Goal: Task Accomplishment & Management: Use online tool/utility

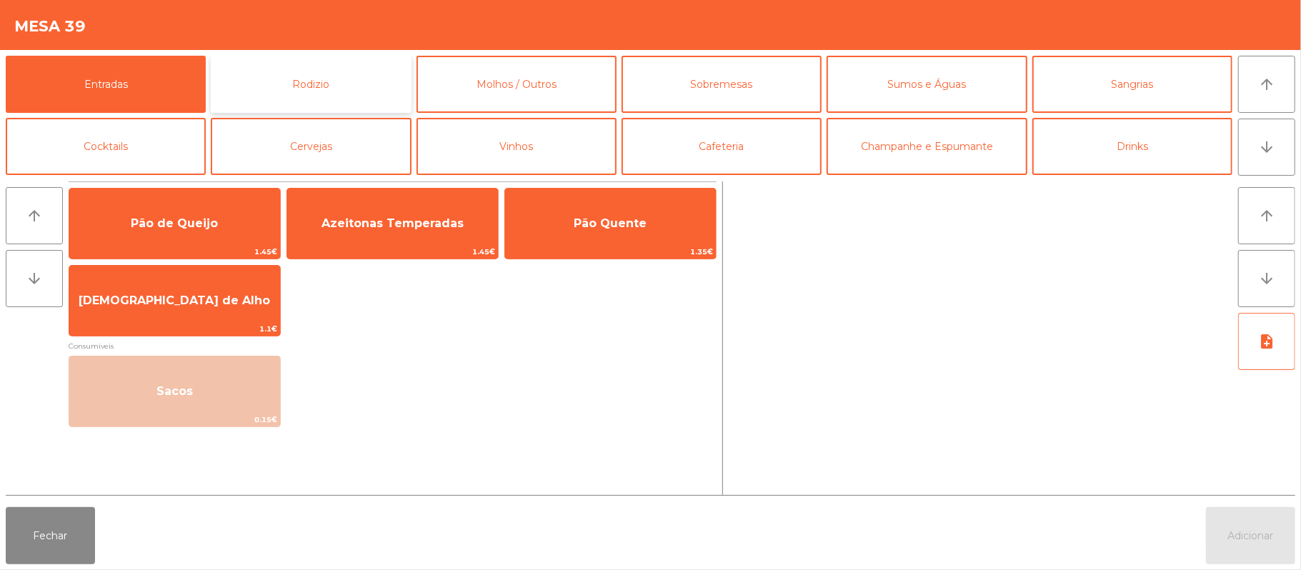
click at [387, 84] on button "Rodizio" at bounding box center [311, 84] width 200 height 57
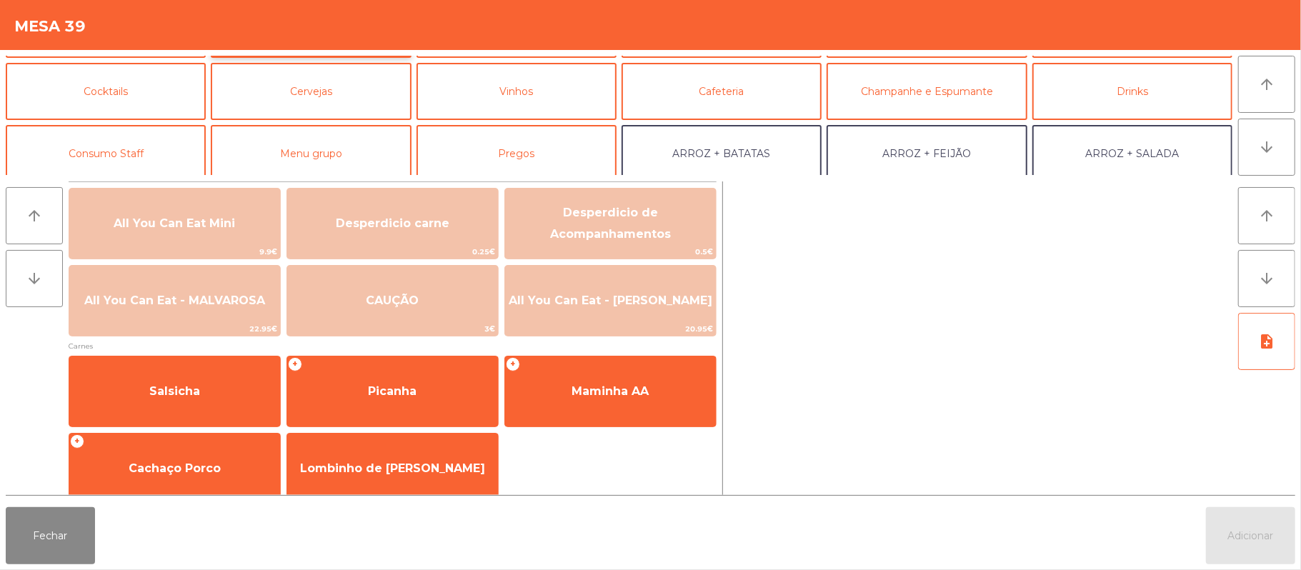
scroll to position [72, 0]
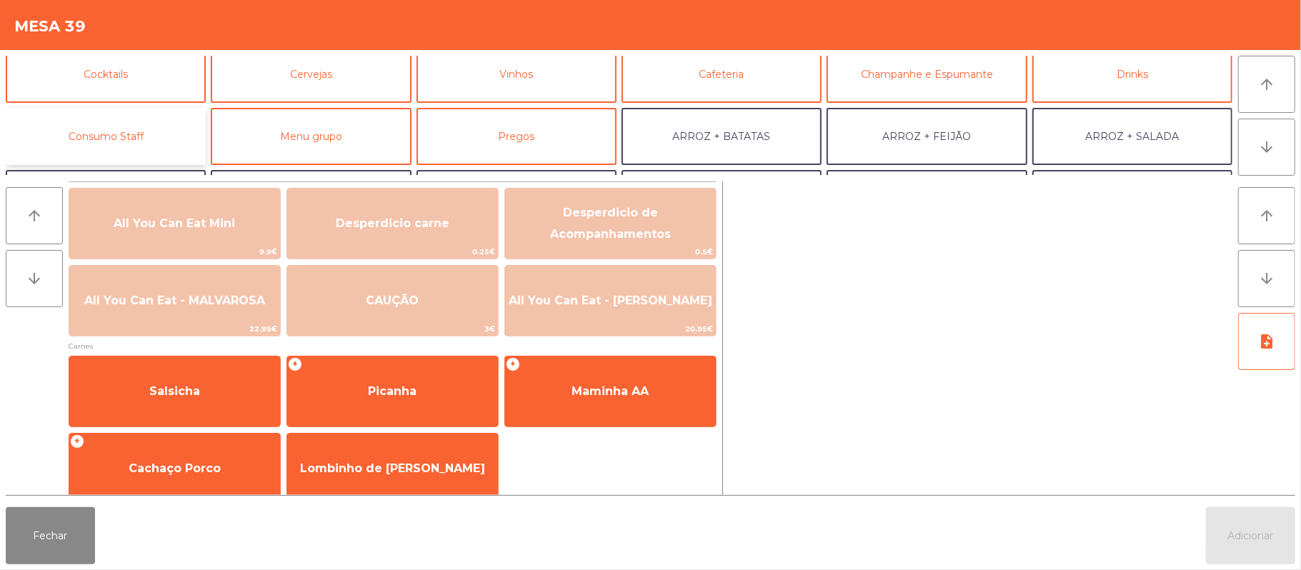
click at [136, 134] on button "Consumo Staff" at bounding box center [106, 136] width 200 height 57
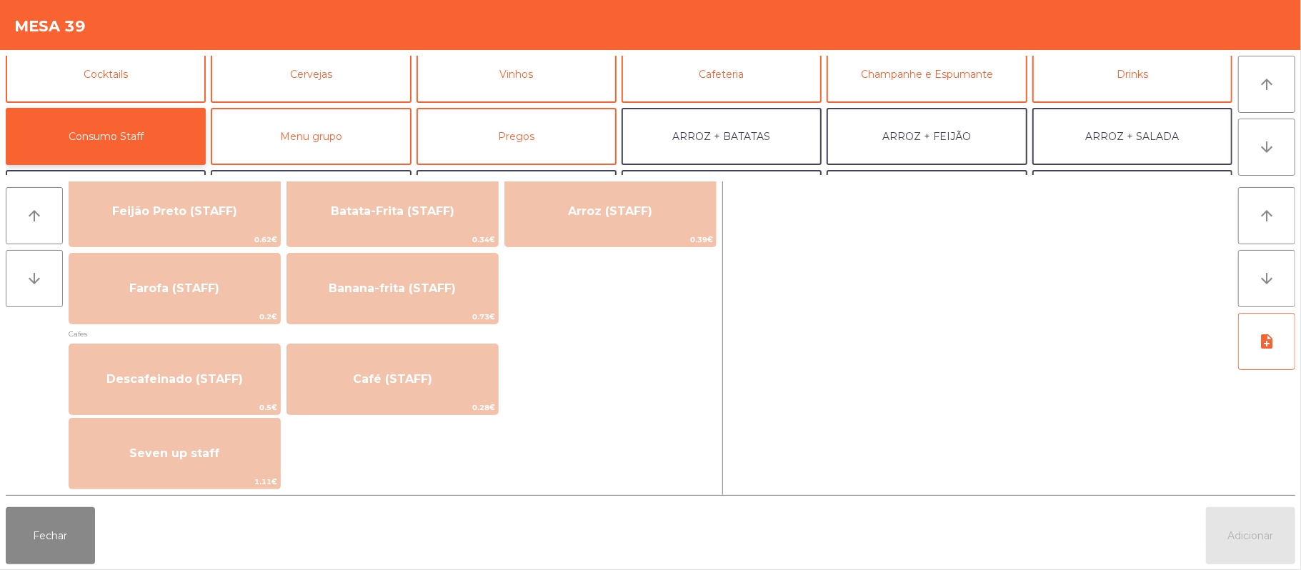
scroll to position [699, 0]
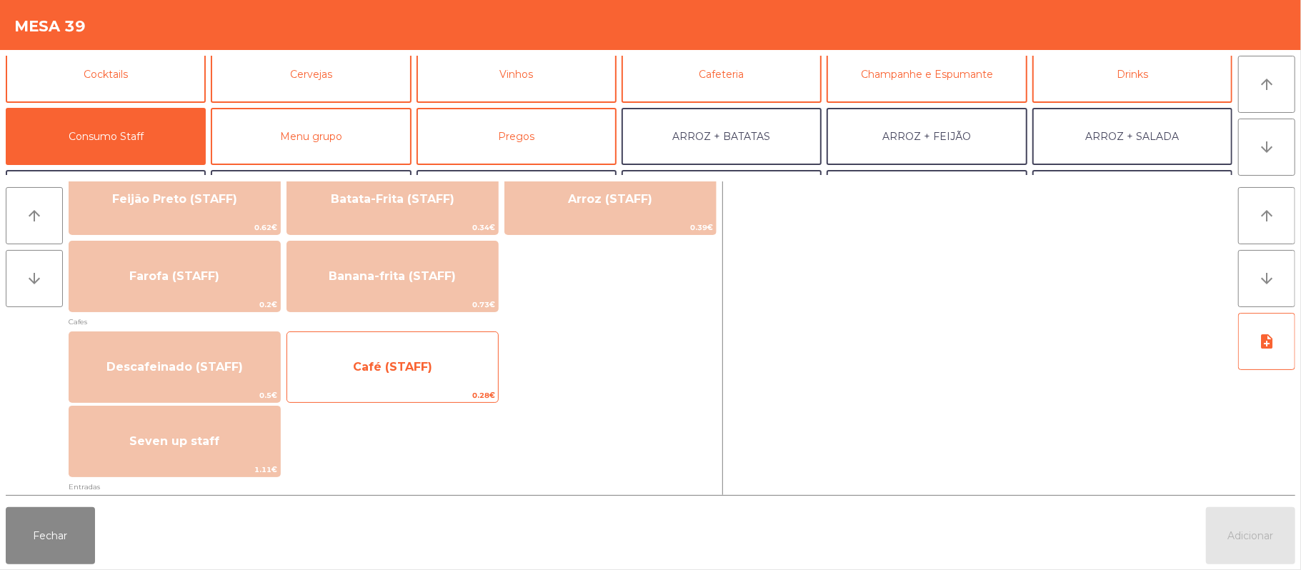
click at [419, 376] on span "Café (STAFF)" at bounding box center [392, 367] width 211 height 39
click at [421, 378] on span "Café (STAFF)" at bounding box center [392, 367] width 211 height 39
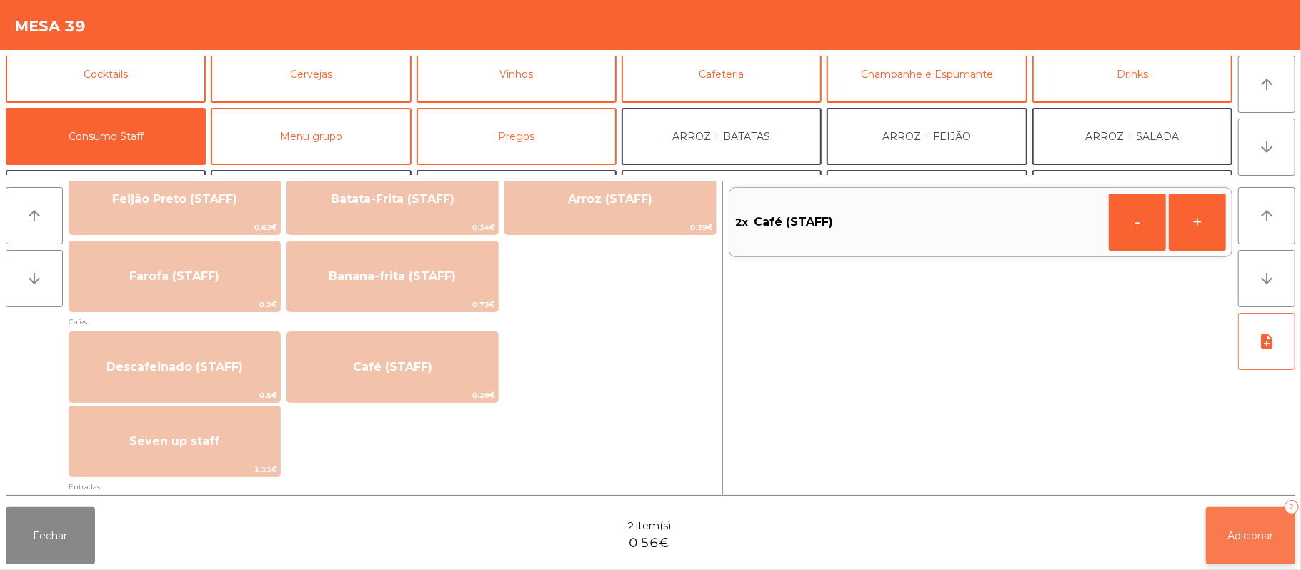
click at [1258, 555] on button "Adicionar 2" at bounding box center [1250, 535] width 89 height 57
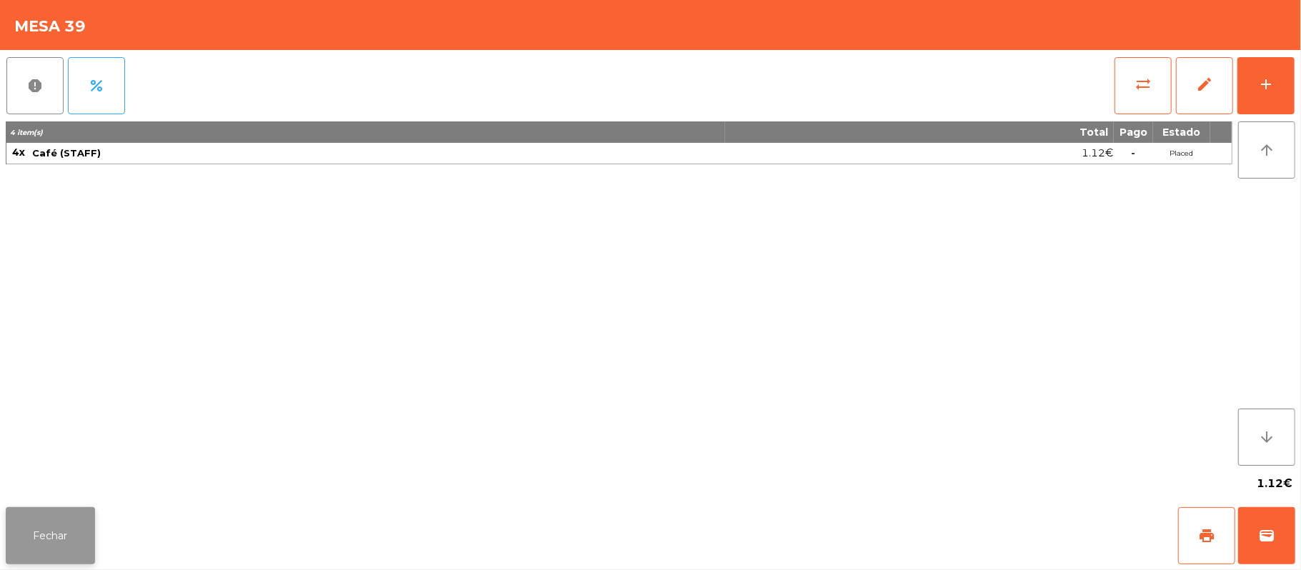
click at [84, 558] on button "Fechar" at bounding box center [50, 535] width 89 height 57
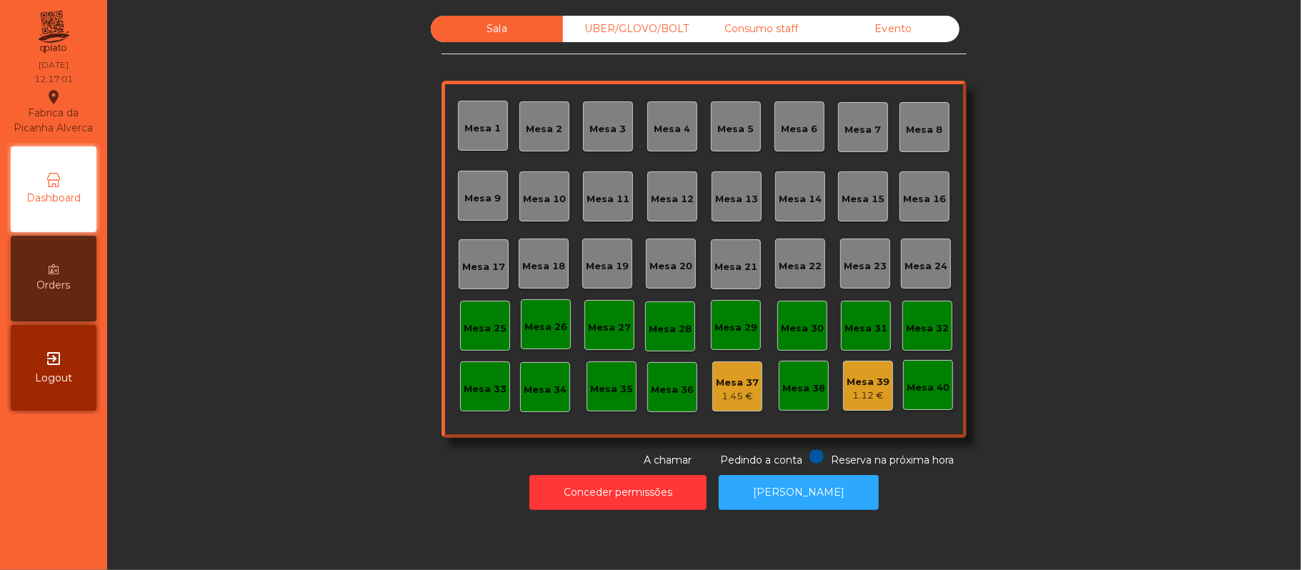
click at [69, 515] on nav "Fabrica da Picanha Alverca location_on [DATE] 12:17:01 Dashboard Orders exit_to…" at bounding box center [53, 285] width 107 height 570
click at [1109, 197] on div "Sala UBER/GLOVO/BOLT Consumo staff Evento [GEOGRAPHIC_DATA] 2 [GEOGRAPHIC_DATA]…" at bounding box center [703, 242] width 1155 height 452
click at [1147, 178] on div "Sala UBER/GLOVO/BOLT Consumo staff Evento [GEOGRAPHIC_DATA] 2 [GEOGRAPHIC_DATA]…" at bounding box center [703, 242] width 1155 height 452
click at [1124, 124] on div "Sala UBER/GLOVO/BOLT Consumo staff Evento [GEOGRAPHIC_DATA] 2 [GEOGRAPHIC_DATA]…" at bounding box center [703, 242] width 1155 height 452
click at [596, 271] on div "Mesa 19" at bounding box center [607, 266] width 43 height 14
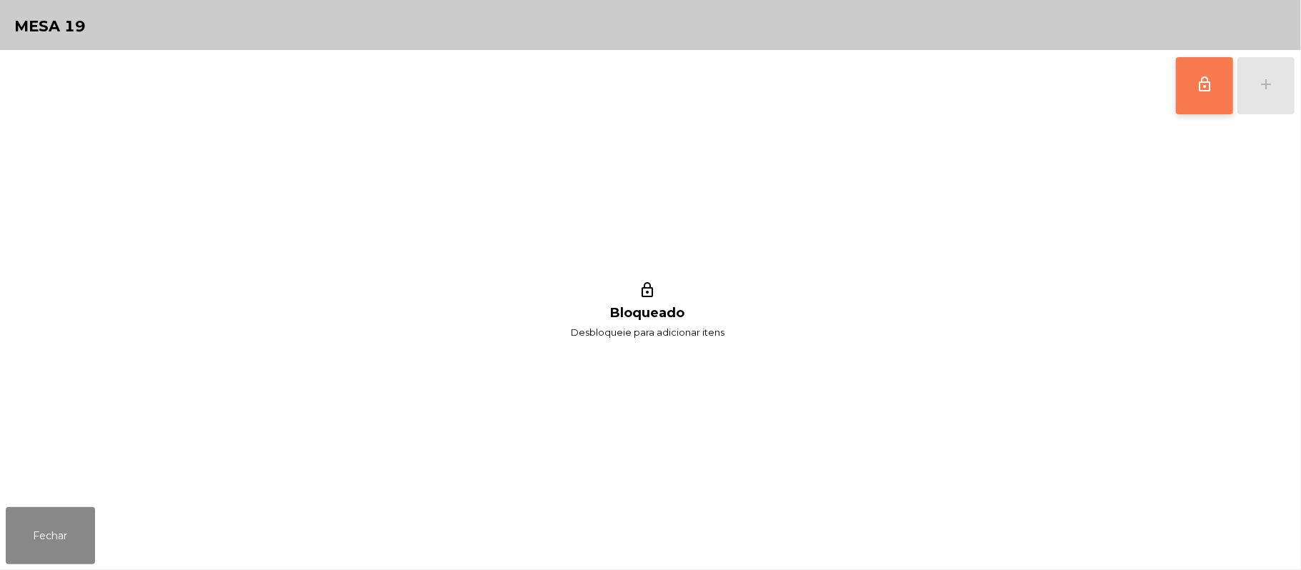
click at [1199, 106] on button "lock_outline" at bounding box center [1204, 85] width 57 height 57
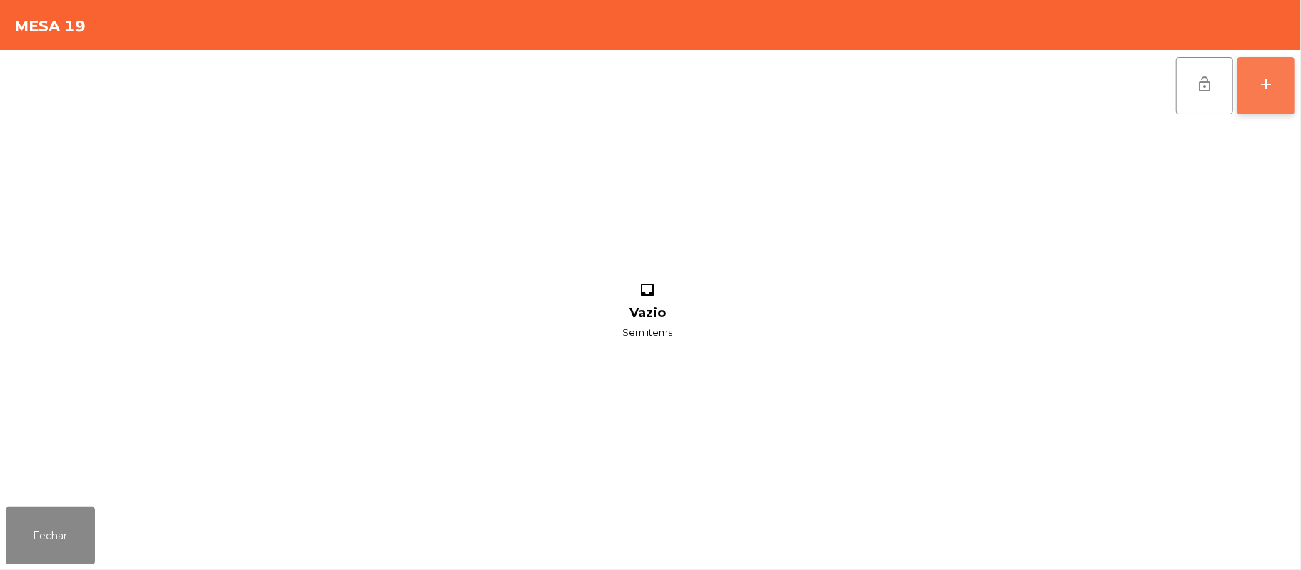
click at [1262, 87] on div "add" at bounding box center [1265, 84] width 17 height 17
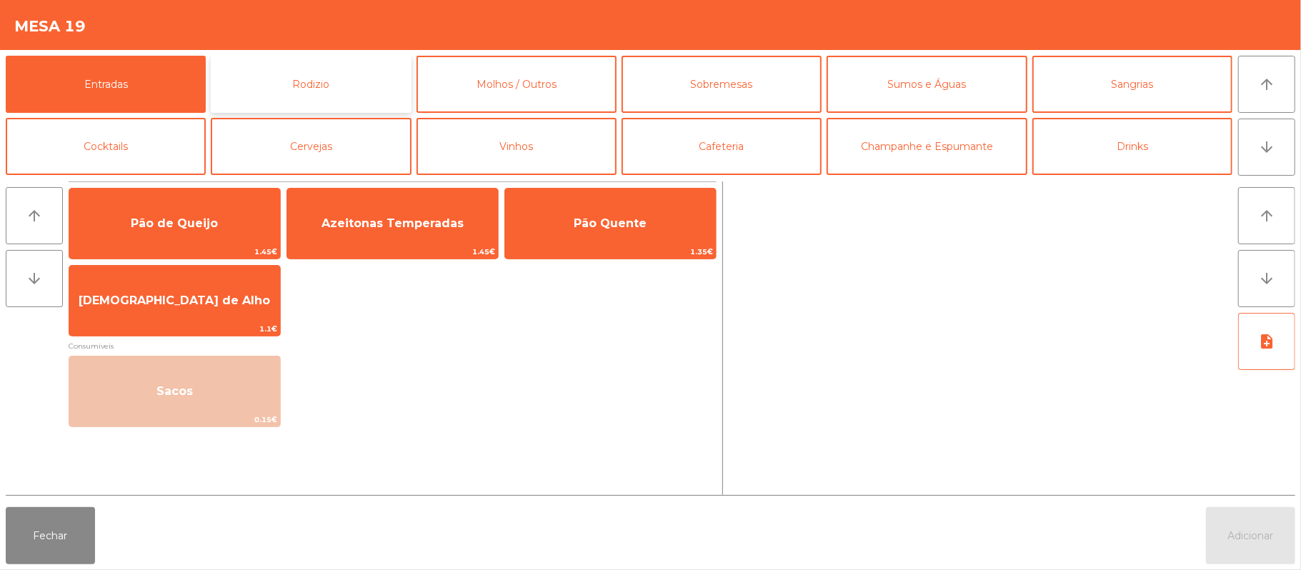
click at [361, 92] on button "Rodizio" at bounding box center [311, 84] width 200 height 57
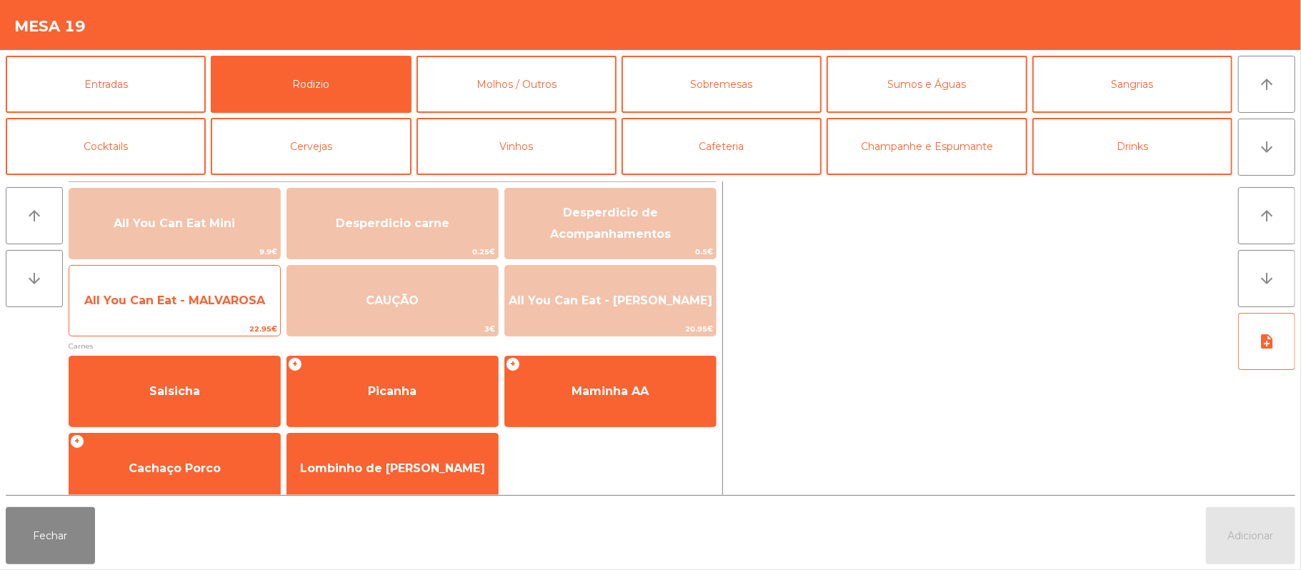
click at [181, 311] on span "All You Can Eat - MALVAROSA" at bounding box center [174, 300] width 211 height 39
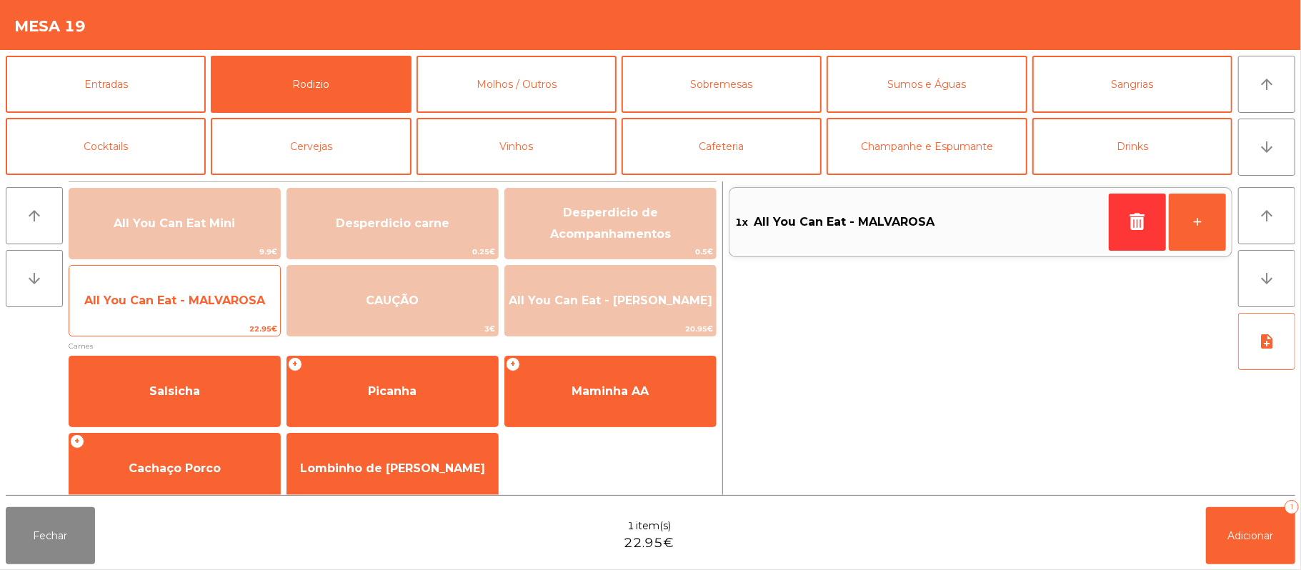
click at [181, 306] on span "All You Can Eat - MALVAROSA" at bounding box center [174, 301] width 181 height 14
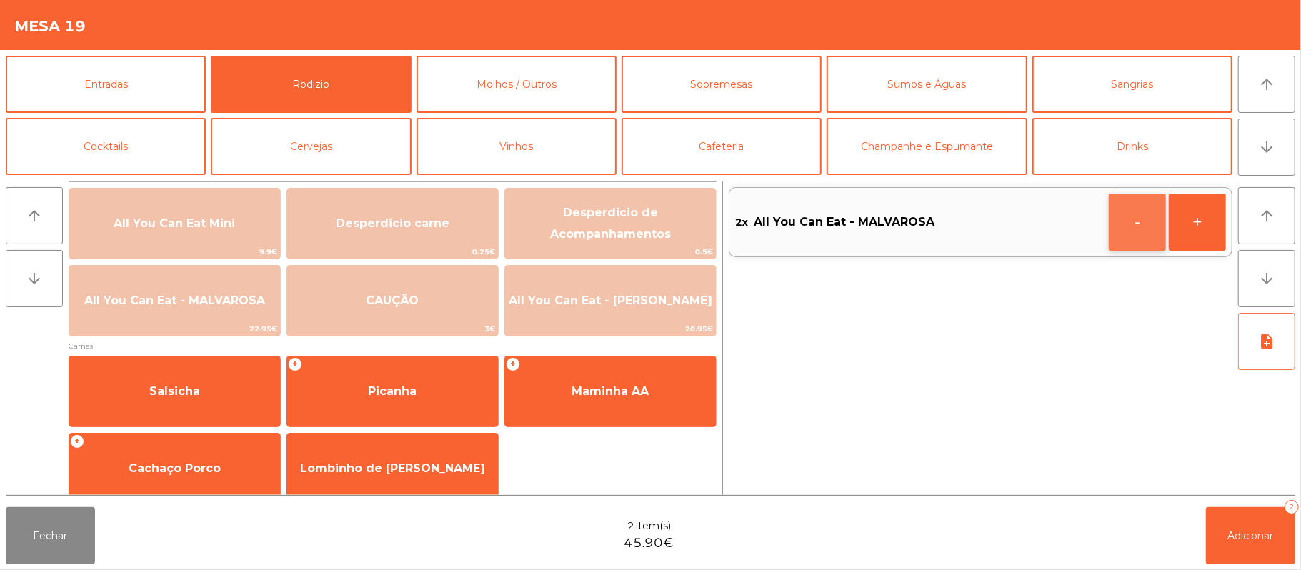
click at [1144, 229] on button "-" at bounding box center [1137, 222] width 57 height 57
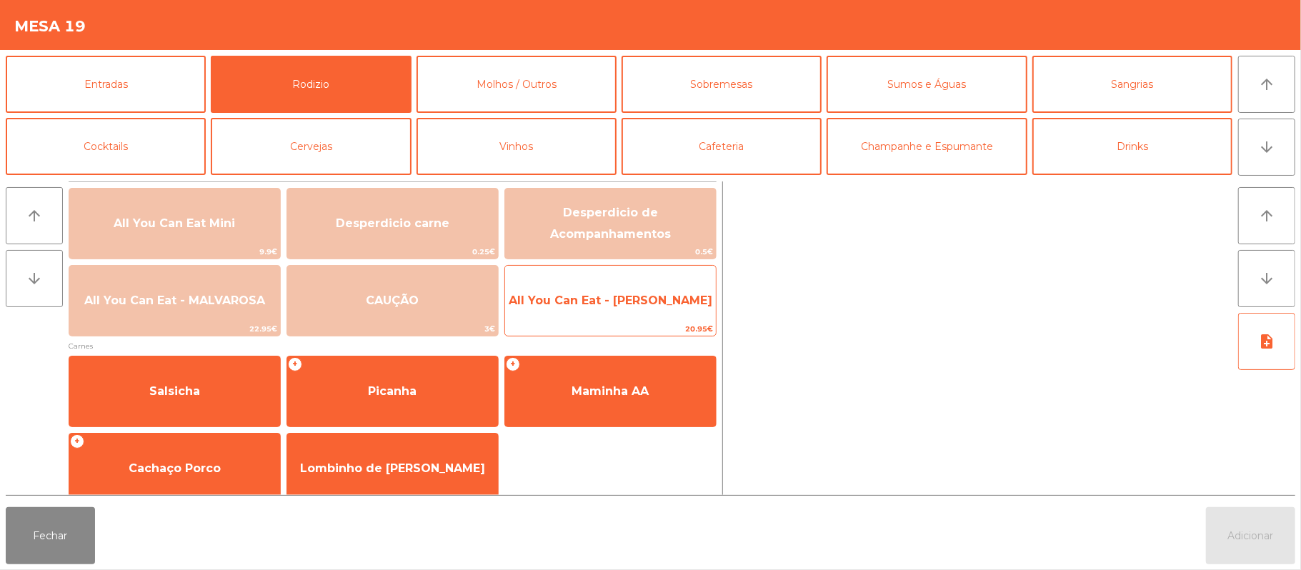
click at [627, 291] on span "All You Can Eat - [PERSON_NAME]" at bounding box center [610, 300] width 211 height 39
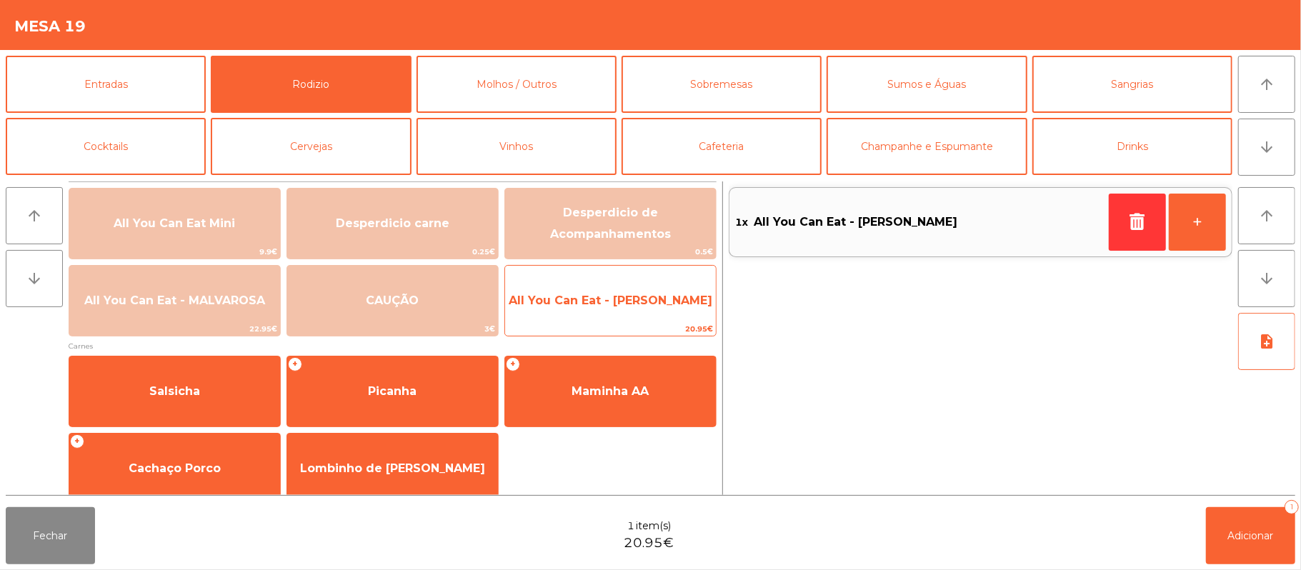
click at [640, 311] on span "All You Can Eat - [PERSON_NAME]" at bounding box center [610, 300] width 211 height 39
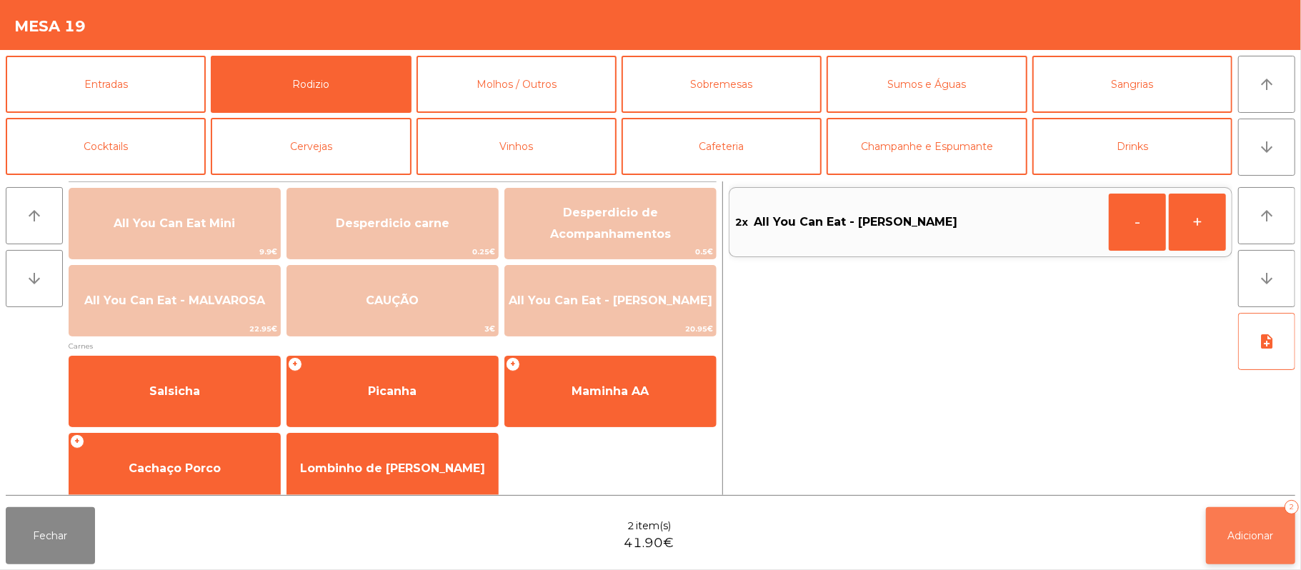
click at [1252, 536] on span "Adicionar" at bounding box center [1251, 535] width 46 height 13
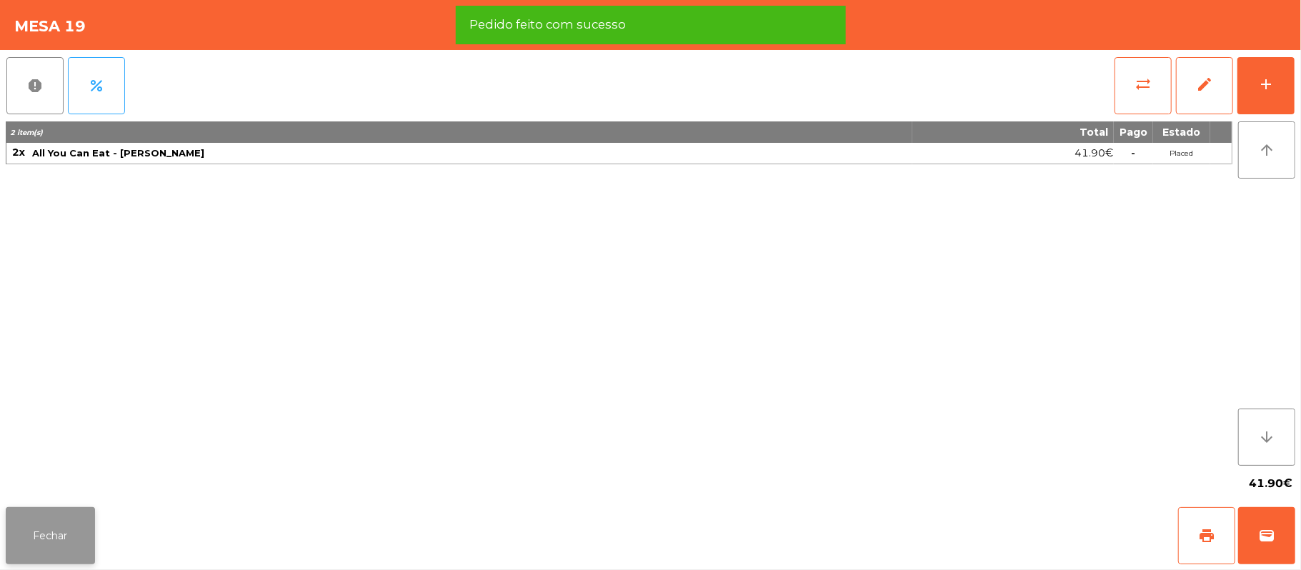
click at [6, 539] on button "Fechar" at bounding box center [50, 535] width 89 height 57
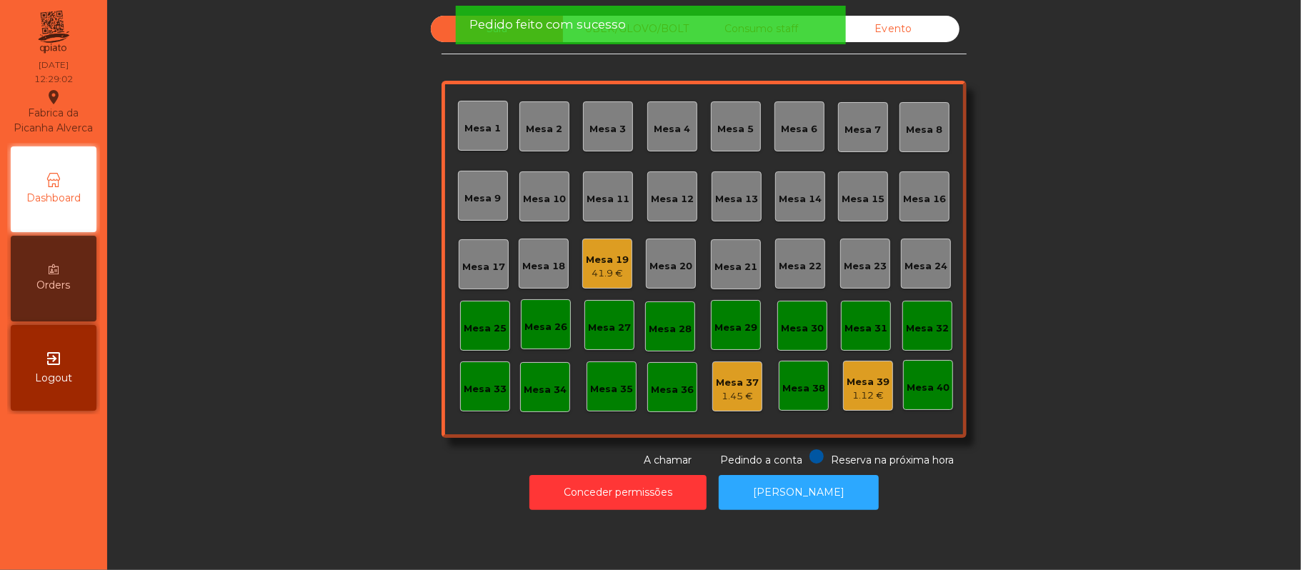
click at [329, 270] on div "Sala UBER/GLOVO/BOLT Consumo staff Evento Mesa 1 Mesa 2 [GEOGRAPHIC_DATA] 4 [GE…" at bounding box center [703, 242] width 1155 height 452
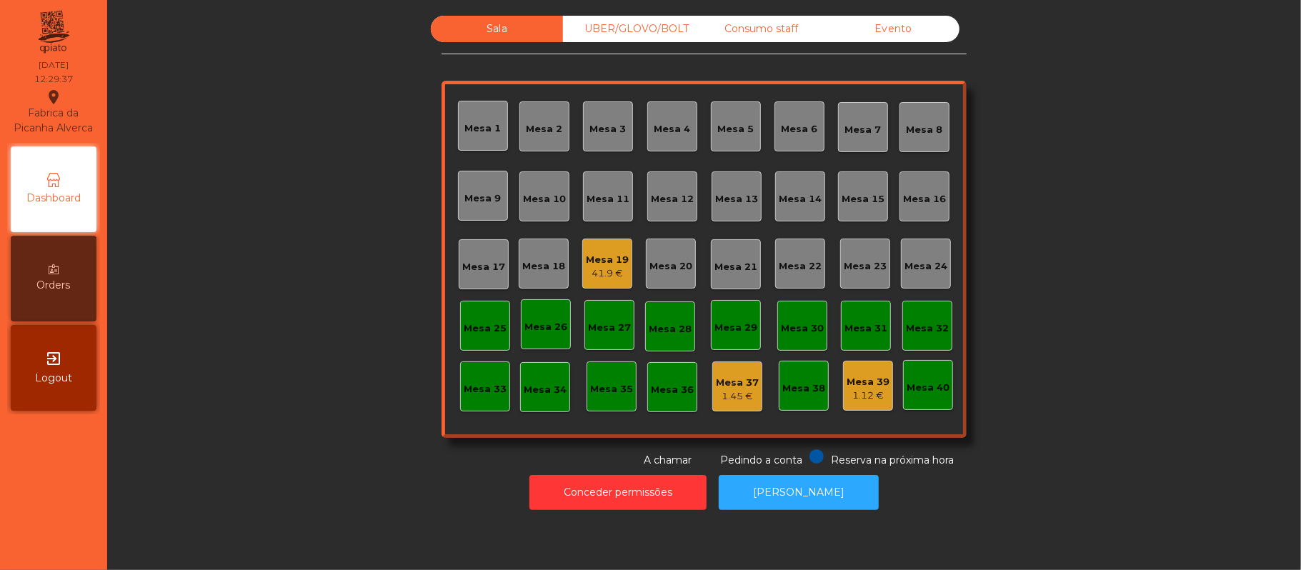
click at [232, 234] on div "Sala UBER/GLOVO/BOLT Consumo staff Evento Mesa 1 Mesa 2 [GEOGRAPHIC_DATA] 4 [GE…" at bounding box center [703, 242] width 1155 height 452
click at [263, 379] on div "Sala UBER/GLOVO/BOLT Consumo staff Evento Mesa 1 Mesa 2 [GEOGRAPHIC_DATA] 4 [GE…" at bounding box center [703, 242] width 1155 height 452
click at [612, 270] on div "41.9 €" at bounding box center [607, 273] width 43 height 14
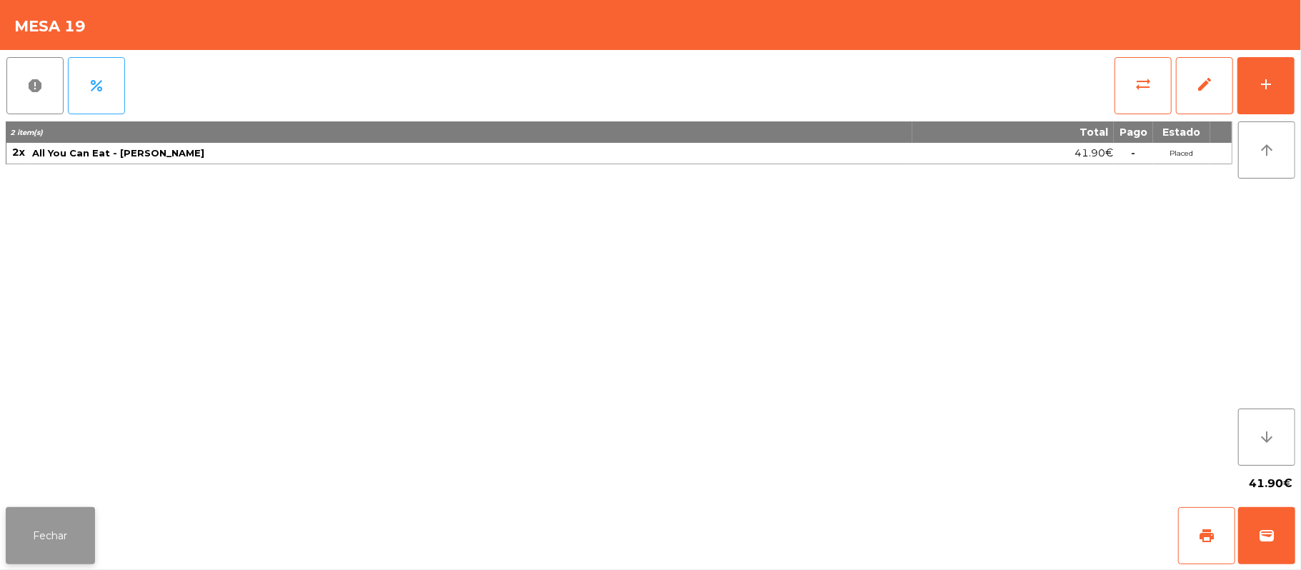
click at [92, 515] on button "Fechar" at bounding box center [50, 535] width 89 height 57
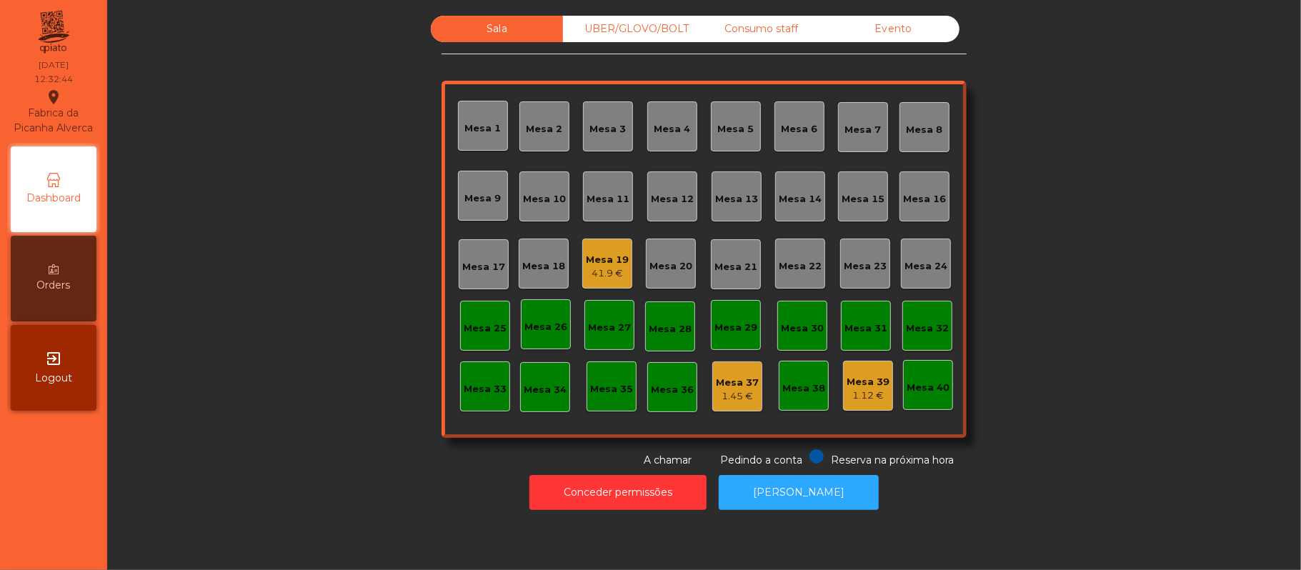
click at [655, 33] on div "UBER/GLOVO/BOLT" at bounding box center [629, 29] width 132 height 26
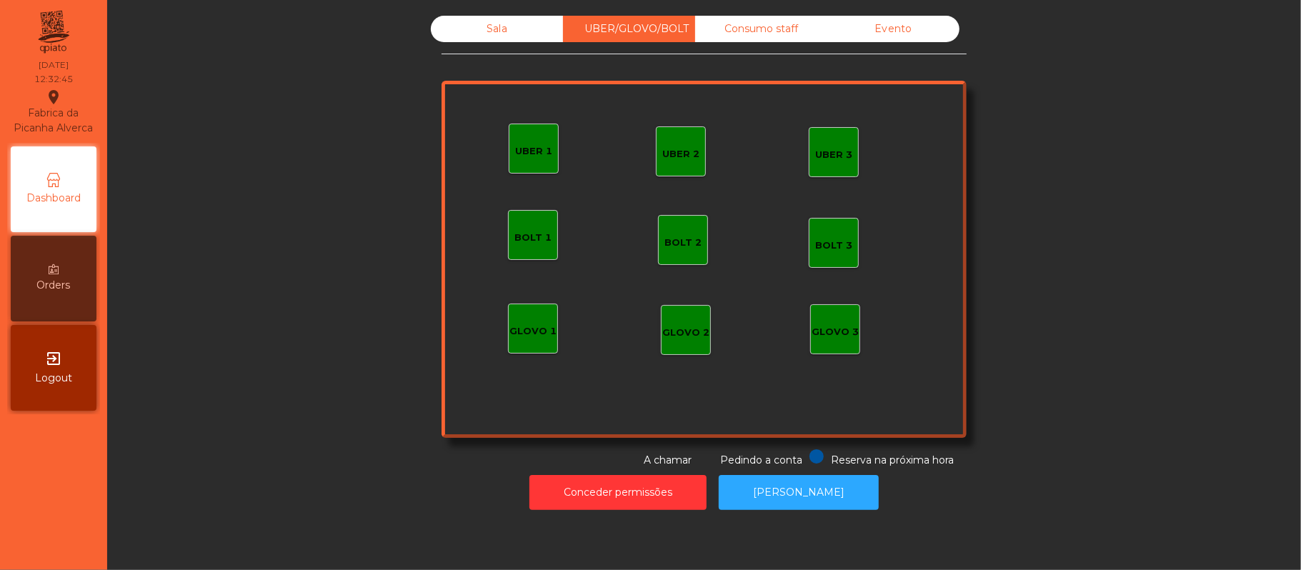
click at [521, 330] on div "GLOVO 1" at bounding box center [532, 331] width 47 height 14
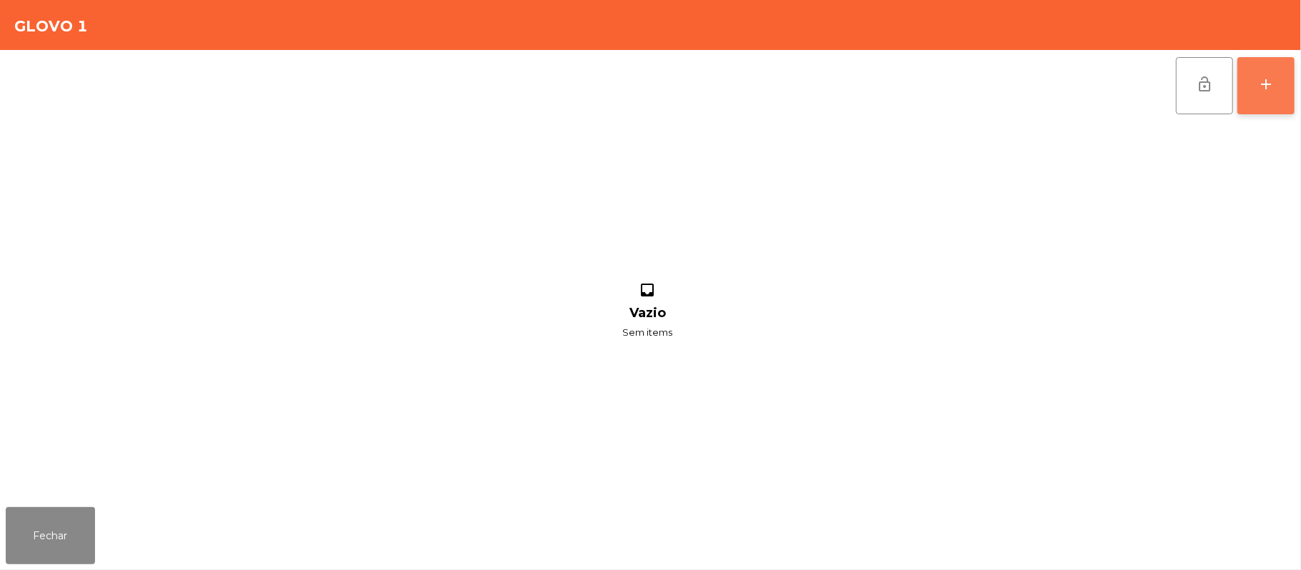
click at [1269, 84] on div "add" at bounding box center [1265, 84] width 17 height 17
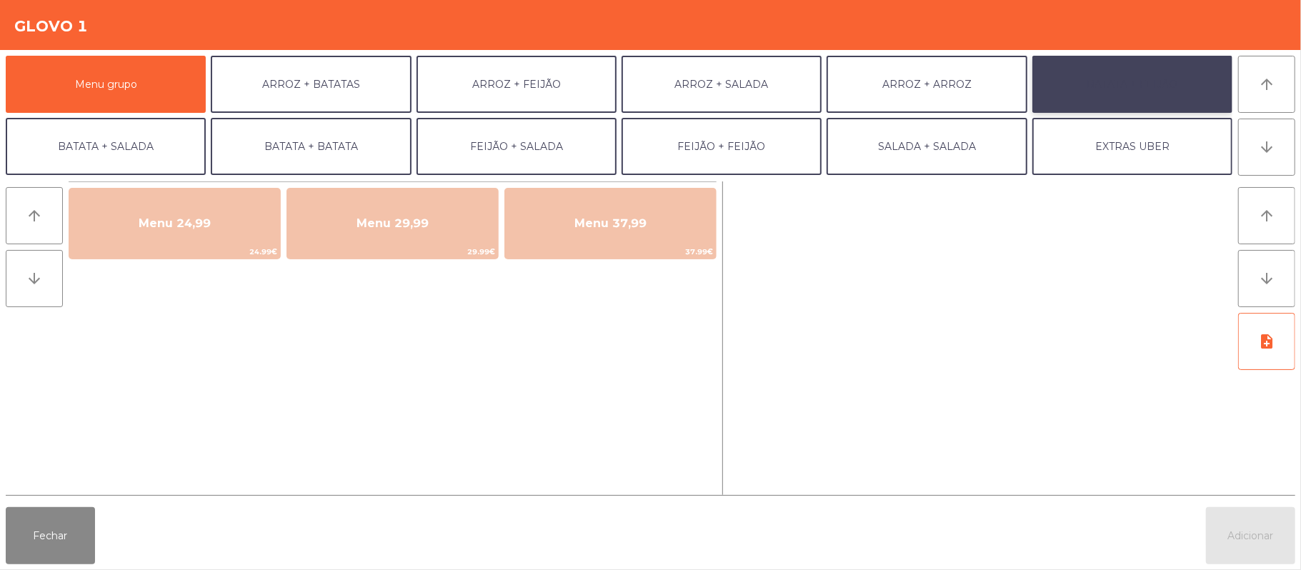
click at [1130, 87] on button "BATATA + FEIJÃO" at bounding box center [1132, 84] width 200 height 57
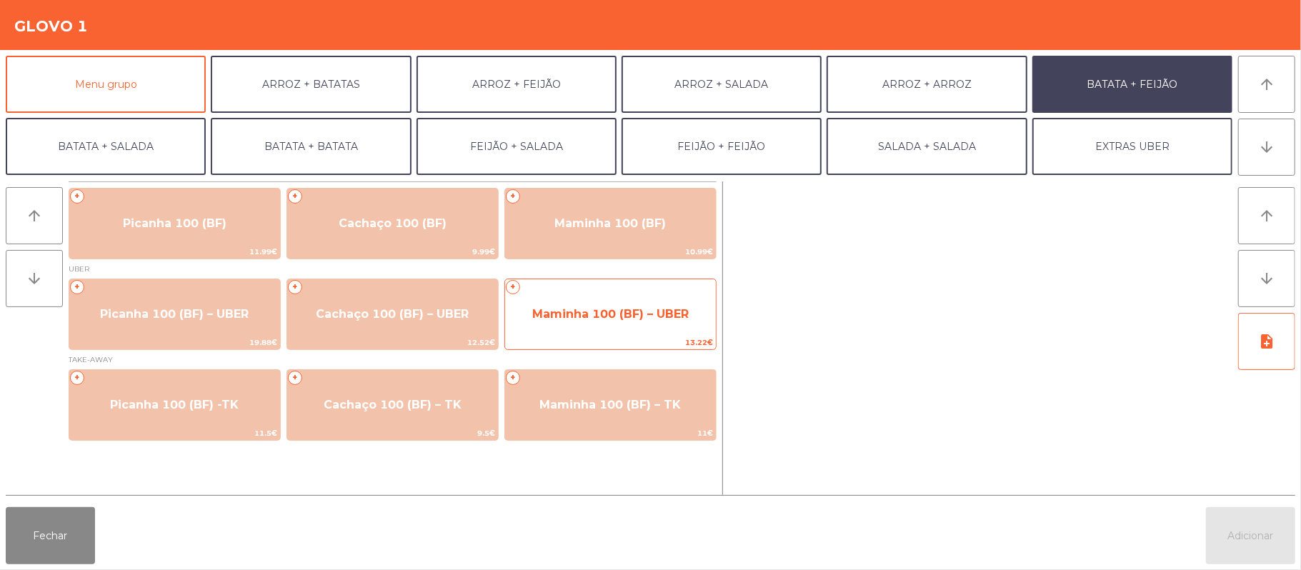
click at [617, 317] on span "Maminha 100 (BF) – UBER" at bounding box center [610, 314] width 156 height 14
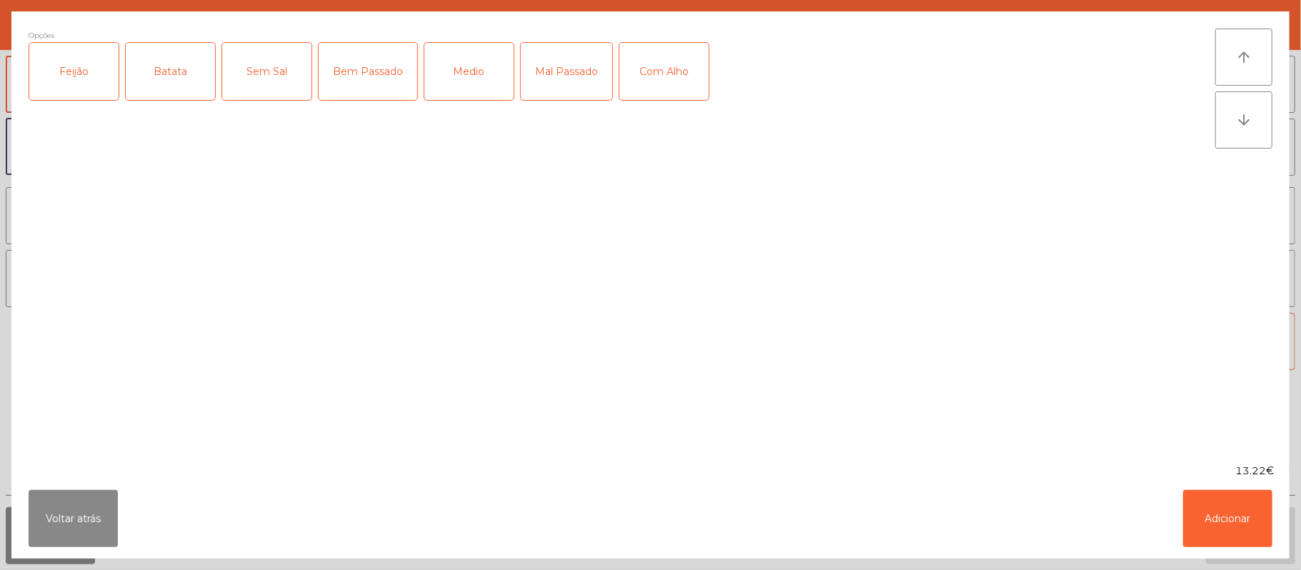
click at [74, 81] on div "Feijão" at bounding box center [73, 71] width 89 height 57
click at [170, 75] on div "Batata" at bounding box center [170, 71] width 89 height 57
click at [474, 73] on div "Medio" at bounding box center [468, 71] width 89 height 57
click at [1229, 509] on button "Adicionar" at bounding box center [1227, 518] width 89 height 57
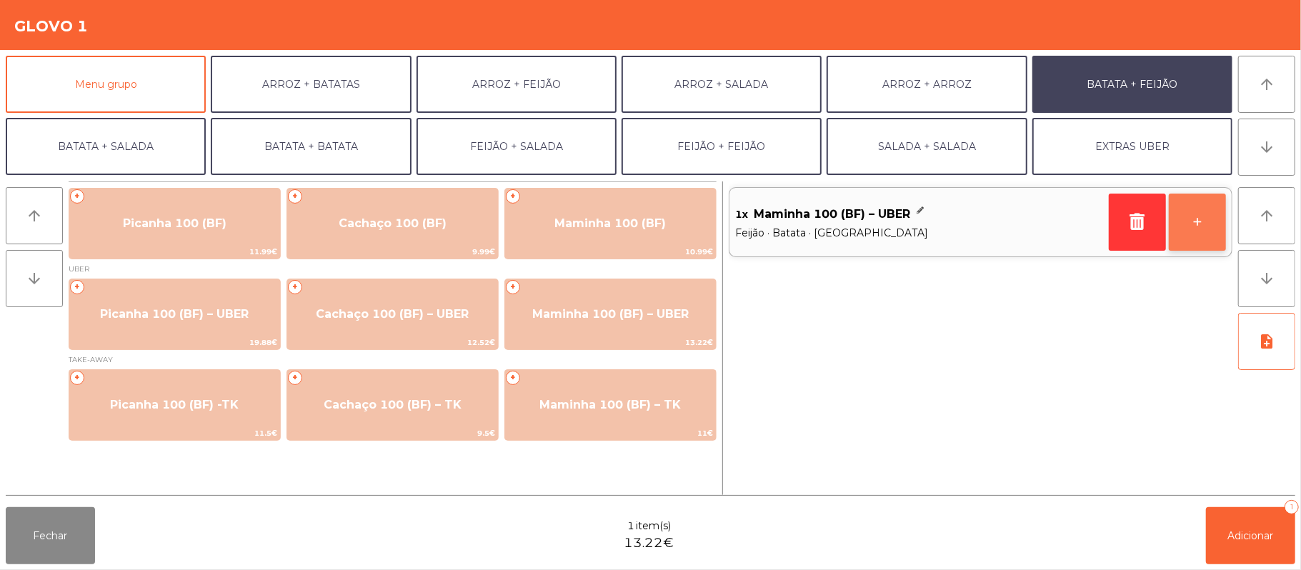
click at [1201, 217] on button "+" at bounding box center [1197, 222] width 57 height 57
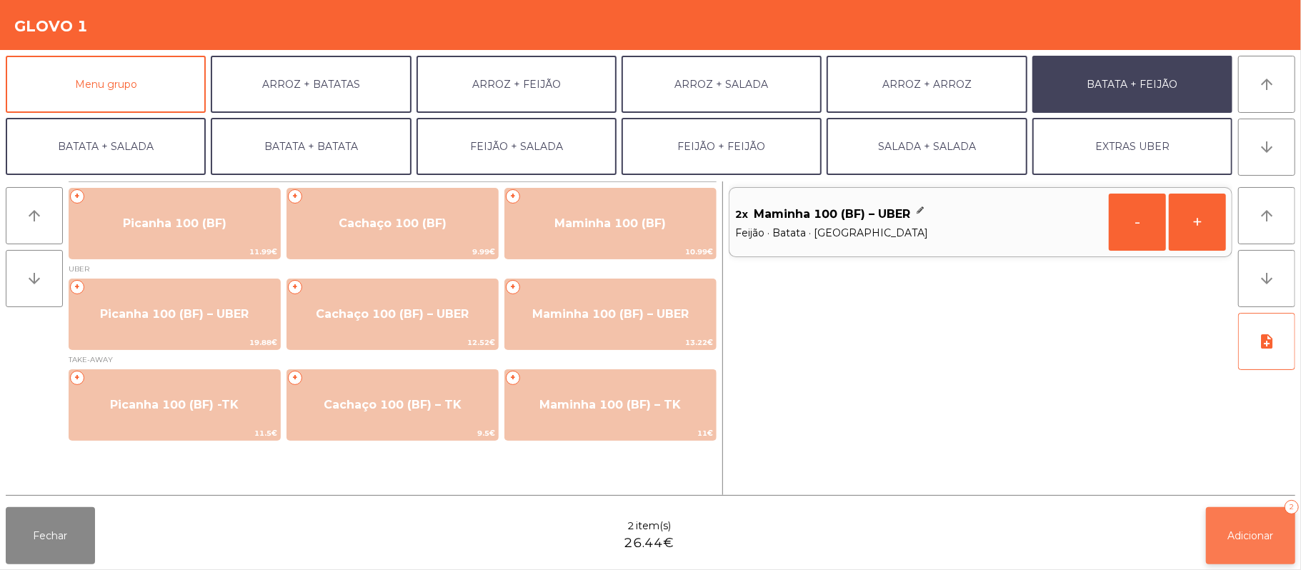
click at [1252, 514] on button "Adicionar 2" at bounding box center [1250, 535] width 89 height 57
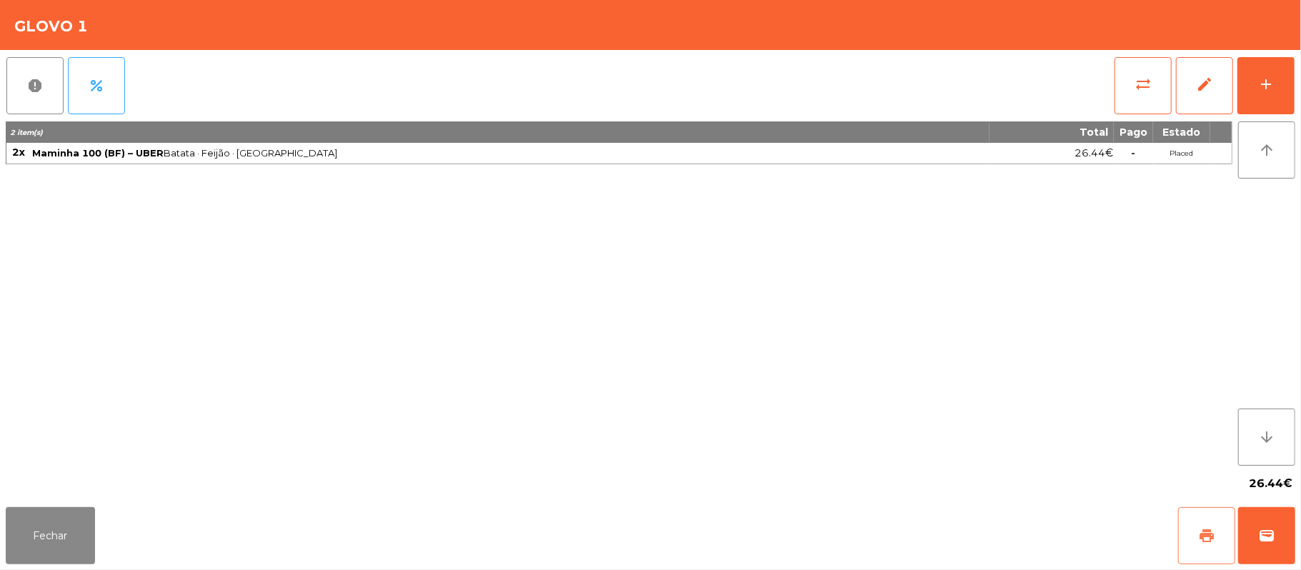
click at [1187, 530] on button "print" at bounding box center [1206, 535] width 57 height 57
click at [1264, 541] on span "wallet" at bounding box center [1266, 535] width 17 height 17
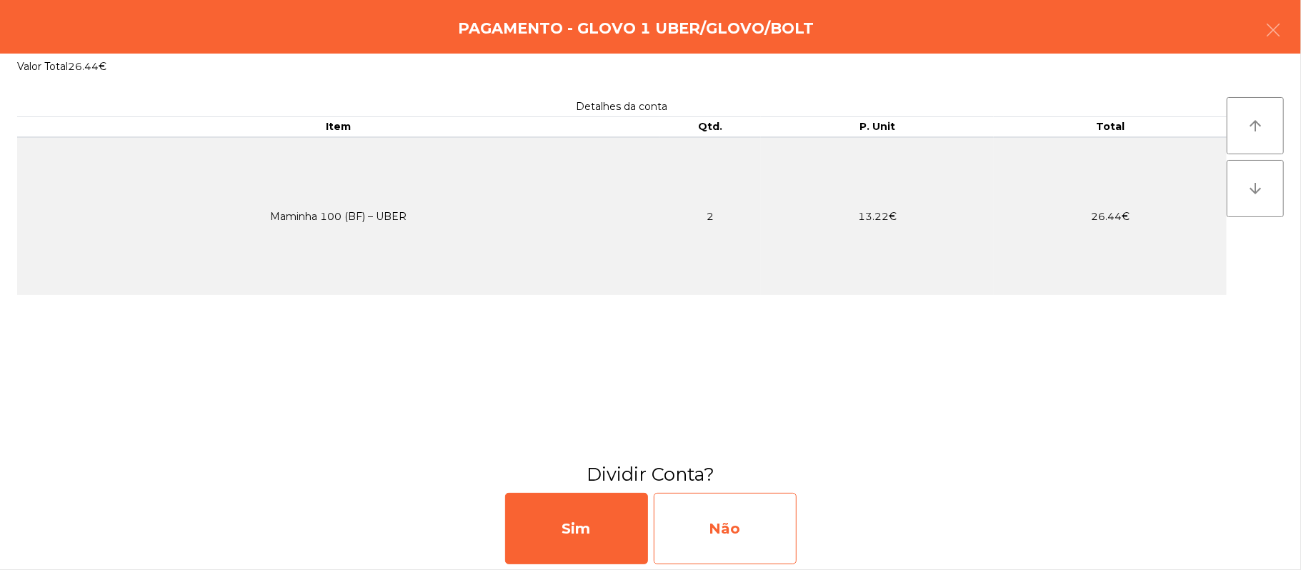
click at [742, 517] on div "Não" at bounding box center [725, 528] width 143 height 71
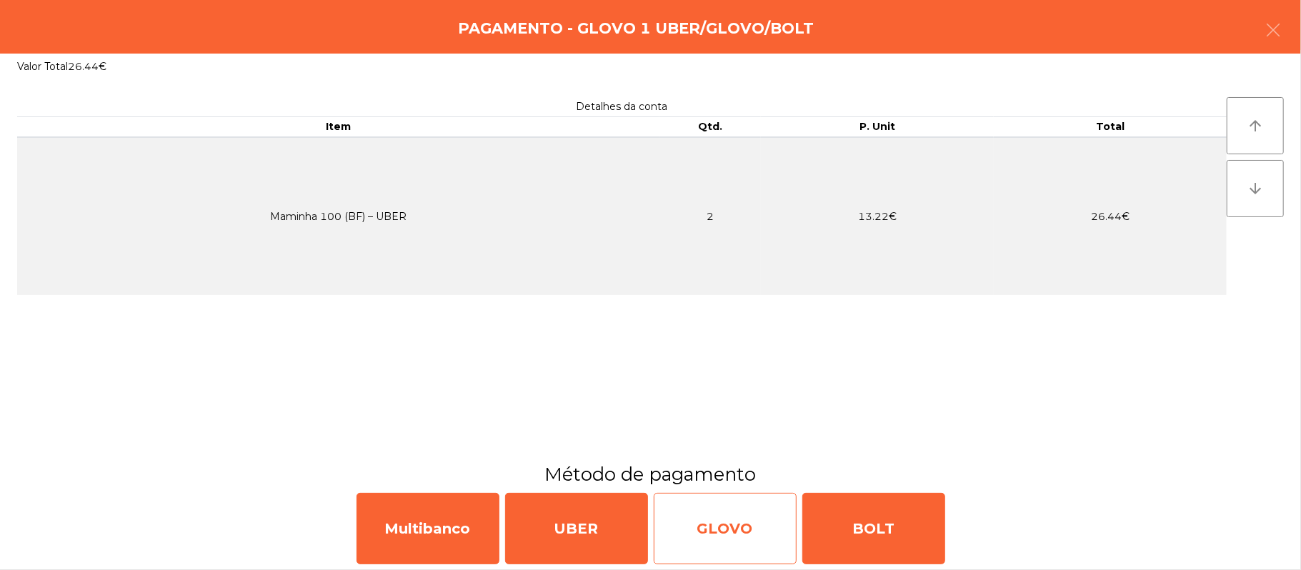
click at [743, 521] on div "GLOVO" at bounding box center [725, 528] width 143 height 71
select select "**"
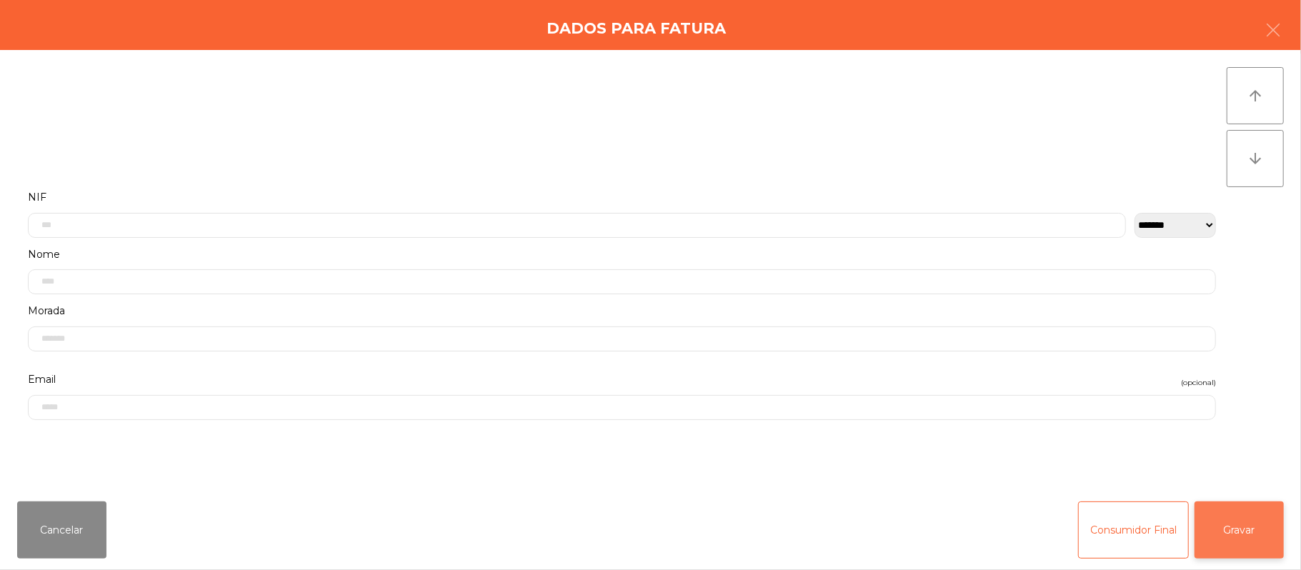
click at [1229, 526] on button "Gravar" at bounding box center [1238, 529] width 89 height 57
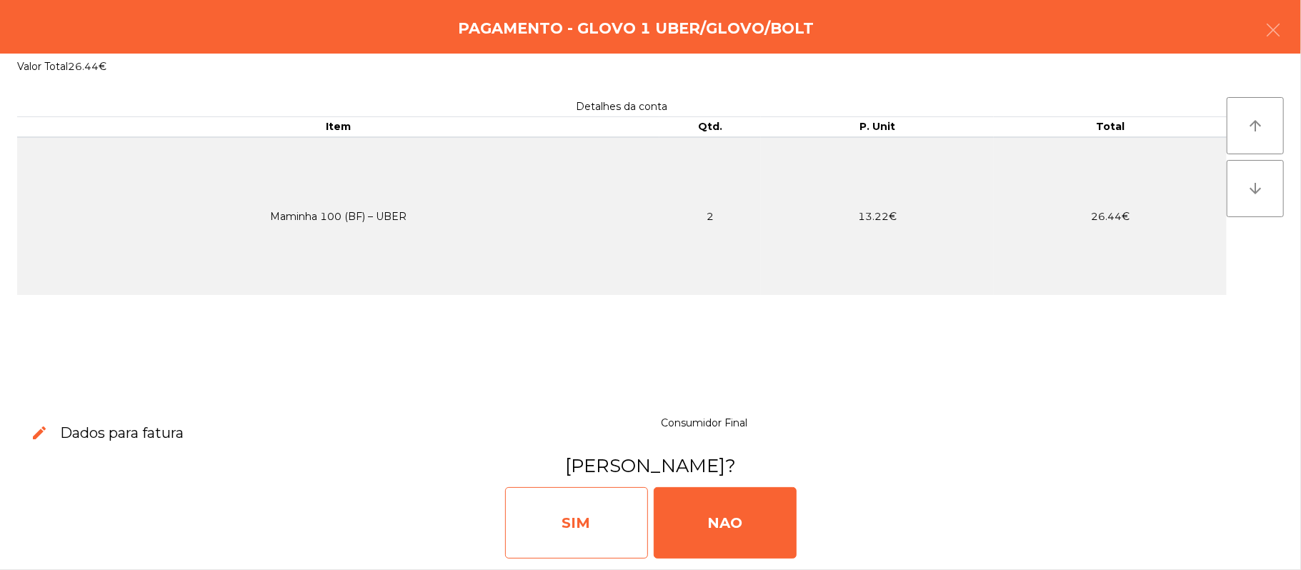
click at [552, 531] on div "SIM" at bounding box center [576, 522] width 143 height 71
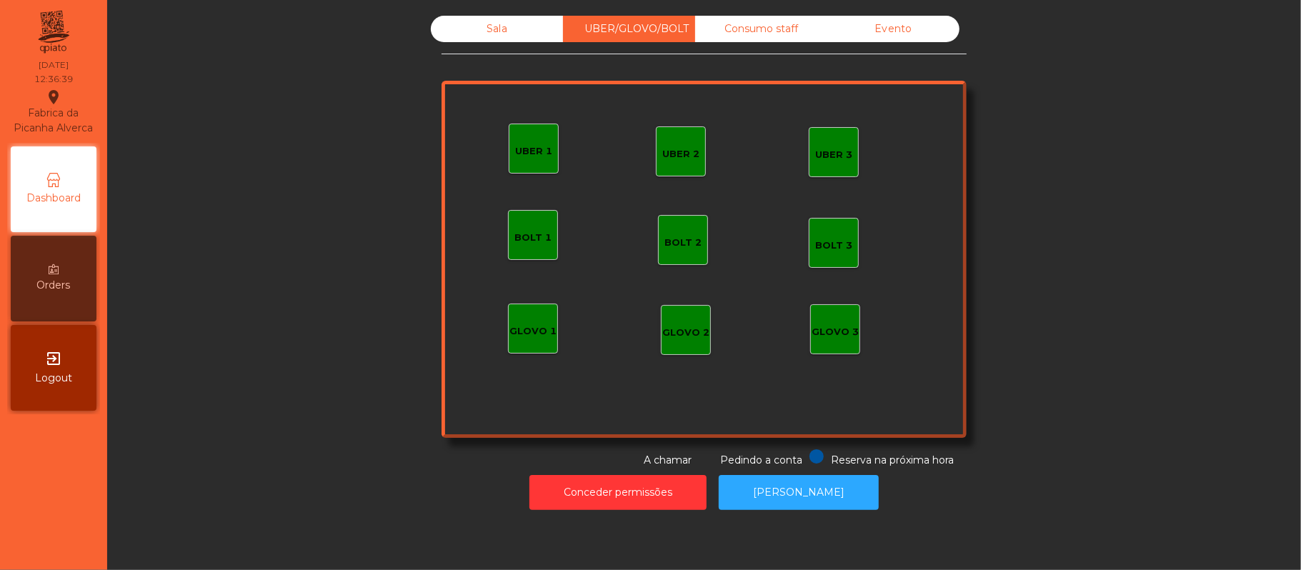
click at [489, 27] on div "Sala" at bounding box center [497, 29] width 132 height 26
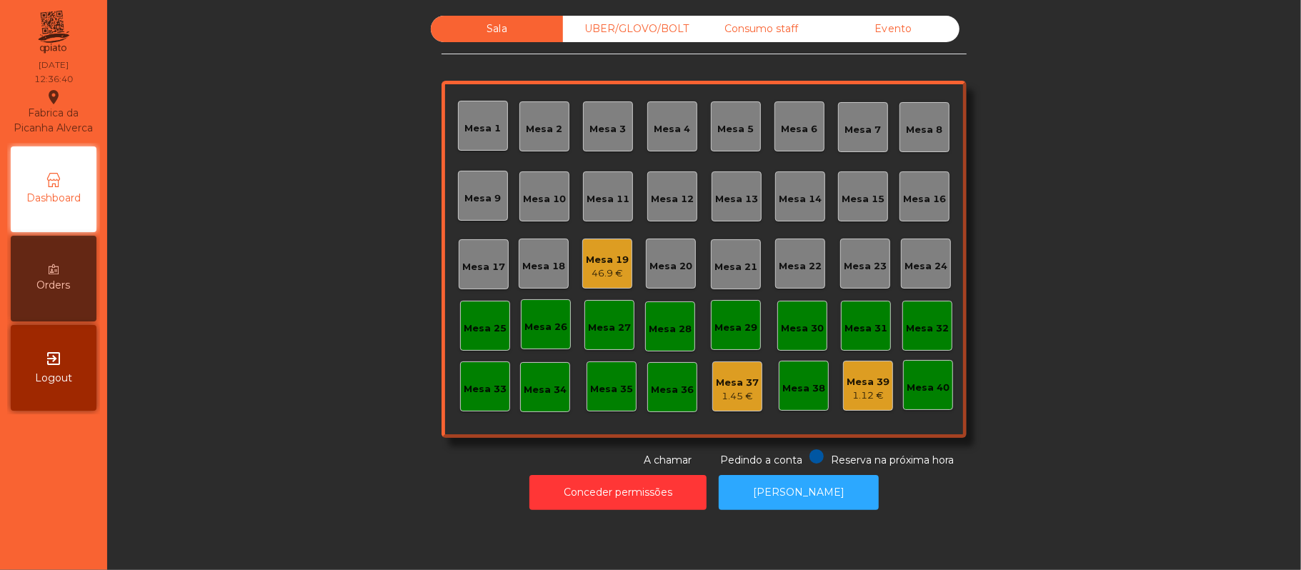
click at [599, 243] on div "Mesa 19 46.9 €" at bounding box center [607, 264] width 50 height 50
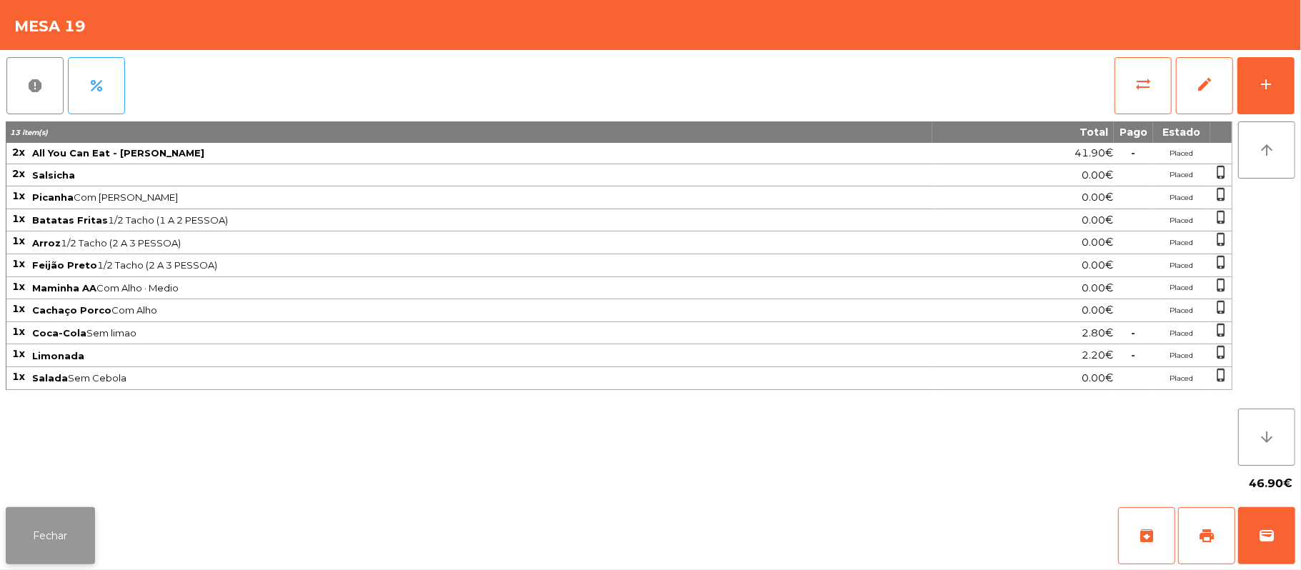
click at [64, 514] on button "Fechar" at bounding box center [50, 535] width 89 height 57
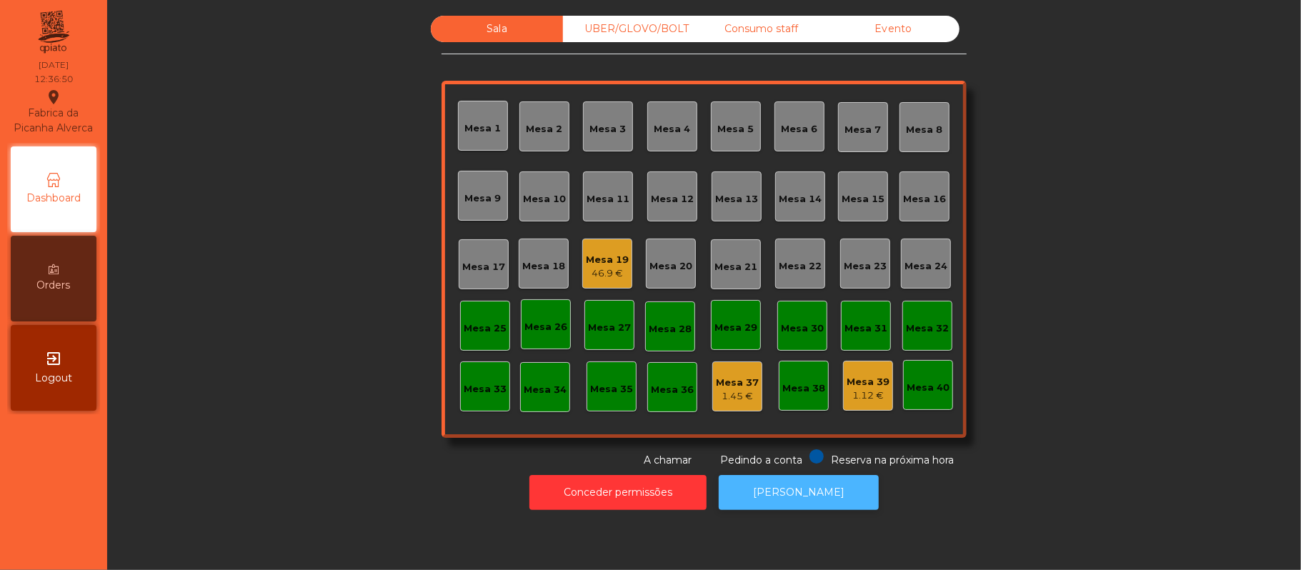
click at [784, 493] on button "[PERSON_NAME]" at bounding box center [799, 492] width 160 height 35
click at [606, 206] on div "Mesa 11" at bounding box center [608, 199] width 43 height 14
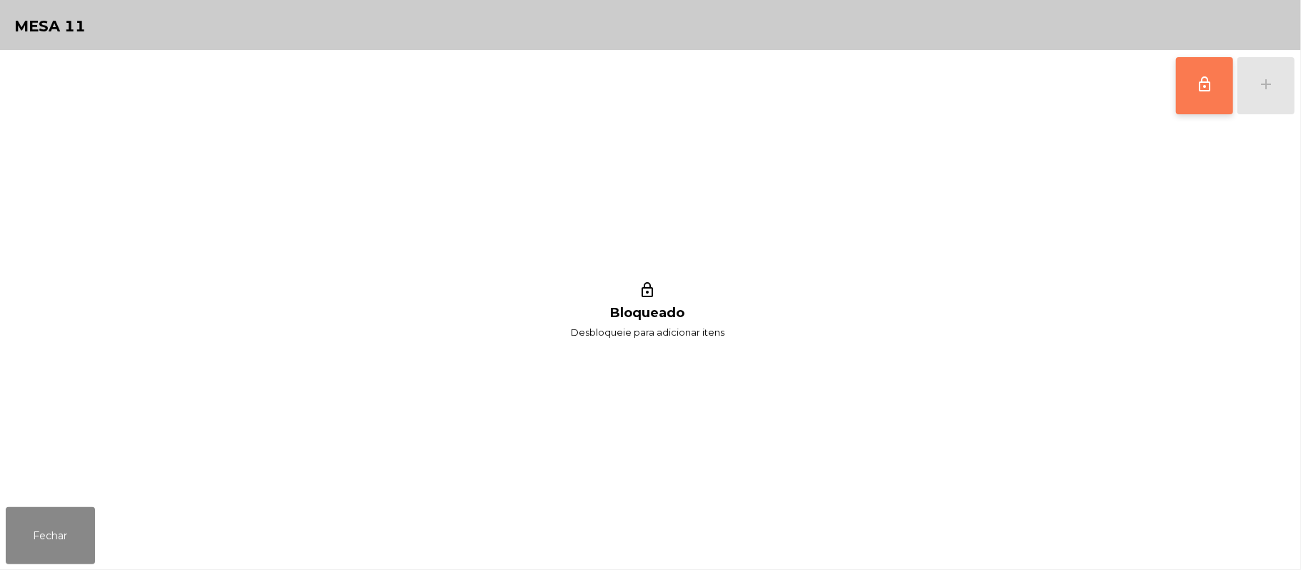
click at [1194, 80] on button "lock_outline" at bounding box center [1204, 85] width 57 height 57
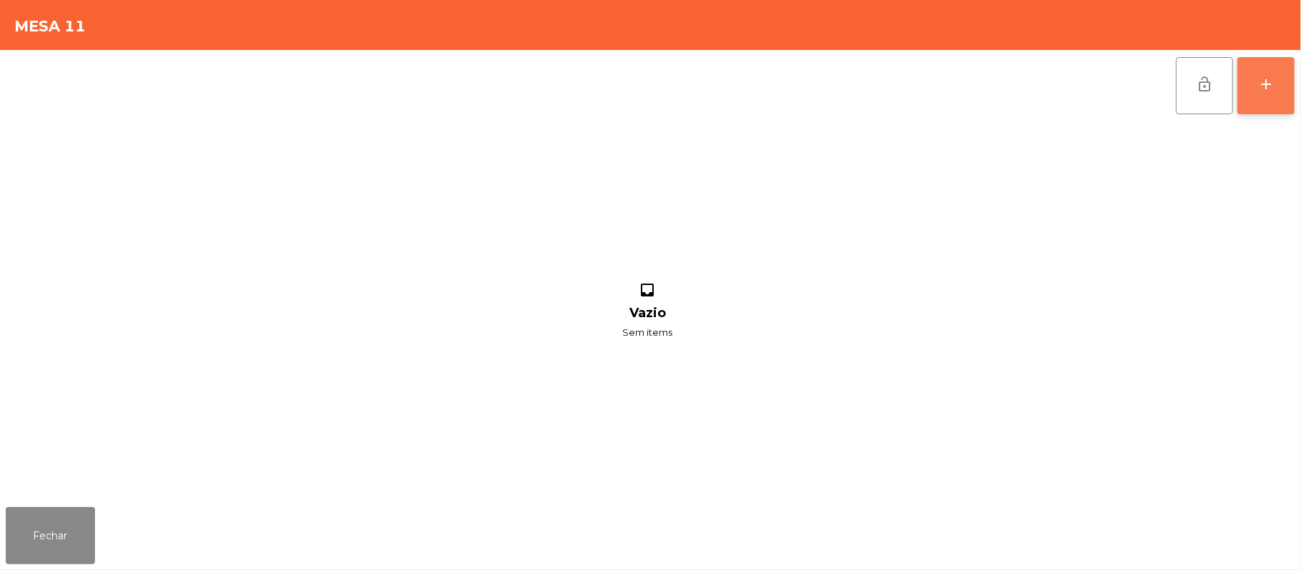
click at [1284, 71] on button "add" at bounding box center [1265, 85] width 57 height 57
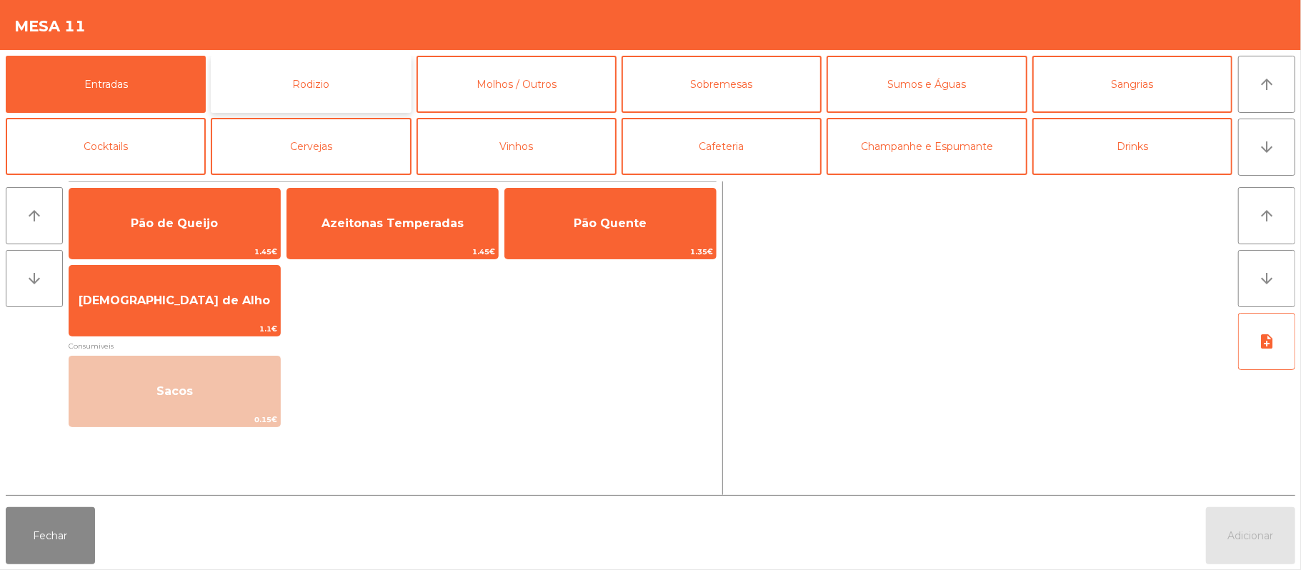
click at [379, 77] on button "Rodizio" at bounding box center [311, 84] width 200 height 57
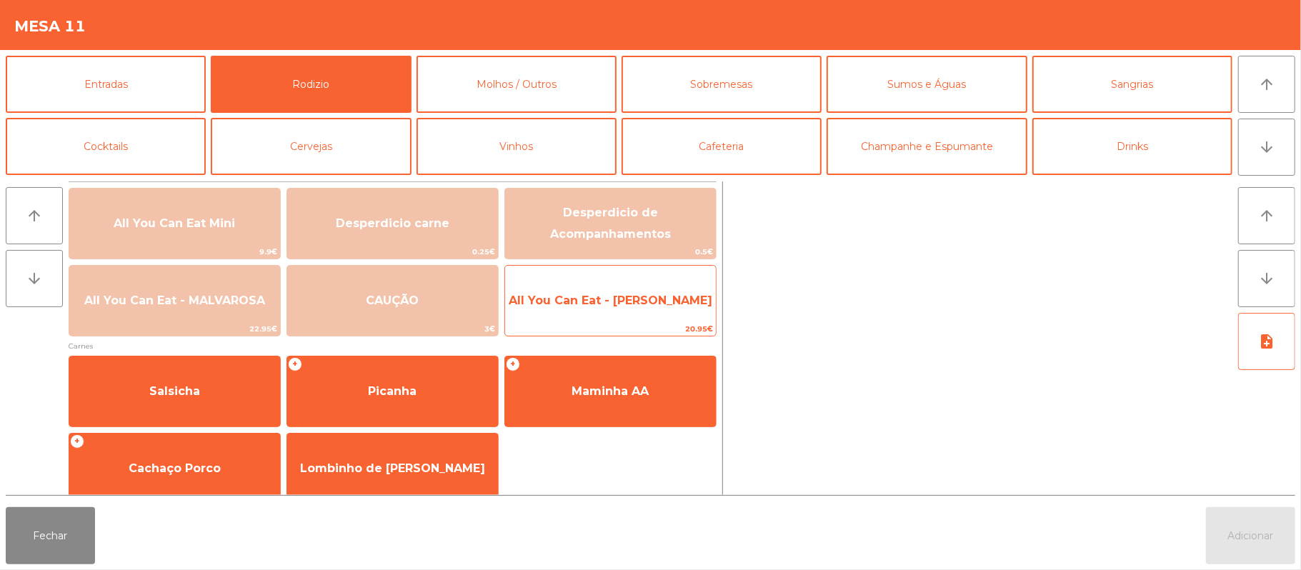
click at [635, 289] on span "All You Can Eat - [PERSON_NAME]" at bounding box center [610, 300] width 211 height 39
click at [629, 278] on div "All You Can Eat - Malva Almoço 20.95€" at bounding box center [610, 300] width 212 height 71
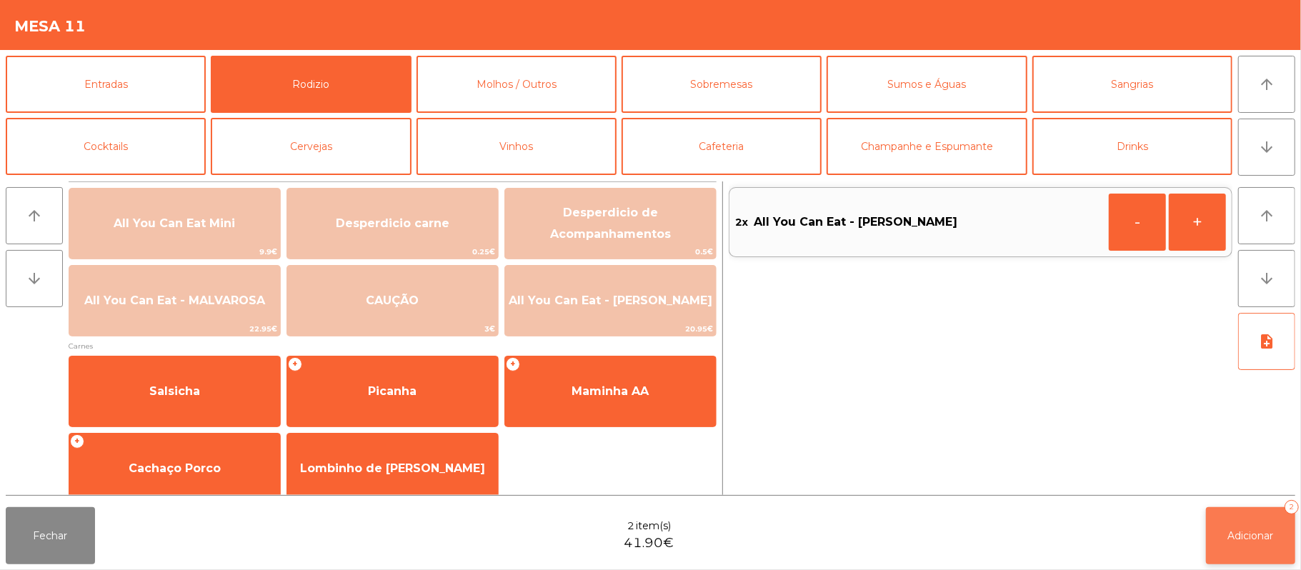
click at [1255, 547] on button "Adicionar 2" at bounding box center [1250, 535] width 89 height 57
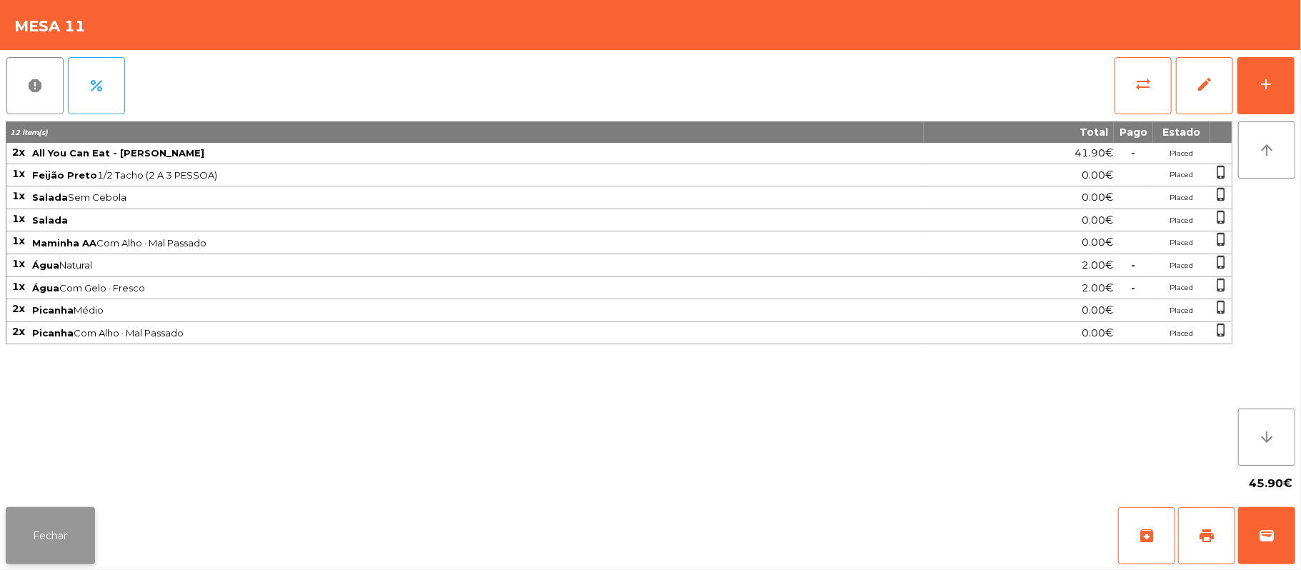
click at [37, 529] on button "Fechar" at bounding box center [50, 535] width 89 height 57
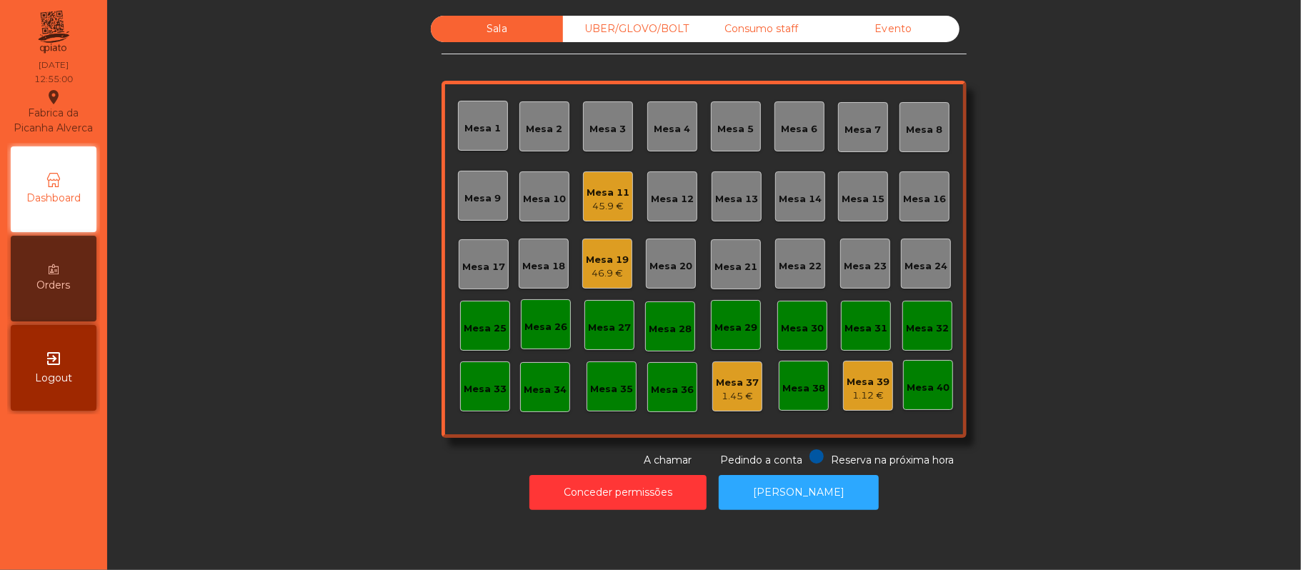
click at [903, 201] on div "Mesa 16" at bounding box center [924, 199] width 43 height 14
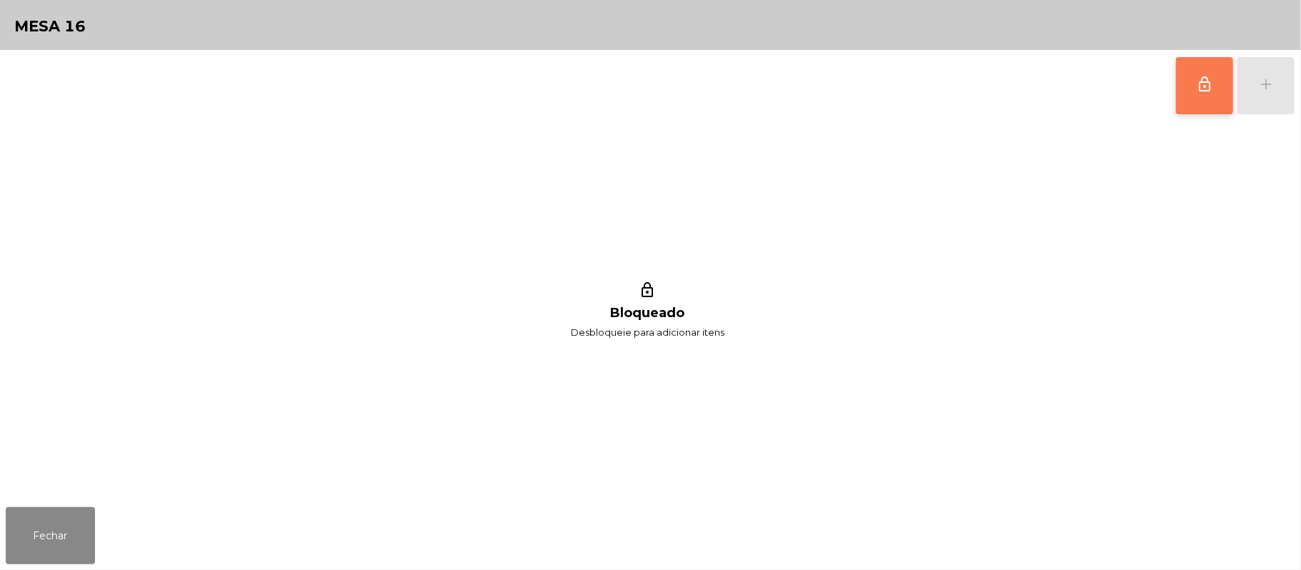
click at [1196, 76] on span "lock_outline" at bounding box center [1204, 84] width 17 height 17
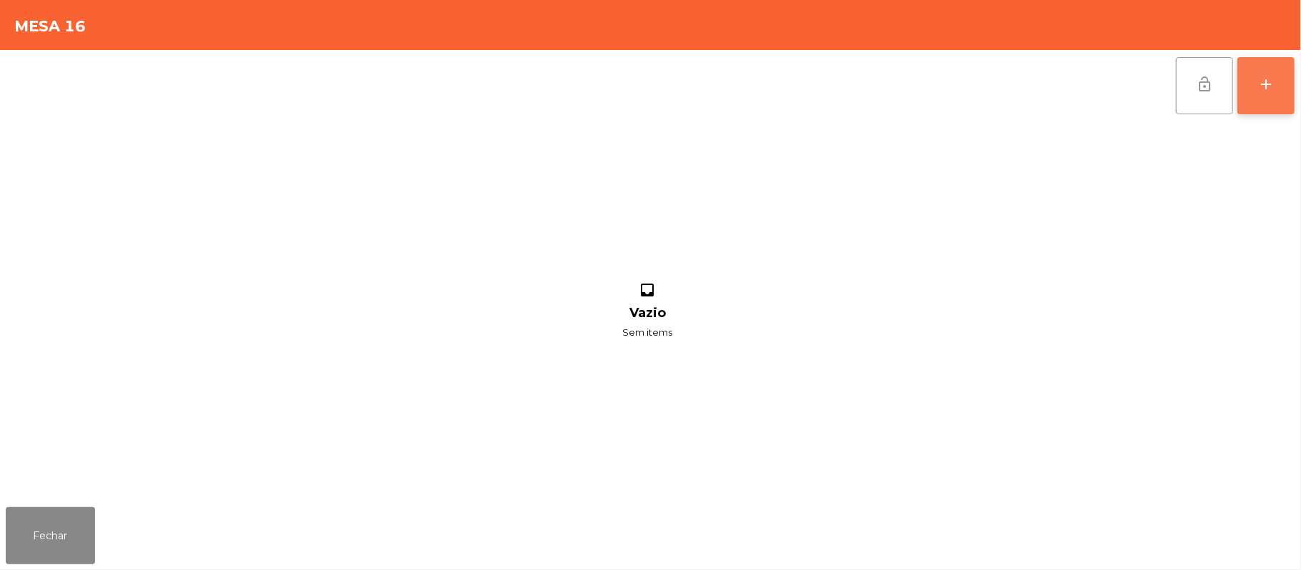
click at [1264, 94] on button "add" at bounding box center [1265, 85] width 57 height 57
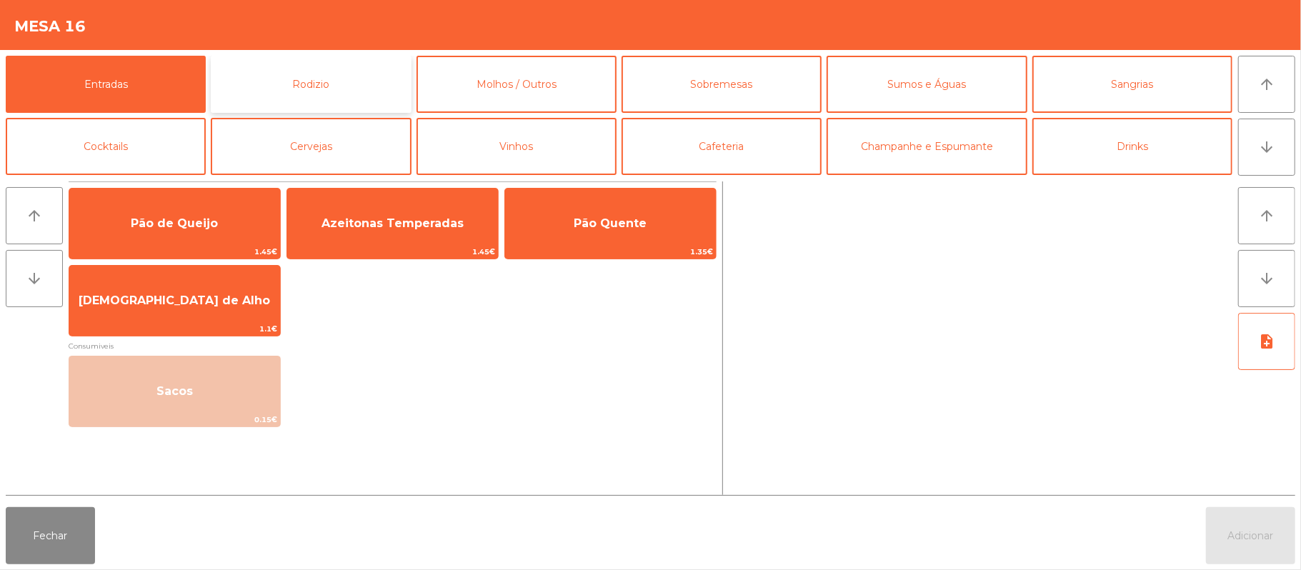
click at [359, 79] on button "Rodizio" at bounding box center [311, 84] width 200 height 57
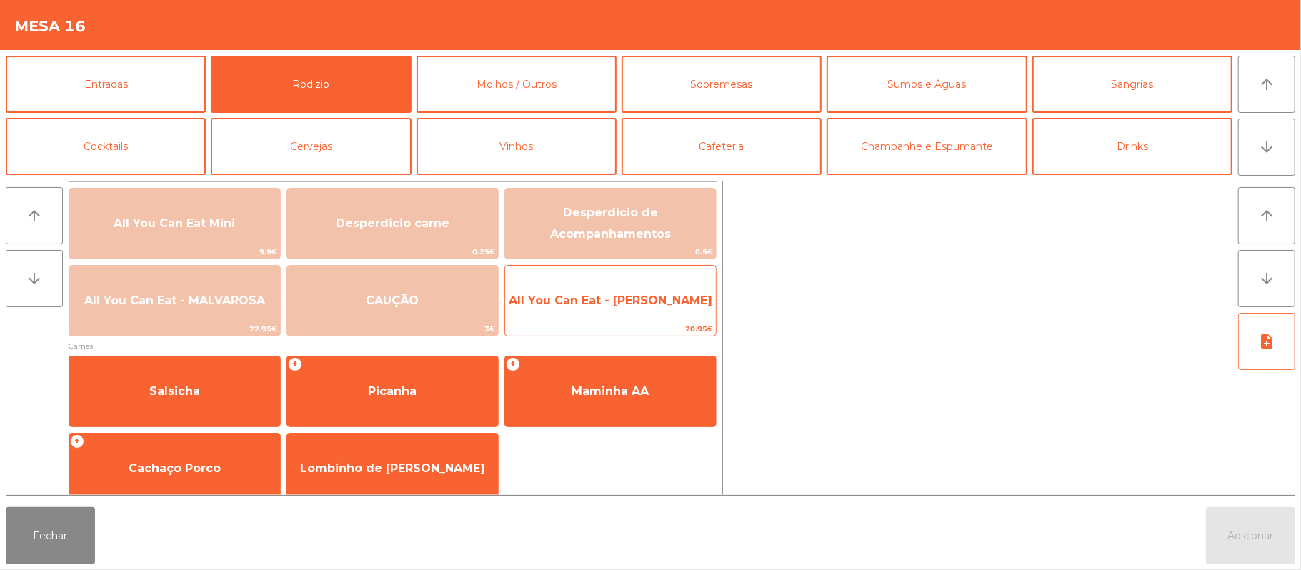
click at [650, 310] on span "All You Can Eat - [PERSON_NAME]" at bounding box center [610, 300] width 211 height 39
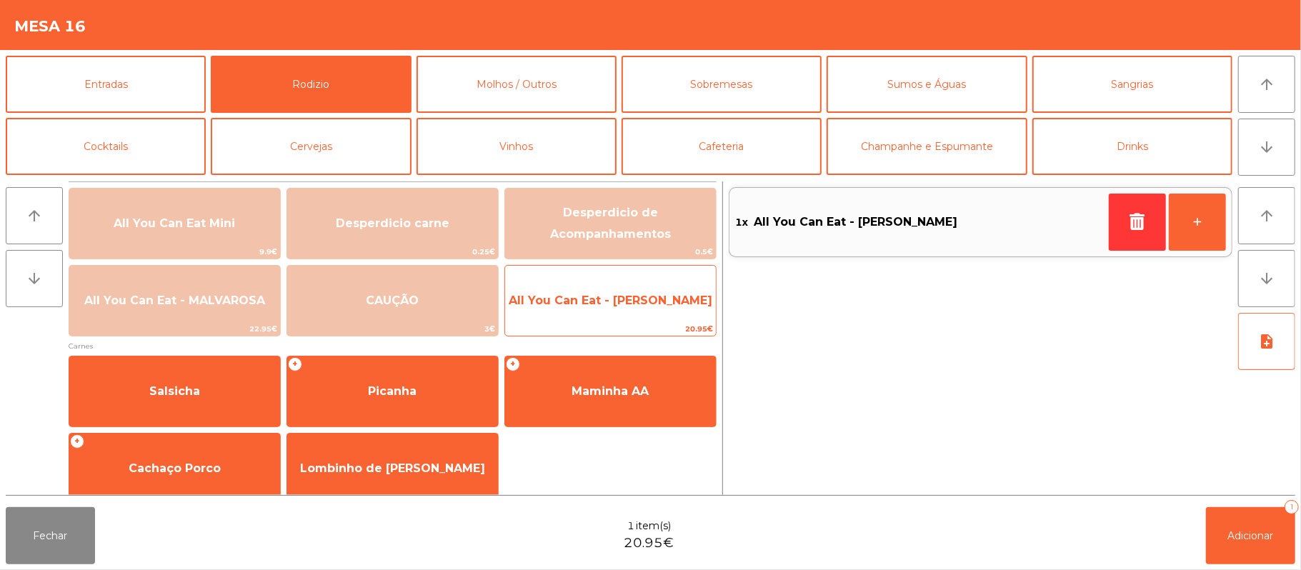
click at [647, 306] on span "All You Can Eat - [PERSON_NAME]" at bounding box center [611, 301] width 204 height 14
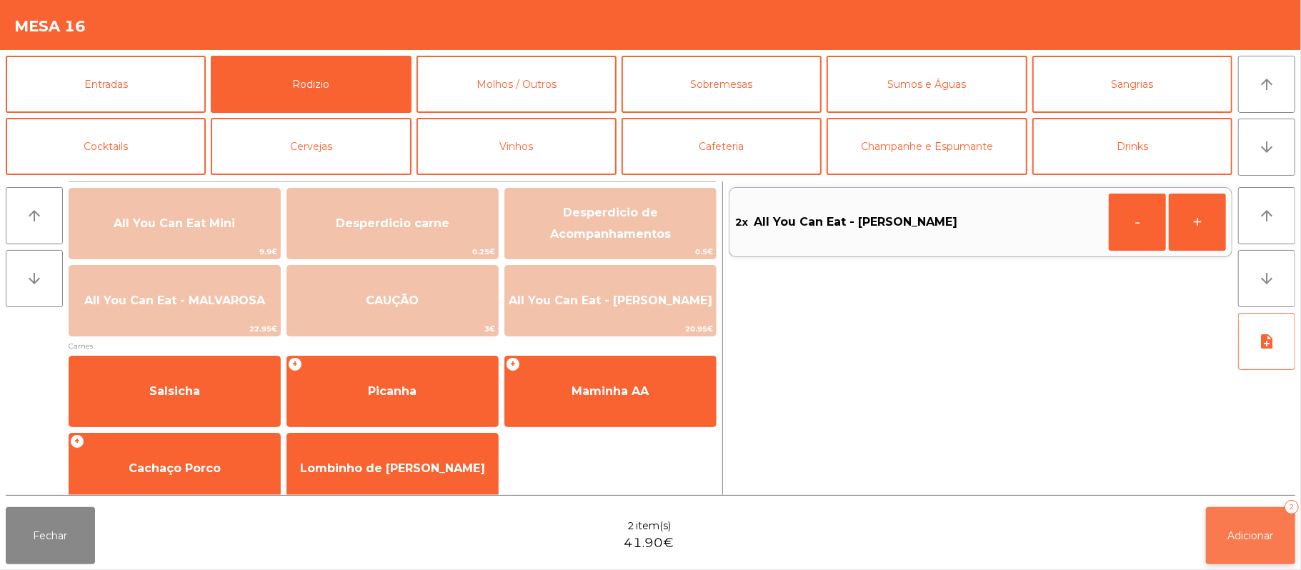
click at [1249, 538] on span "Adicionar" at bounding box center [1251, 535] width 46 height 13
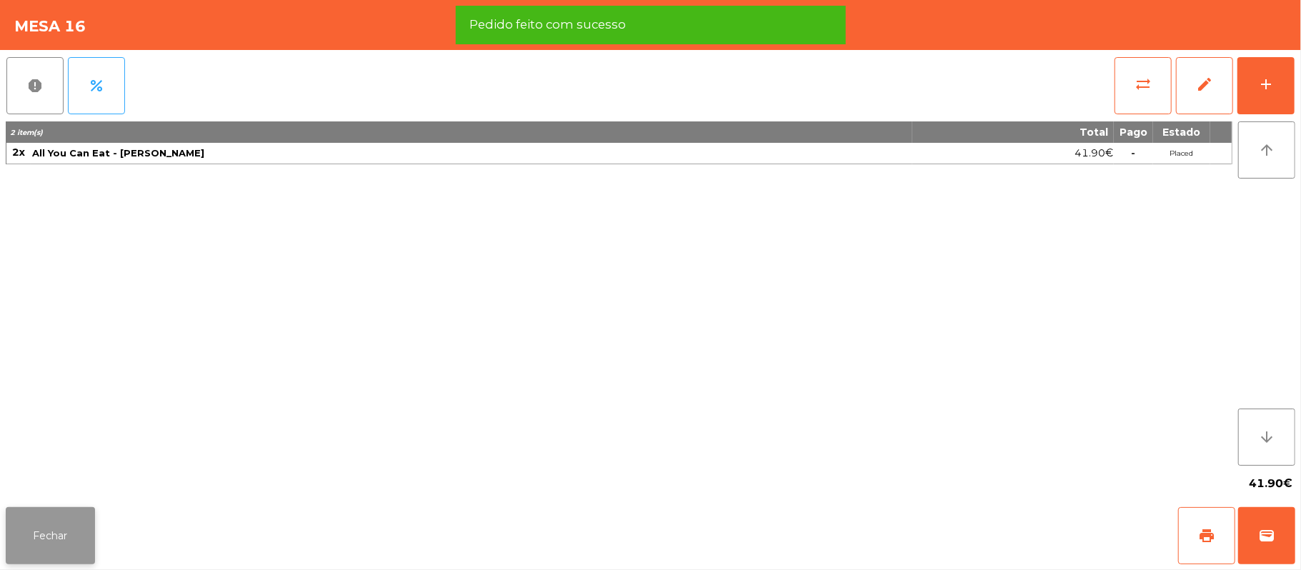
click at [59, 527] on button "Fechar" at bounding box center [50, 535] width 89 height 57
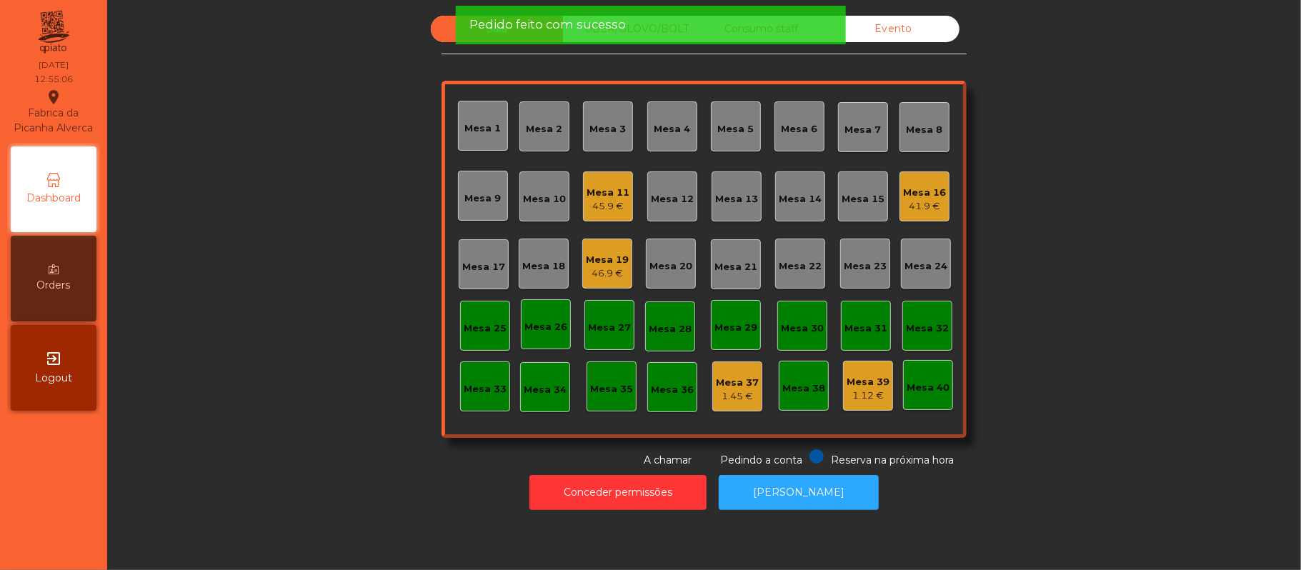
click at [247, 338] on div "Sala UBER/[GEOGRAPHIC_DATA]/BOLT Consumo staff Evento Mesa 1 Mesa 2 [GEOGRAPHIC…" at bounding box center [703, 242] width 1155 height 452
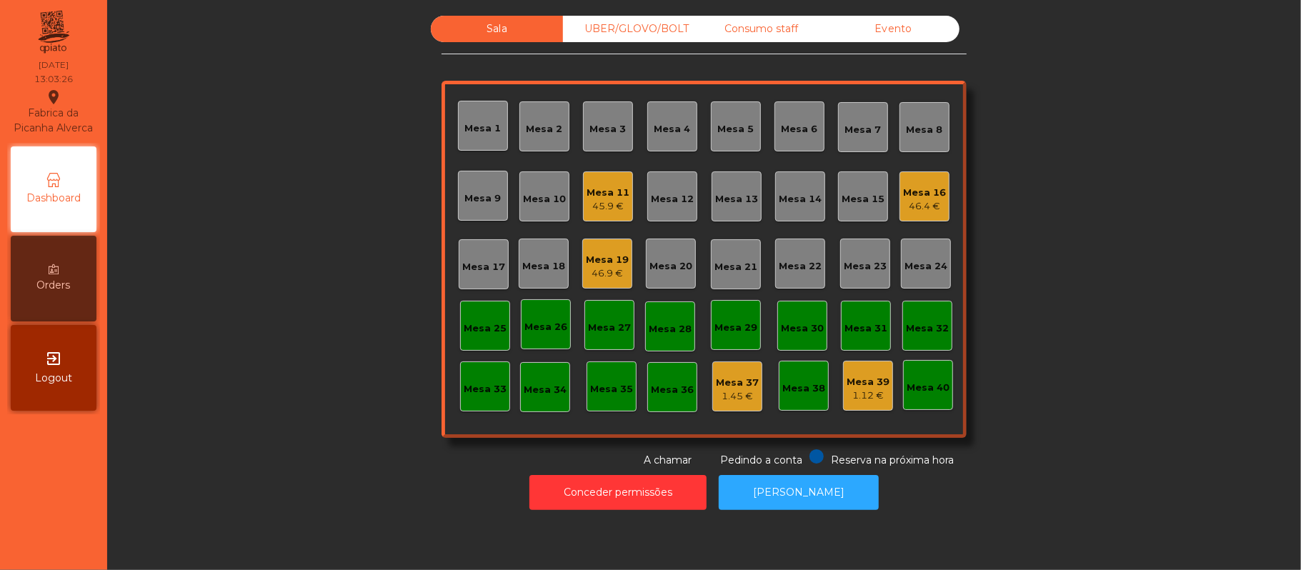
click at [904, 183] on div "Mesa 16 46.4 €" at bounding box center [924, 197] width 43 height 34
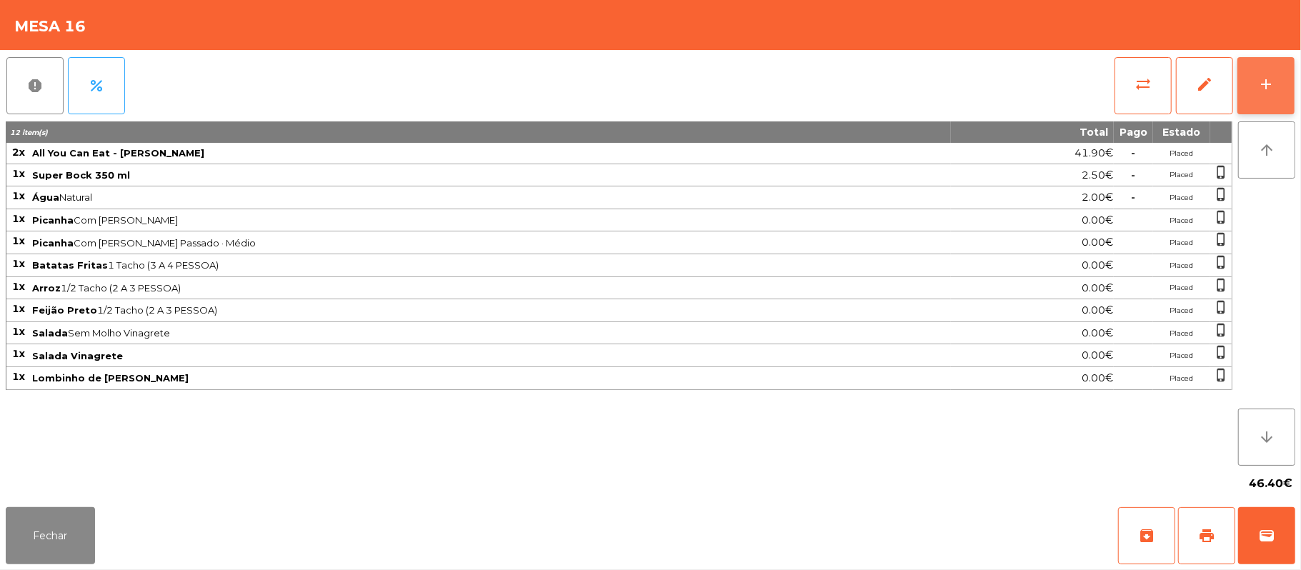
click at [1258, 60] on button "add" at bounding box center [1265, 85] width 57 height 57
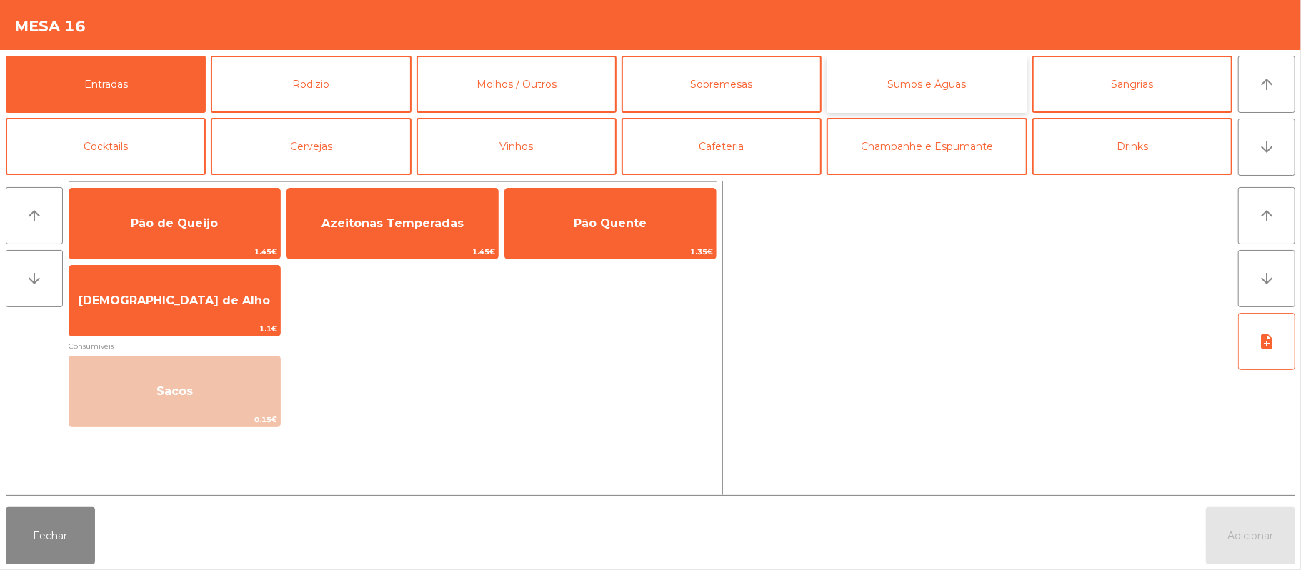
click at [918, 77] on button "Sumos e Águas" at bounding box center [927, 84] width 200 height 57
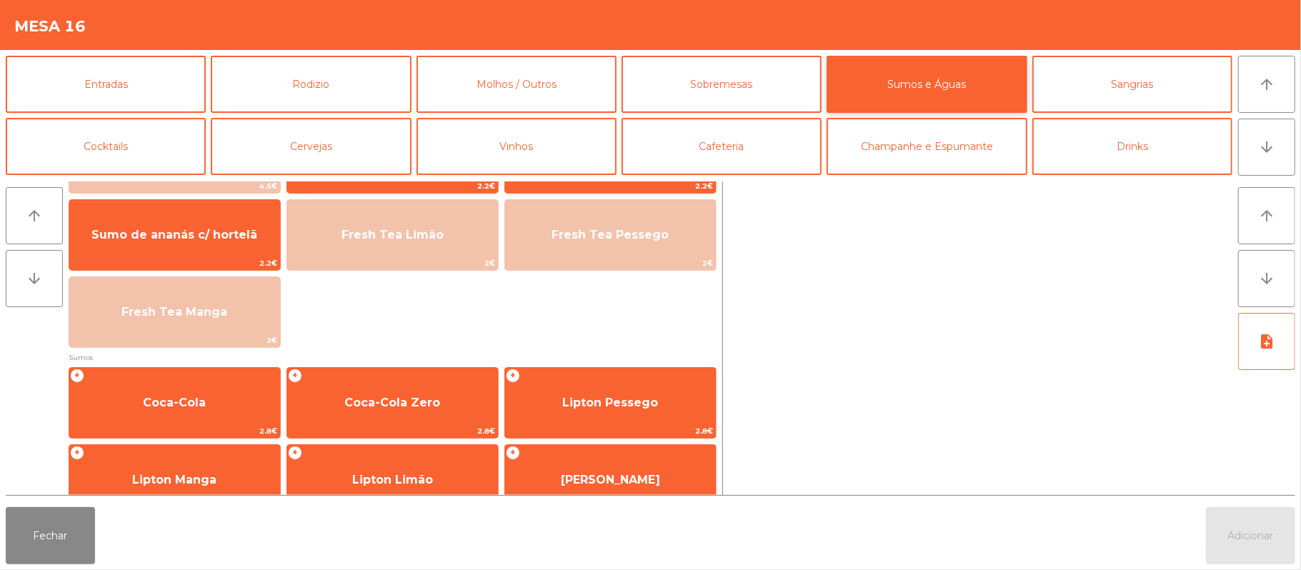
scroll to position [64, 0]
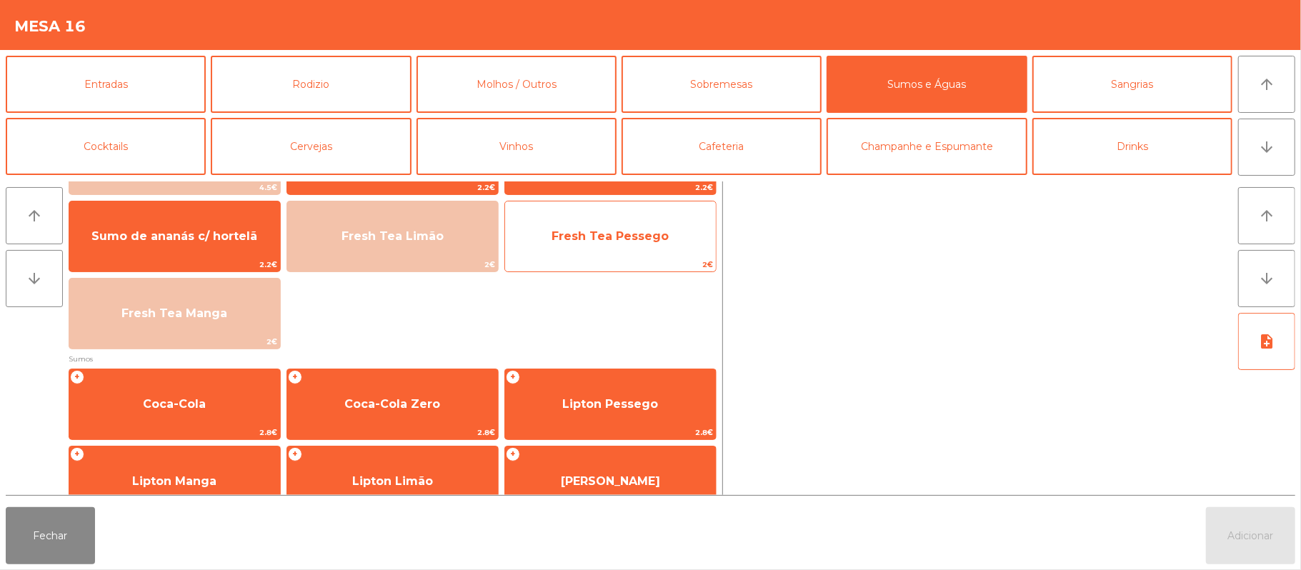
click at [618, 221] on span "Fresh Tea Pessego" at bounding box center [610, 236] width 211 height 39
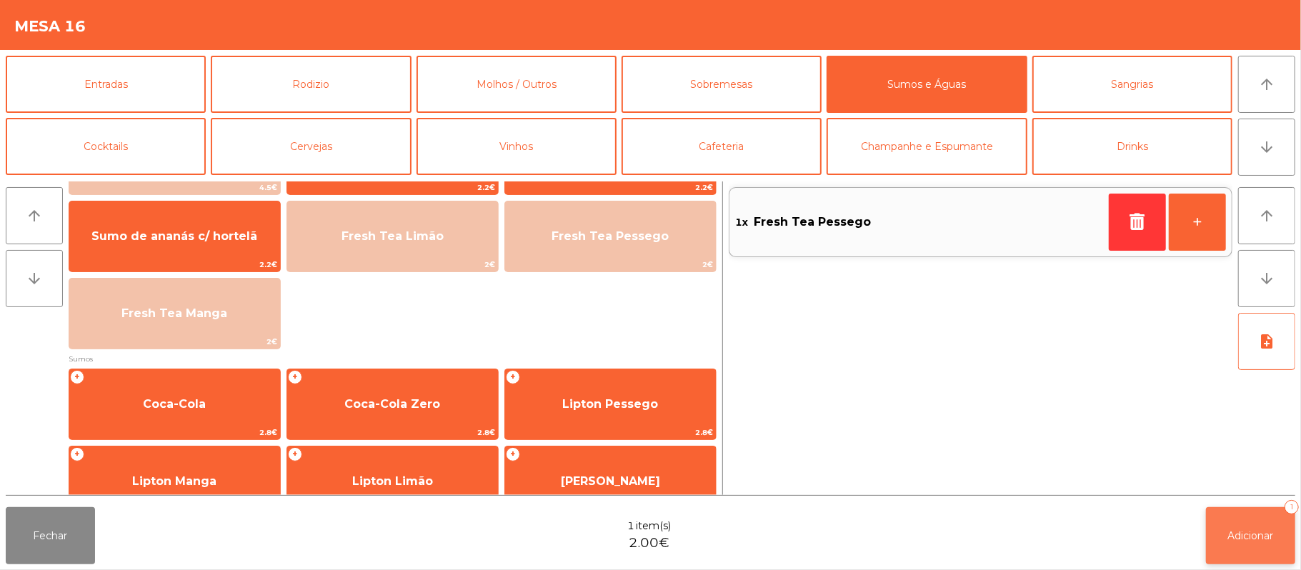
click at [1254, 521] on button "Adicionar 1" at bounding box center [1250, 535] width 89 height 57
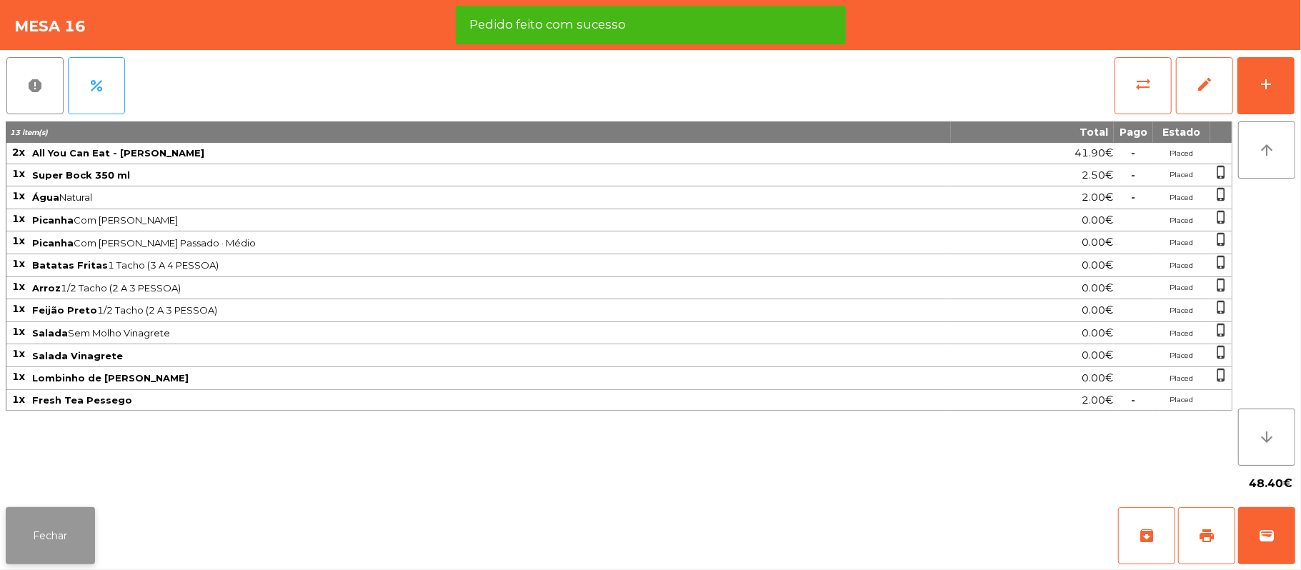
click at [46, 552] on button "Fechar" at bounding box center [50, 535] width 89 height 57
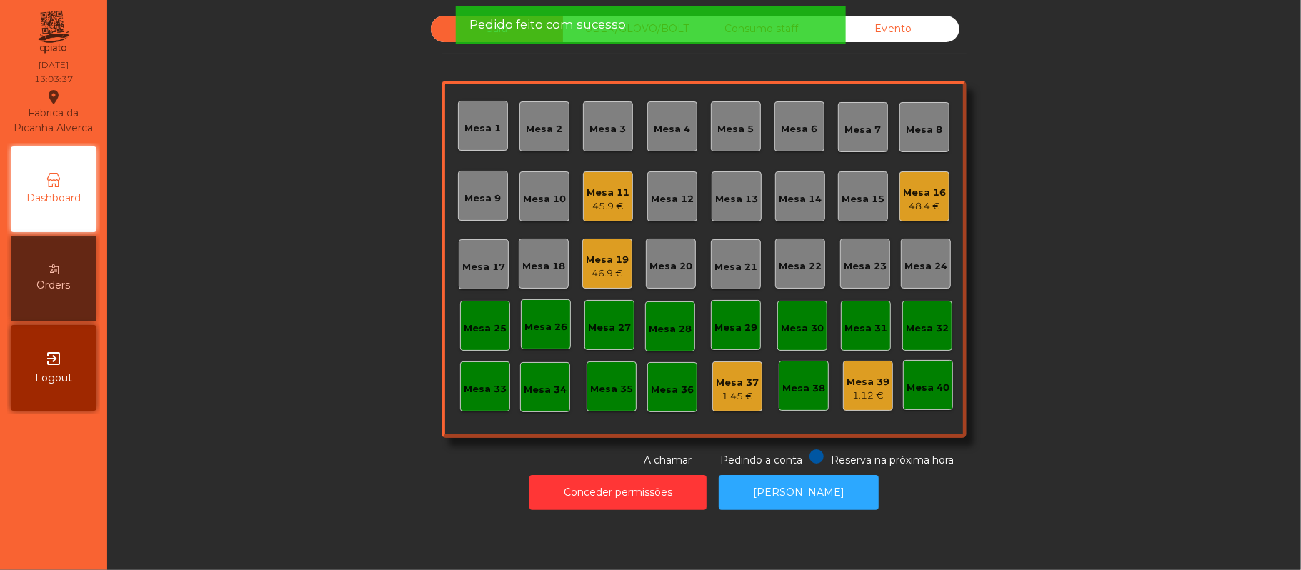
click at [922, 211] on div "48.4 €" at bounding box center [924, 206] width 43 height 14
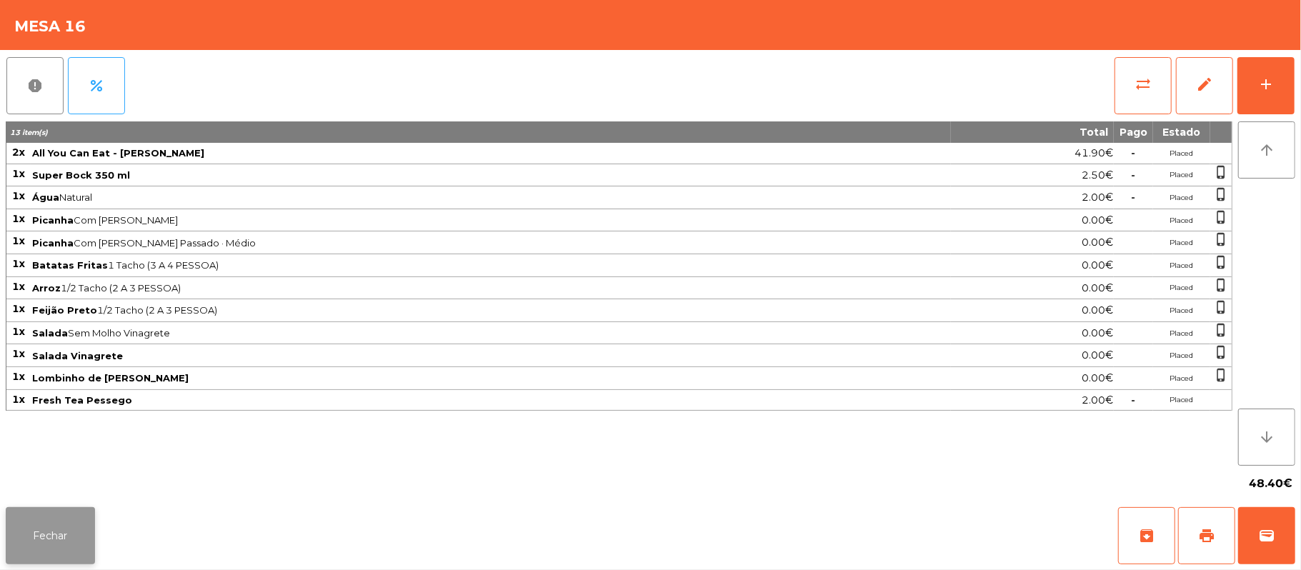
click at [55, 524] on button "Fechar" at bounding box center [50, 535] width 89 height 57
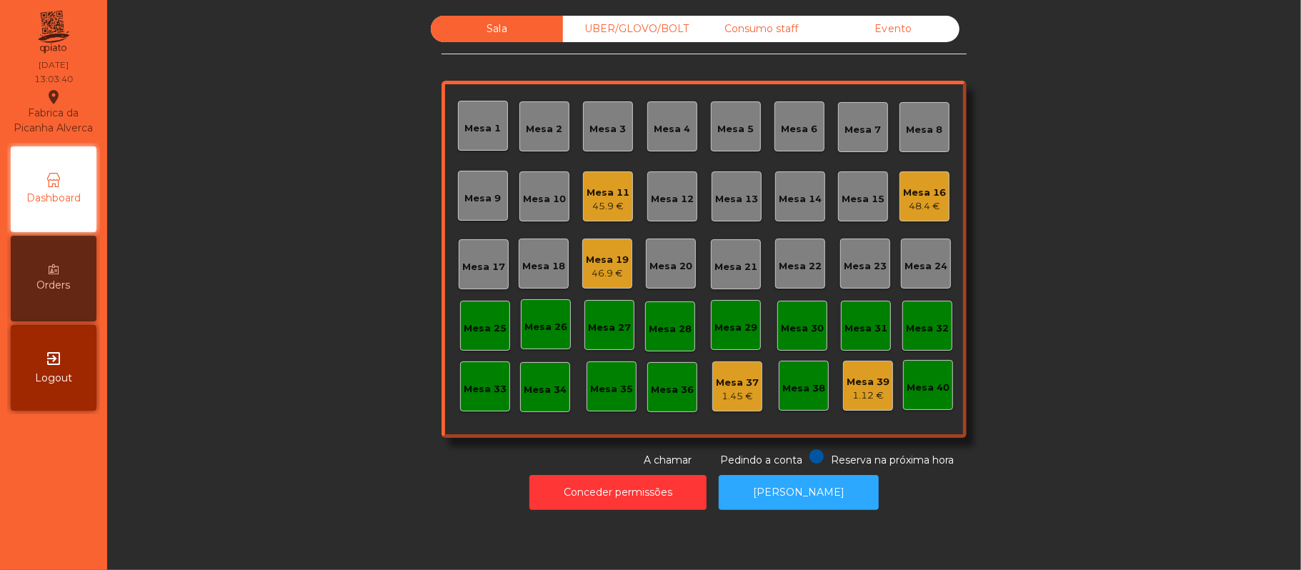
click at [909, 204] on div "48.4 €" at bounding box center [924, 206] width 43 height 14
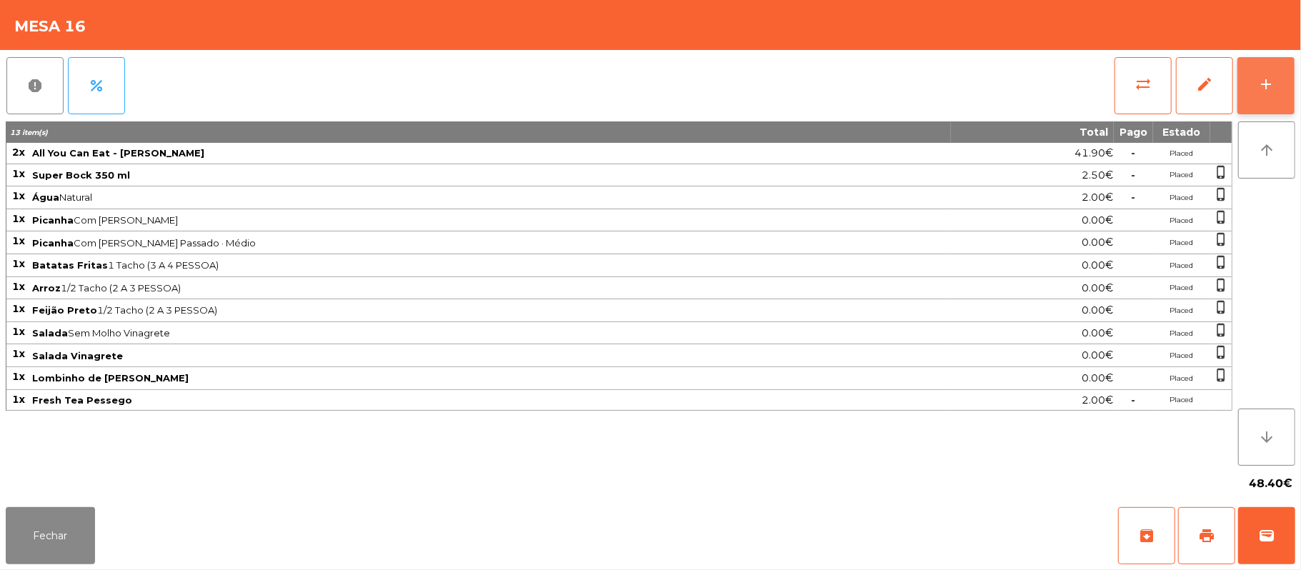
click at [1284, 89] on button "add" at bounding box center [1265, 85] width 57 height 57
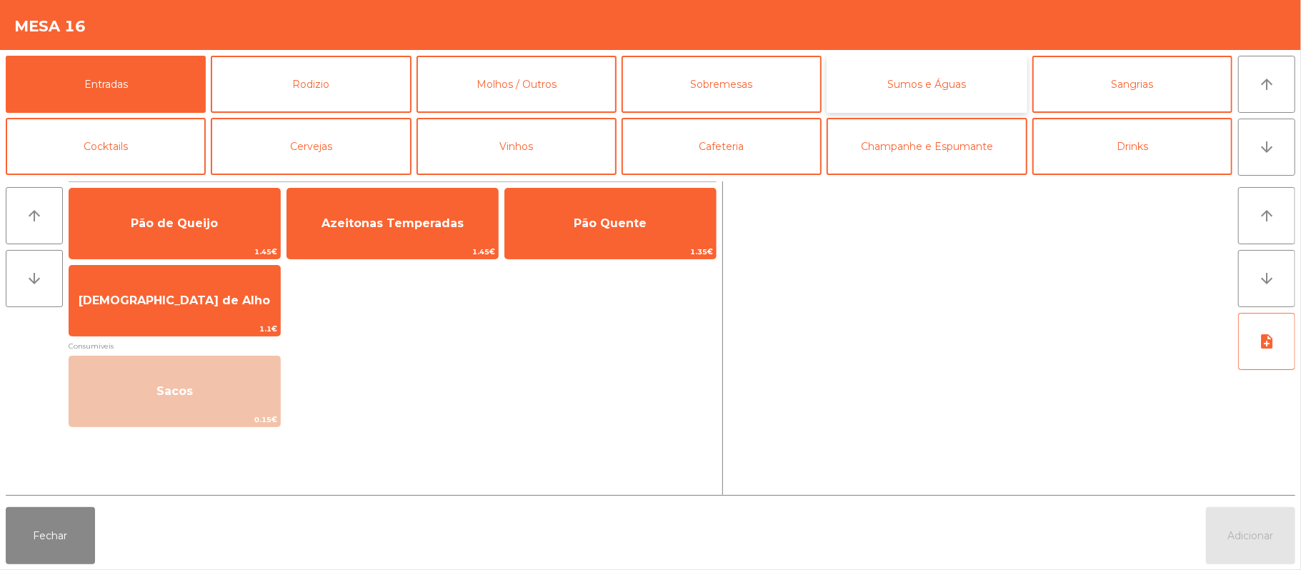
click at [935, 80] on button "Sumos e Águas" at bounding box center [927, 84] width 200 height 57
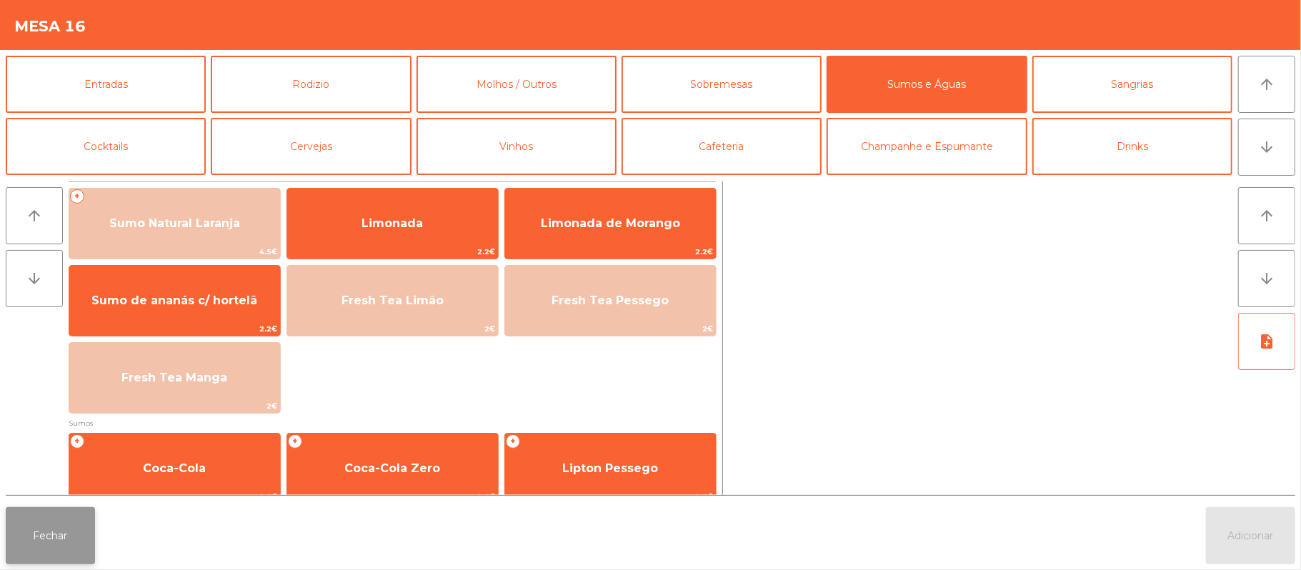
click at [43, 558] on button "Fechar" at bounding box center [50, 535] width 89 height 57
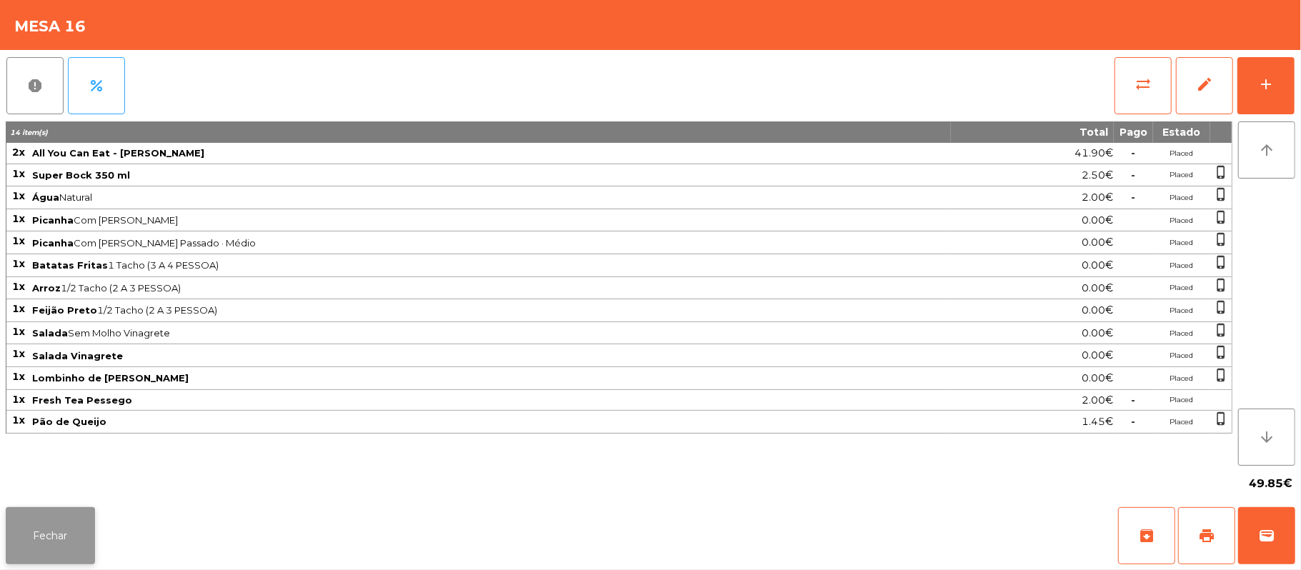
click at [49, 520] on button "Fechar" at bounding box center [50, 535] width 89 height 57
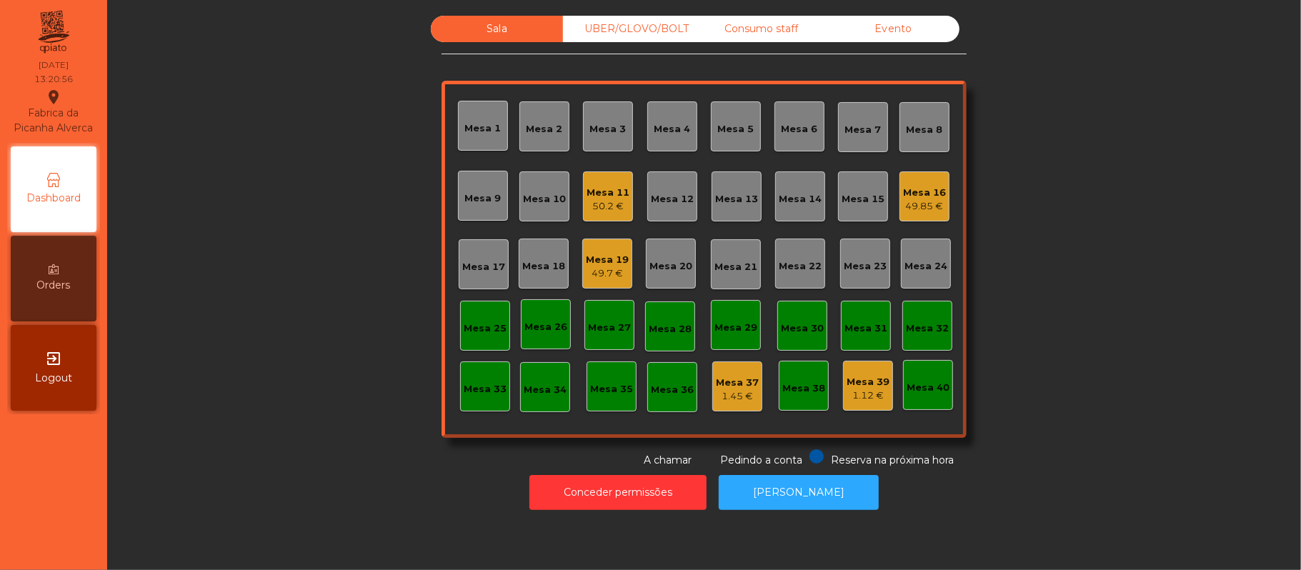
click at [912, 192] on div "Mesa 16" at bounding box center [924, 193] width 43 height 14
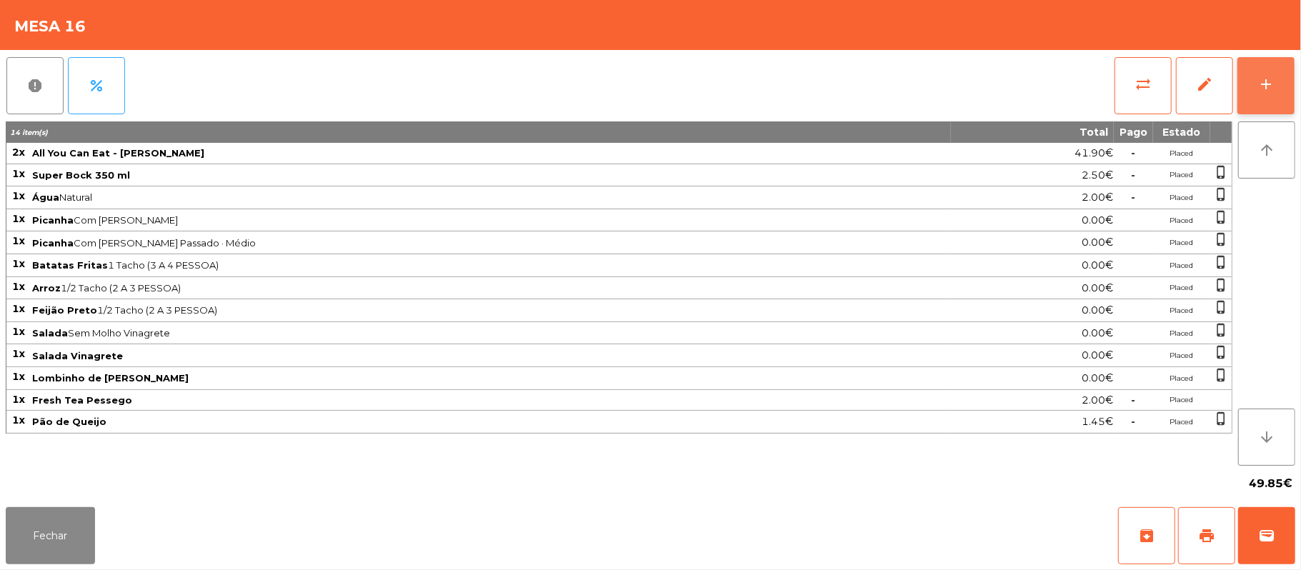
click at [1269, 84] on div "add" at bounding box center [1265, 84] width 17 height 17
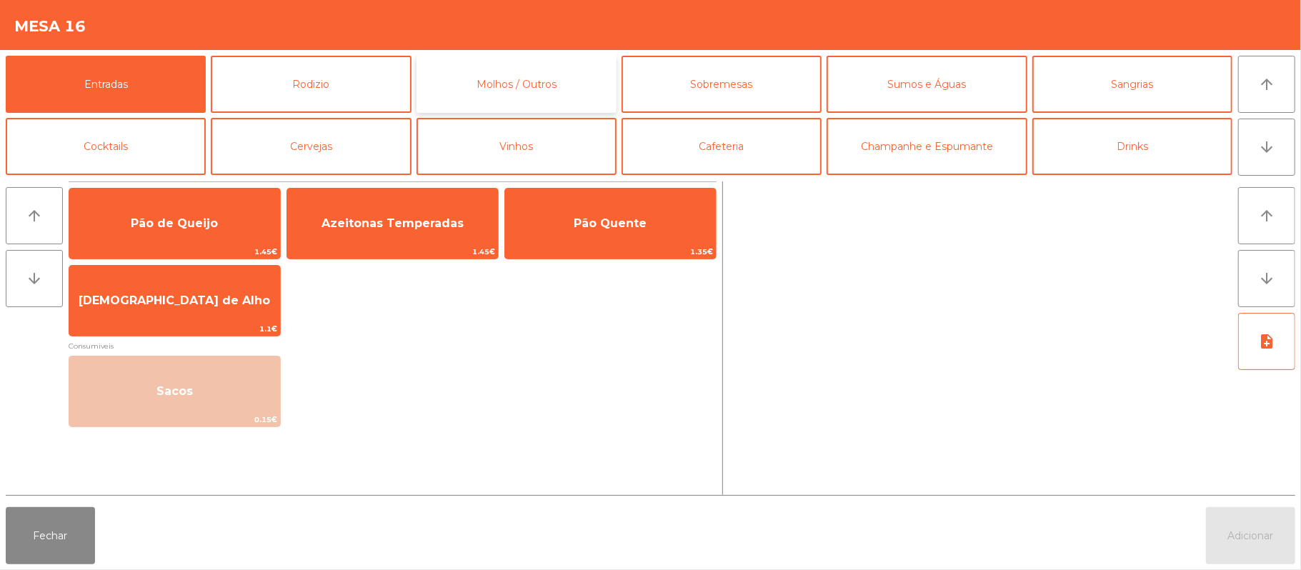
click at [570, 86] on button "Molhos / Outros" at bounding box center [516, 84] width 200 height 57
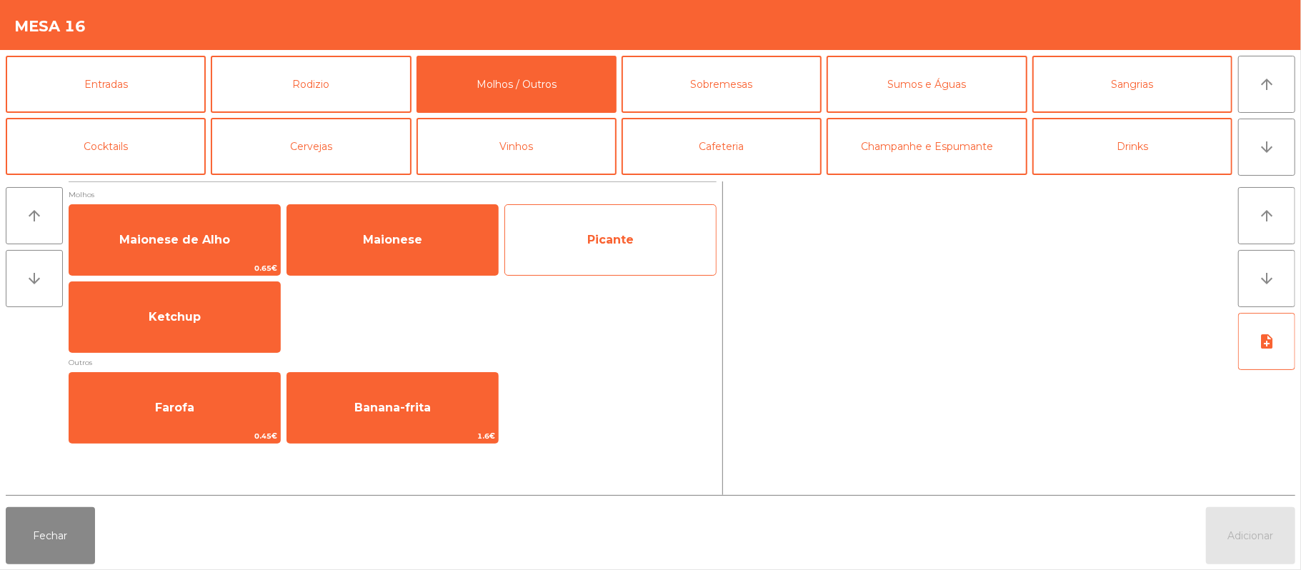
click at [655, 238] on span "Picante" at bounding box center [610, 240] width 211 height 39
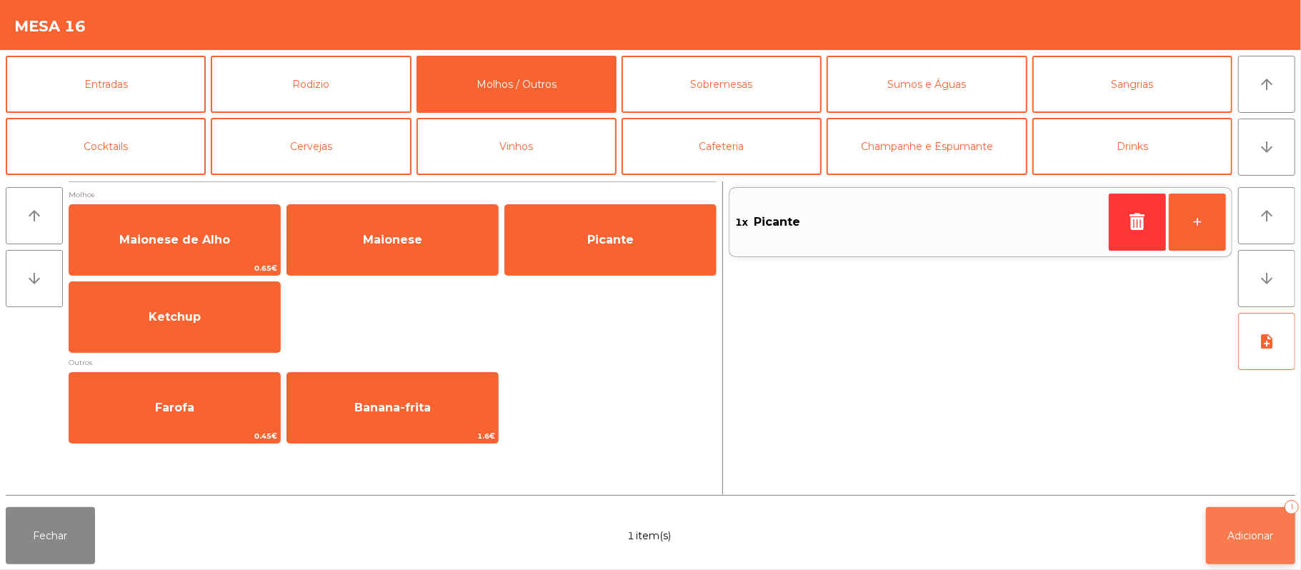
click at [1229, 538] on span "Adicionar" at bounding box center [1251, 535] width 46 height 13
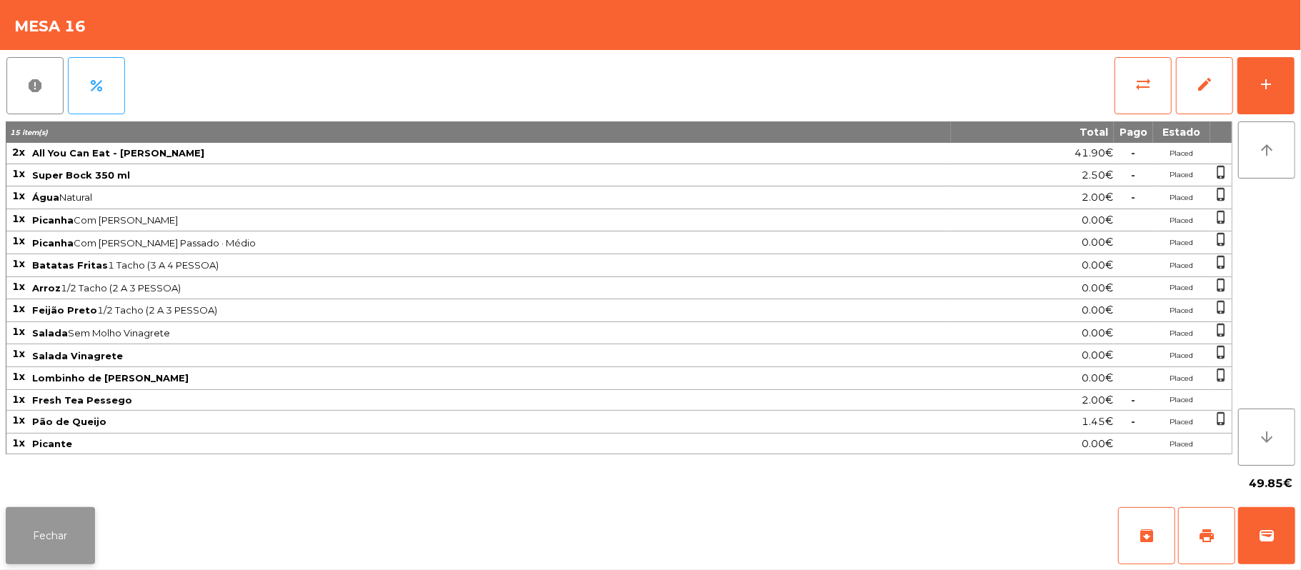
click at [41, 527] on button "Fechar" at bounding box center [50, 535] width 89 height 57
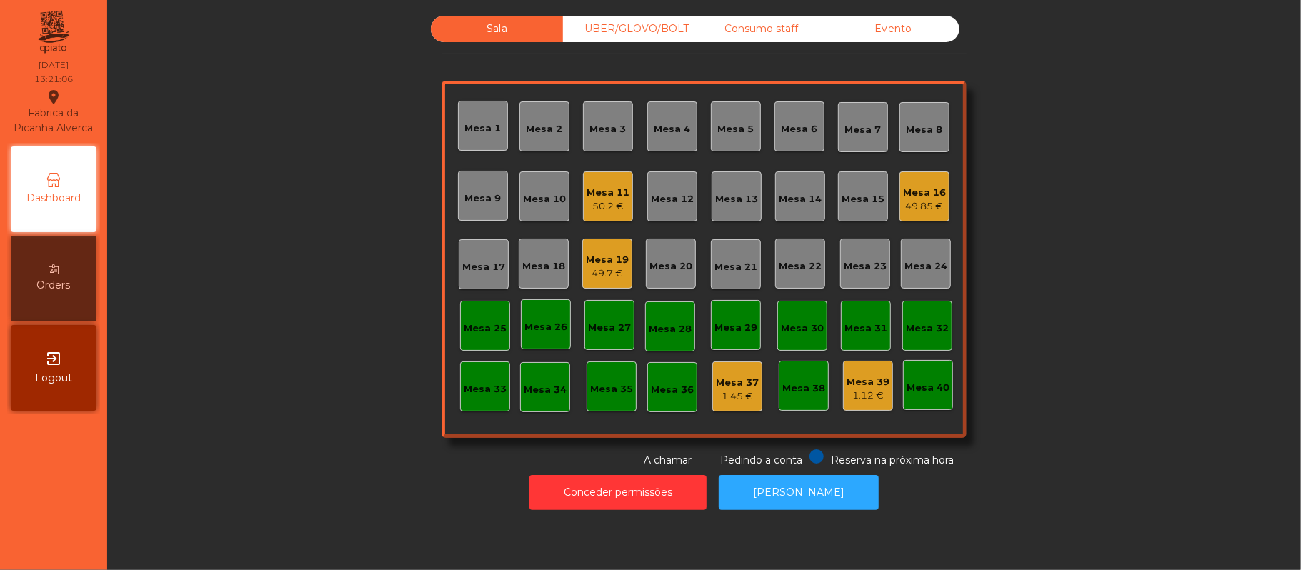
click at [592, 204] on div "50.2 €" at bounding box center [608, 206] width 43 height 14
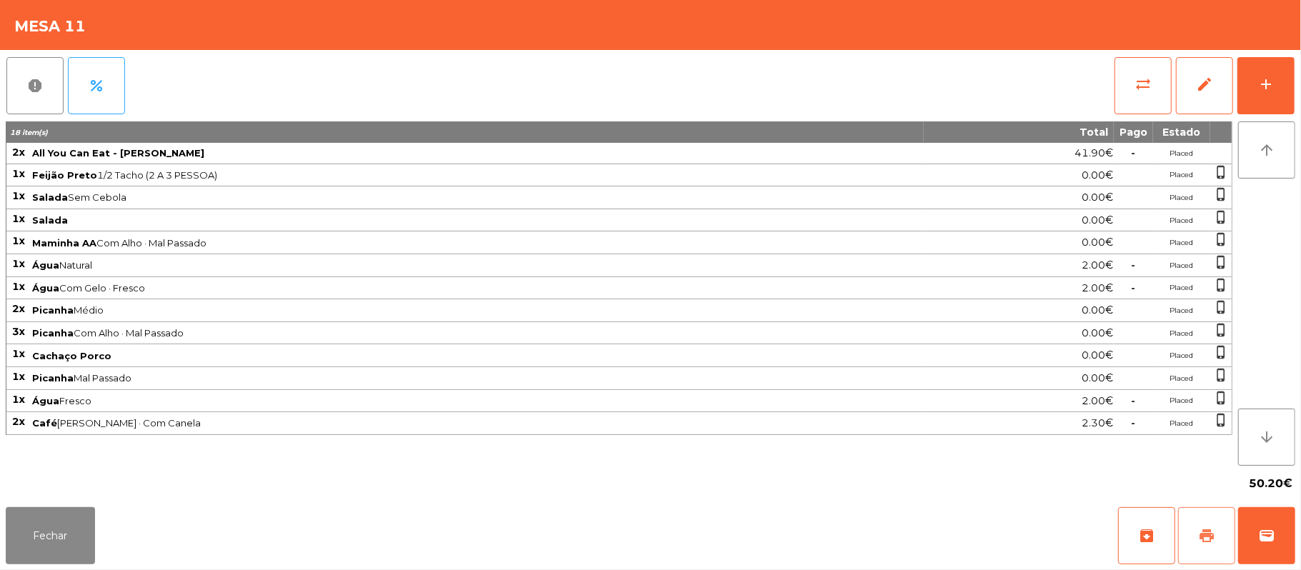
click at [1199, 510] on button "print" at bounding box center [1206, 535] width 57 height 57
click at [1295, 540] on div "Fechar archive print wallet" at bounding box center [650, 535] width 1301 height 69
click at [1252, 524] on button "wallet" at bounding box center [1266, 535] width 57 height 57
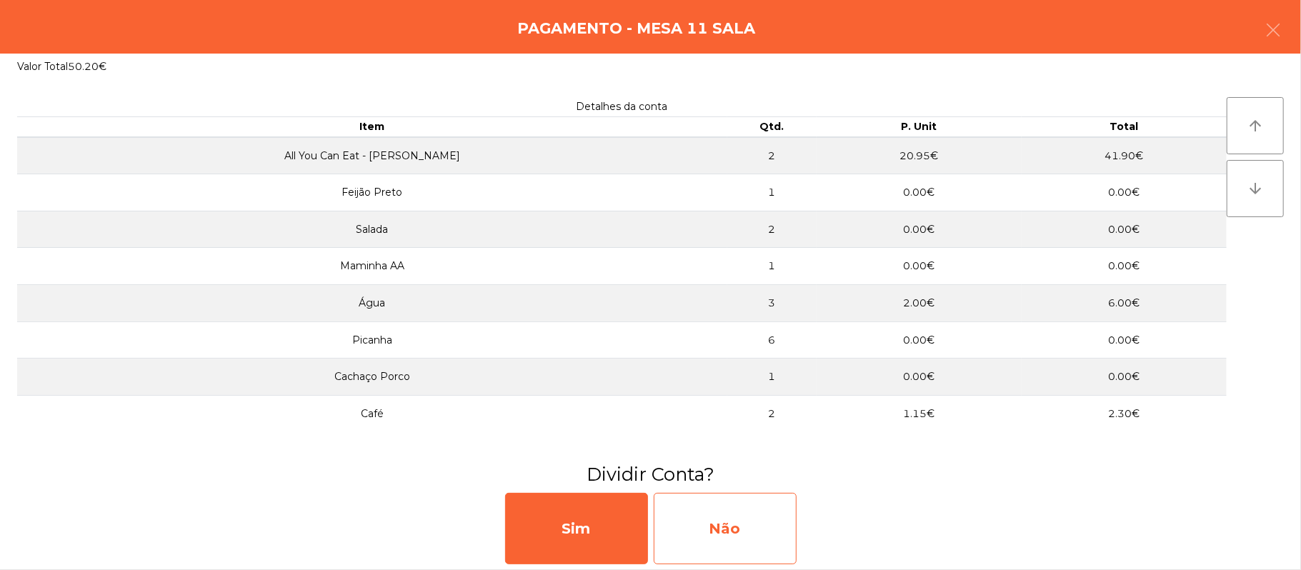
click at [753, 523] on div "Não" at bounding box center [725, 528] width 143 height 71
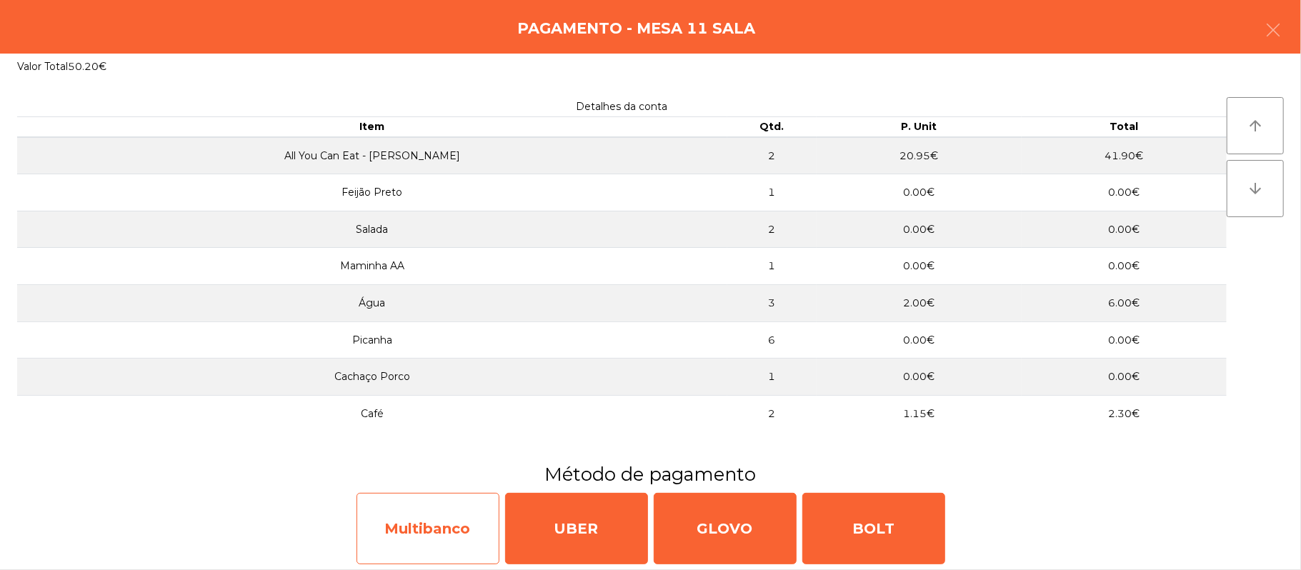
click at [396, 529] on div "Multibanco" at bounding box center [427, 528] width 143 height 71
select select "**"
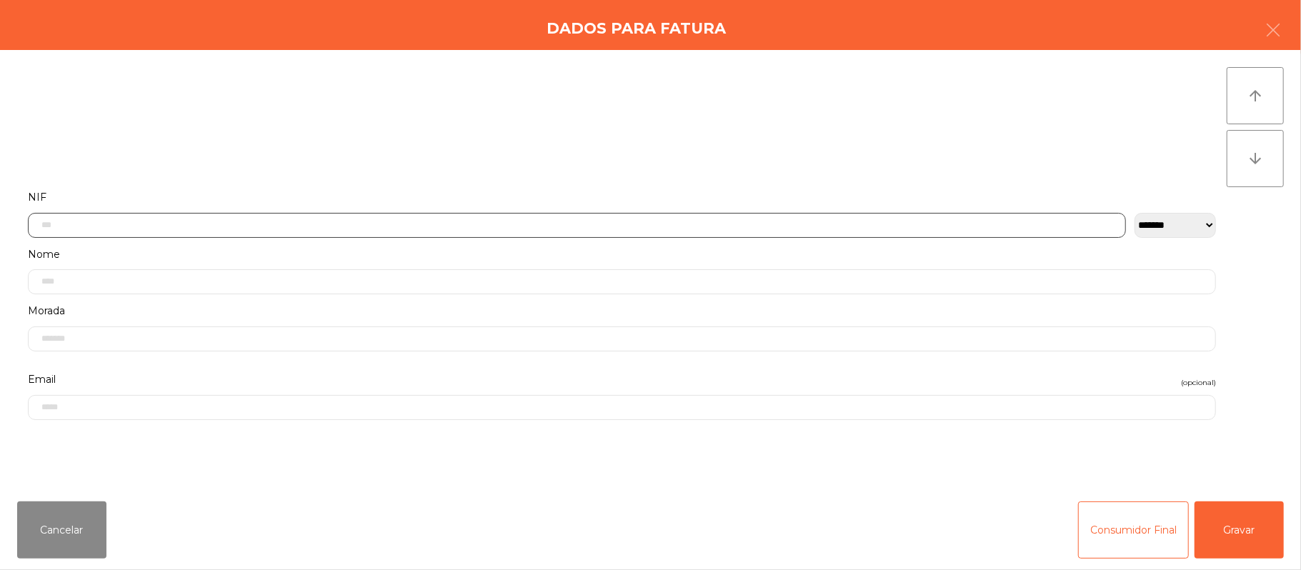
click at [332, 221] on input "text" at bounding box center [577, 225] width 1098 height 25
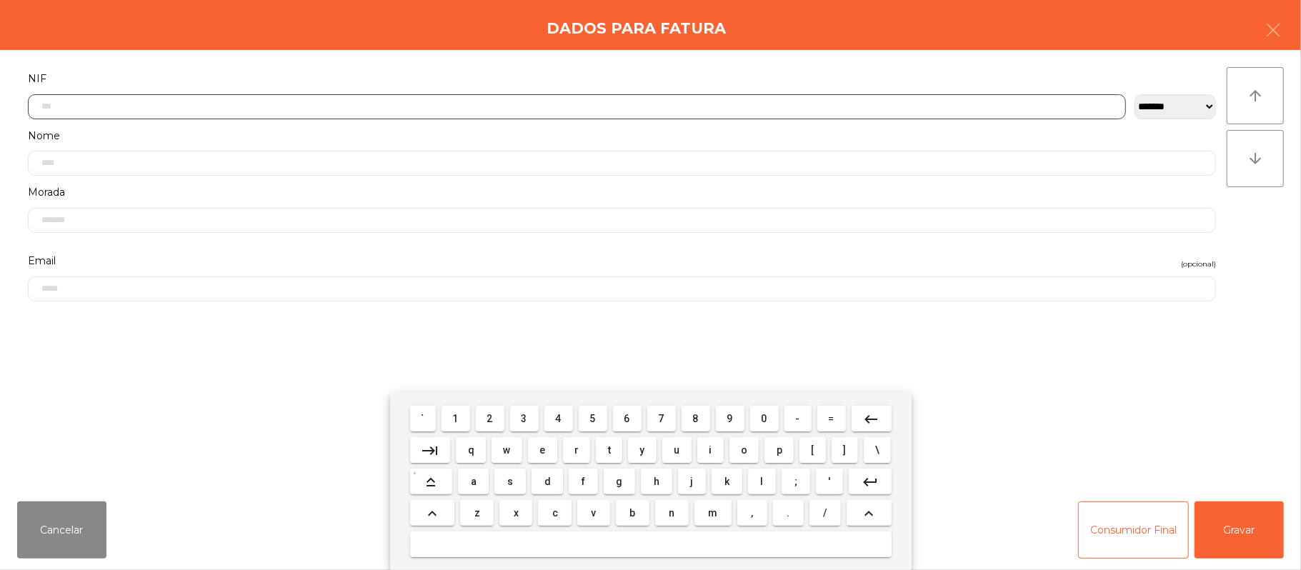
scroll to position [120, 0]
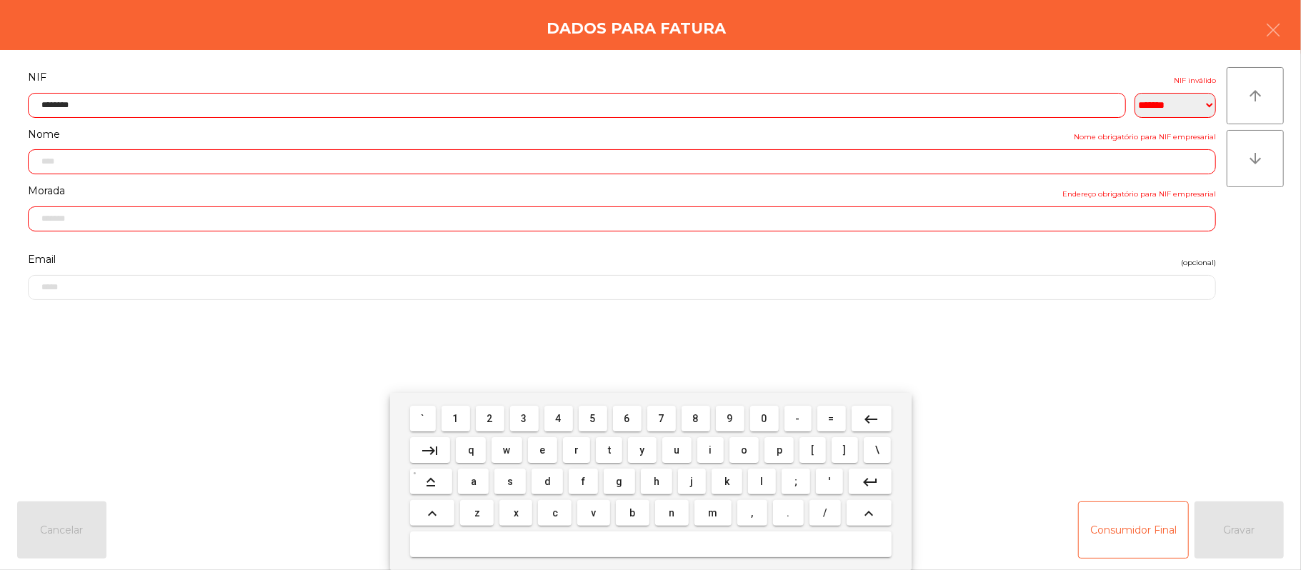
type input "*********"
type input "**********"
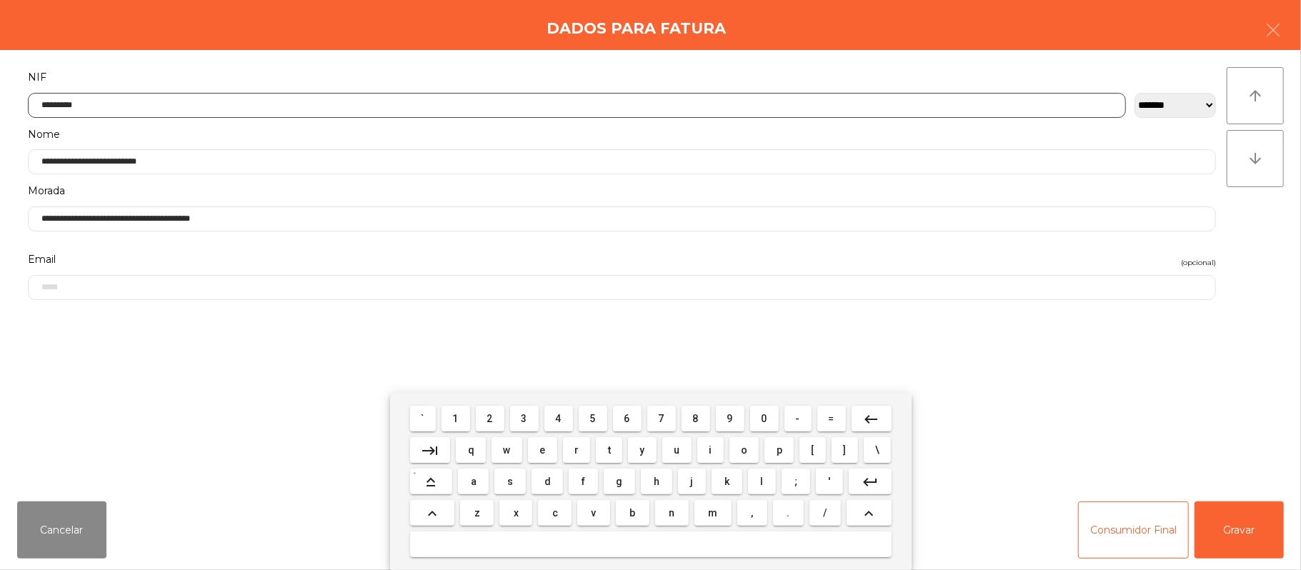
type input "*********"
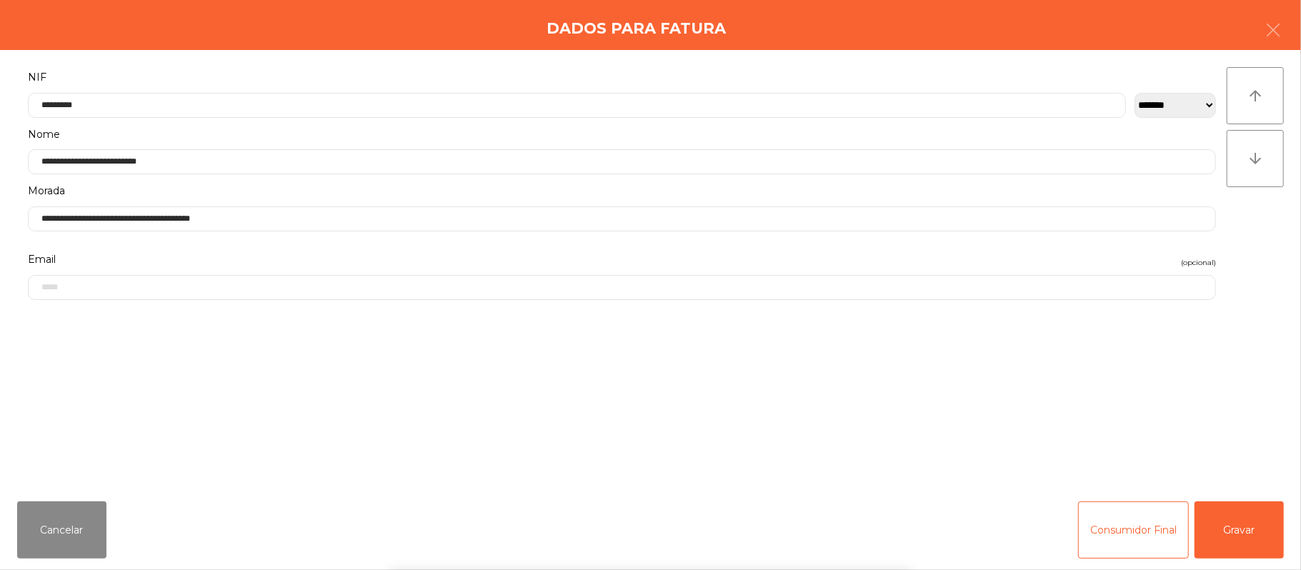
click at [1257, 530] on div "` 1 2 3 4 5 6 7 8 9 0 - = keyboard_backspace keyboard_tab q w e r t y u i o p […" at bounding box center [650, 481] width 1301 height 177
click at [1252, 535] on button "Gravar" at bounding box center [1238, 529] width 89 height 57
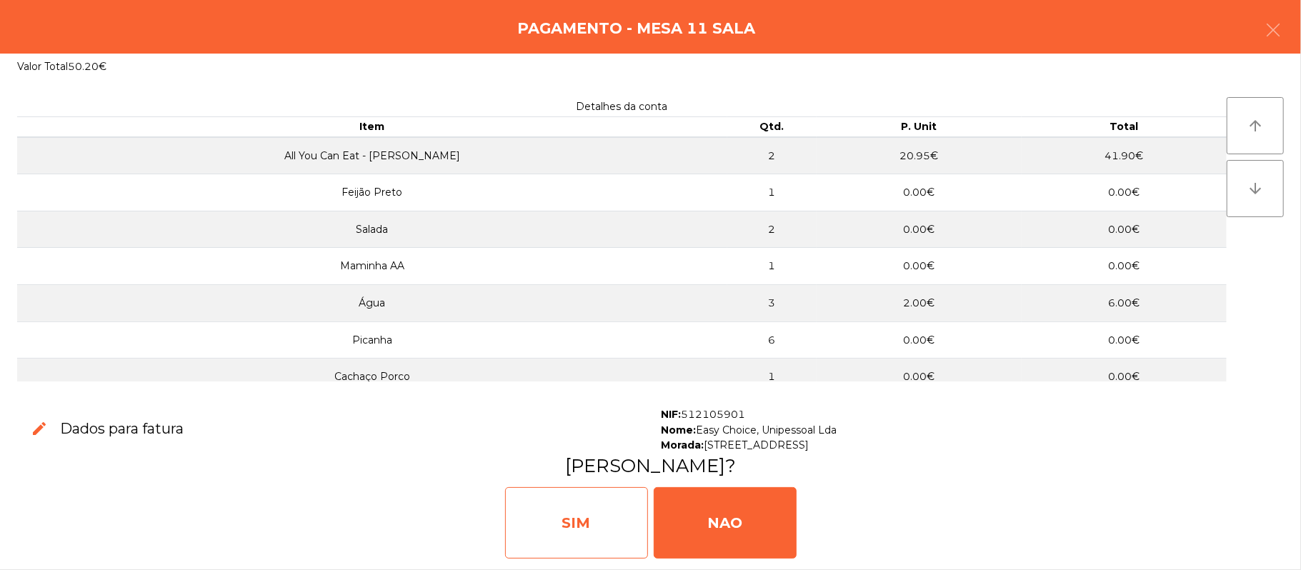
click at [609, 509] on div "SIM" at bounding box center [576, 522] width 143 height 71
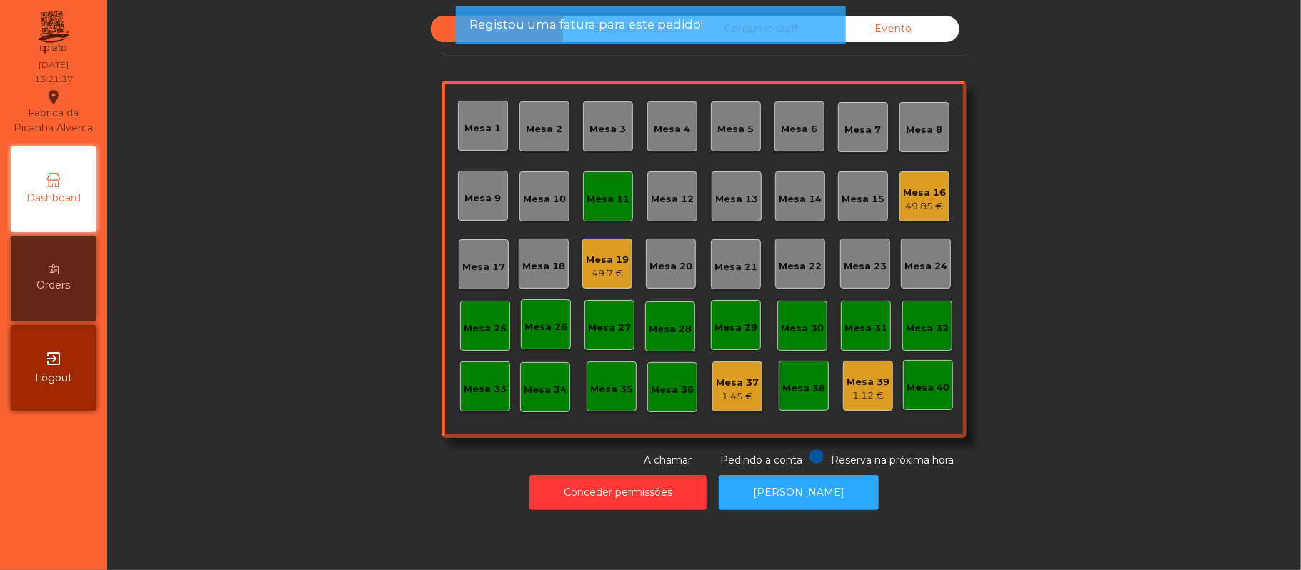
click at [602, 195] on div "Mesa 11" at bounding box center [608, 199] width 43 height 14
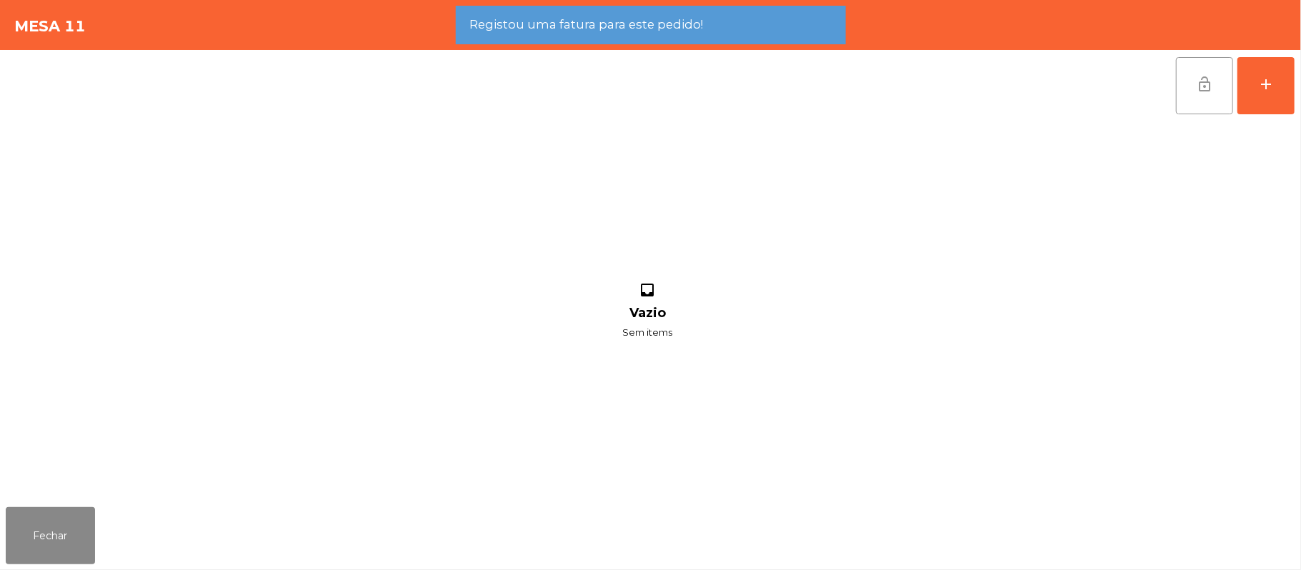
click at [1194, 100] on button "lock_open" at bounding box center [1204, 85] width 57 height 57
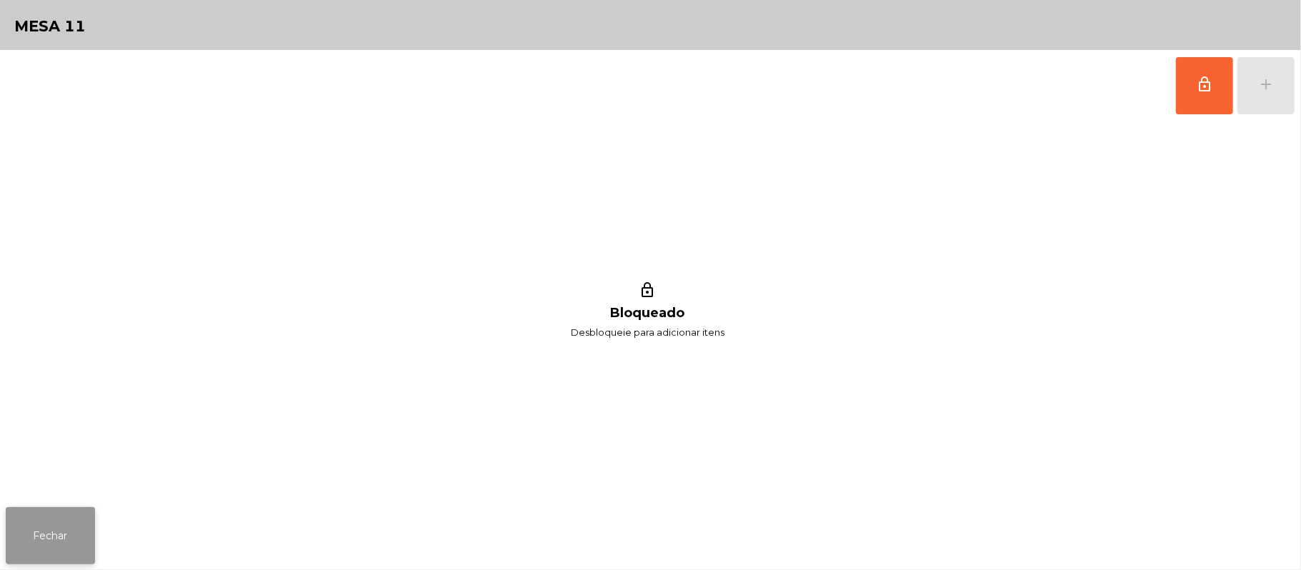
click at [79, 509] on button "Fechar" at bounding box center [50, 535] width 89 height 57
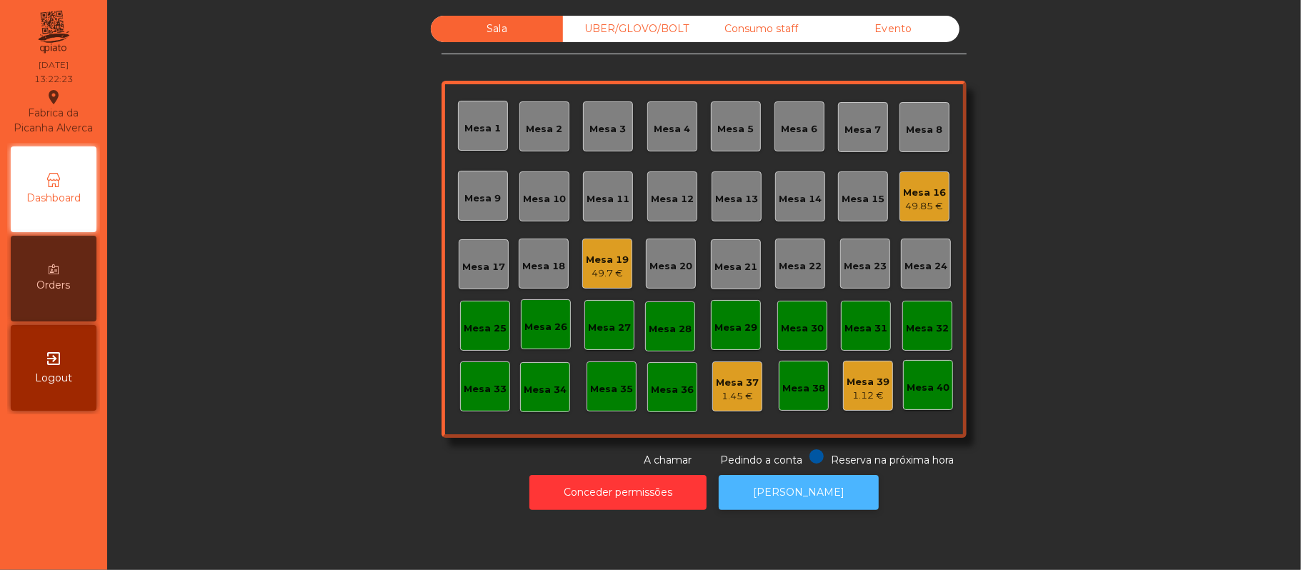
click at [829, 498] on button "[PERSON_NAME]" at bounding box center [799, 492] width 160 height 35
click at [634, 38] on div "UBER/GLOVO/BOLT" at bounding box center [629, 29] width 132 height 26
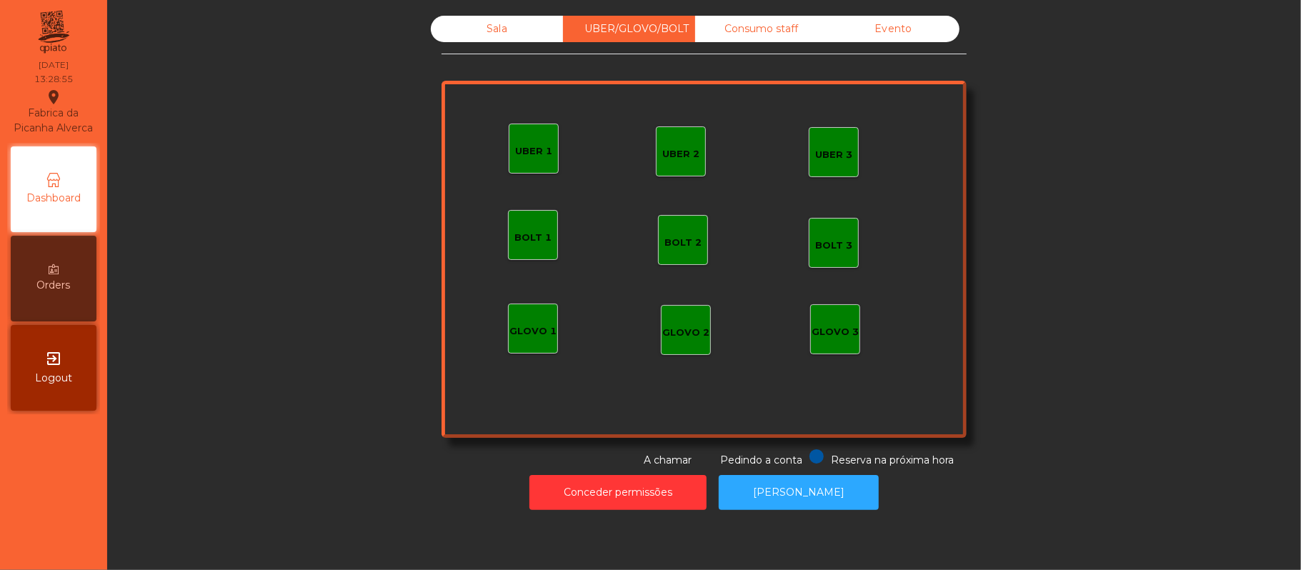
click at [547, 334] on div "GLOVO 1" at bounding box center [532, 331] width 47 height 14
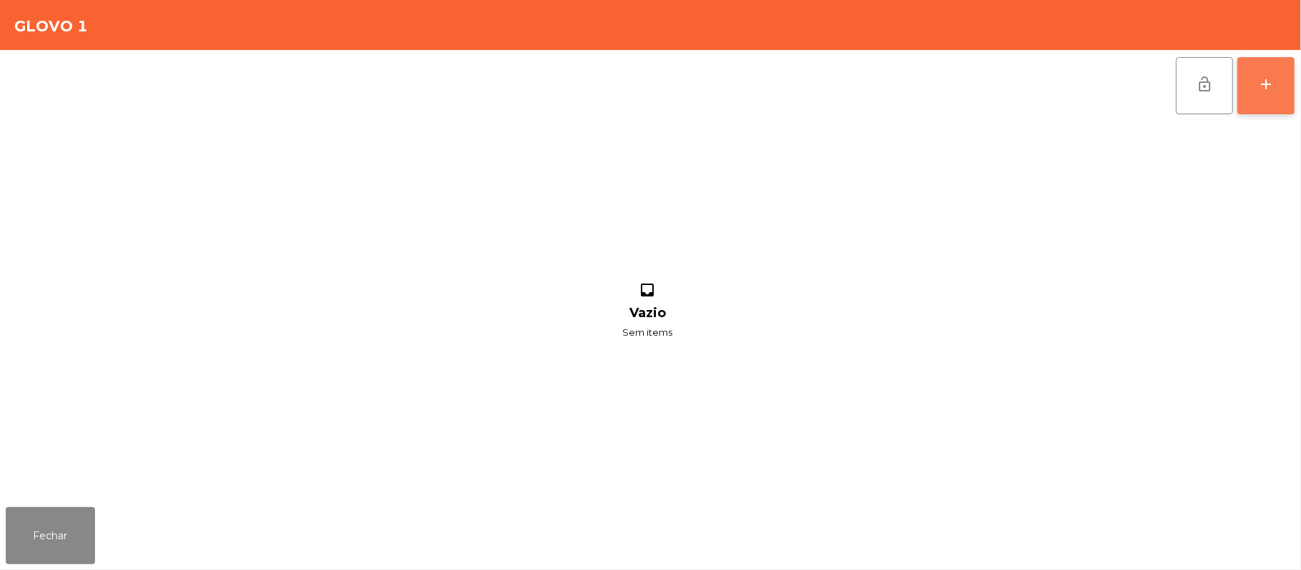
click at [1261, 91] on div "add" at bounding box center [1265, 84] width 17 height 17
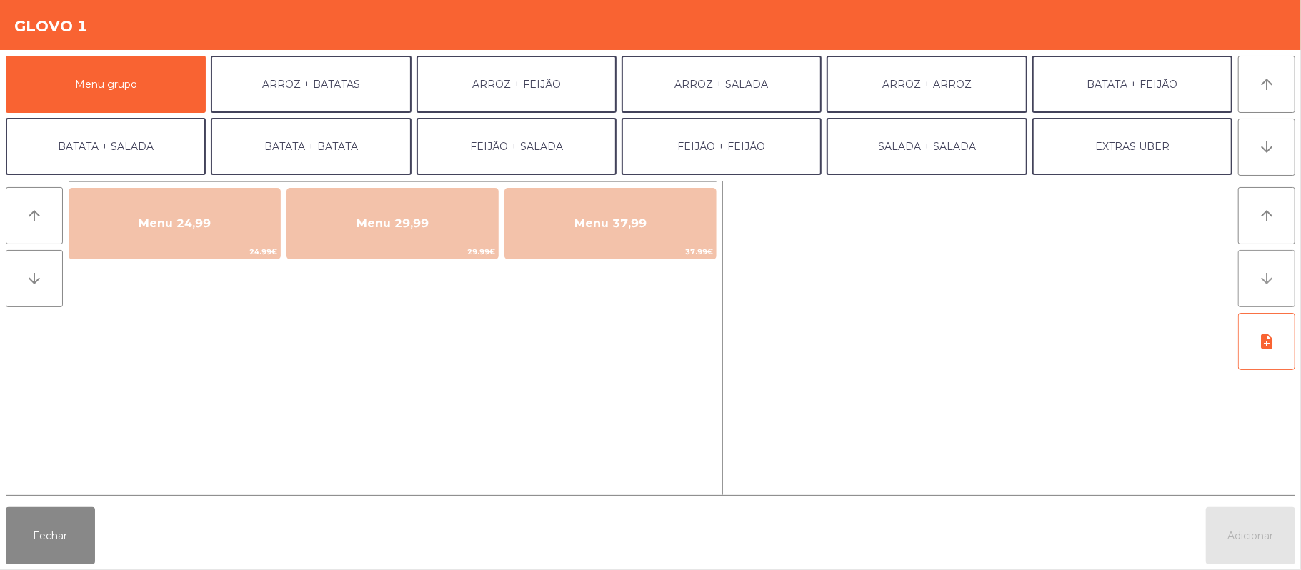
click at [1253, 274] on button "arrow_downward" at bounding box center [1266, 278] width 57 height 57
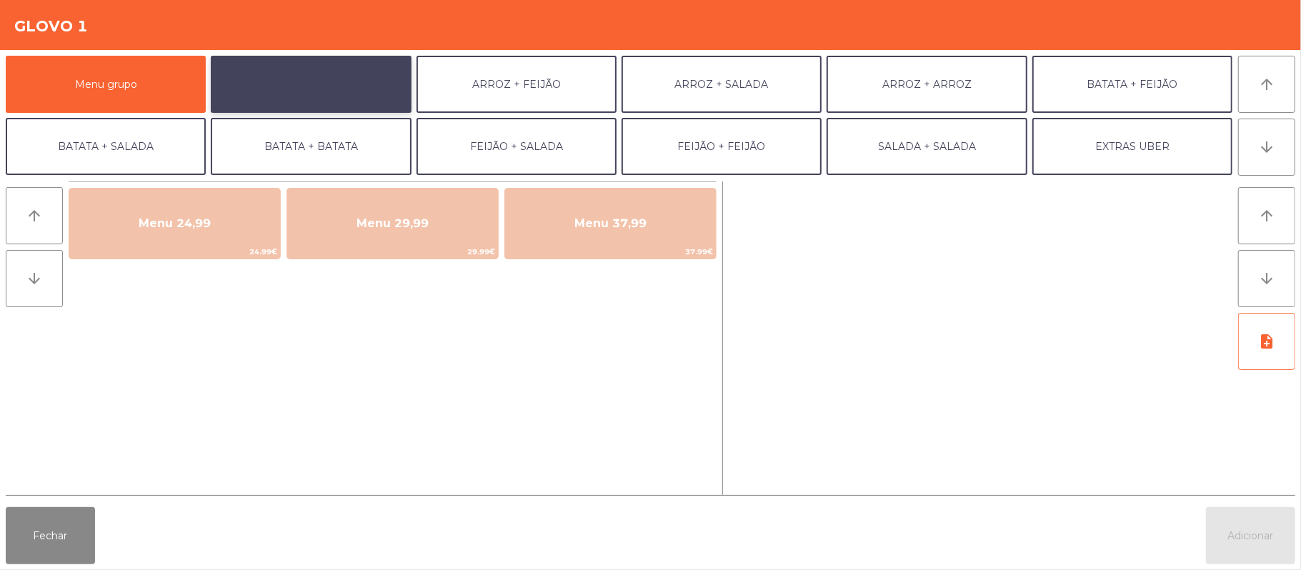
click at [344, 81] on button "ARROZ + BATATAS" at bounding box center [311, 84] width 200 height 57
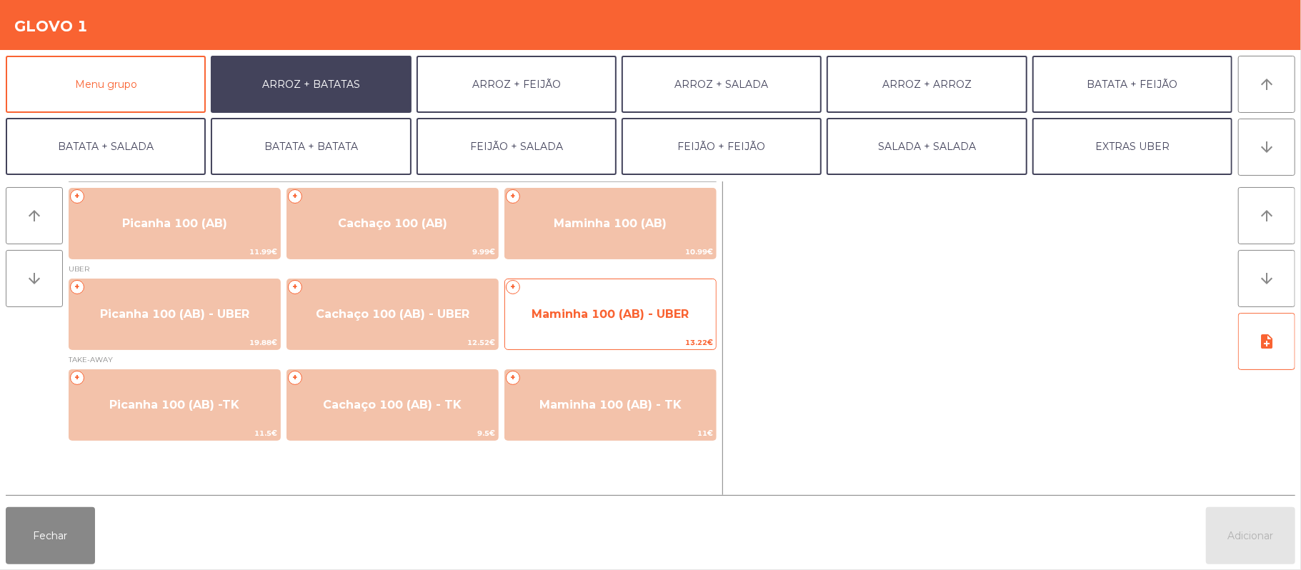
click at [583, 330] on span "Maminha 100 (AB) - UBER" at bounding box center [610, 314] width 211 height 39
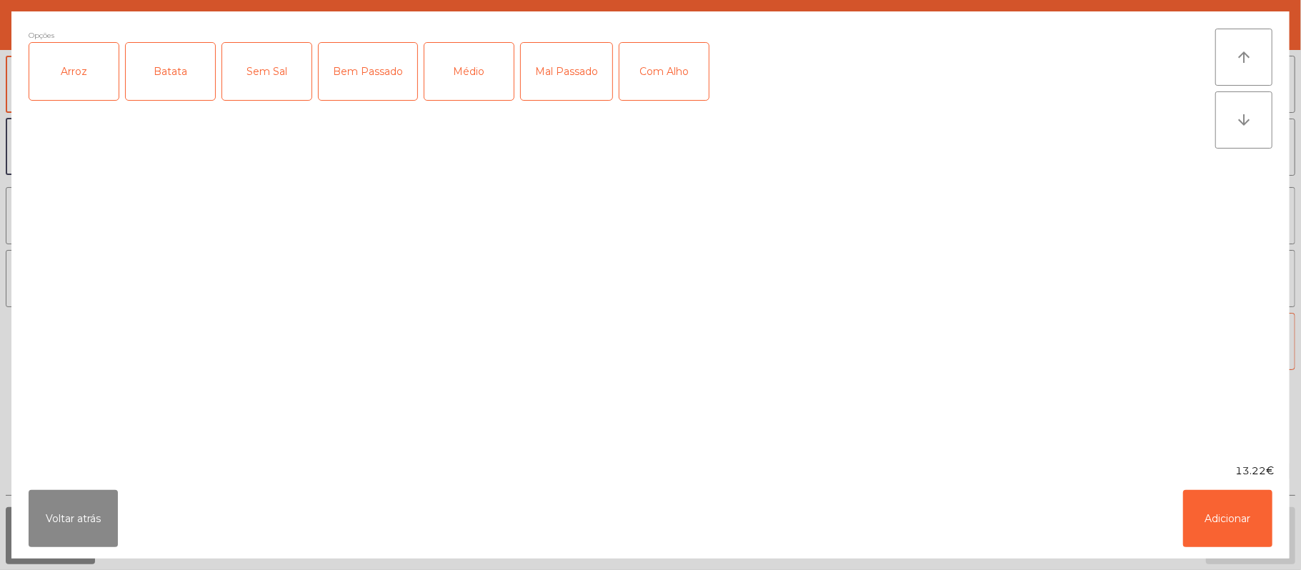
click at [107, 79] on div "Arroz" at bounding box center [73, 71] width 89 height 57
click at [161, 77] on div "Batata" at bounding box center [170, 71] width 89 height 57
click at [567, 89] on div "Mal Passado" at bounding box center [566, 71] width 91 height 57
click at [1219, 532] on button "Adicionar" at bounding box center [1227, 518] width 89 height 57
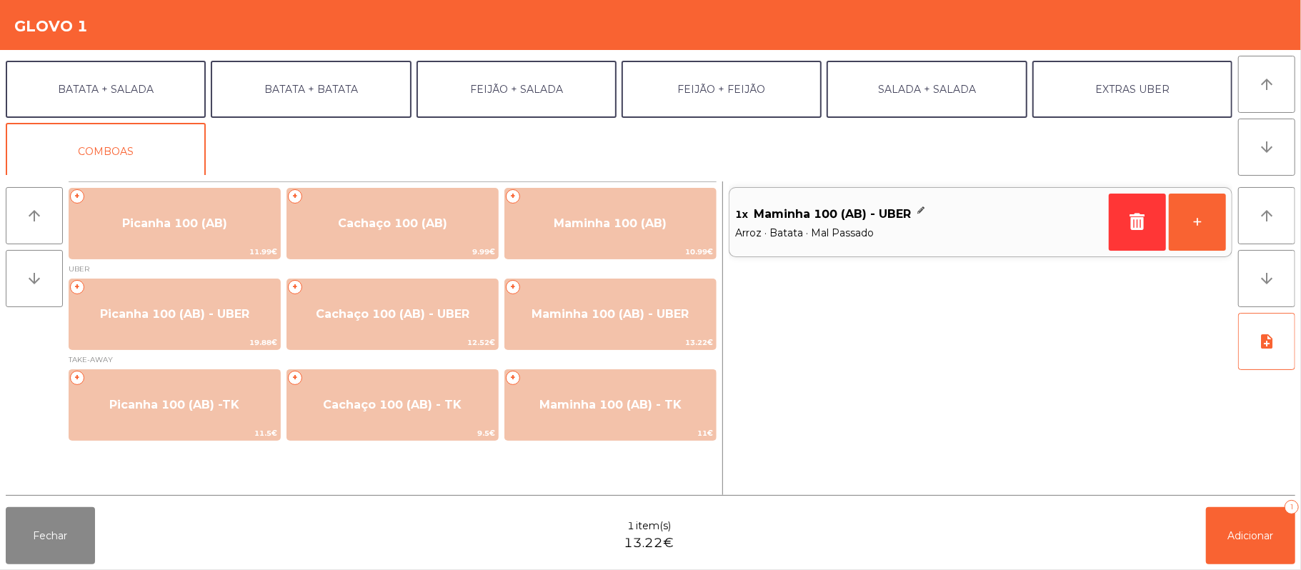
scroll to position [59, 0]
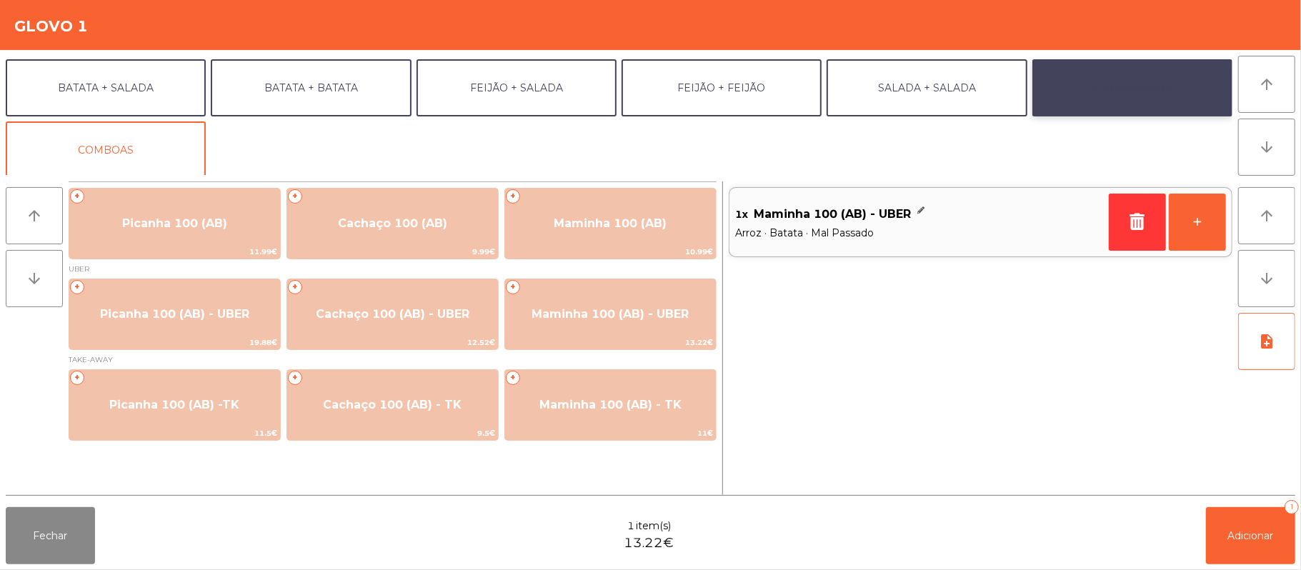
click at [1152, 96] on button "EXTRAS UBER" at bounding box center [1132, 87] width 200 height 57
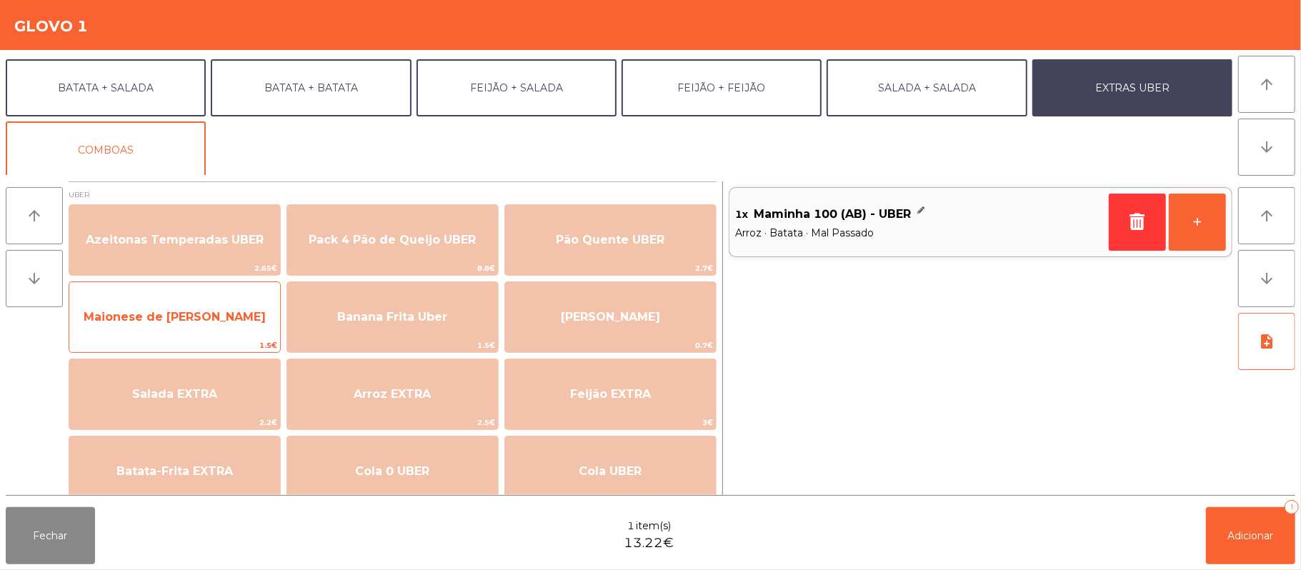
click at [220, 323] on span "Maionese de [PERSON_NAME]" at bounding box center [175, 317] width 182 height 14
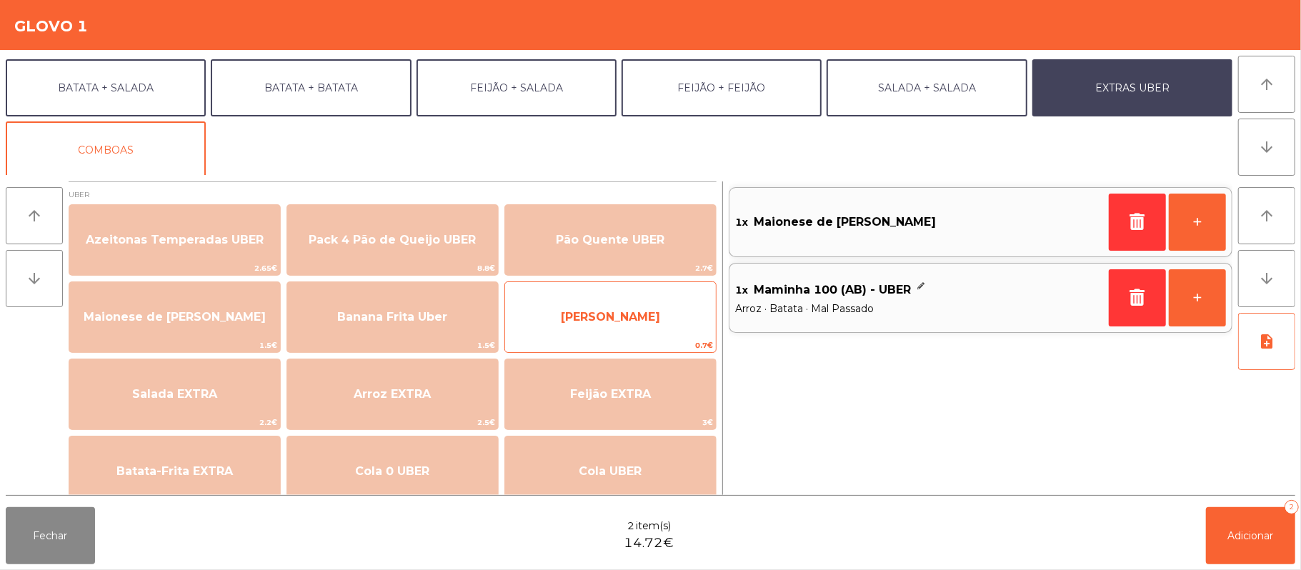
click at [580, 317] on span "[PERSON_NAME]" at bounding box center [610, 317] width 99 height 14
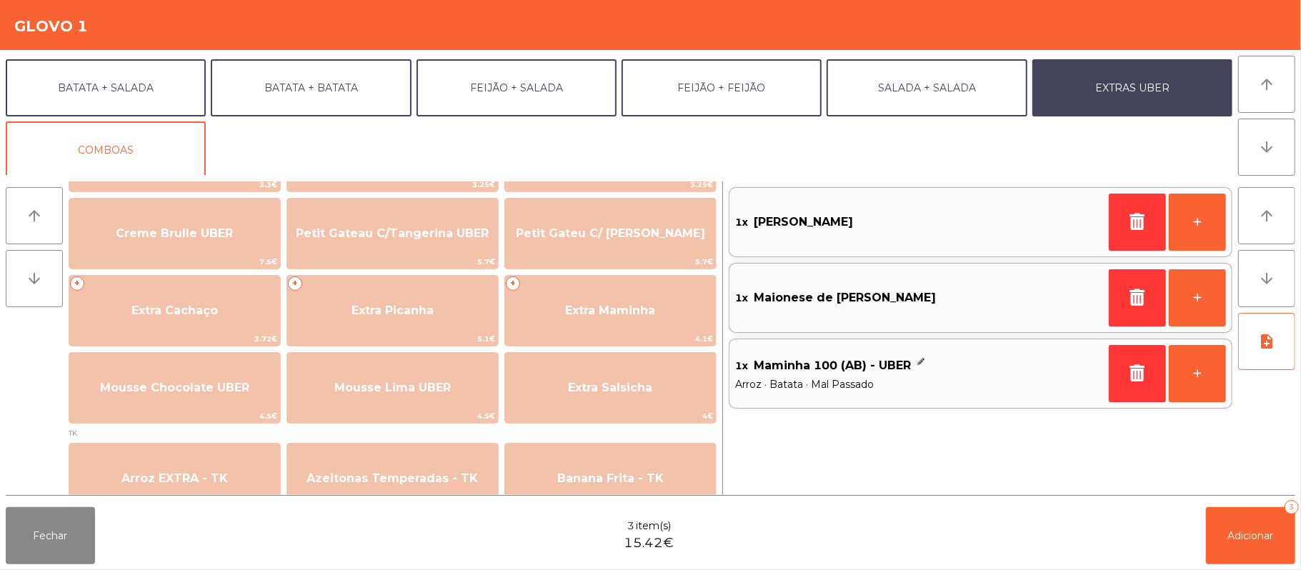
scroll to position [324, 0]
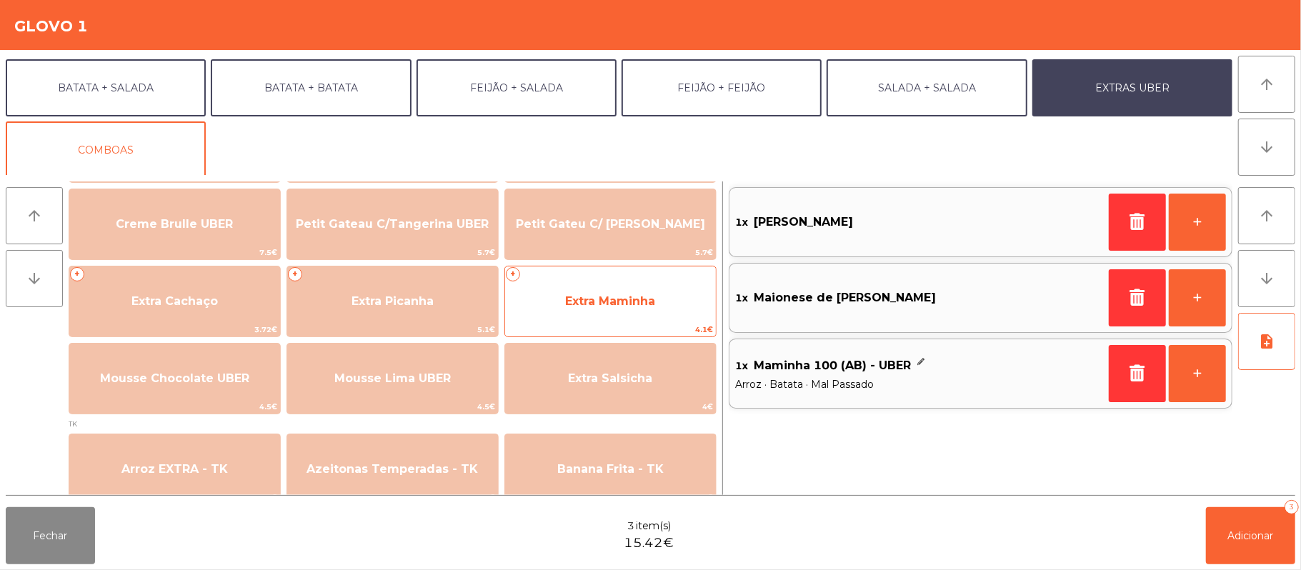
click at [583, 304] on span "Extra Maminha" at bounding box center [610, 301] width 90 height 14
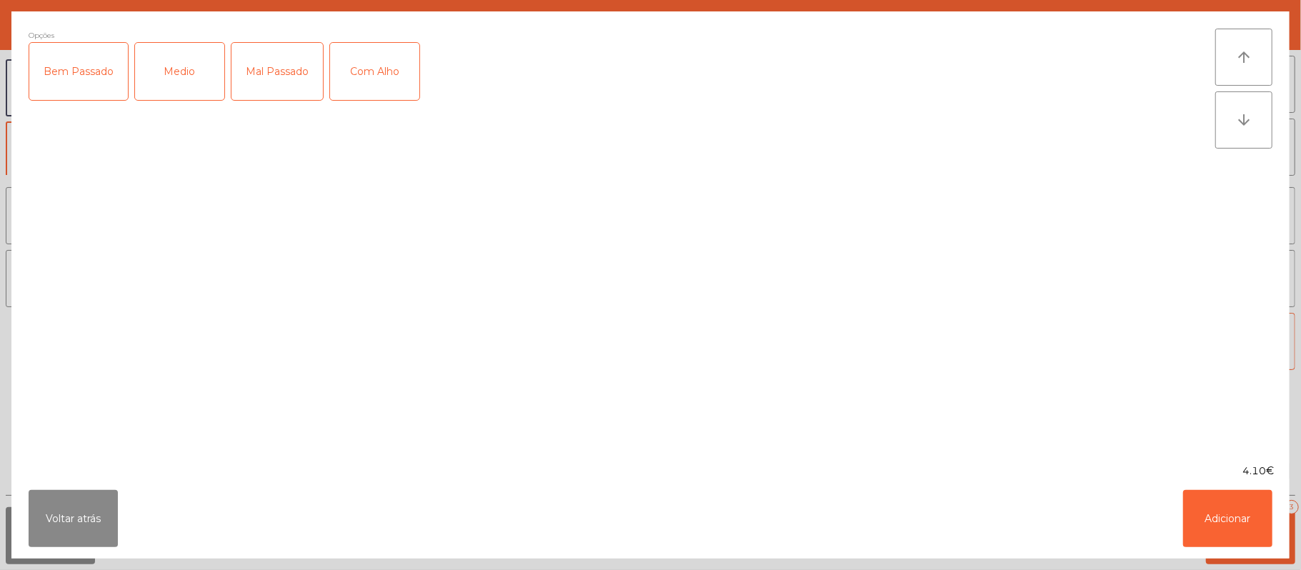
click at [296, 69] on div "Mal Passado" at bounding box center [276, 71] width 91 height 57
click at [1210, 509] on button "Adicionar" at bounding box center [1227, 518] width 89 height 57
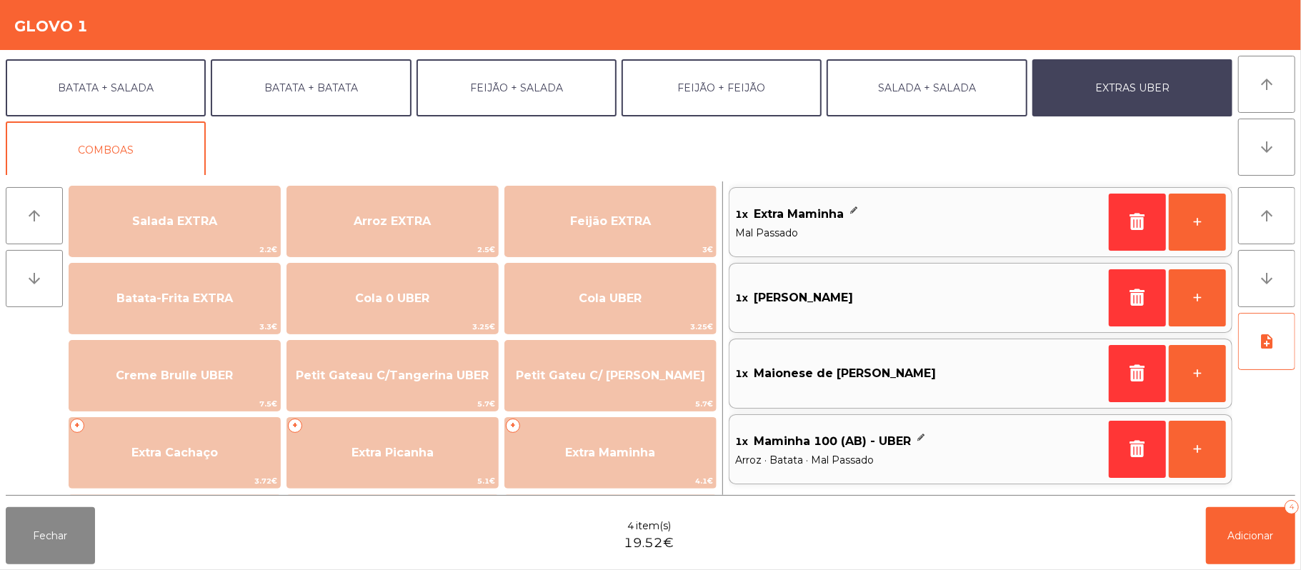
scroll to position [169, 0]
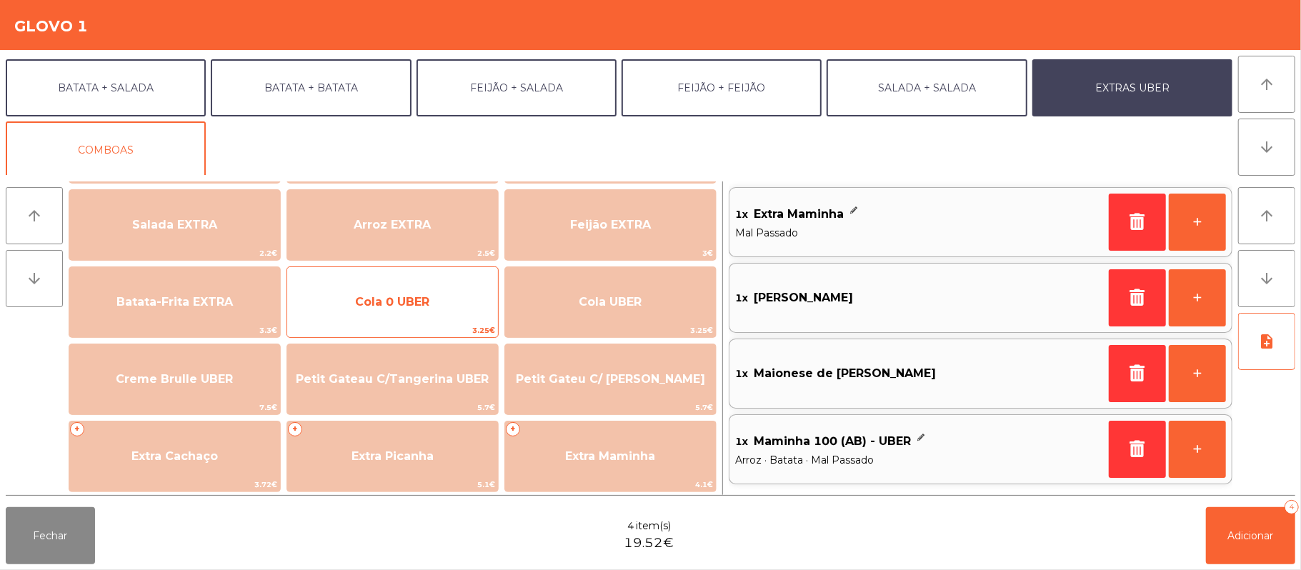
click at [455, 306] on span "Cola 0 UBER" at bounding box center [392, 302] width 211 height 39
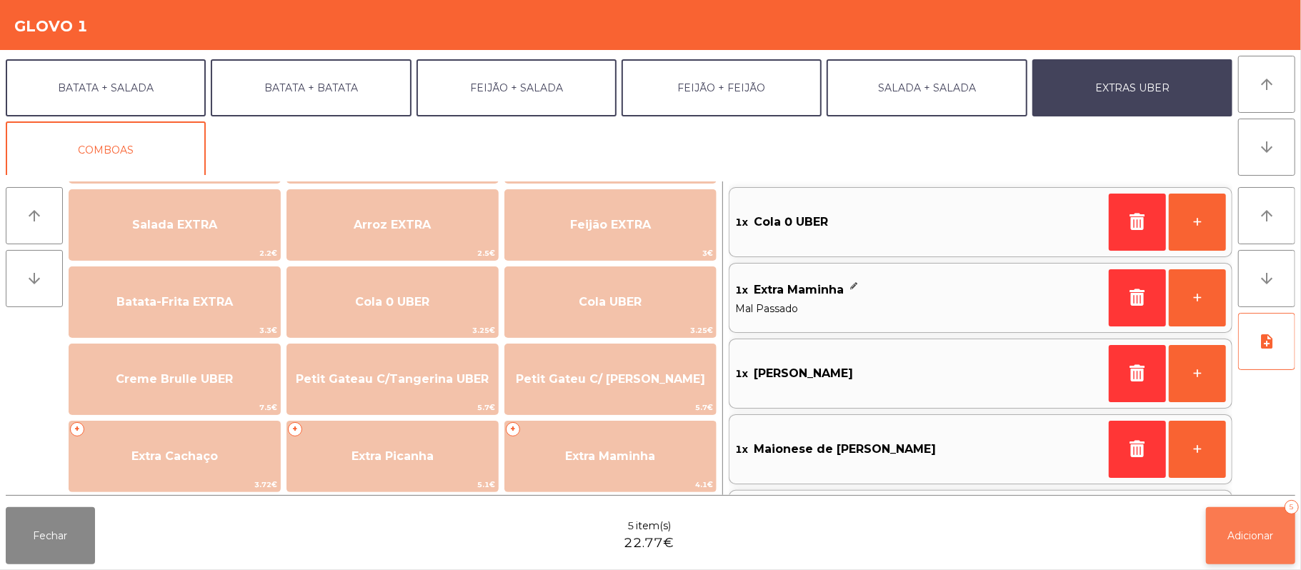
click at [1269, 527] on button "Adicionar 5" at bounding box center [1250, 535] width 89 height 57
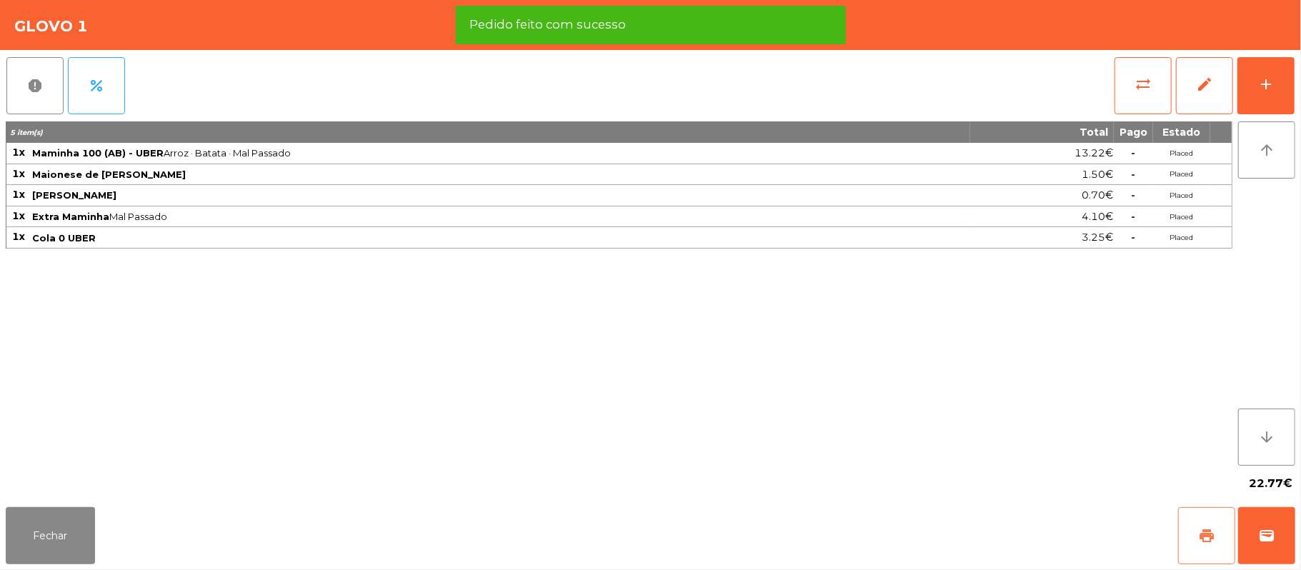
click at [1192, 532] on button "print" at bounding box center [1206, 535] width 57 height 57
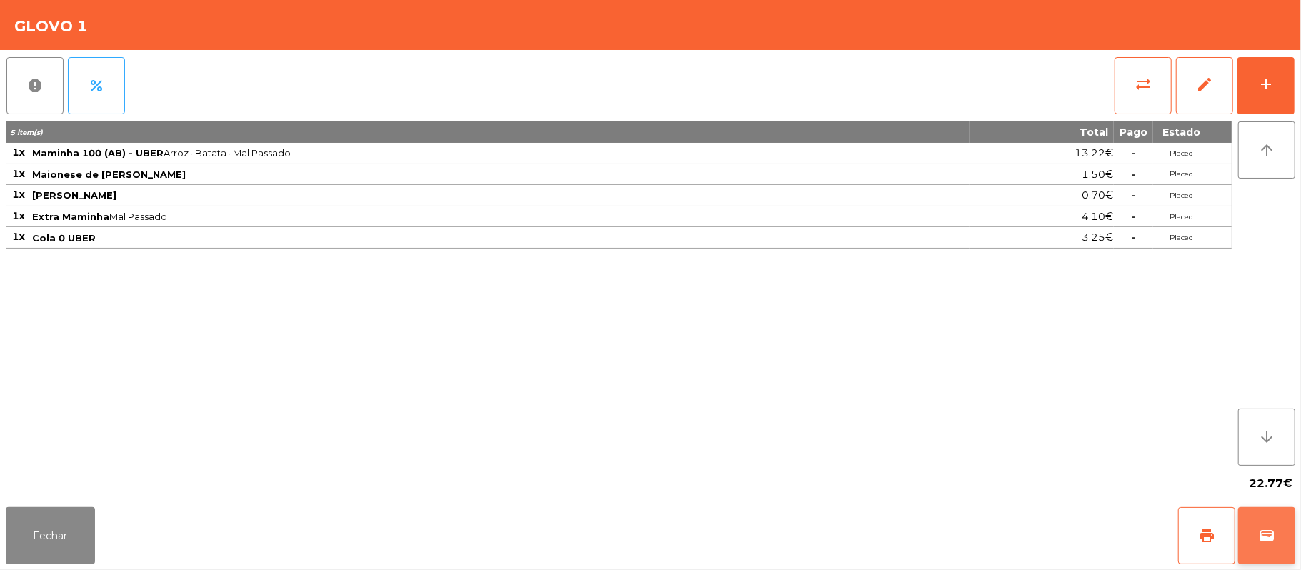
click at [1260, 529] on span "wallet" at bounding box center [1266, 535] width 17 height 17
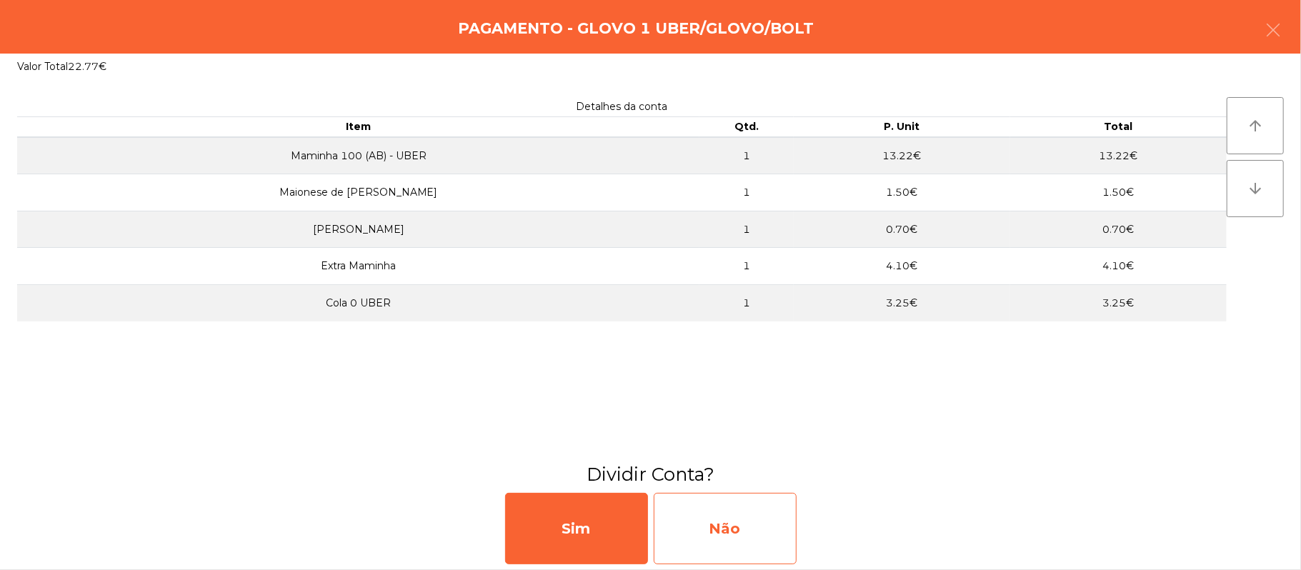
click at [683, 518] on div "Não" at bounding box center [725, 528] width 143 height 71
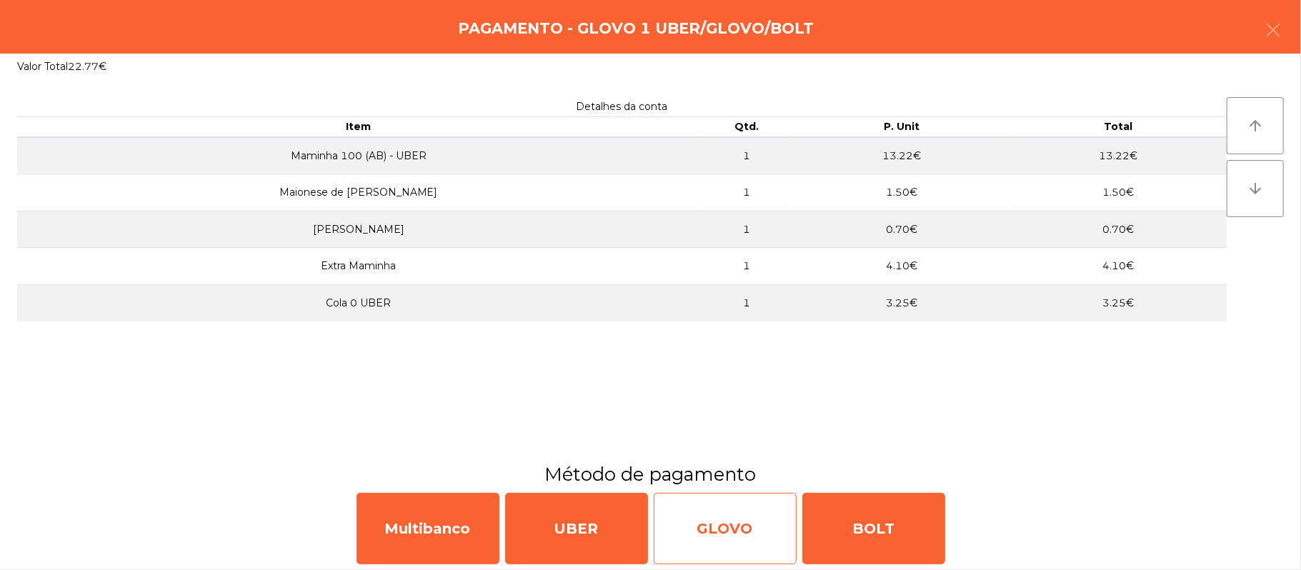
click at [747, 514] on div "GLOVO" at bounding box center [725, 528] width 143 height 71
select select "**"
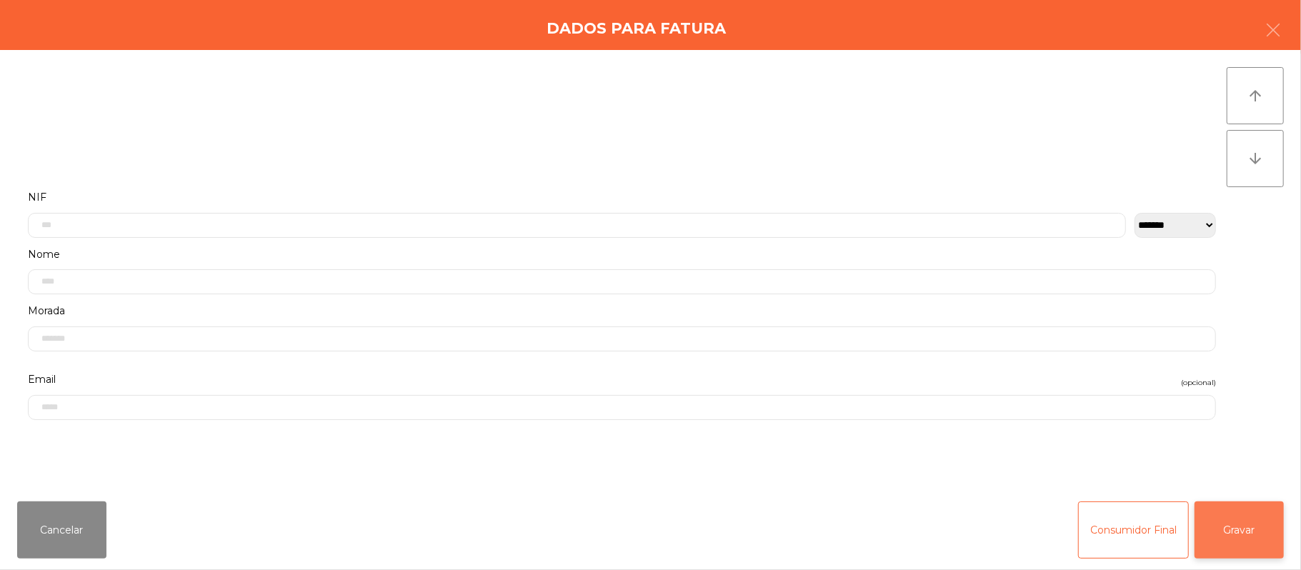
click at [1252, 529] on button "Gravar" at bounding box center [1238, 529] width 89 height 57
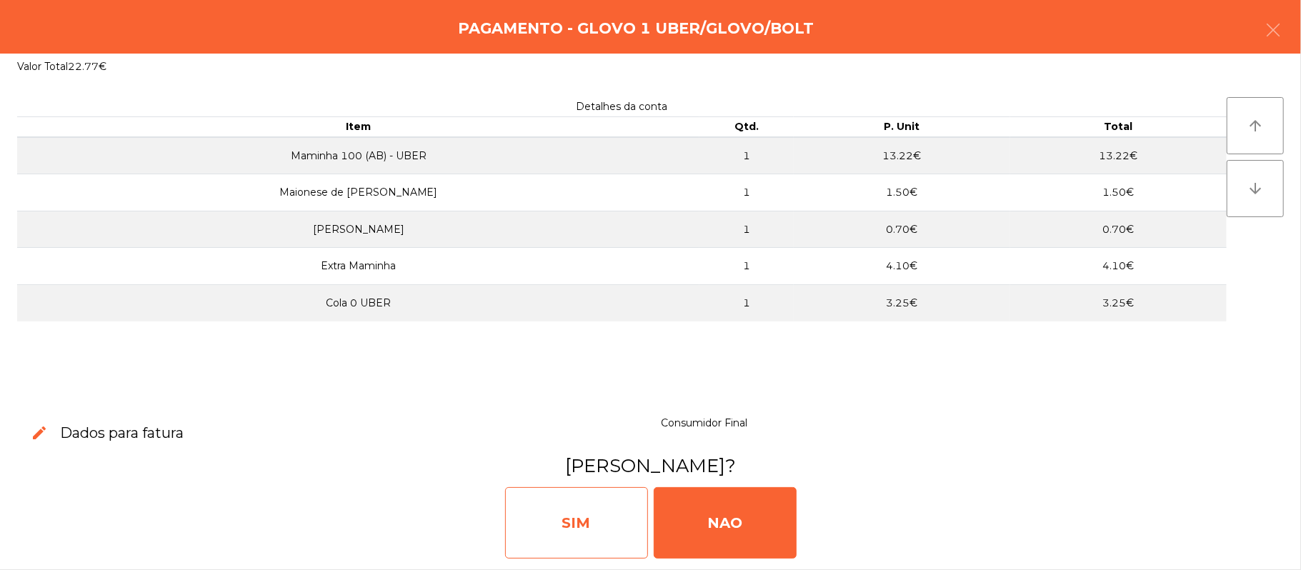
click at [597, 514] on div "SIM" at bounding box center [576, 522] width 143 height 71
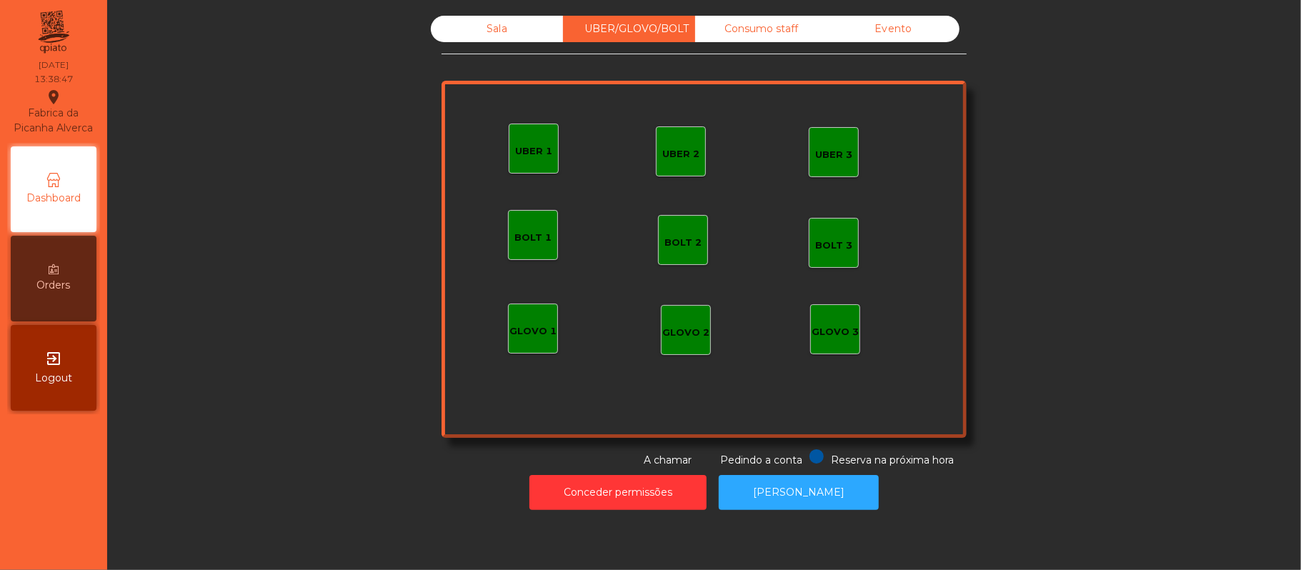
click at [497, 40] on div "Sala" at bounding box center [497, 29] width 132 height 26
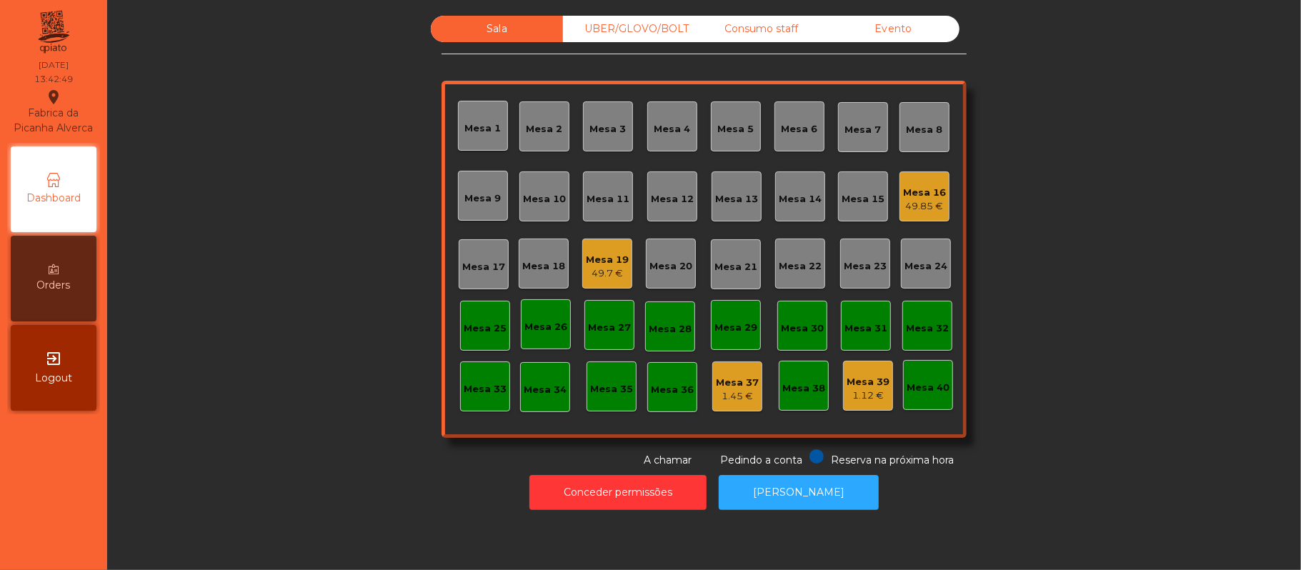
click at [1090, 211] on div "Sala UBER/[GEOGRAPHIC_DATA]/BOLT Consumo staff Evento Mesa 1 Mesa 2 [GEOGRAPHIC…" at bounding box center [703, 242] width 1155 height 452
click at [926, 191] on div "Mesa 16" at bounding box center [924, 193] width 43 height 14
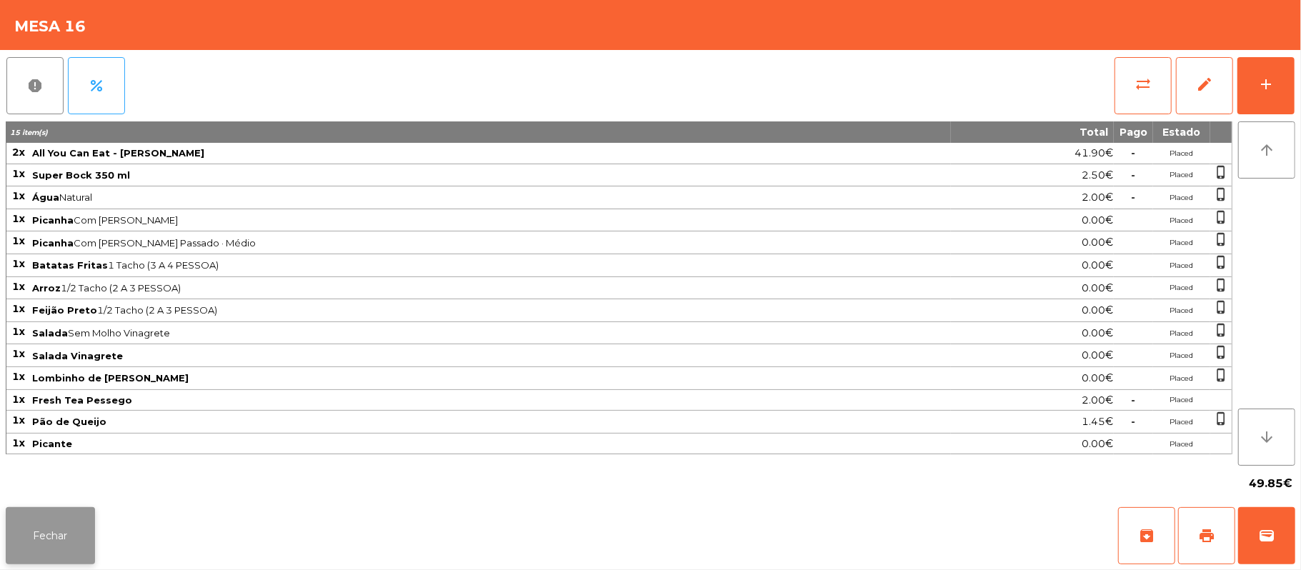
click at [16, 520] on button "Fechar" at bounding box center [50, 535] width 89 height 57
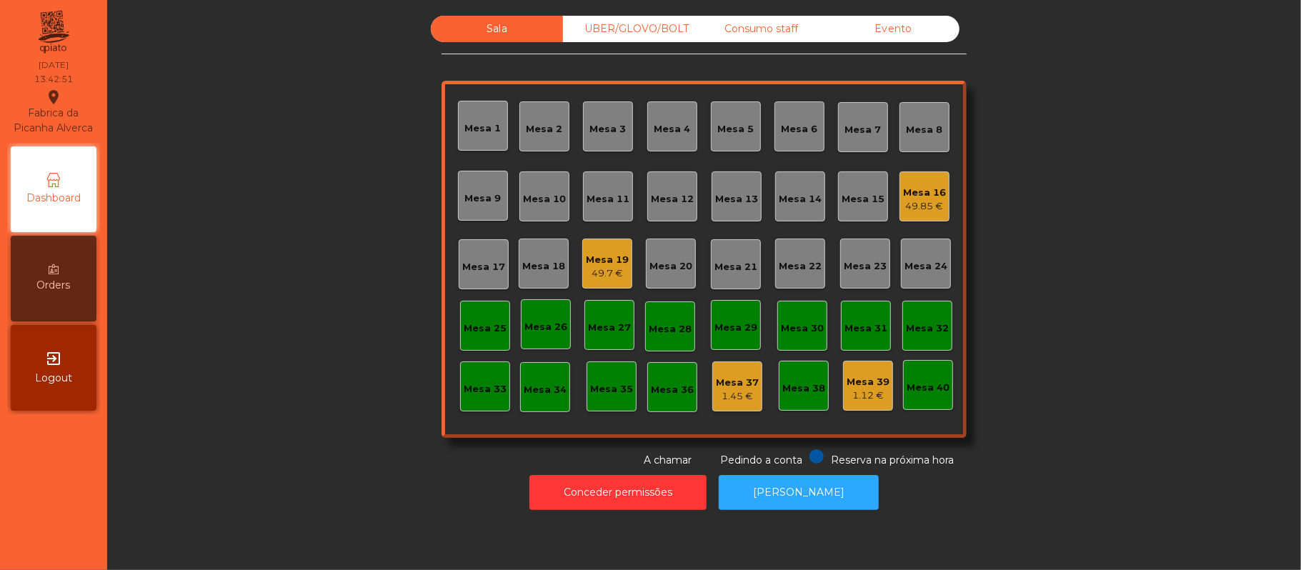
click at [604, 273] on div "49.7 €" at bounding box center [607, 273] width 43 height 14
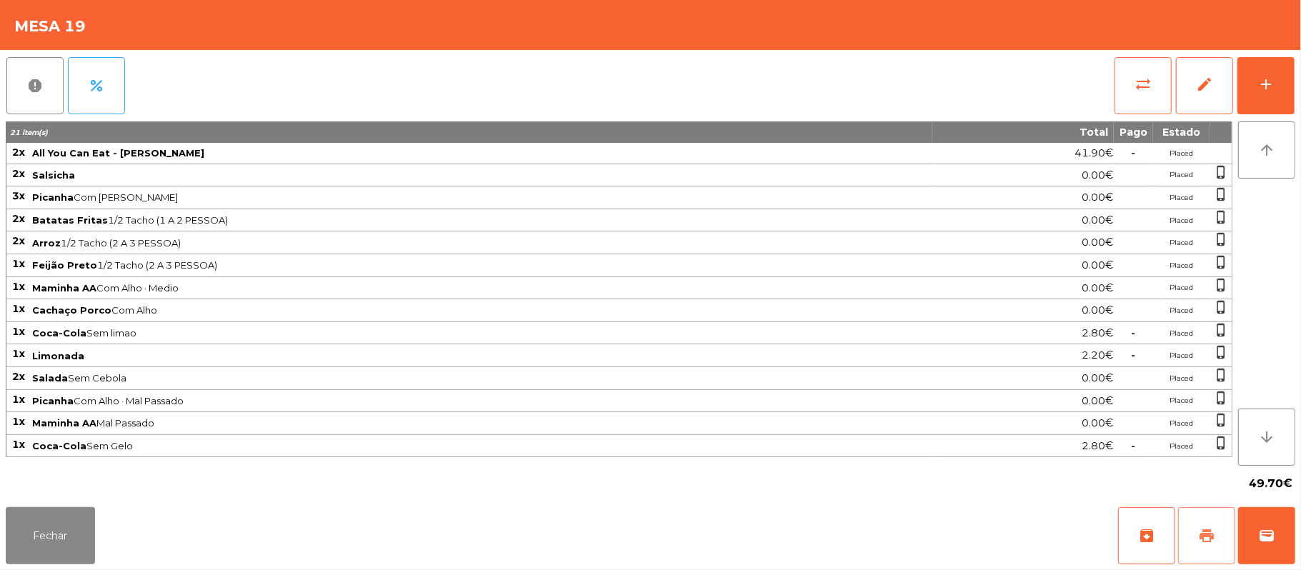
click at [1198, 544] on button "print" at bounding box center [1206, 535] width 57 height 57
click at [1267, 544] on span "wallet" at bounding box center [1266, 535] width 17 height 17
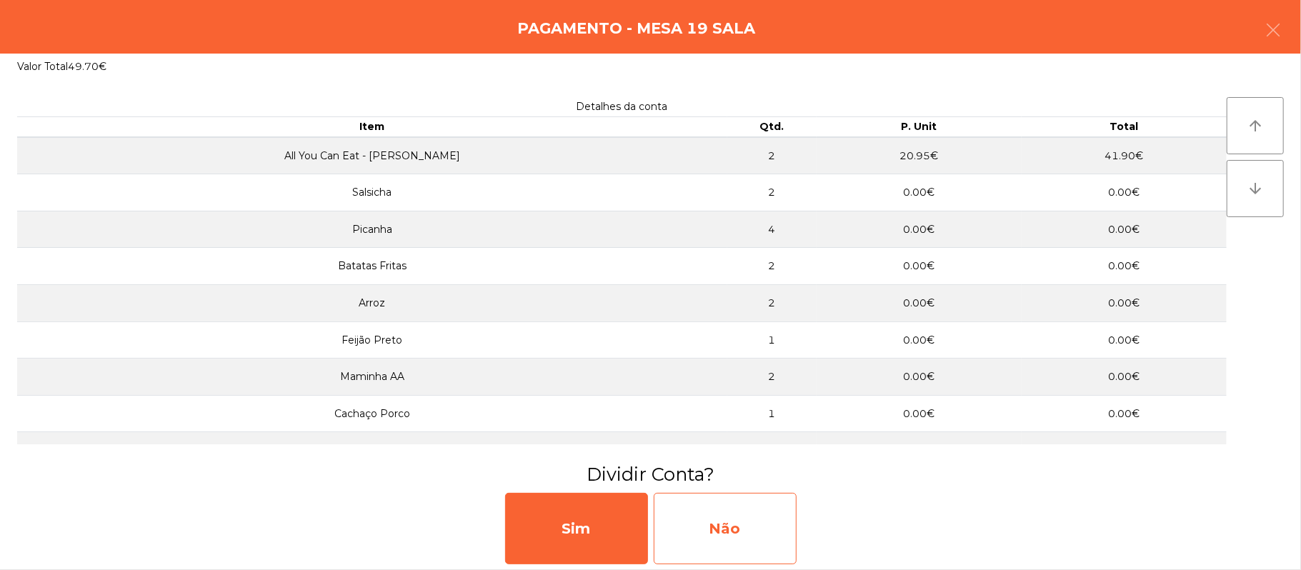
click at [740, 497] on div "Não" at bounding box center [725, 528] width 143 height 71
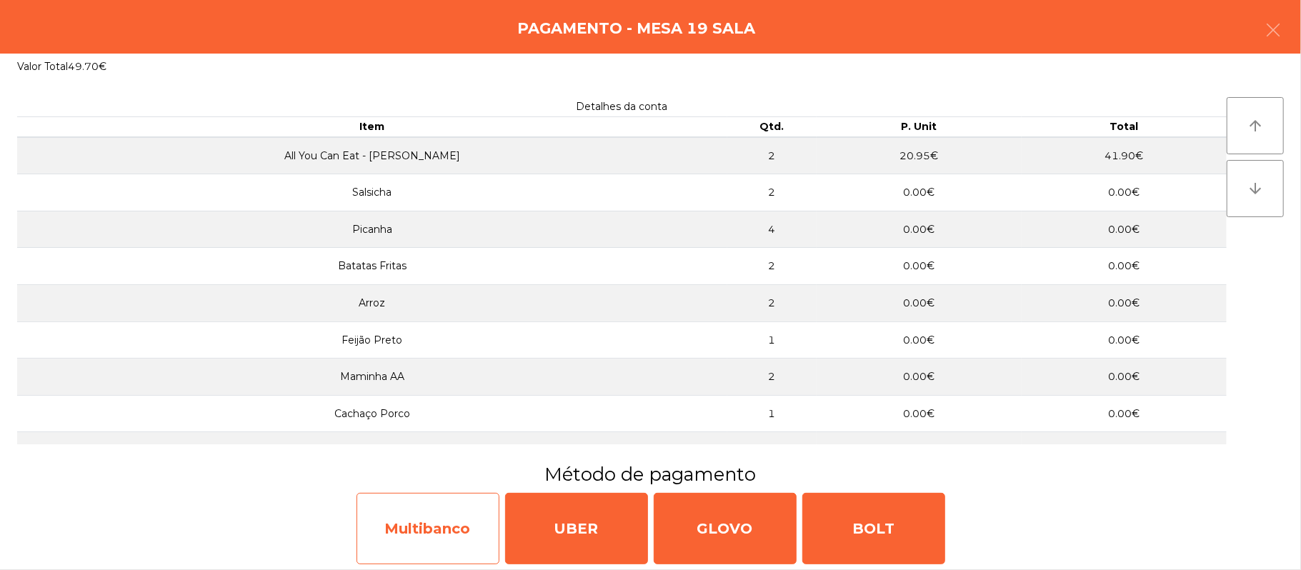
click at [446, 534] on div "Multibanco" at bounding box center [427, 528] width 143 height 71
select select "**"
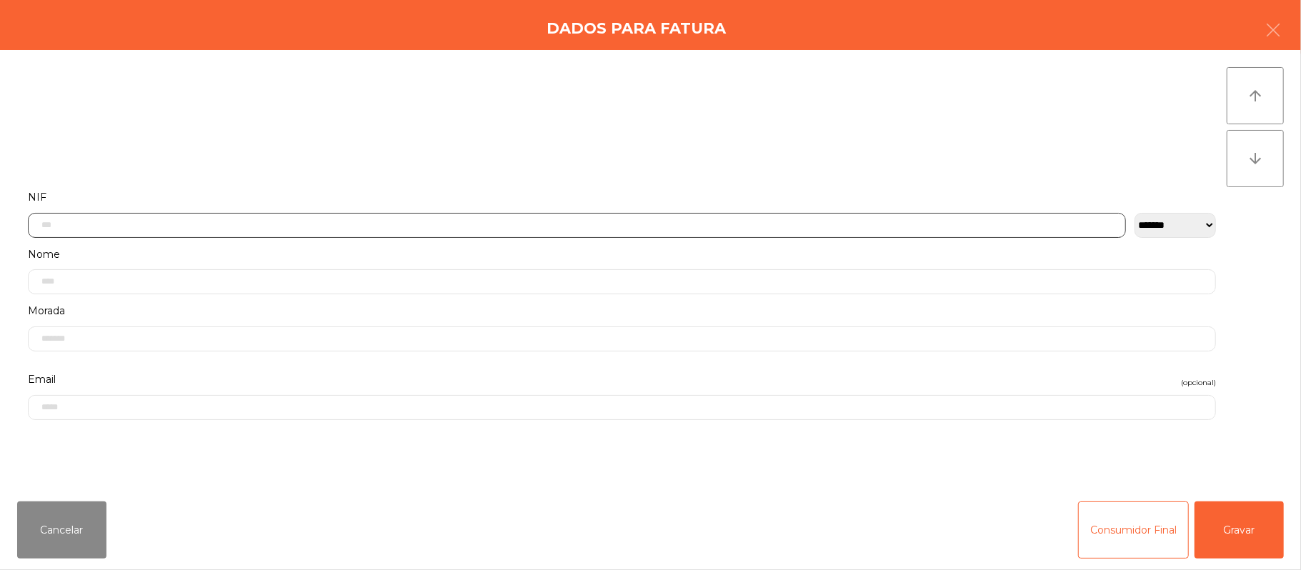
click at [443, 224] on input "text" at bounding box center [577, 225] width 1098 height 25
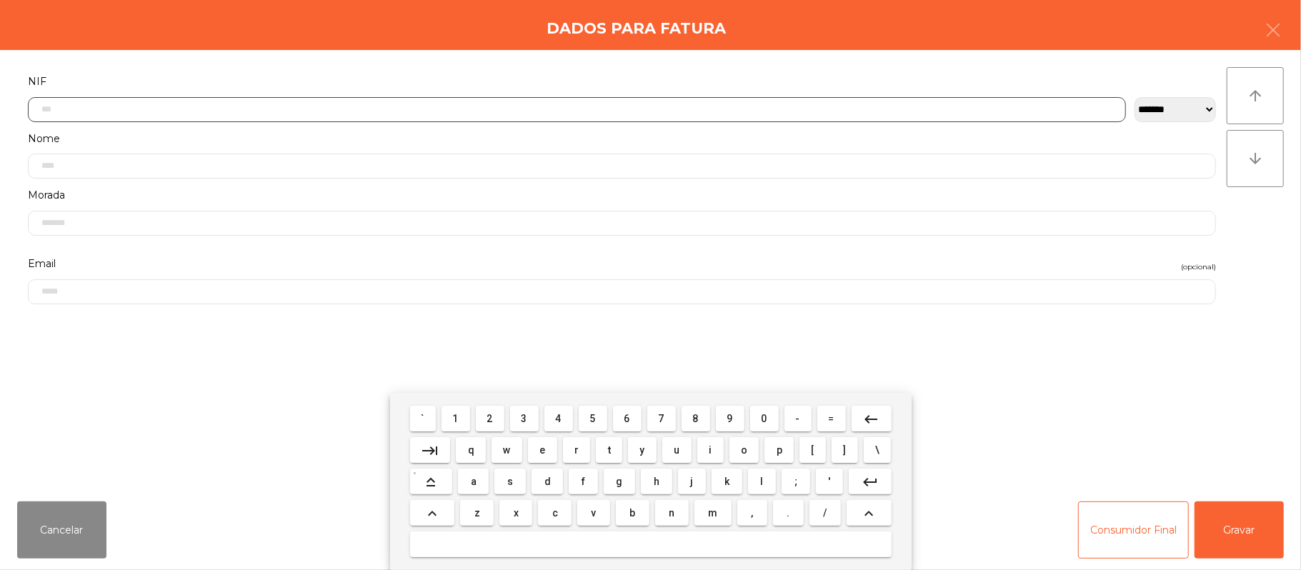
scroll to position [120, 0]
type input "*********"
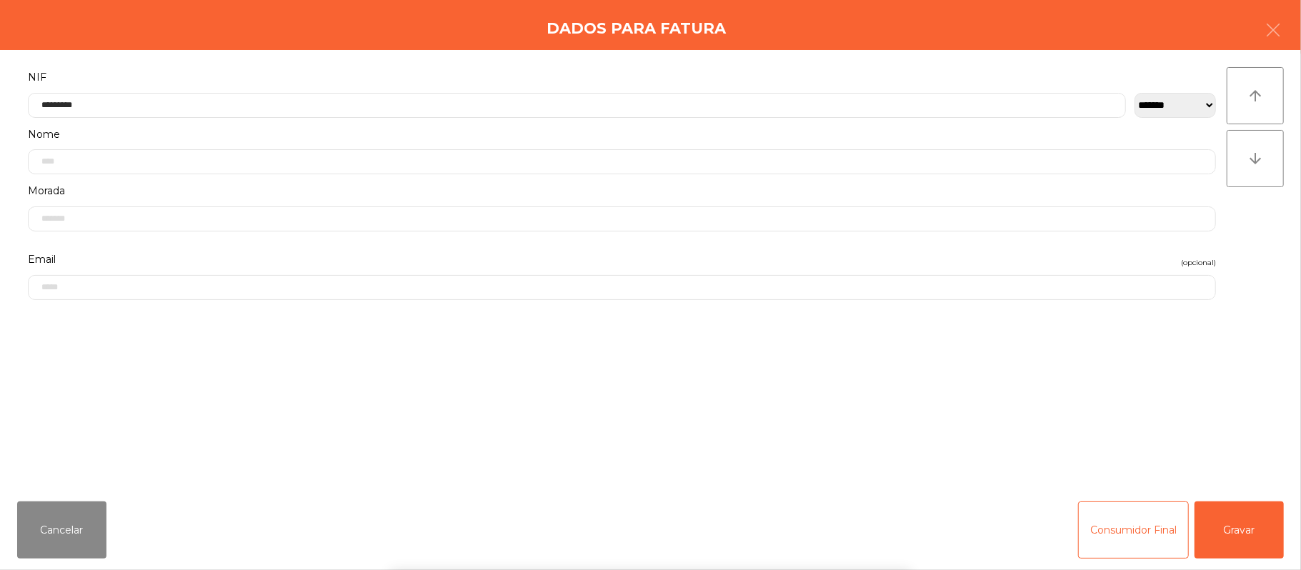
click at [1246, 535] on div "` 1 2 3 4 5 6 7 8 9 0 - = keyboard_backspace keyboard_tab q w e r t y u i o p […" at bounding box center [650, 481] width 1301 height 177
click at [1254, 529] on button "Gravar" at bounding box center [1238, 529] width 89 height 57
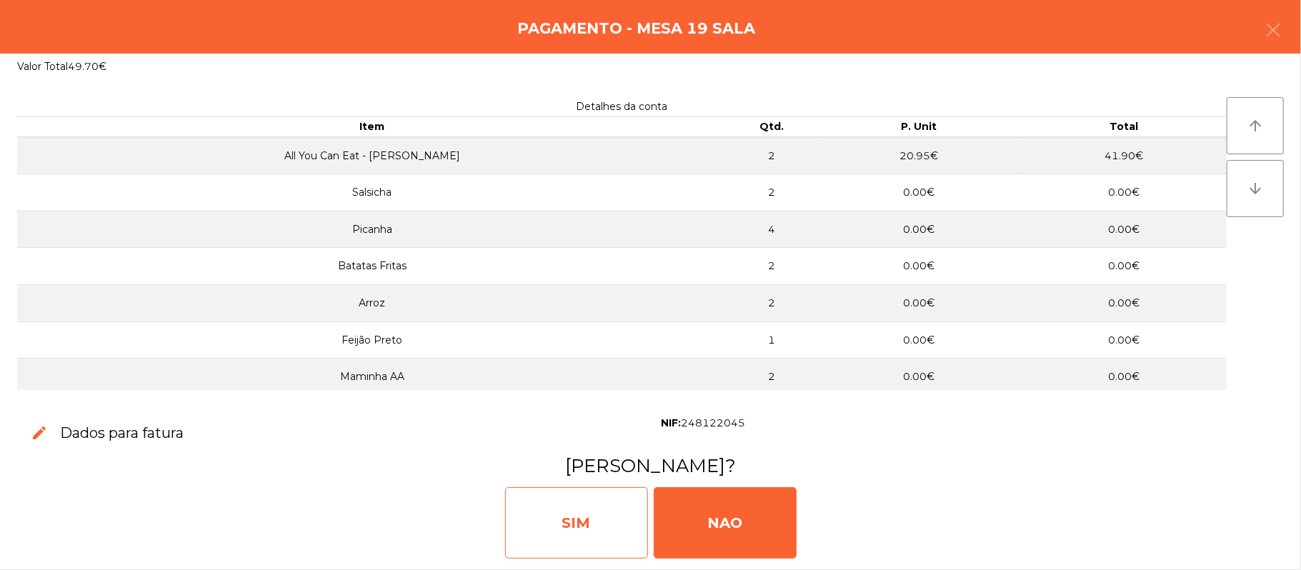
click at [592, 515] on div "SIM" at bounding box center [576, 522] width 143 height 71
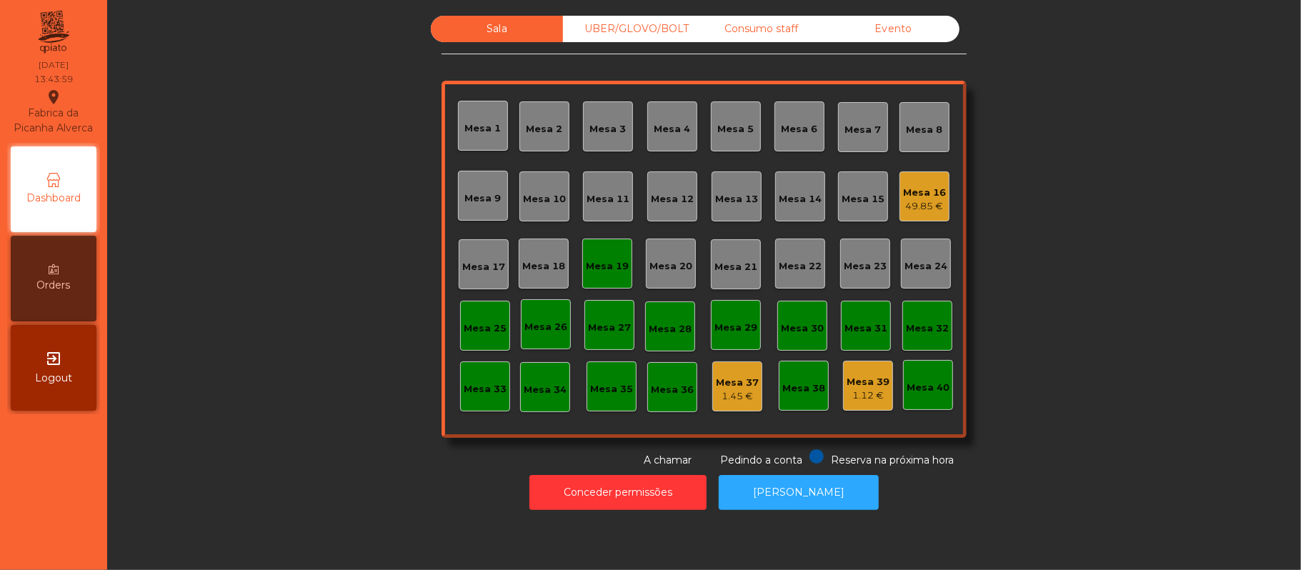
click at [616, 266] on div "Mesa 19" at bounding box center [607, 266] width 43 height 14
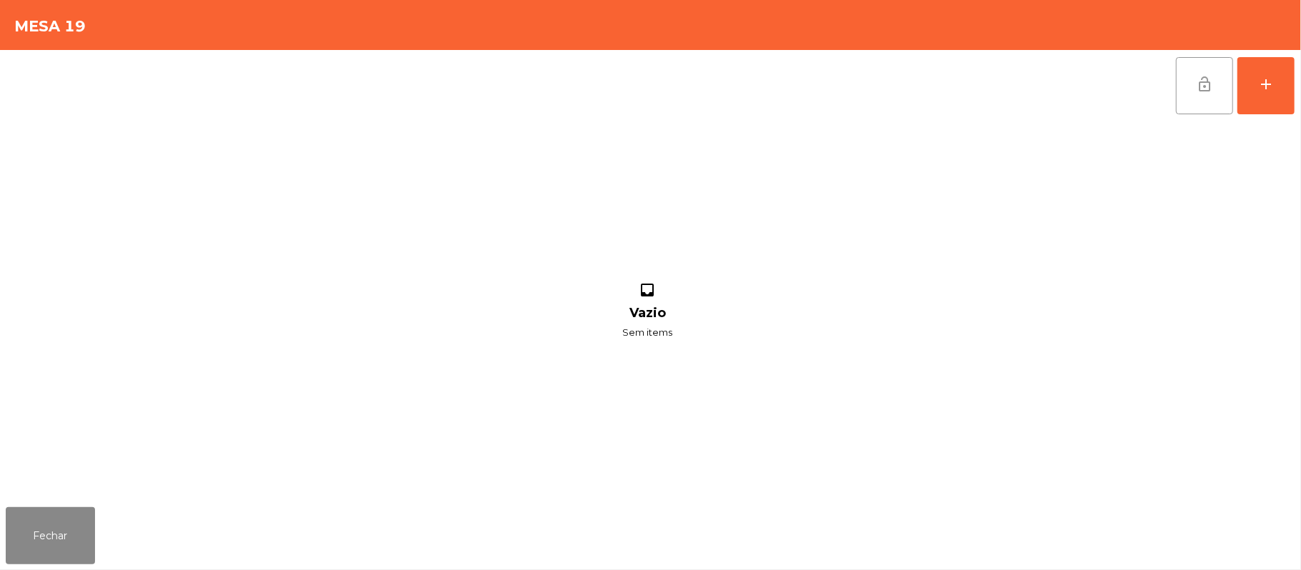
click at [1197, 95] on button "lock_open" at bounding box center [1204, 85] width 57 height 57
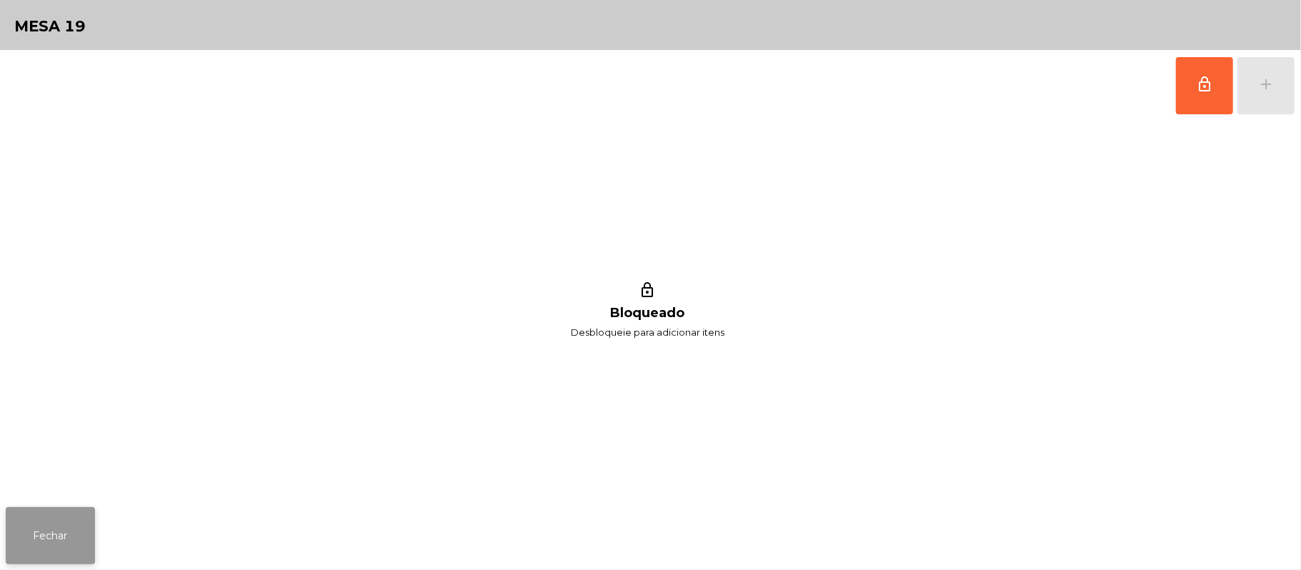
click at [49, 527] on button "Fechar" at bounding box center [50, 535] width 89 height 57
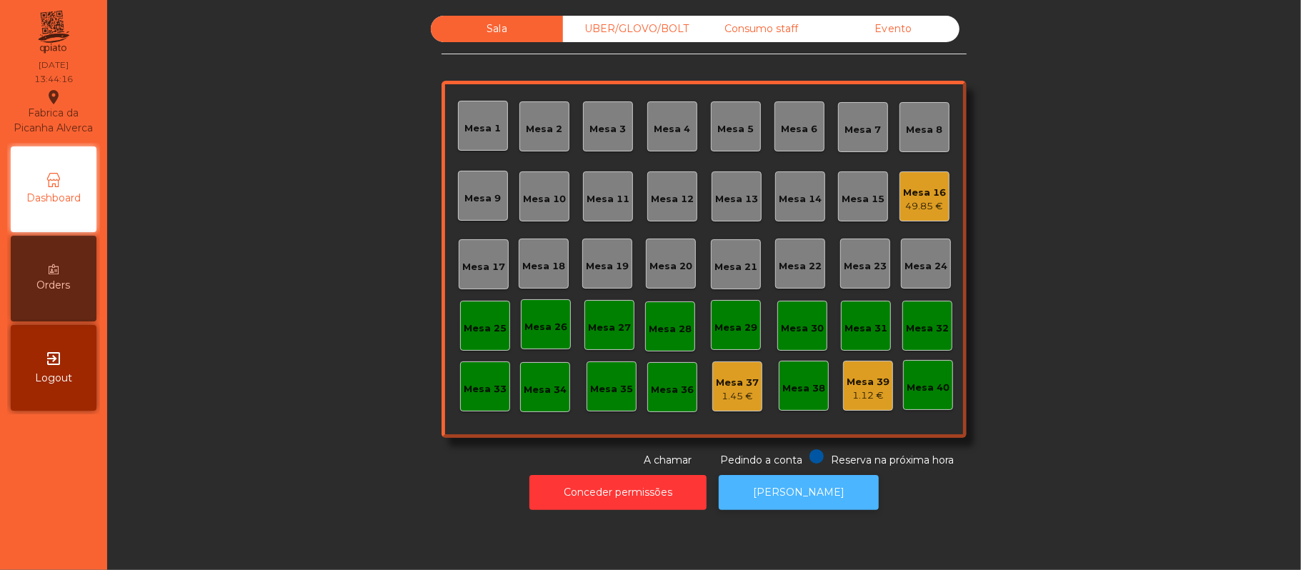
click at [803, 496] on button "[PERSON_NAME]" at bounding box center [799, 492] width 160 height 35
click at [662, 21] on div "UBER/GLOVO/BOLT" at bounding box center [629, 29] width 132 height 26
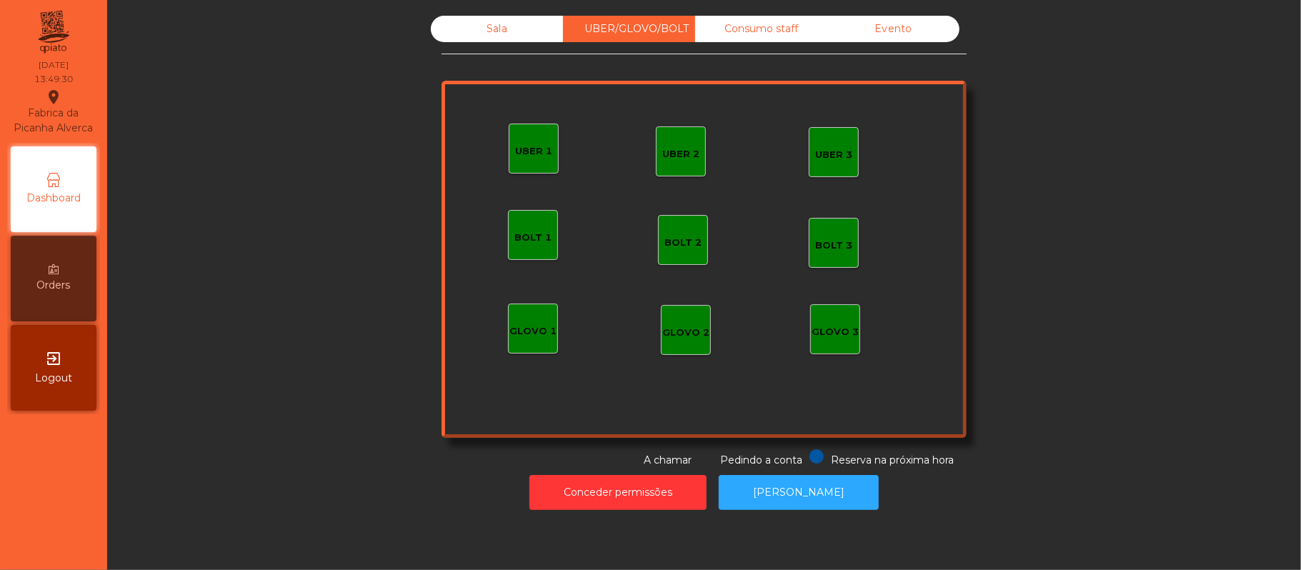
click at [769, 34] on div "Consumo staff" at bounding box center [761, 29] width 132 height 26
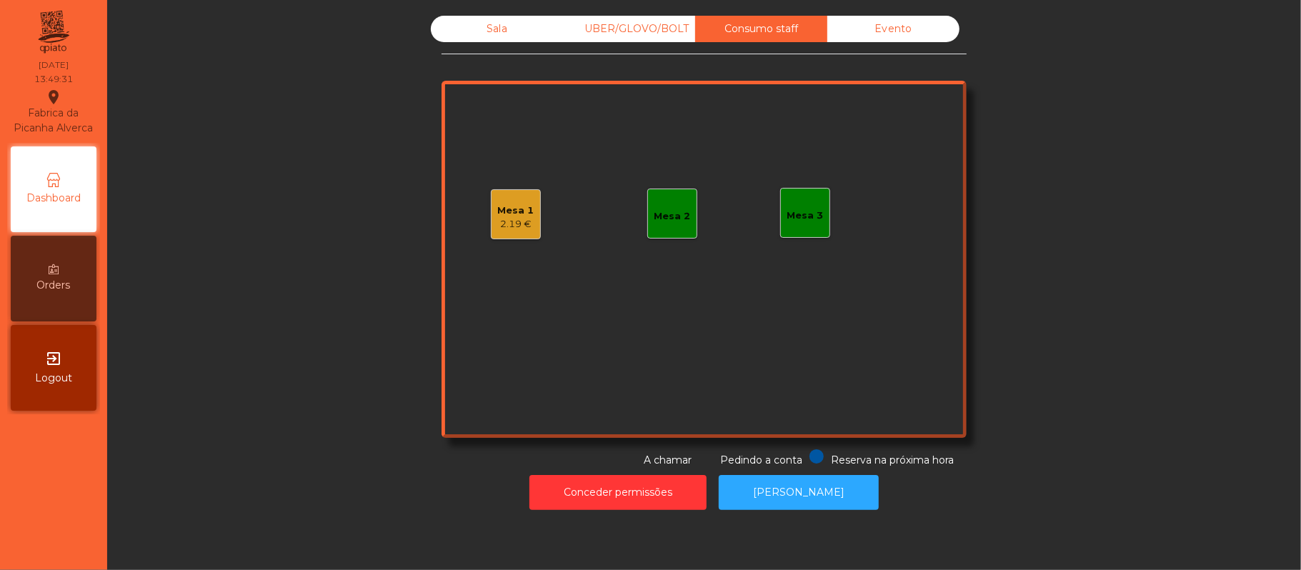
click at [799, 229] on div "Mesa 3" at bounding box center [805, 213] width 50 height 50
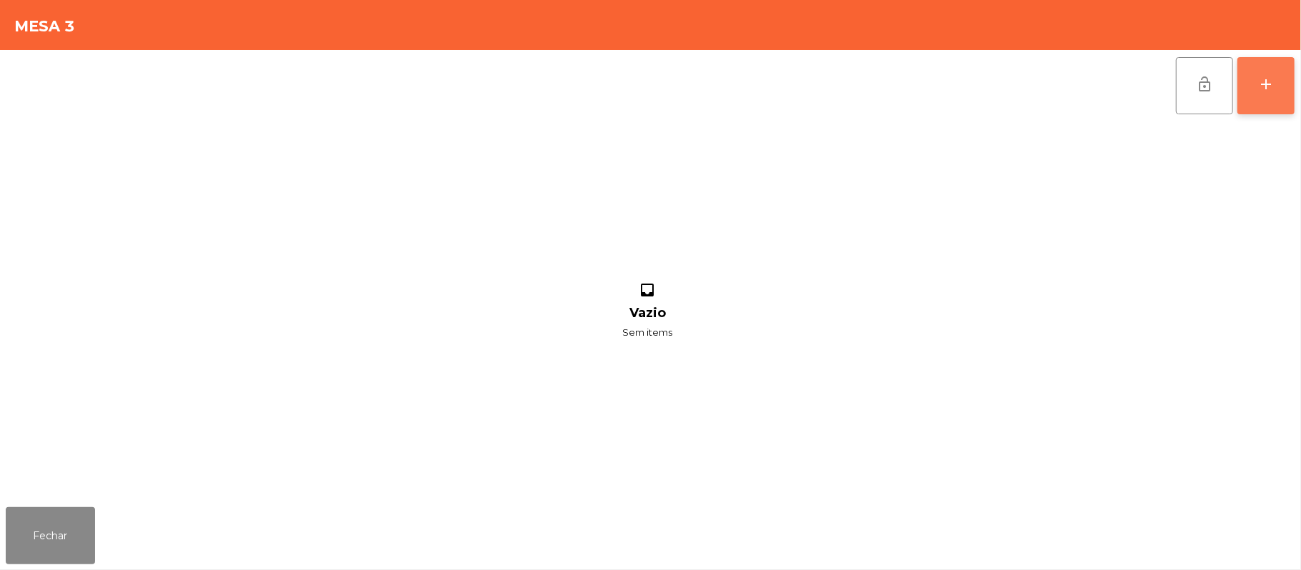
click at [1257, 87] on div "add" at bounding box center [1265, 84] width 17 height 17
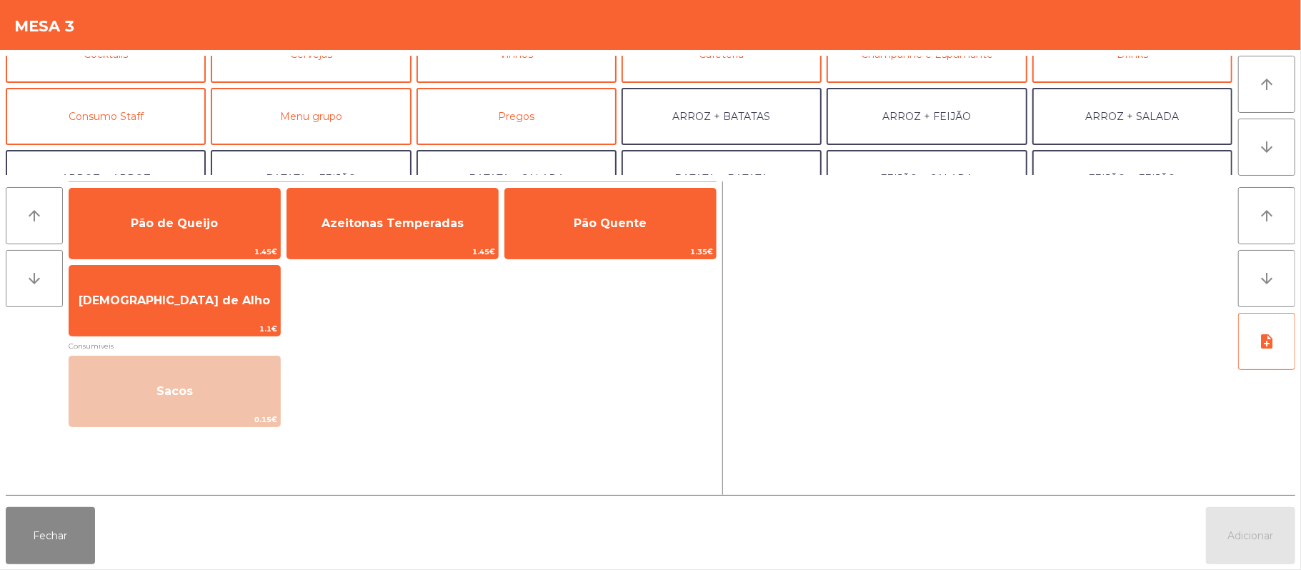
scroll to position [90, 0]
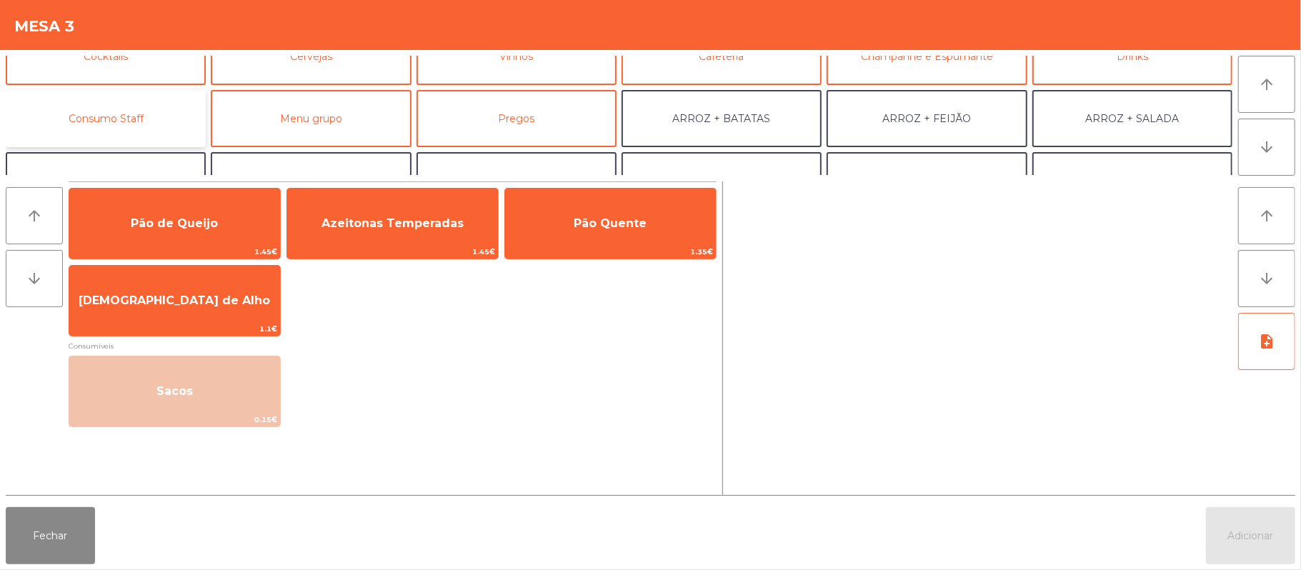
click at [137, 124] on button "Consumo Staff" at bounding box center [106, 118] width 200 height 57
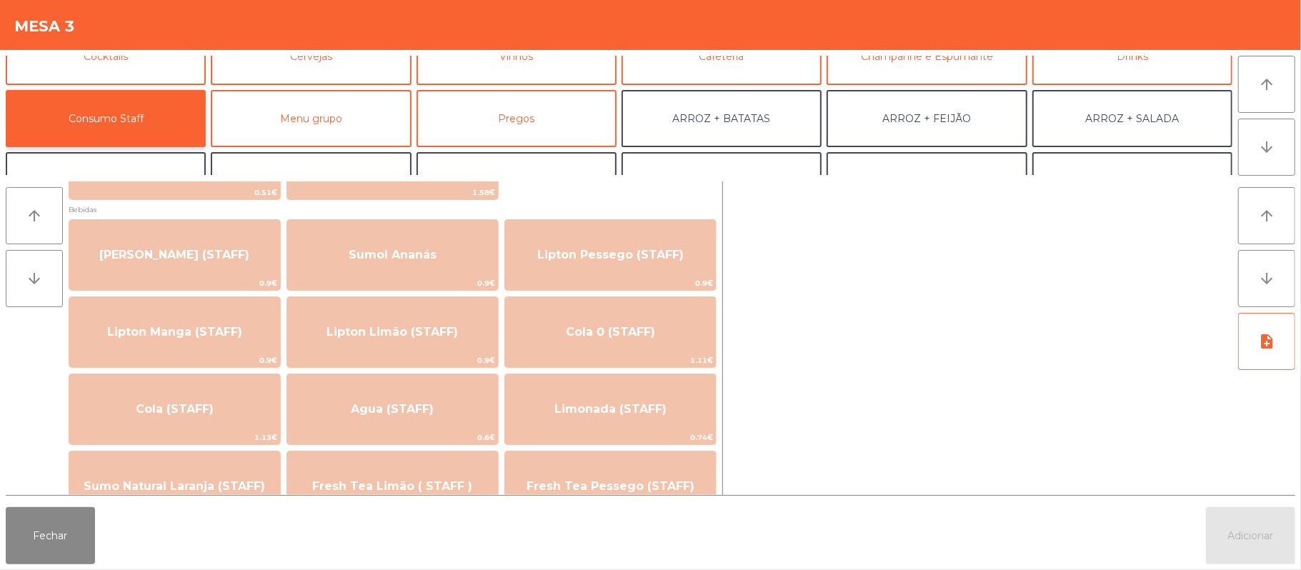
scroll to position [158, 0]
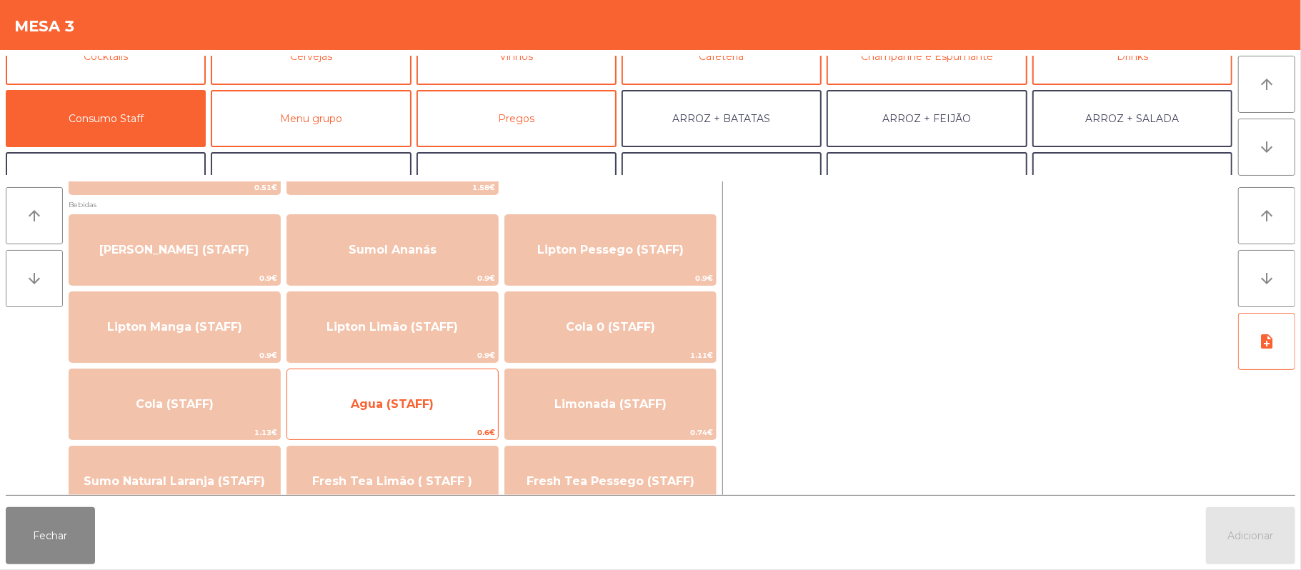
click at [427, 386] on span "Agua (STAFF)" at bounding box center [392, 404] width 211 height 39
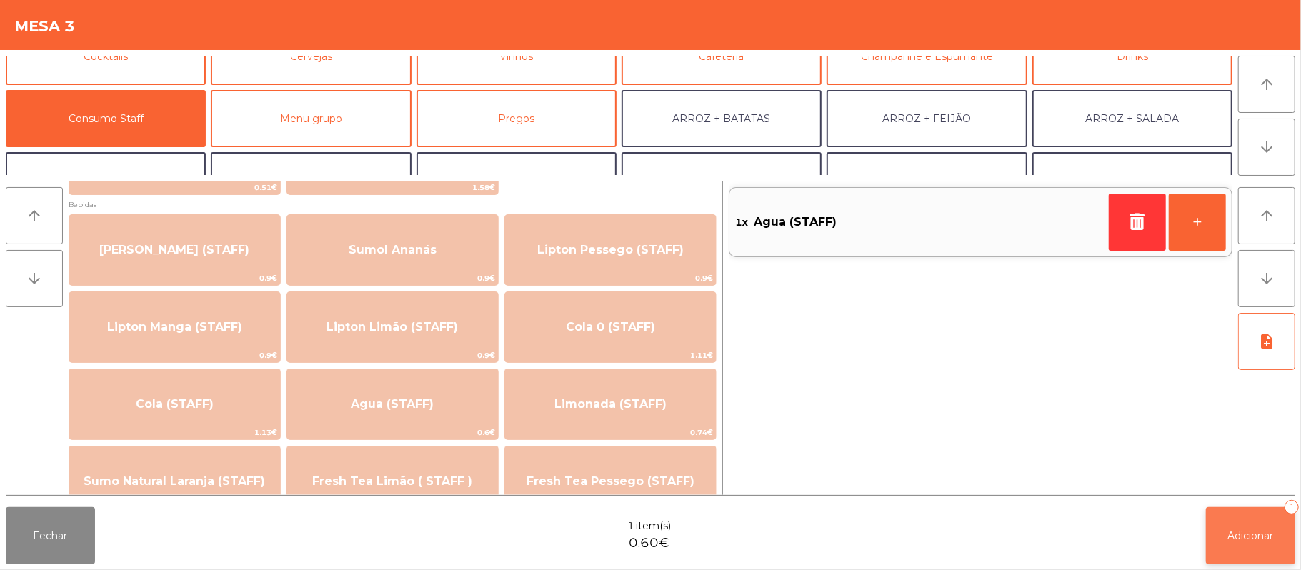
click at [1229, 560] on button "Adicionar 1" at bounding box center [1250, 535] width 89 height 57
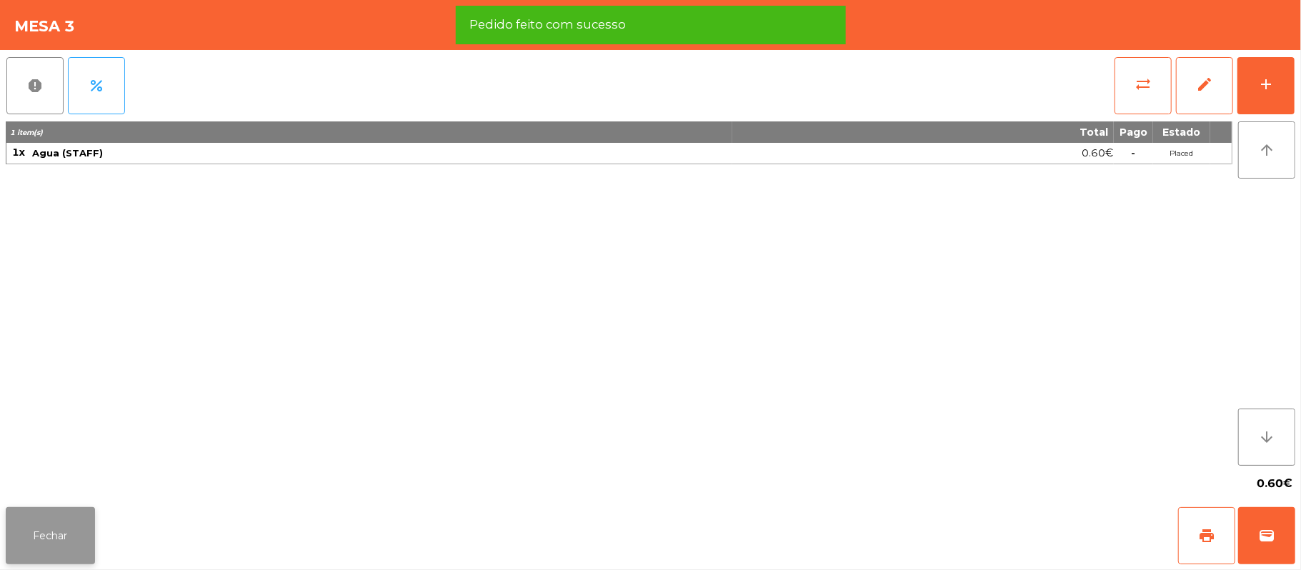
click at [44, 549] on button "Fechar" at bounding box center [50, 535] width 89 height 57
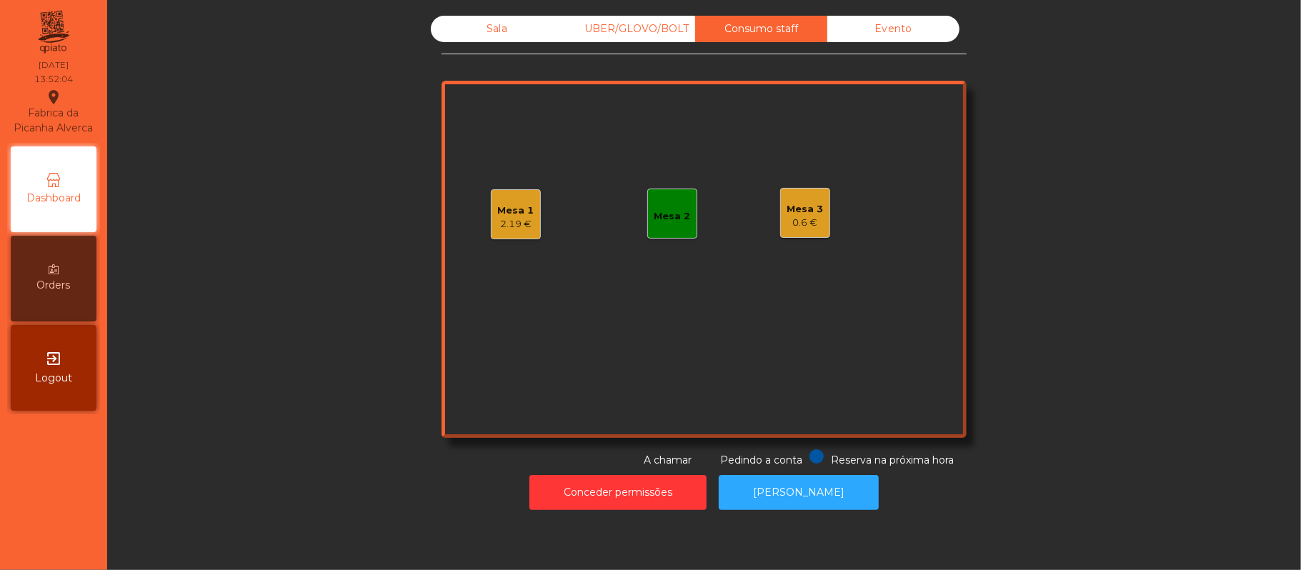
click at [498, 224] on div "2.19 €" at bounding box center [516, 224] width 36 height 14
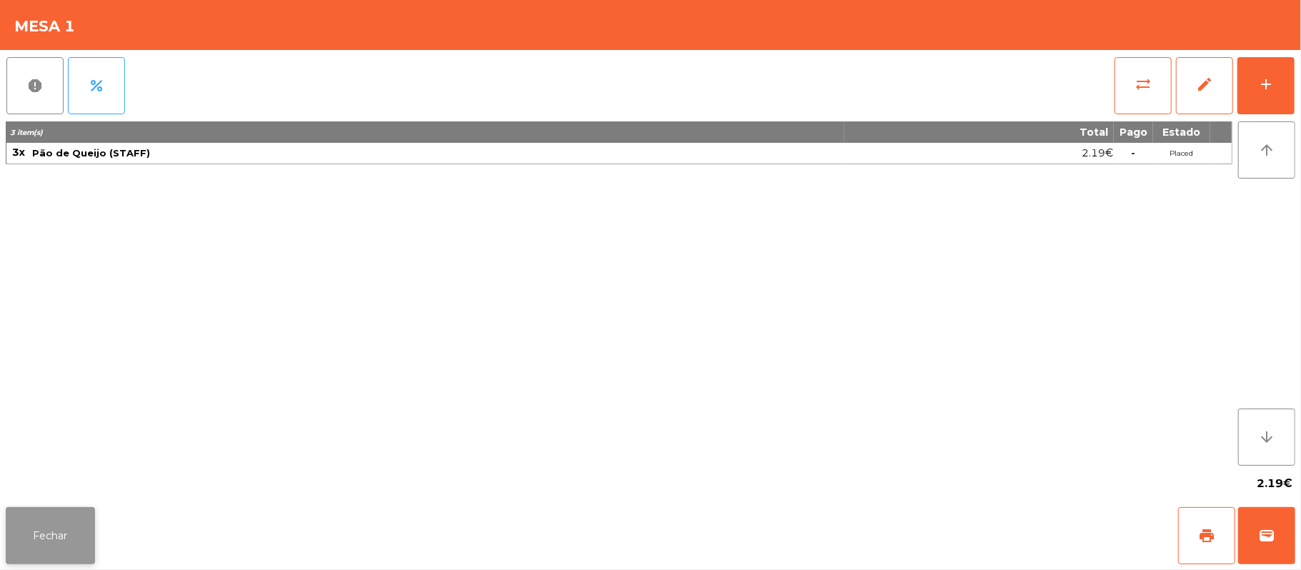
click at [66, 540] on button "Fechar" at bounding box center [50, 535] width 89 height 57
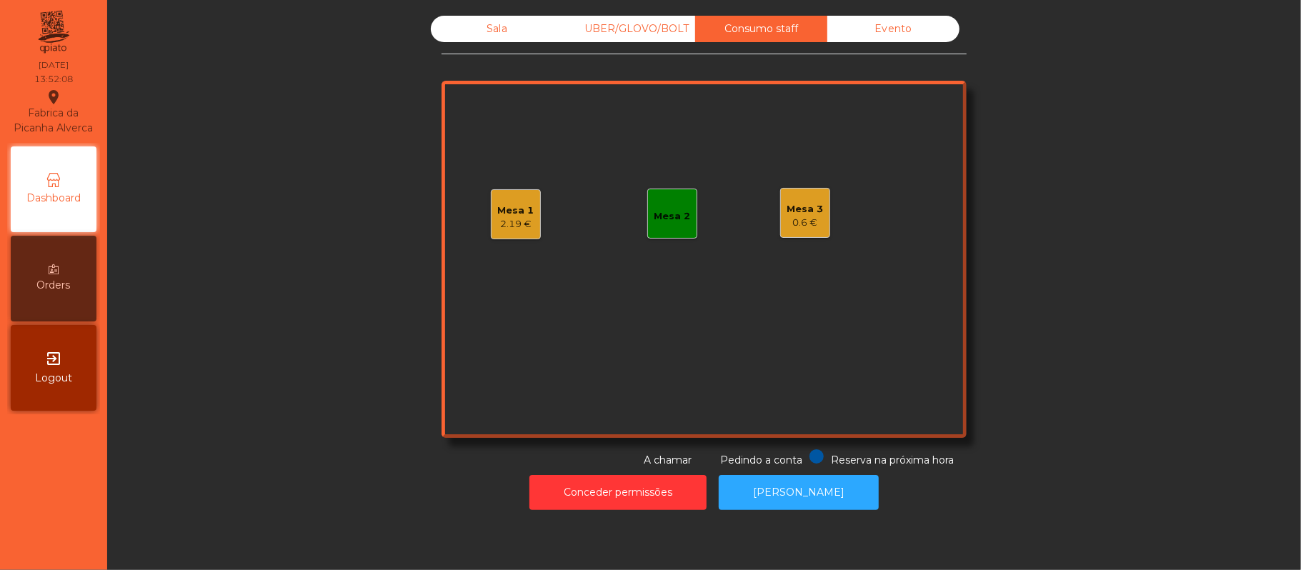
click at [519, 34] on div "Sala" at bounding box center [497, 29] width 132 height 26
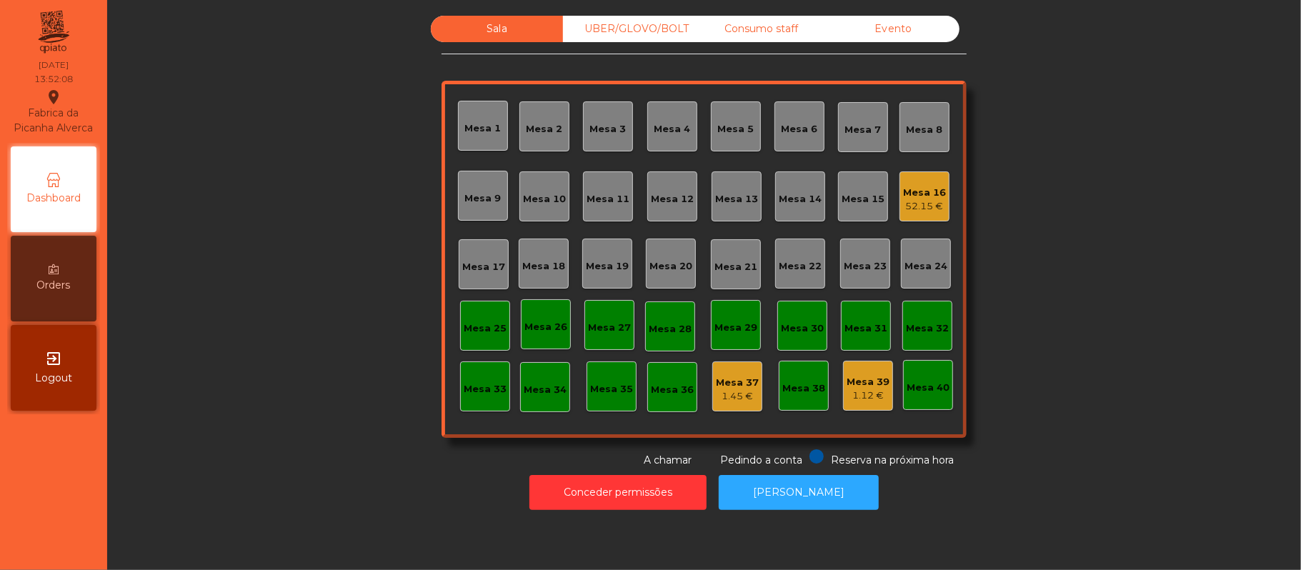
click at [630, 23] on div "UBER/GLOVO/BOLT" at bounding box center [629, 29] width 132 height 26
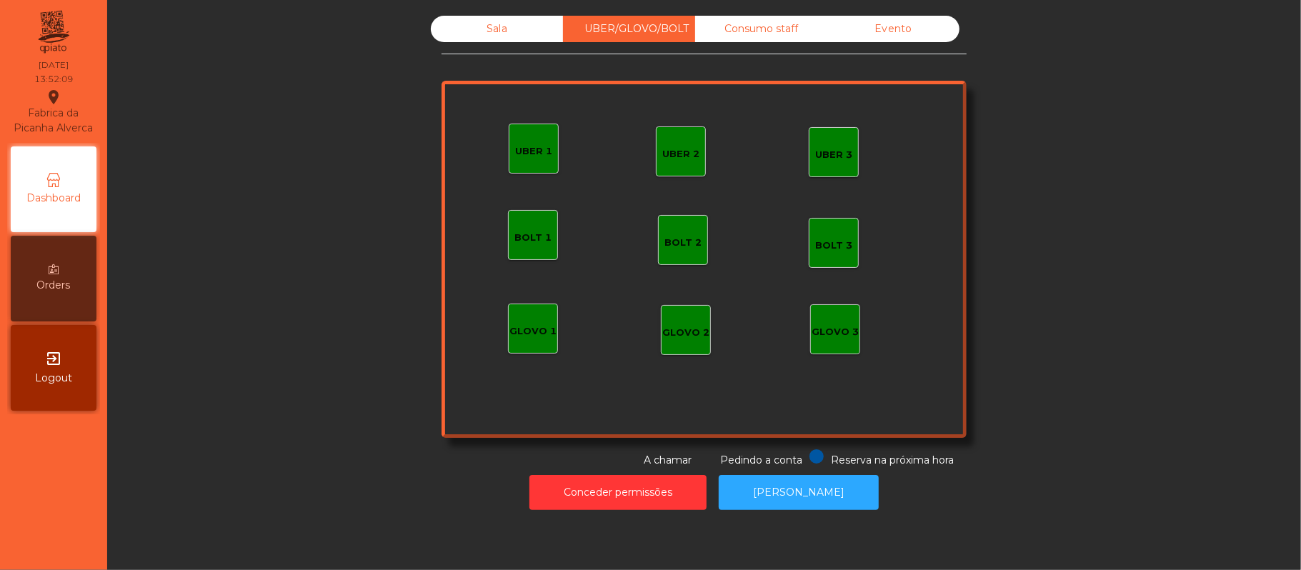
click at [1157, 126] on div "Sala UBER/GLOVO/BOLT Consumo staff Evento UBER 2 UBER 3 BOLT 1 BOLT 2 BOLT 3 GL…" at bounding box center [703, 242] width 1155 height 452
click at [510, 21] on div "Sala" at bounding box center [497, 29] width 132 height 26
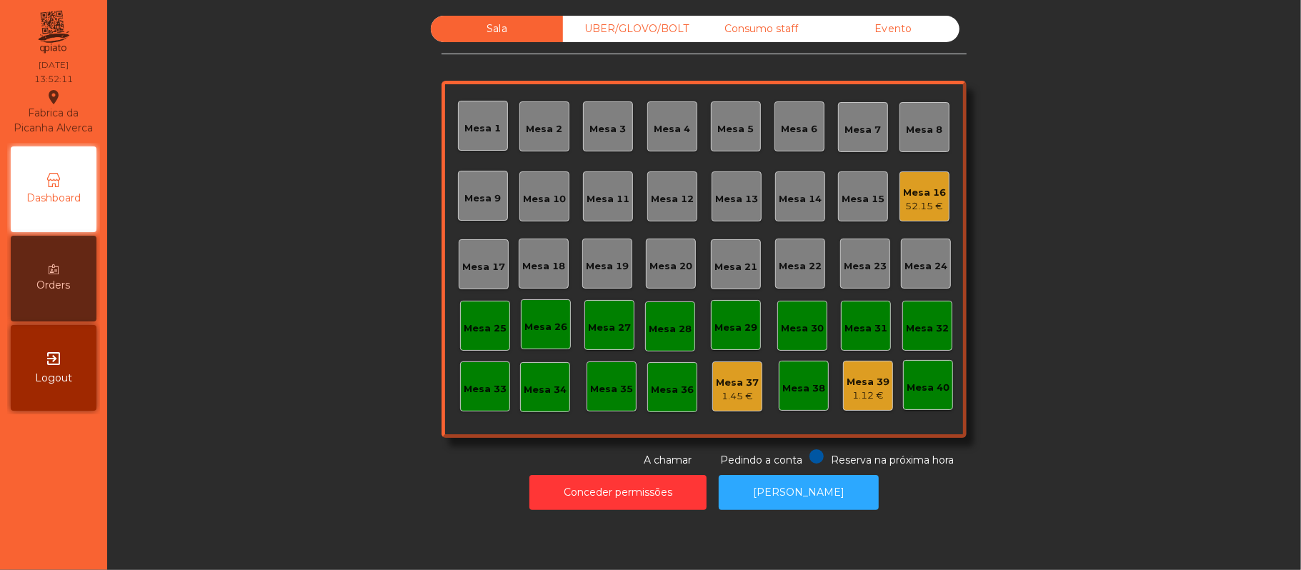
click at [787, 37] on div "Consumo staff" at bounding box center [761, 29] width 132 height 26
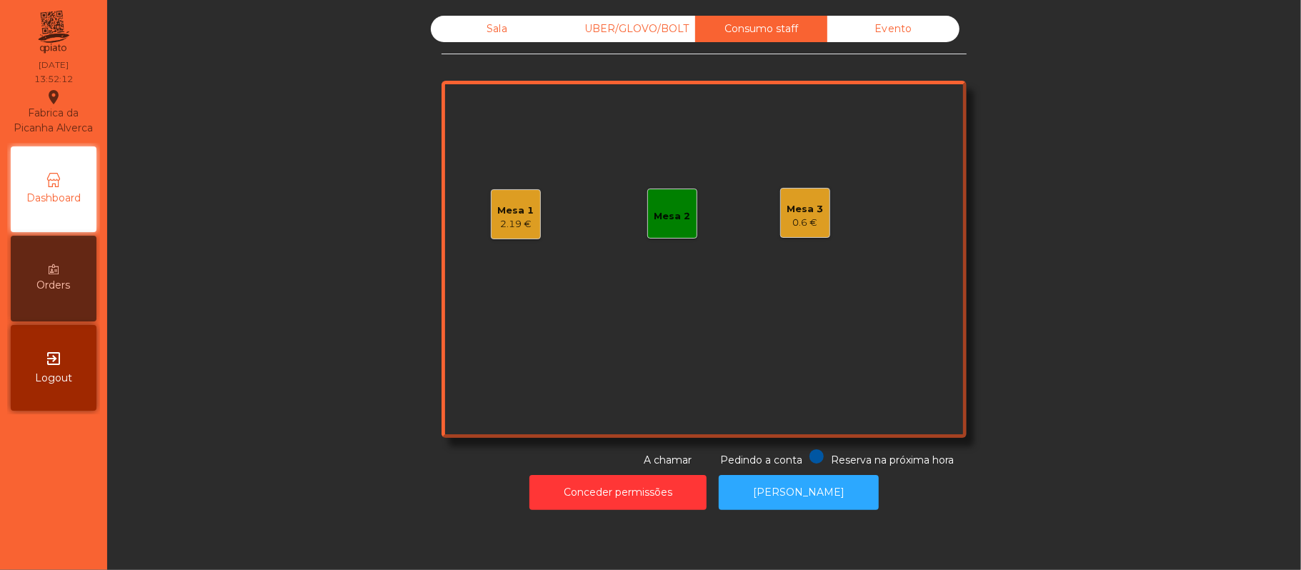
click at [481, 29] on div "Sala" at bounding box center [497, 29] width 132 height 26
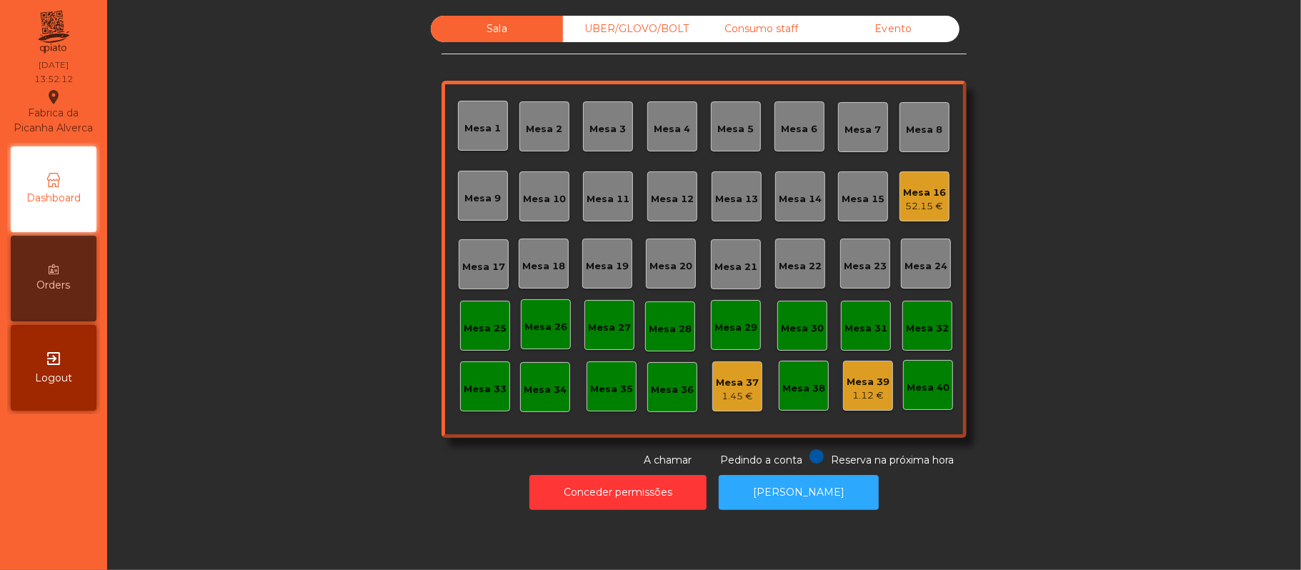
click at [1081, 143] on div "Sala UBER/GLOVO/BOLT Consumo staff Evento Mesa 1 Mesa 2 [GEOGRAPHIC_DATA] 4 [GE…" at bounding box center [703, 242] width 1155 height 452
click at [927, 193] on div "Mesa 16" at bounding box center [924, 193] width 43 height 14
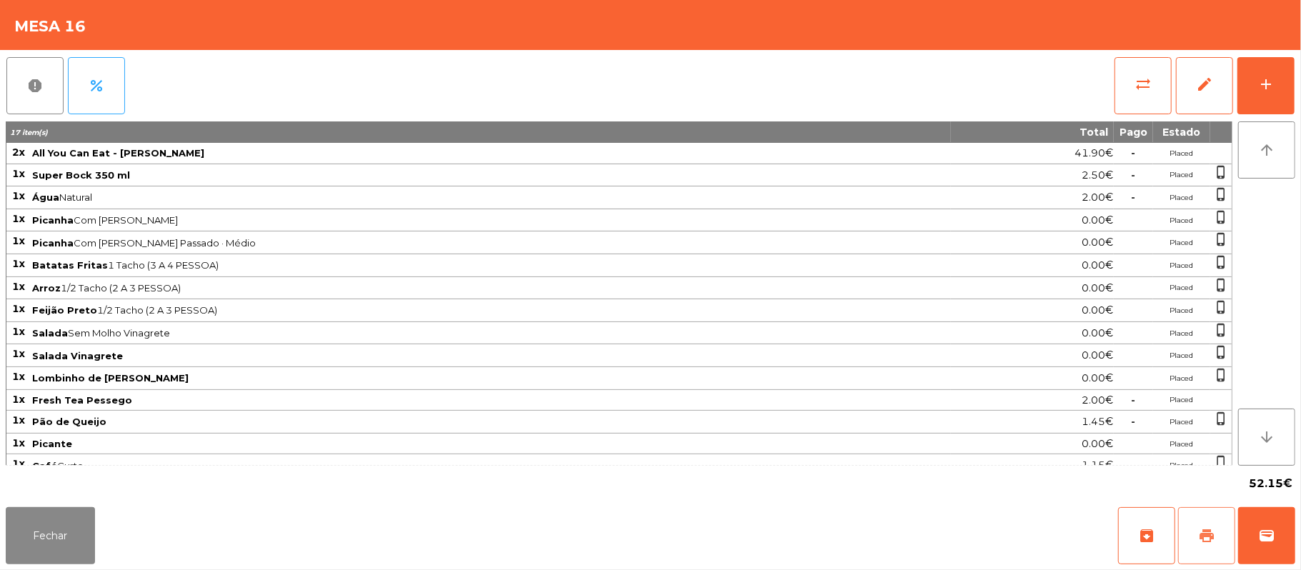
click at [1196, 529] on button "print" at bounding box center [1206, 535] width 57 height 57
click at [1215, 537] on button "print" at bounding box center [1206, 535] width 57 height 57
click at [1276, 544] on button "wallet" at bounding box center [1266, 535] width 57 height 57
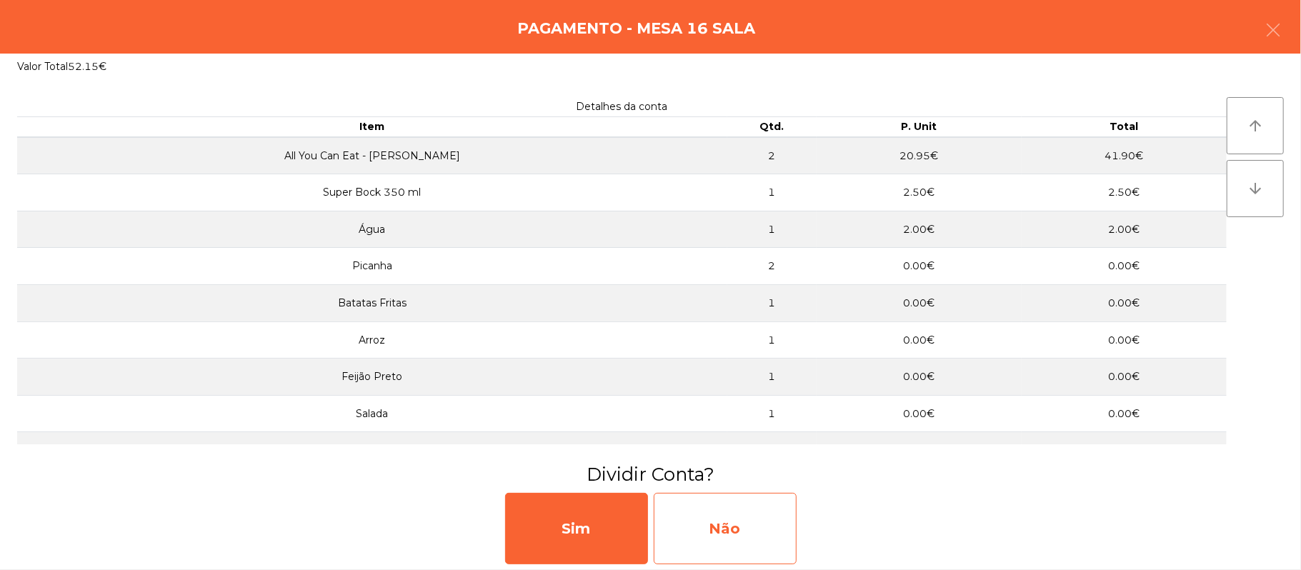
click at [694, 557] on div "Não" at bounding box center [725, 528] width 143 height 71
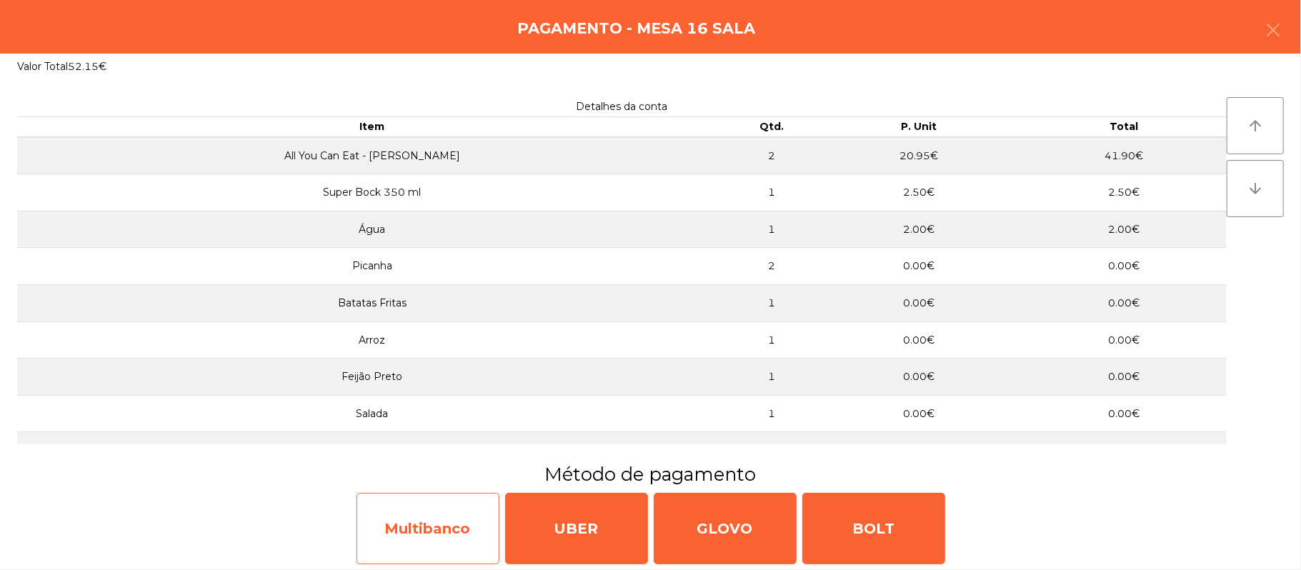
click at [434, 541] on div "Multibanco" at bounding box center [427, 528] width 143 height 71
select select "**"
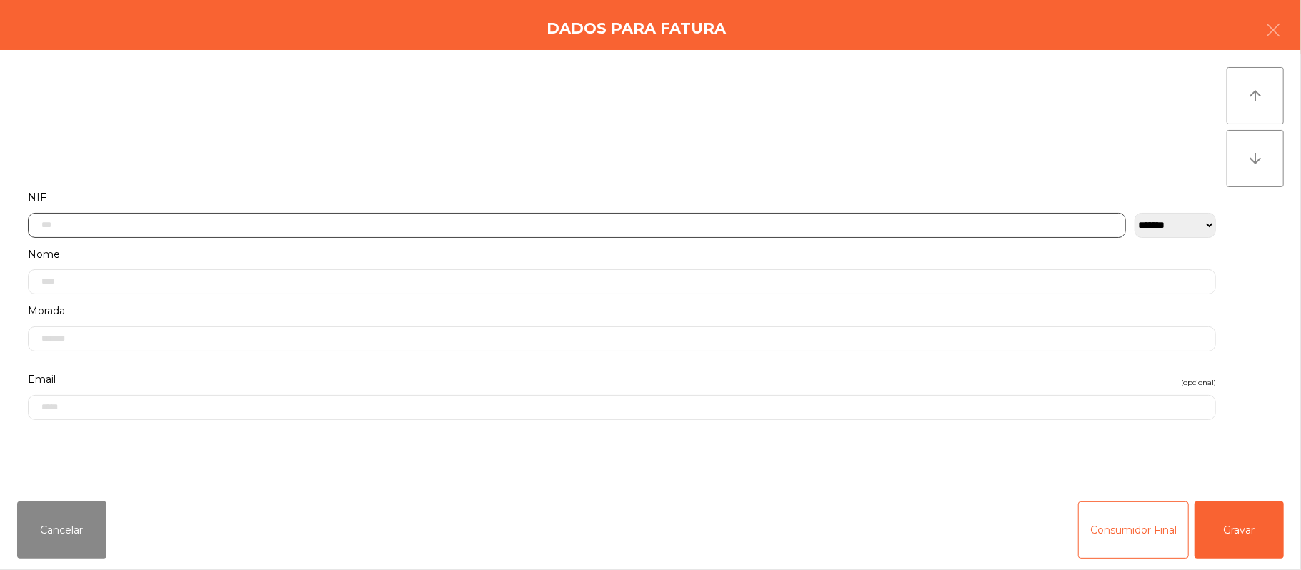
click at [498, 224] on input "text" at bounding box center [577, 225] width 1098 height 25
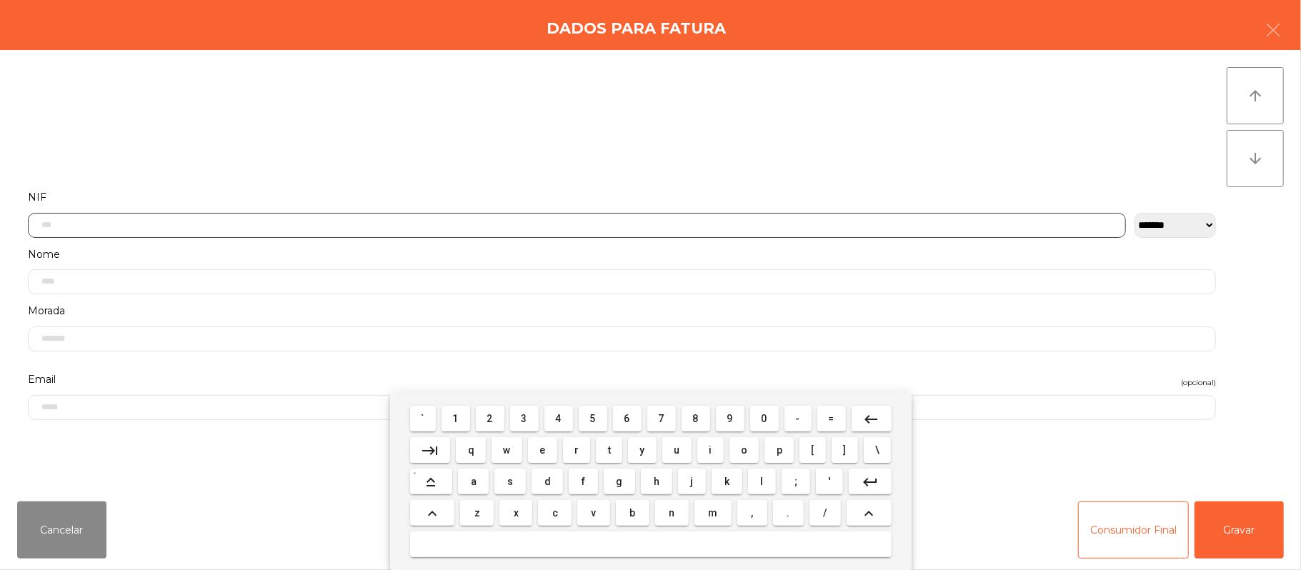
scroll to position [120, 0]
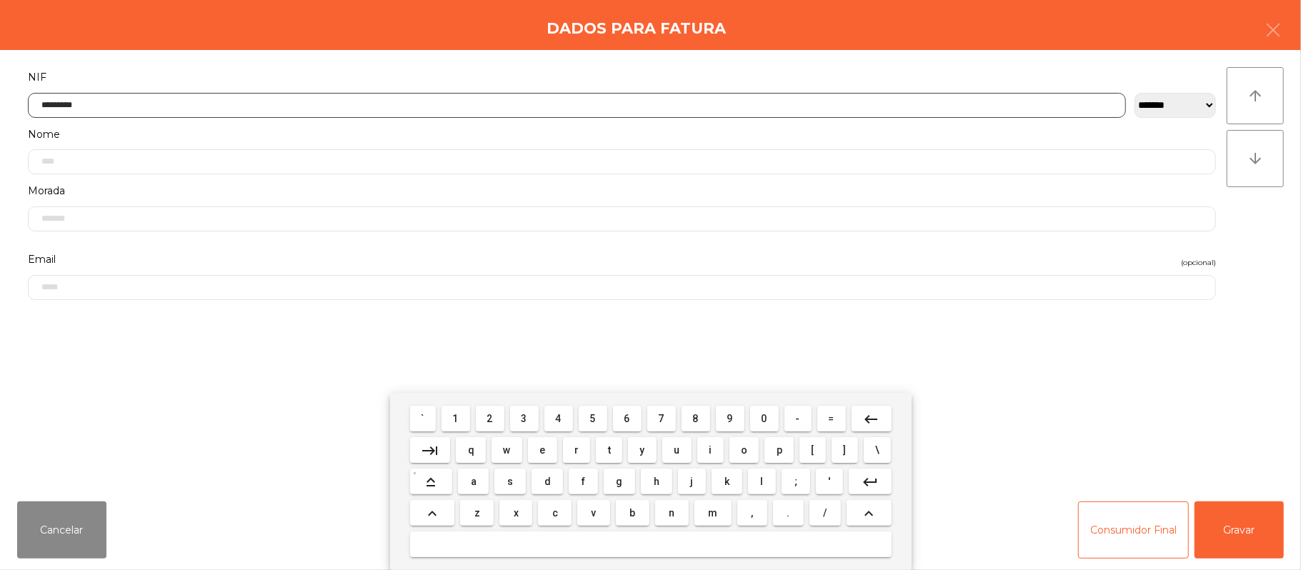
type input "*********"
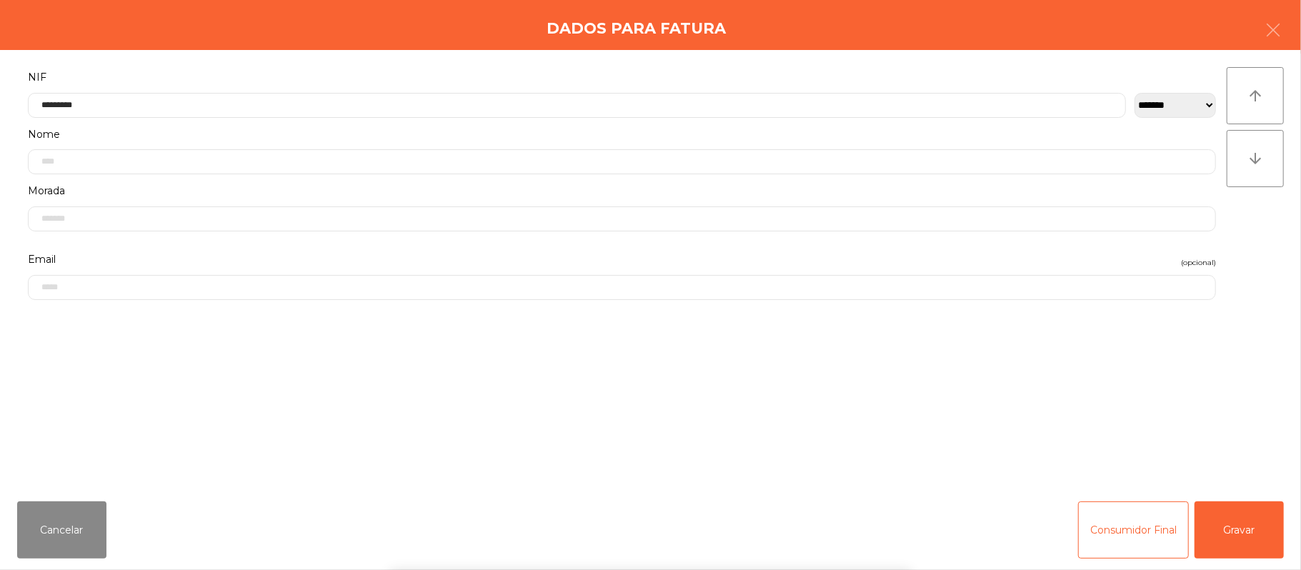
click at [1240, 504] on div "` 1 2 3 4 5 6 7 8 9 0 - = keyboard_backspace keyboard_tab q w e r t y u i o p […" at bounding box center [650, 481] width 1301 height 177
click at [1233, 524] on button "Gravar" at bounding box center [1238, 529] width 89 height 57
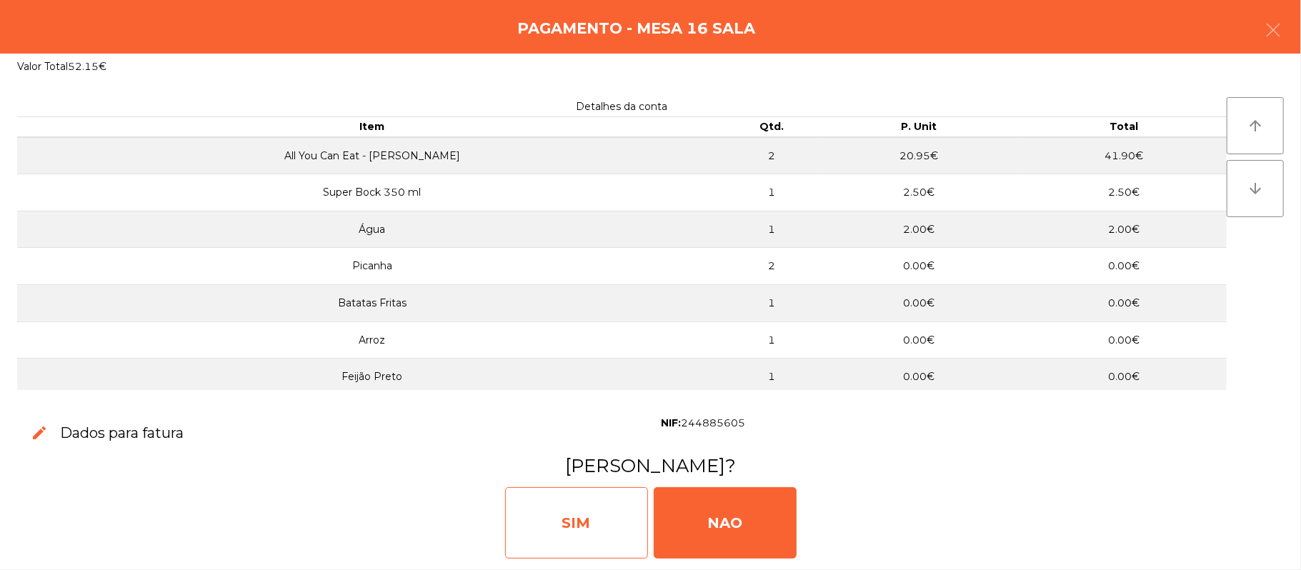
click at [589, 537] on div "SIM" at bounding box center [576, 522] width 143 height 71
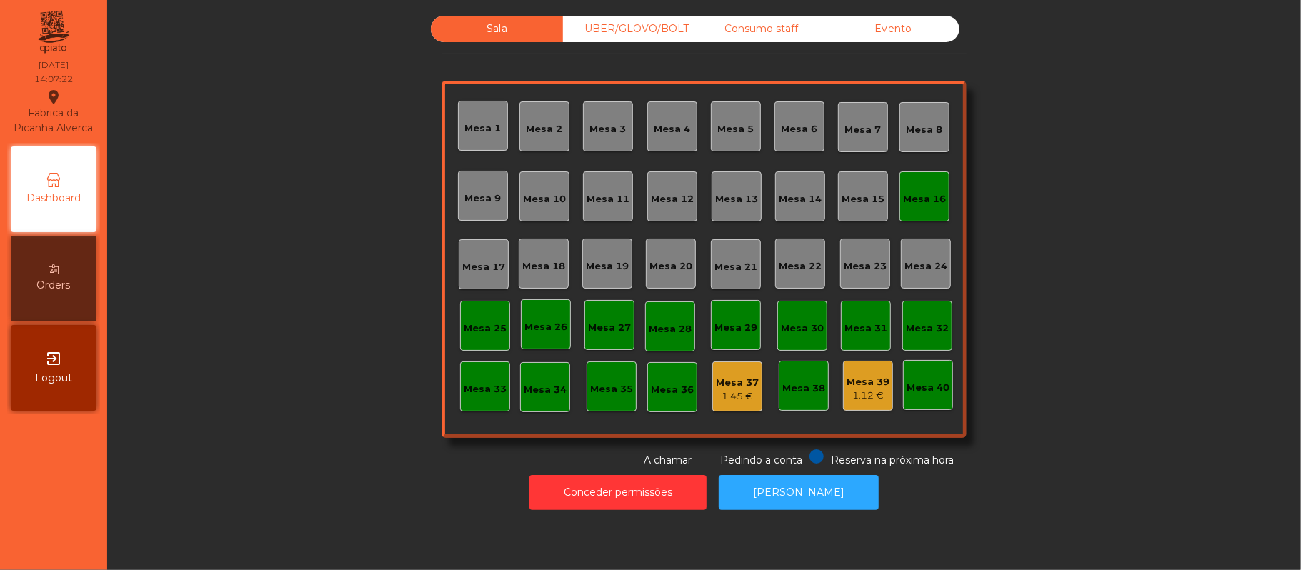
click at [933, 198] on div "Mesa 16" at bounding box center [924, 199] width 43 height 14
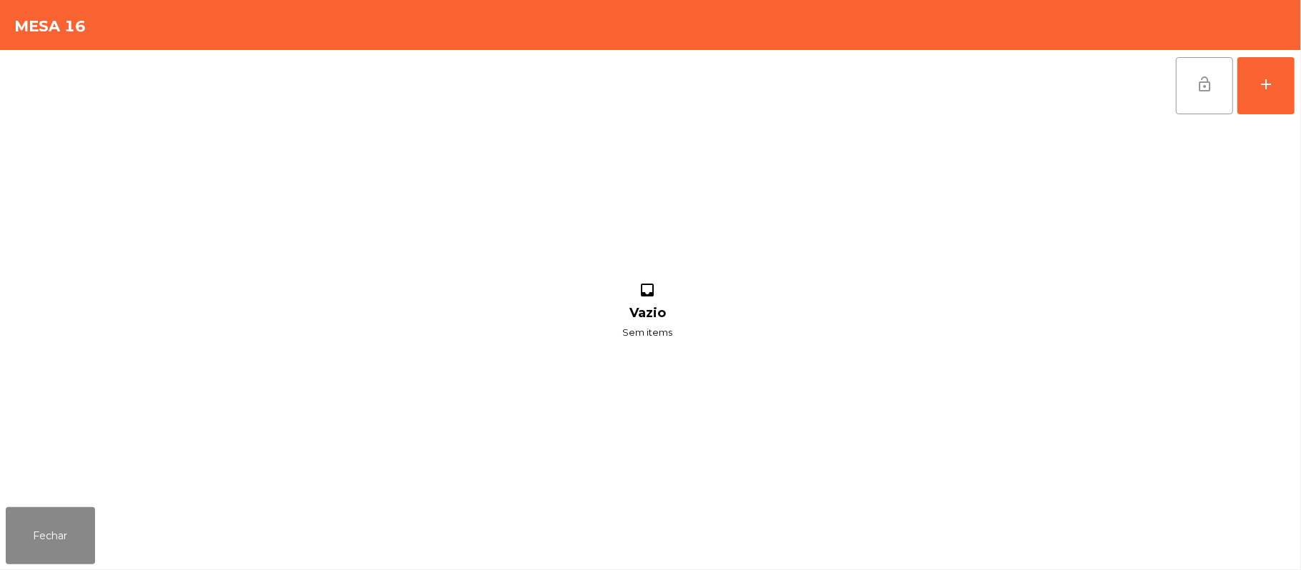
click at [1189, 96] on button "lock_open" at bounding box center [1204, 85] width 57 height 57
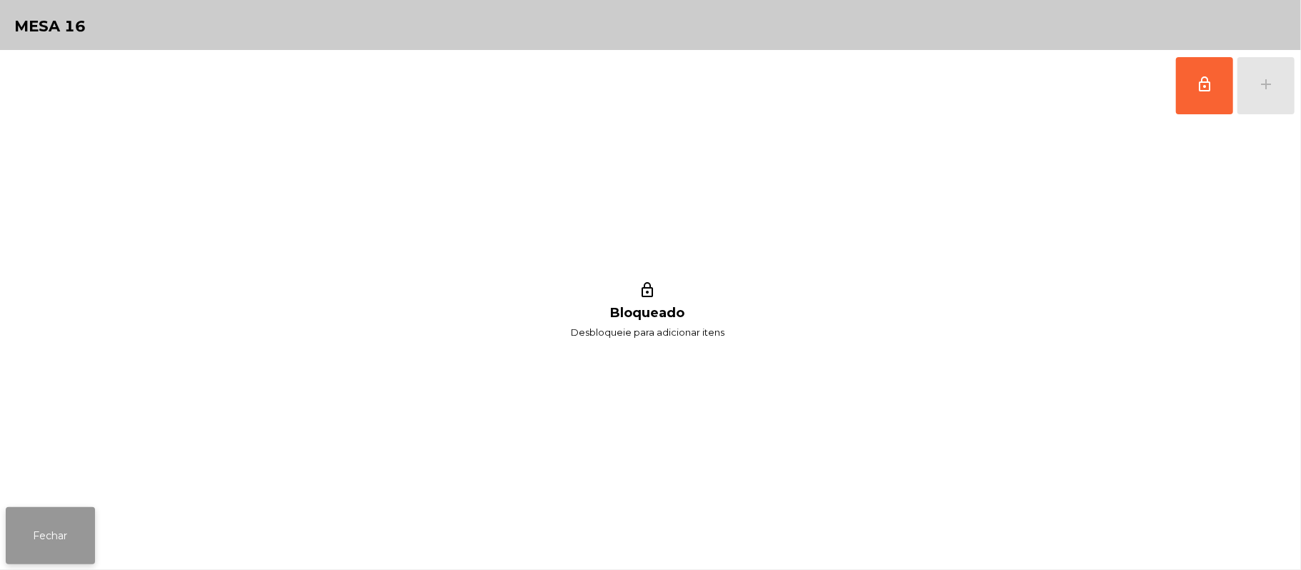
click at [61, 536] on button "Fechar" at bounding box center [50, 535] width 89 height 57
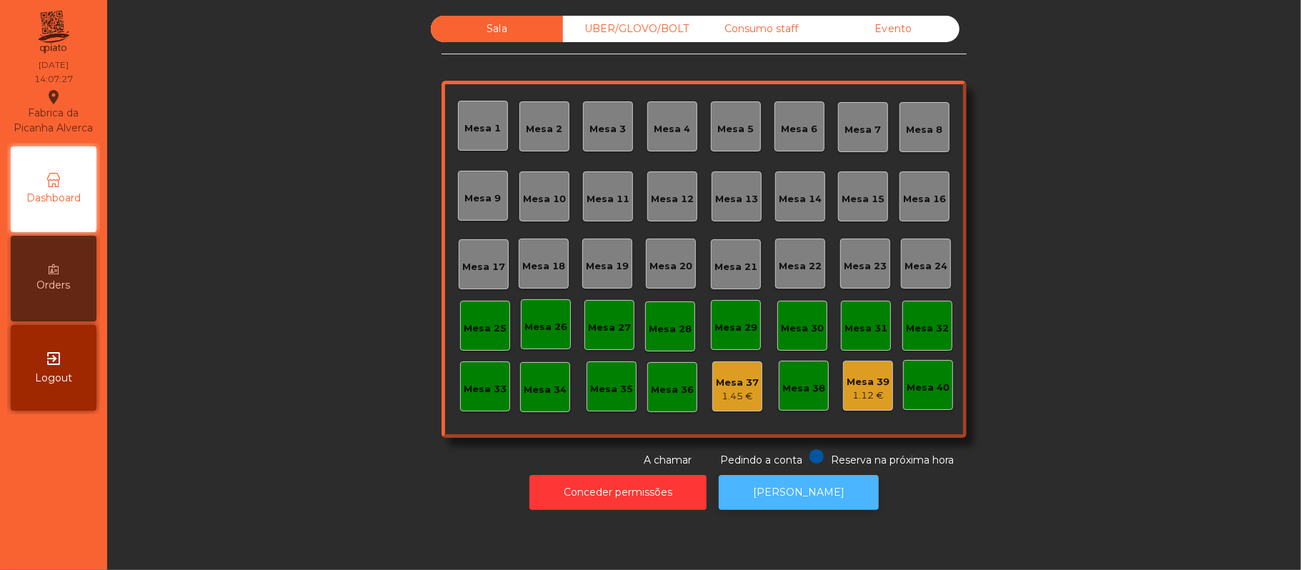
click at [772, 492] on button "[PERSON_NAME]" at bounding box center [799, 492] width 160 height 35
click at [867, 380] on div "Mesa 39" at bounding box center [868, 382] width 43 height 14
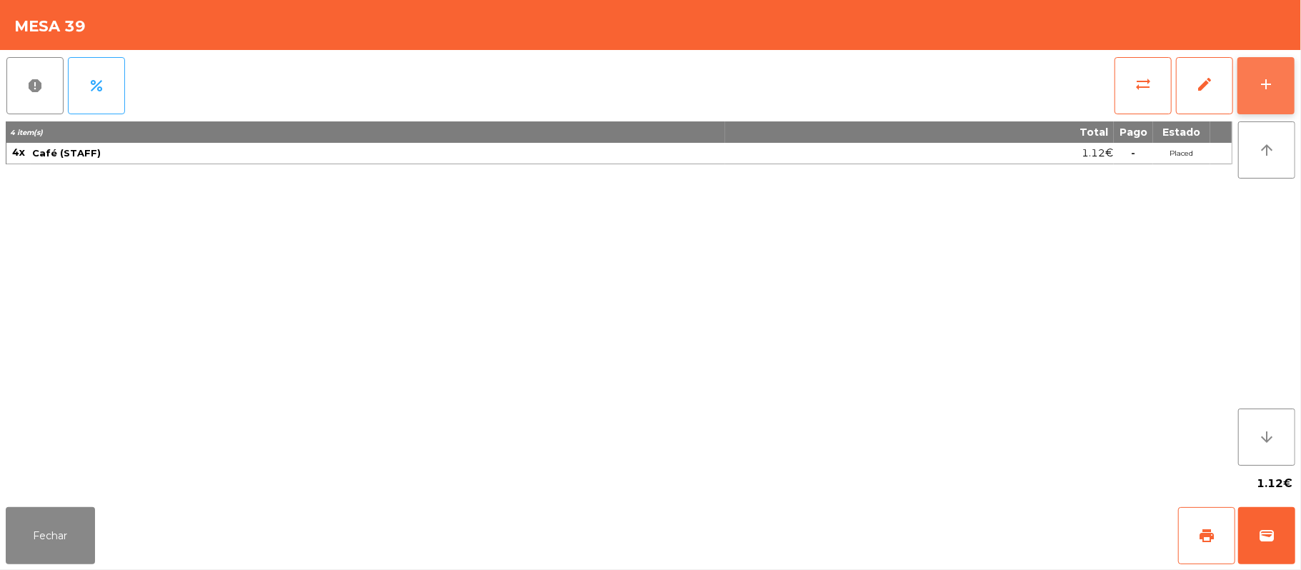
click at [1249, 76] on button "add" at bounding box center [1265, 85] width 57 height 57
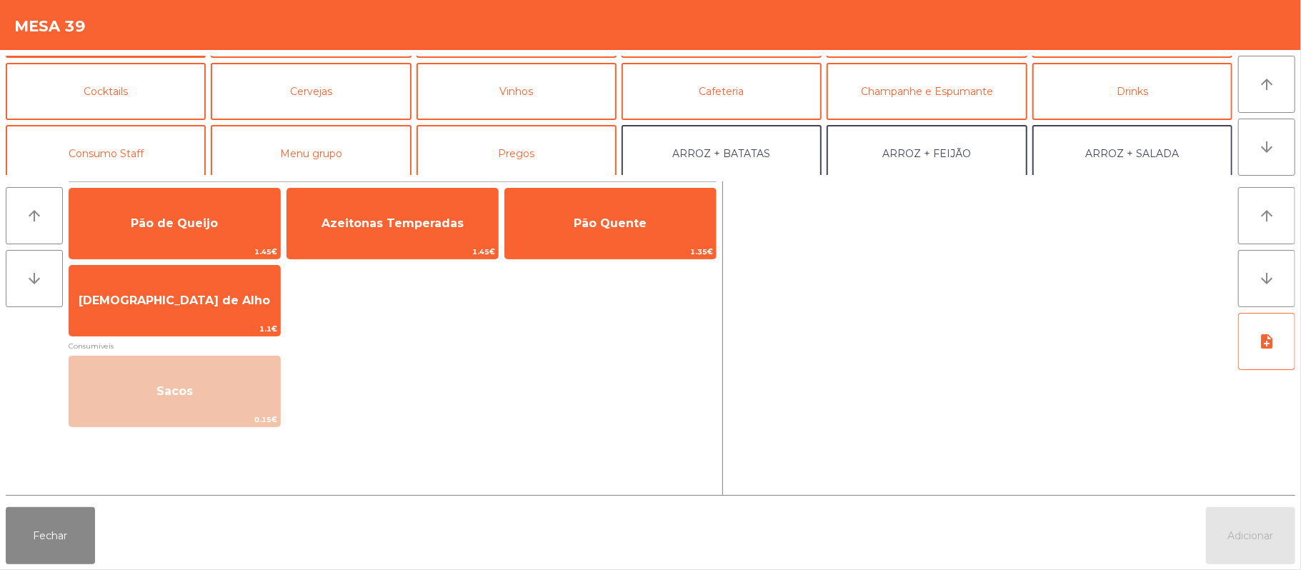
scroll to position [76, 0]
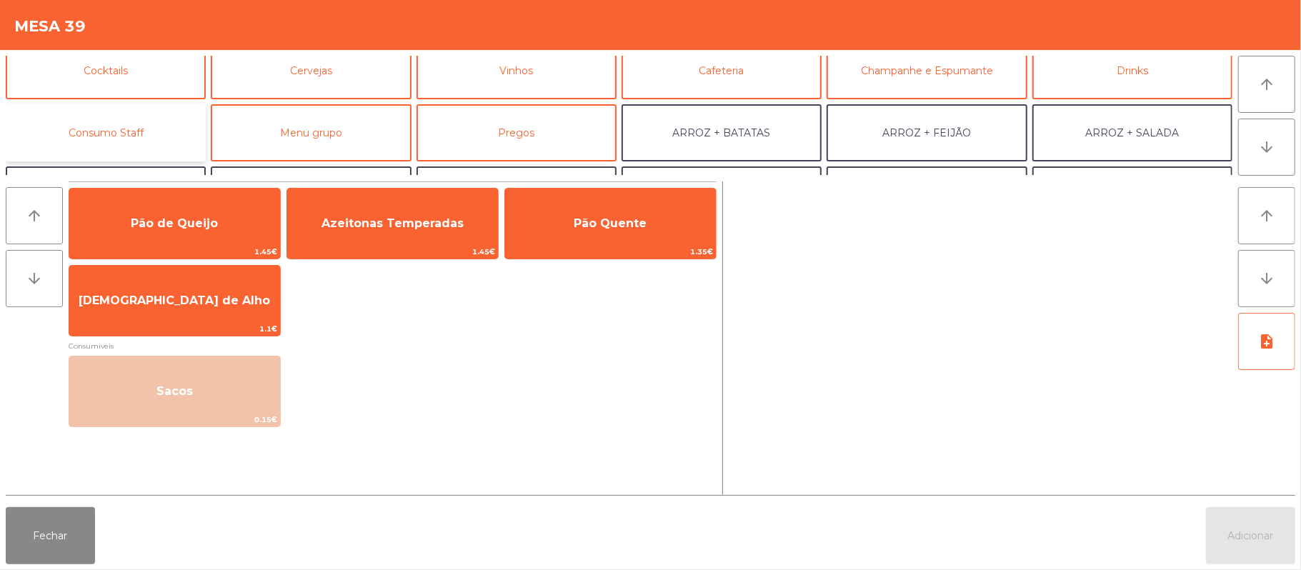
click at [146, 121] on button "Consumo Staff" at bounding box center [106, 132] width 200 height 57
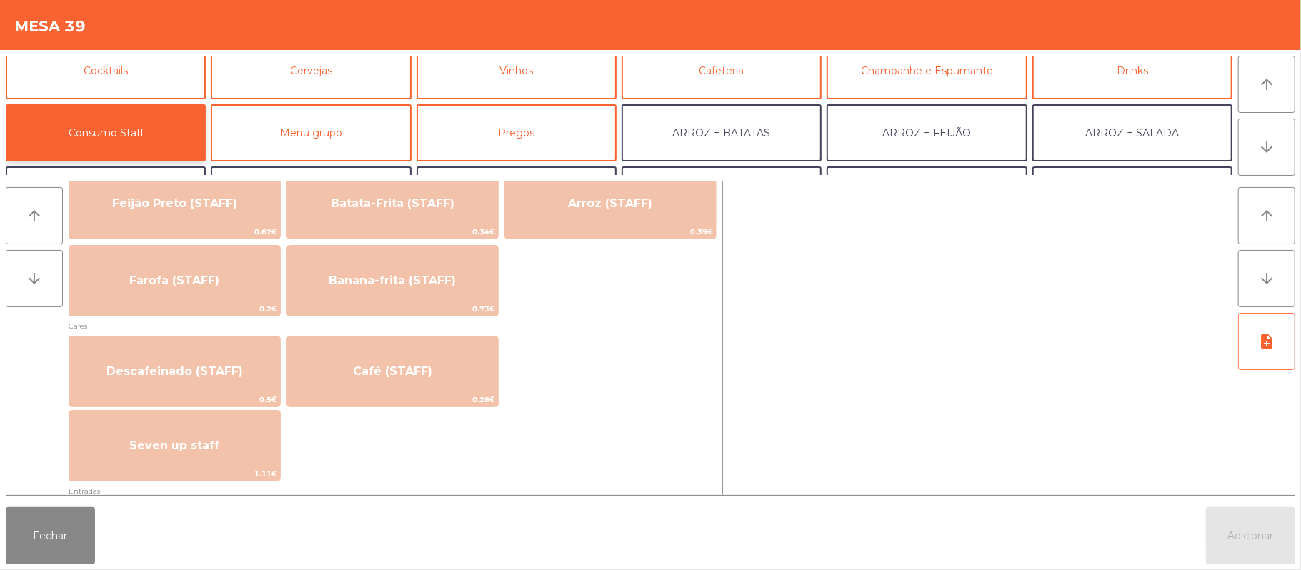
scroll to position [740, 0]
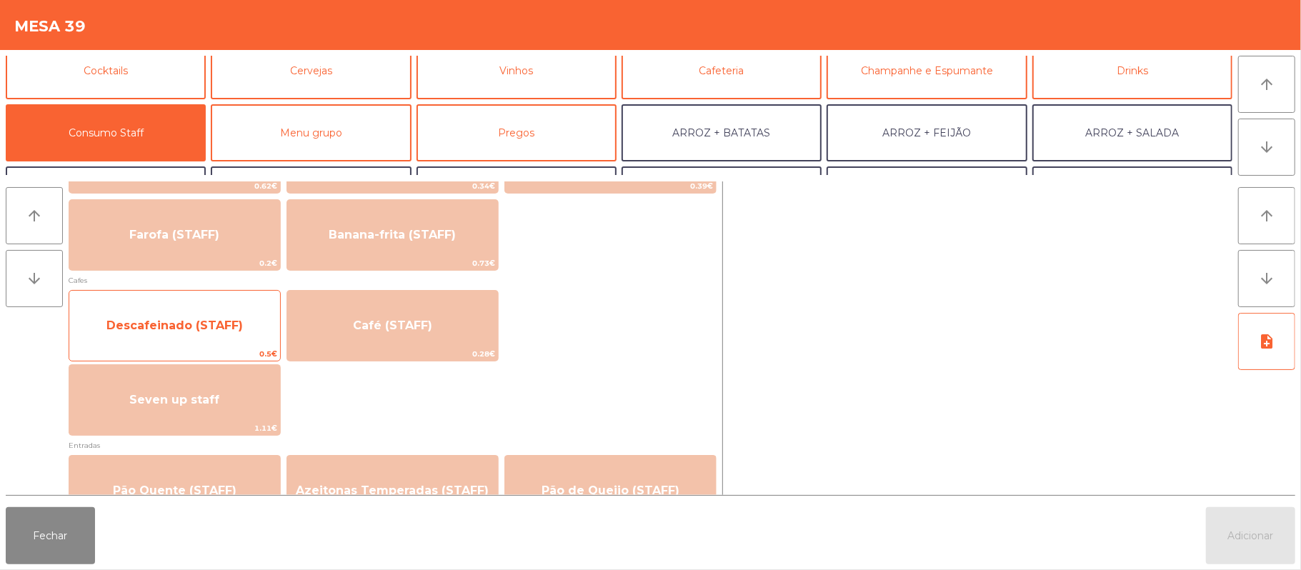
click at [213, 315] on span "Descafeinado (STAFF)" at bounding box center [174, 325] width 211 height 39
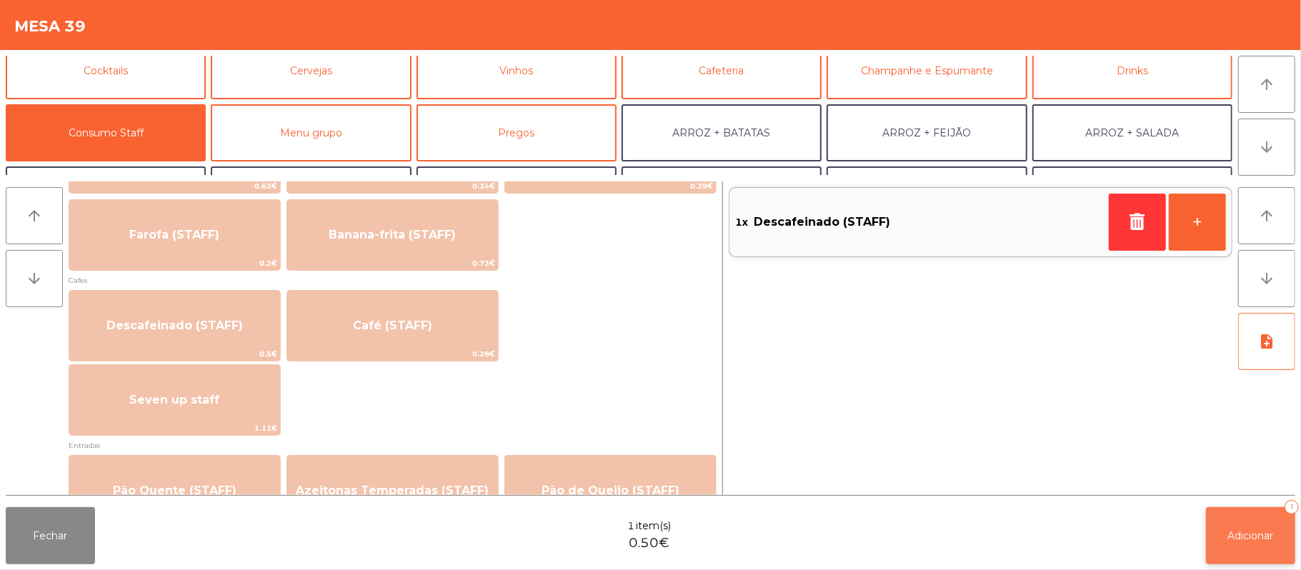
click at [1253, 536] on span "Adicionar" at bounding box center [1251, 535] width 46 height 13
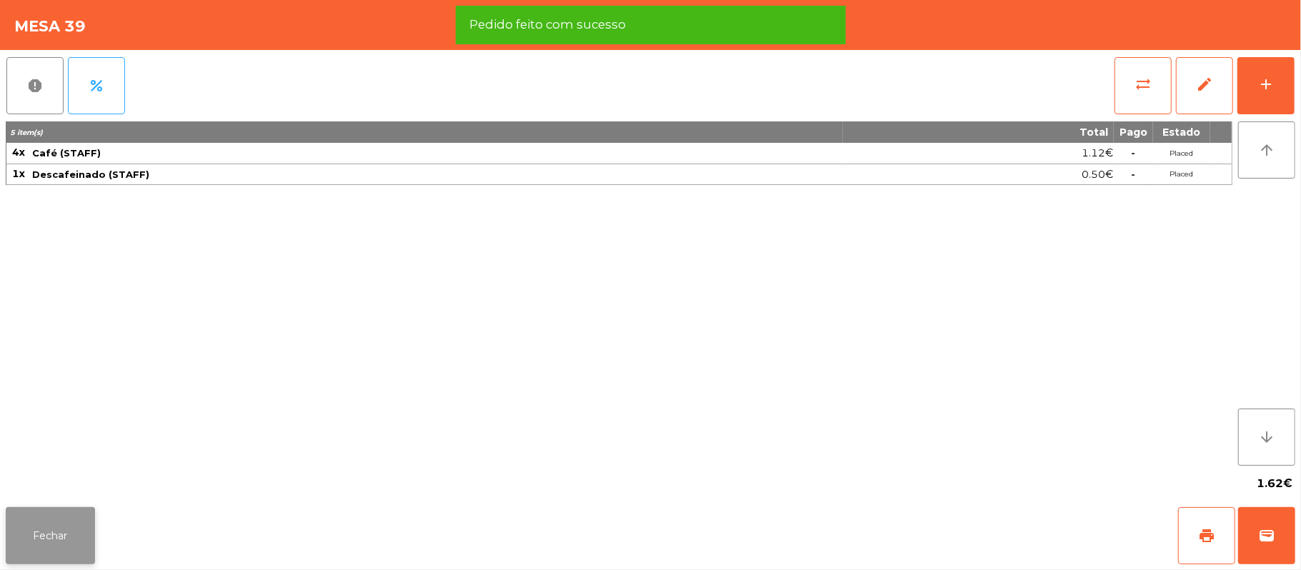
click at [55, 519] on button "Fechar" at bounding box center [50, 535] width 89 height 57
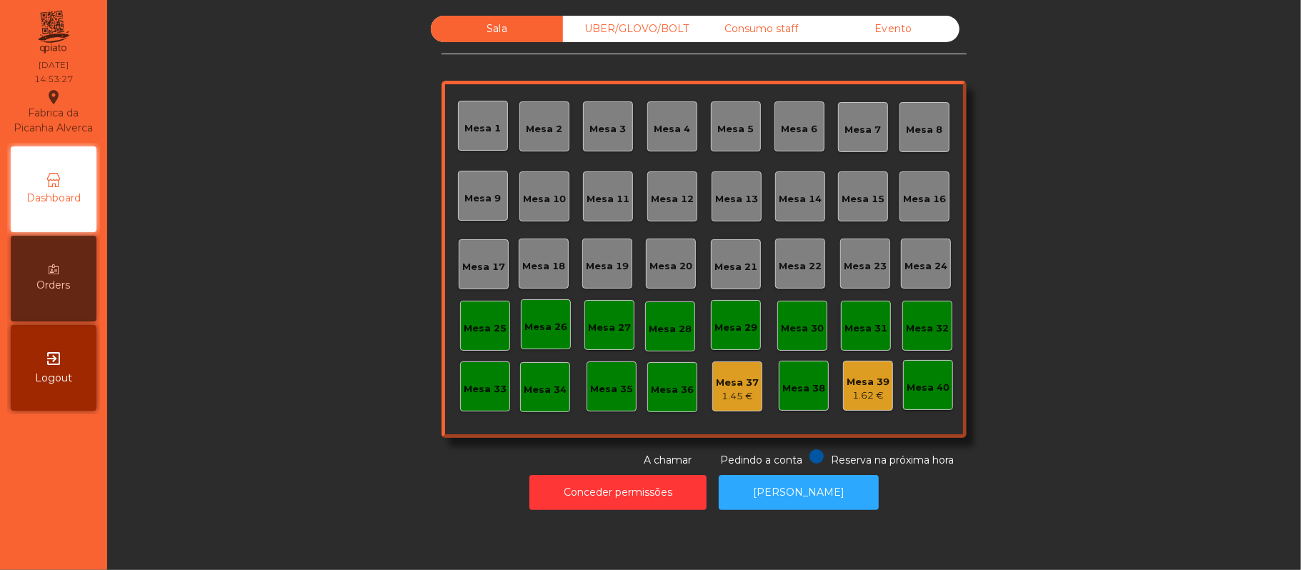
click at [781, 26] on div "Consumo staff" at bounding box center [761, 29] width 132 height 26
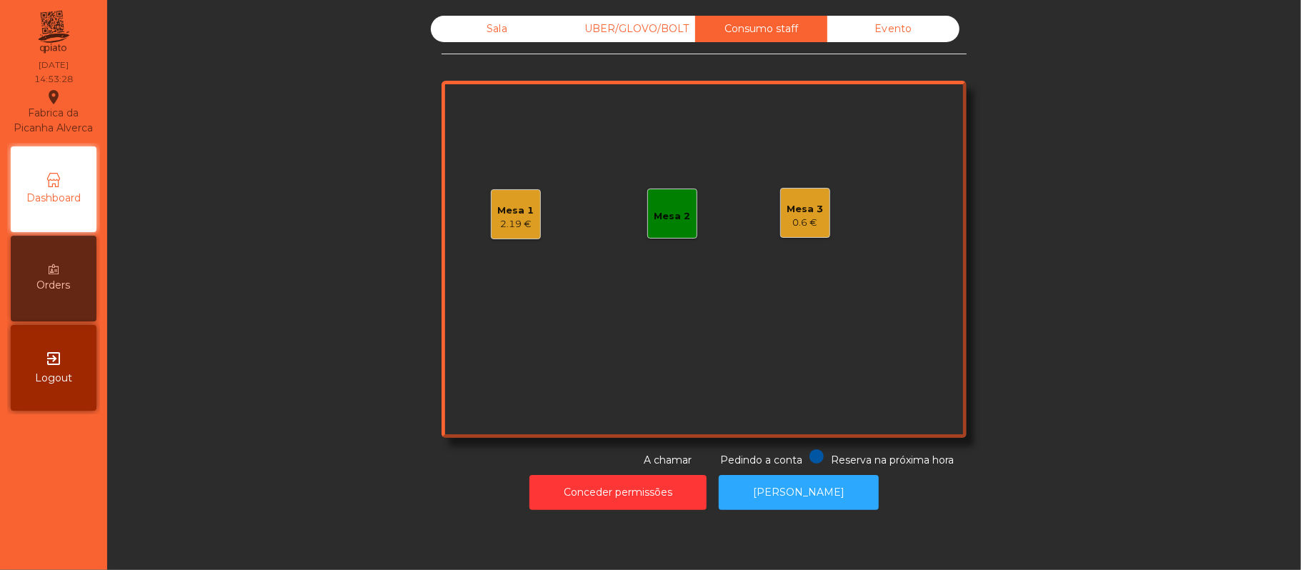
click at [802, 221] on div "0.6 €" at bounding box center [805, 223] width 36 height 14
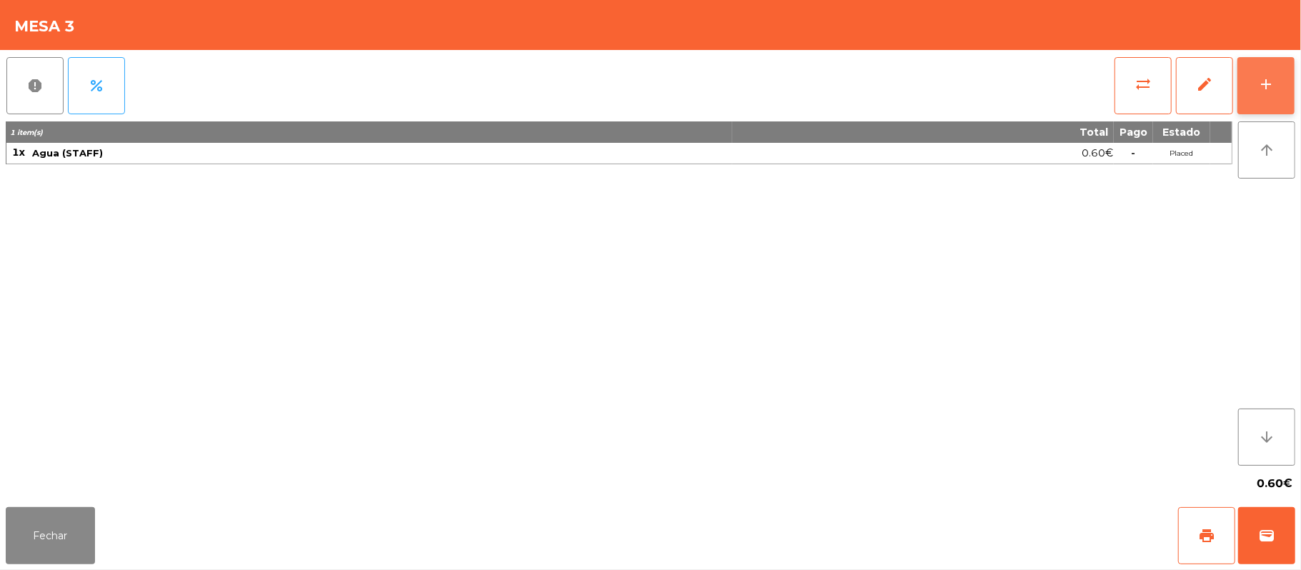
click at [1264, 81] on div "add" at bounding box center [1265, 84] width 17 height 17
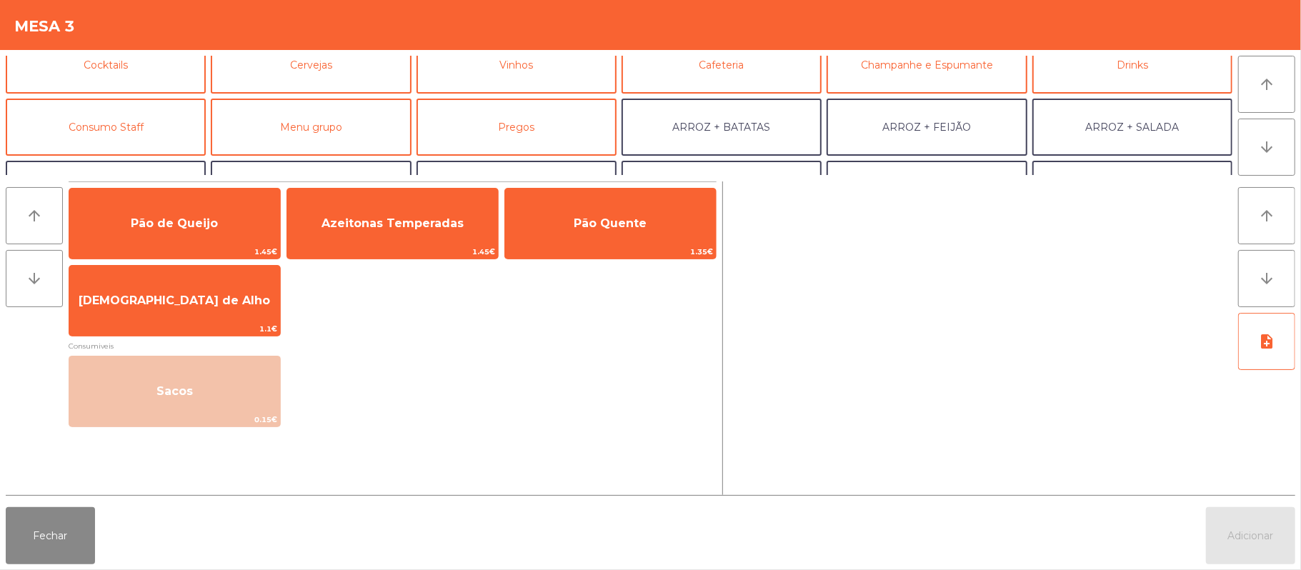
scroll to position [92, 0]
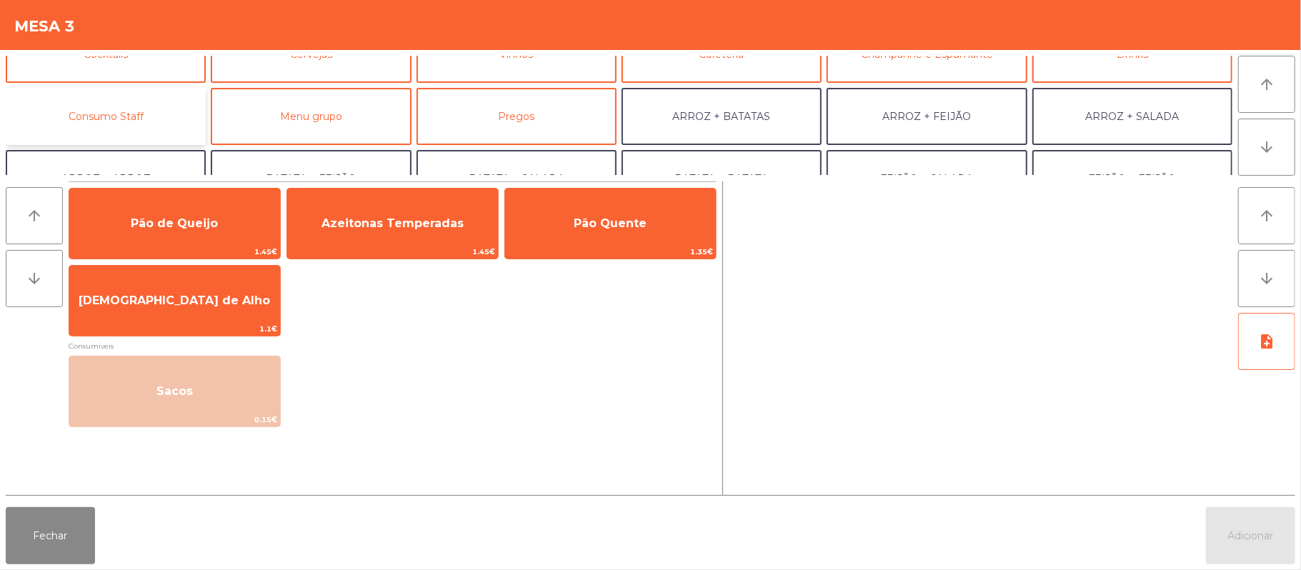
click at [151, 111] on button "Consumo Staff" at bounding box center [106, 116] width 200 height 57
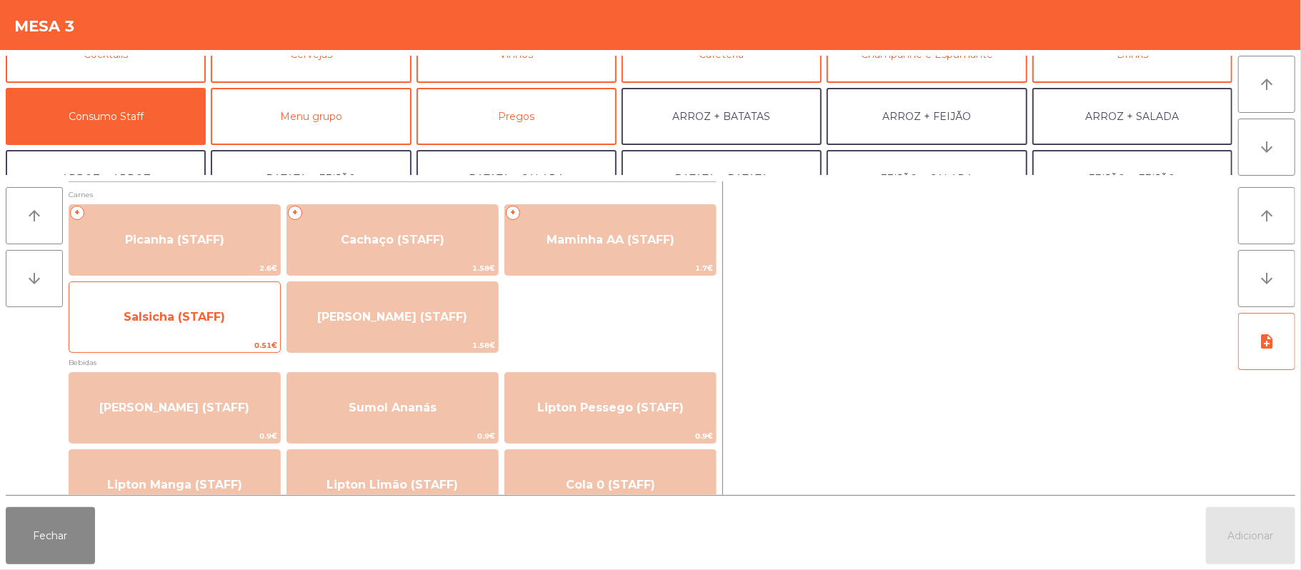
click at [220, 304] on span "Salsicha (STAFF)" at bounding box center [174, 317] width 211 height 39
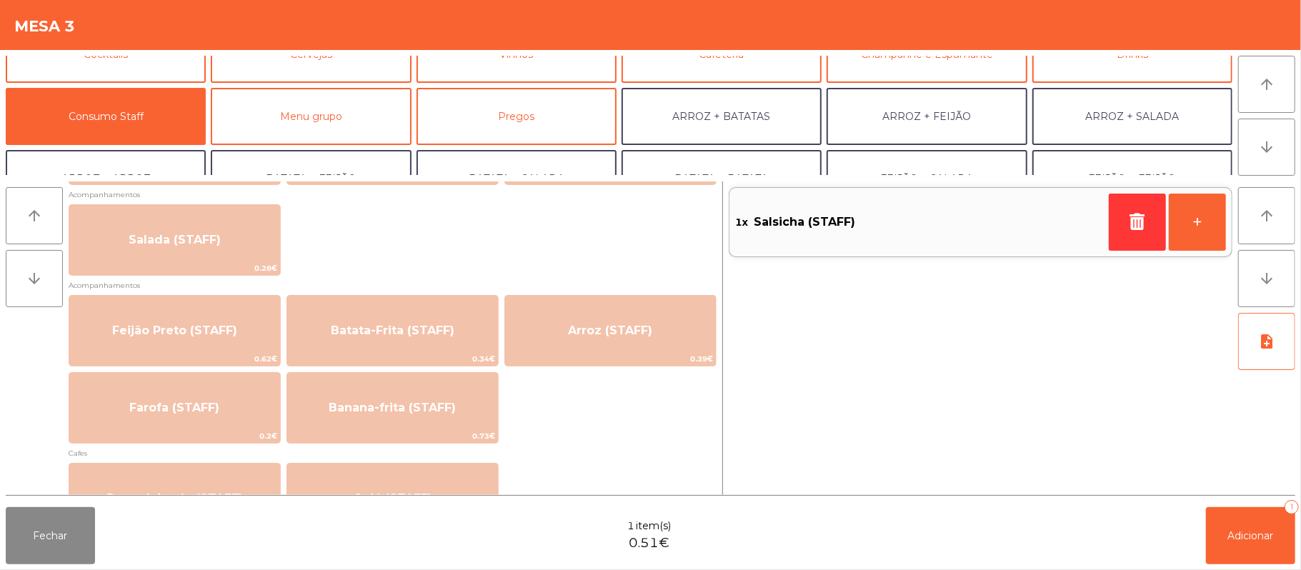
scroll to position [567, 0]
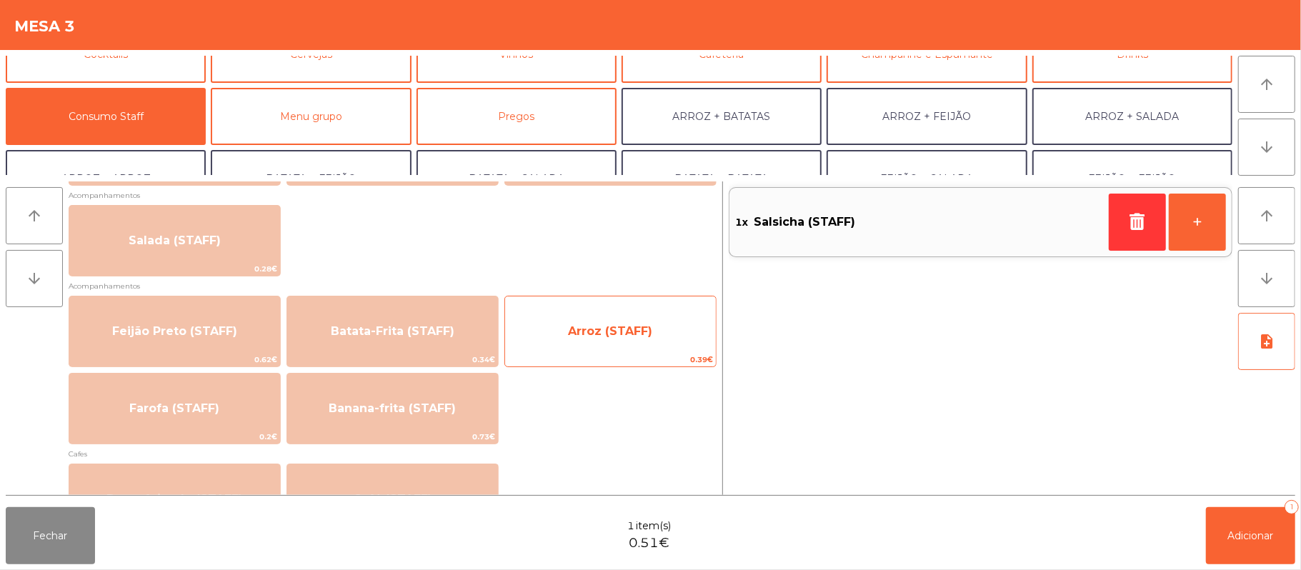
click at [609, 330] on span "Arroz (STAFF)" at bounding box center [610, 331] width 84 height 14
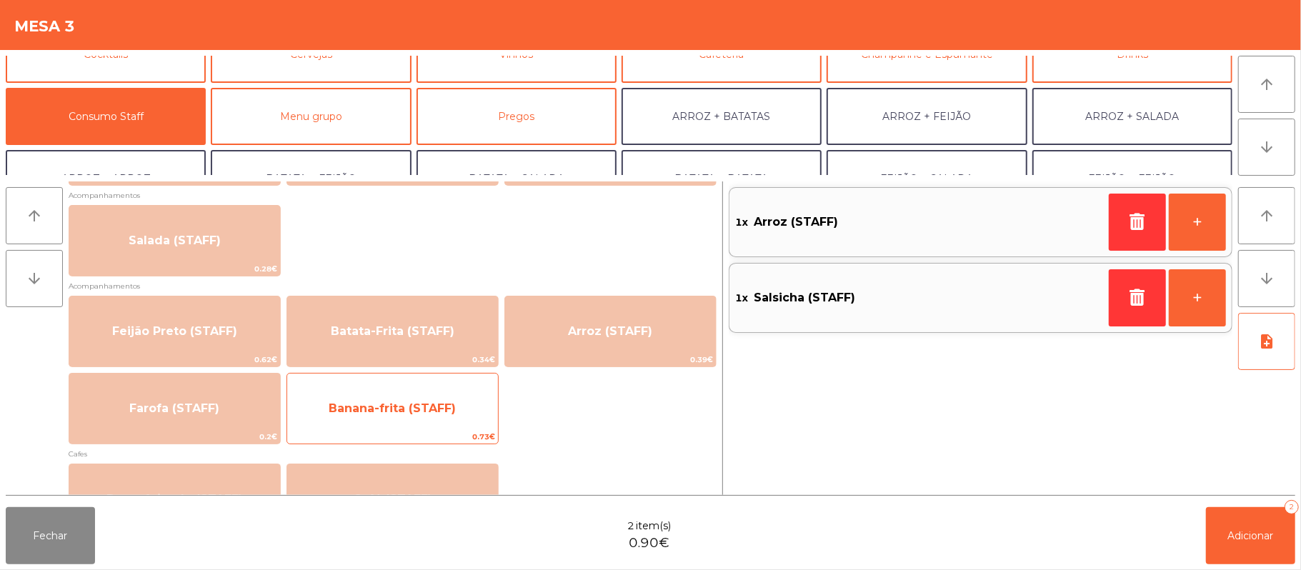
click at [426, 406] on span "Banana-frita (STAFF)" at bounding box center [392, 408] width 127 height 14
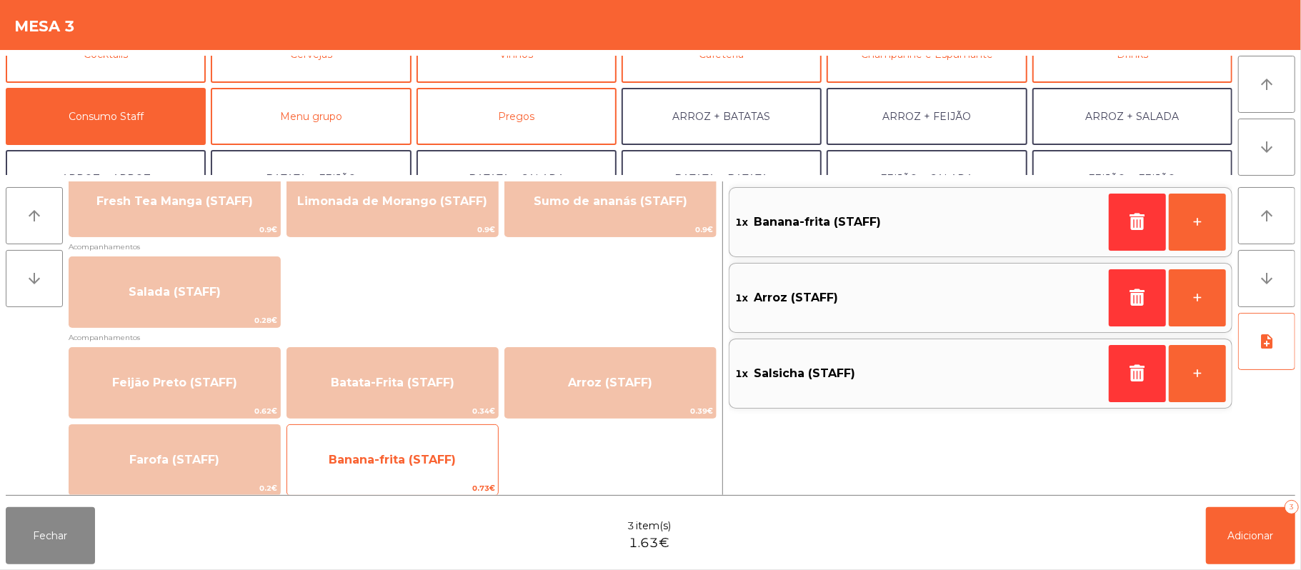
scroll to position [491, 0]
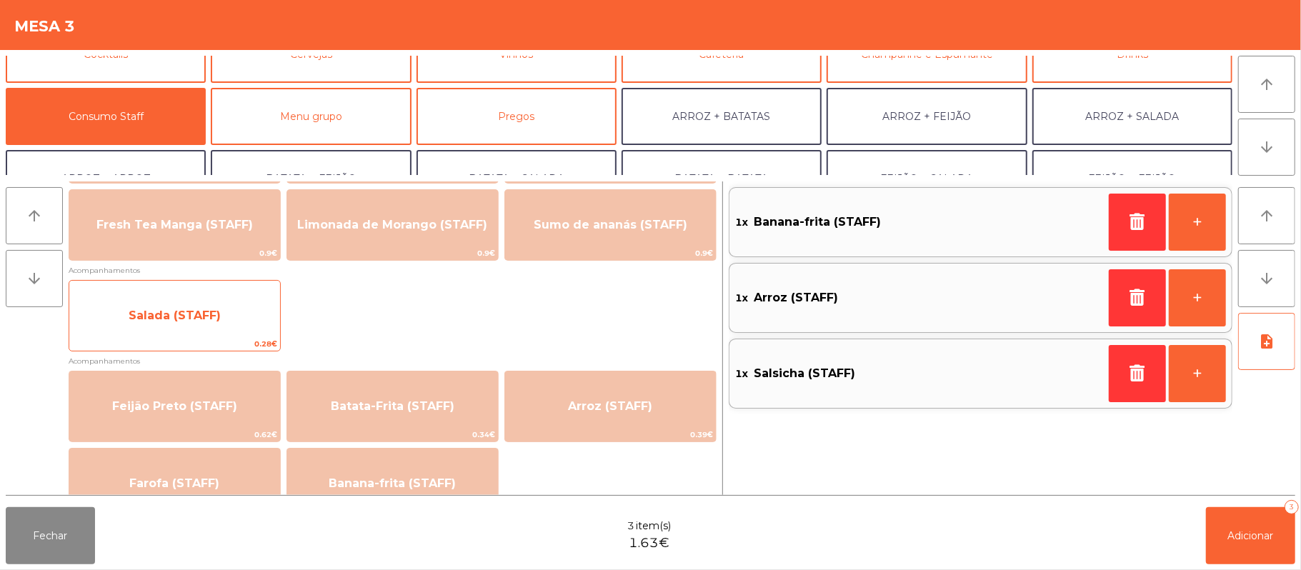
click at [179, 317] on span "Salada (STAFF)" at bounding box center [175, 316] width 92 height 14
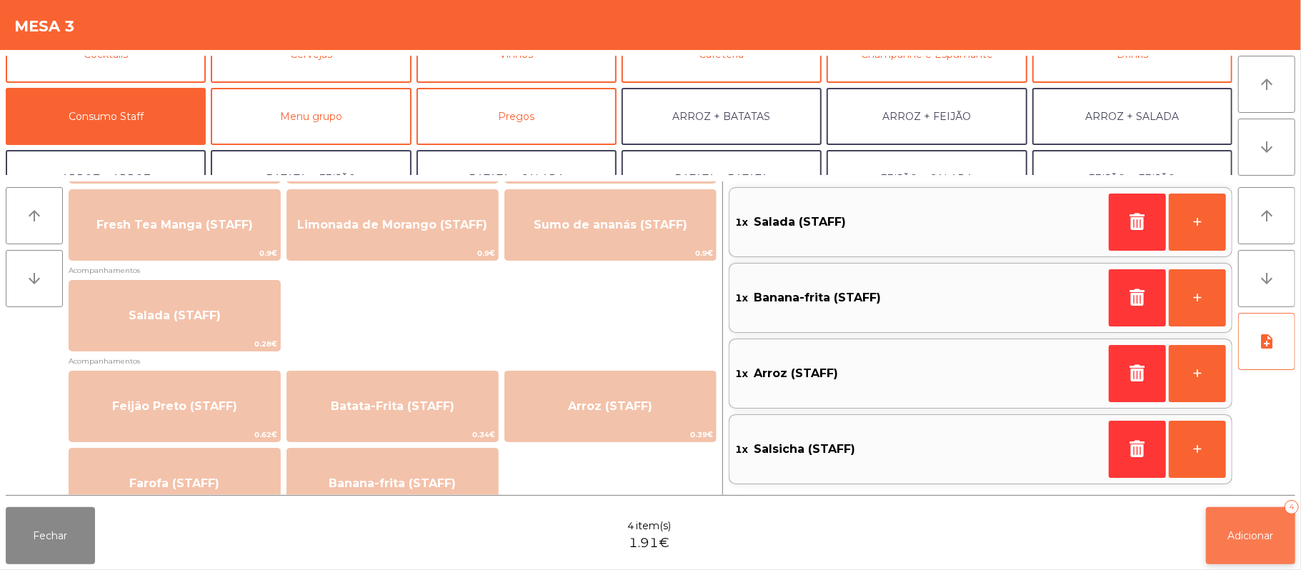
click at [1244, 526] on button "Adicionar 4" at bounding box center [1250, 535] width 89 height 57
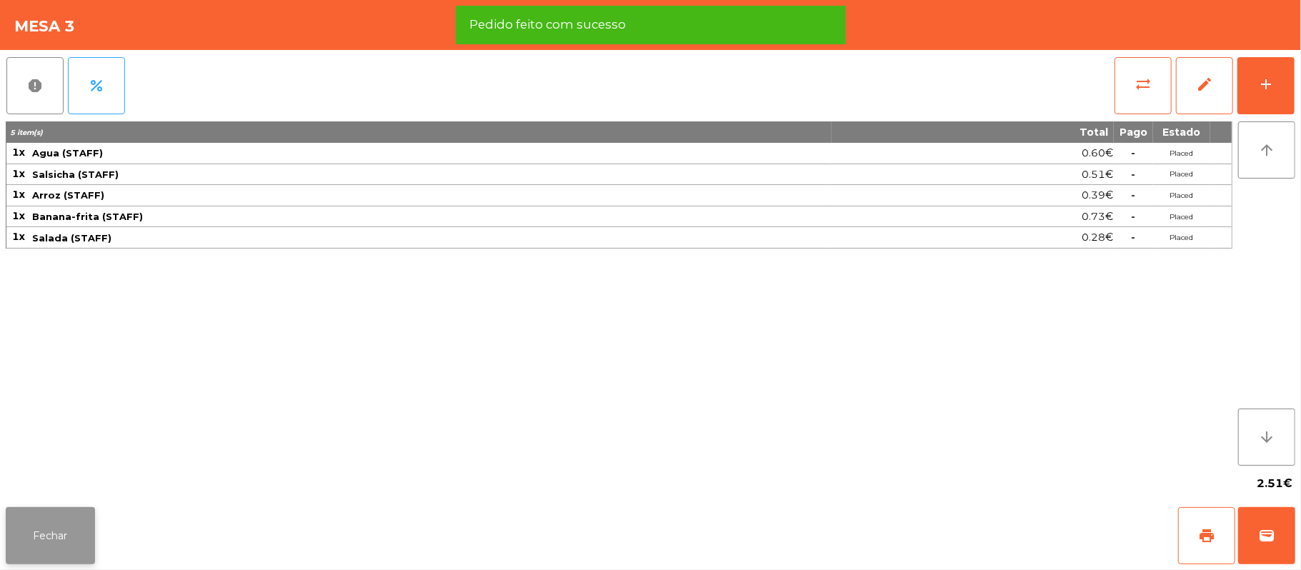
click at [49, 557] on button "Fechar" at bounding box center [50, 535] width 89 height 57
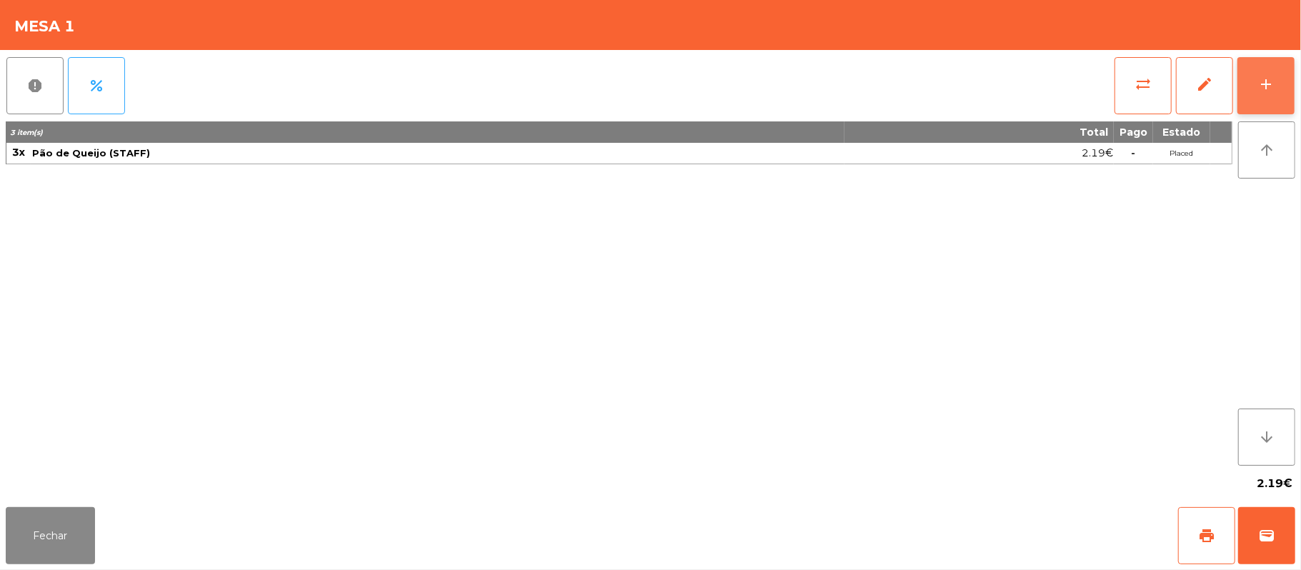
click at [1256, 86] on button "add" at bounding box center [1265, 85] width 57 height 57
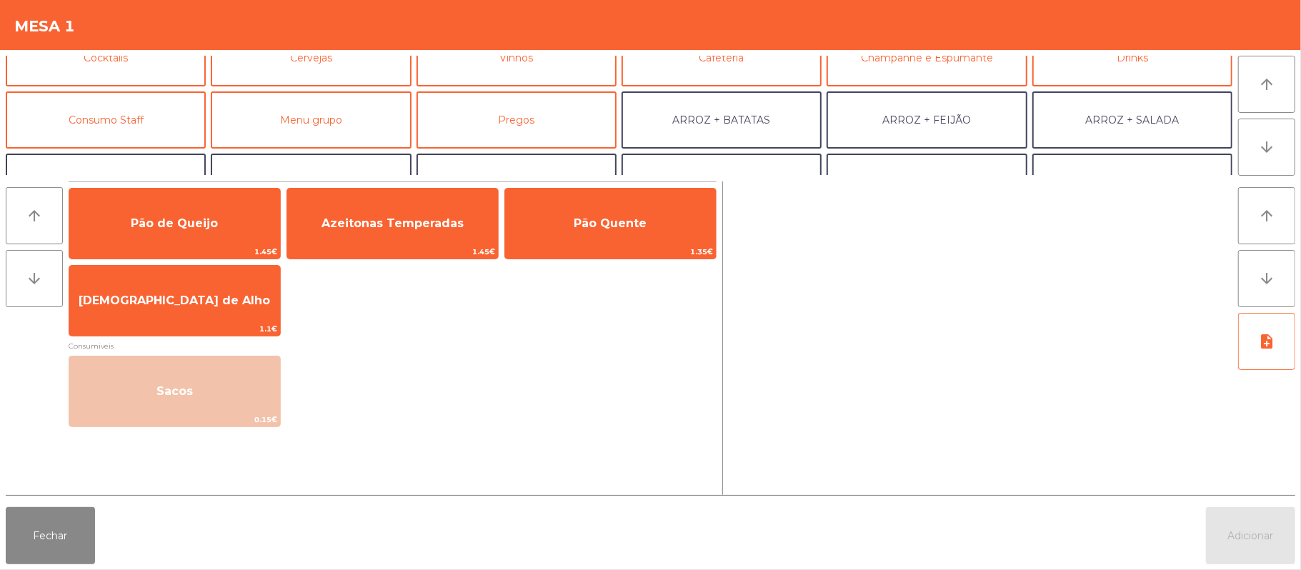
scroll to position [106, 0]
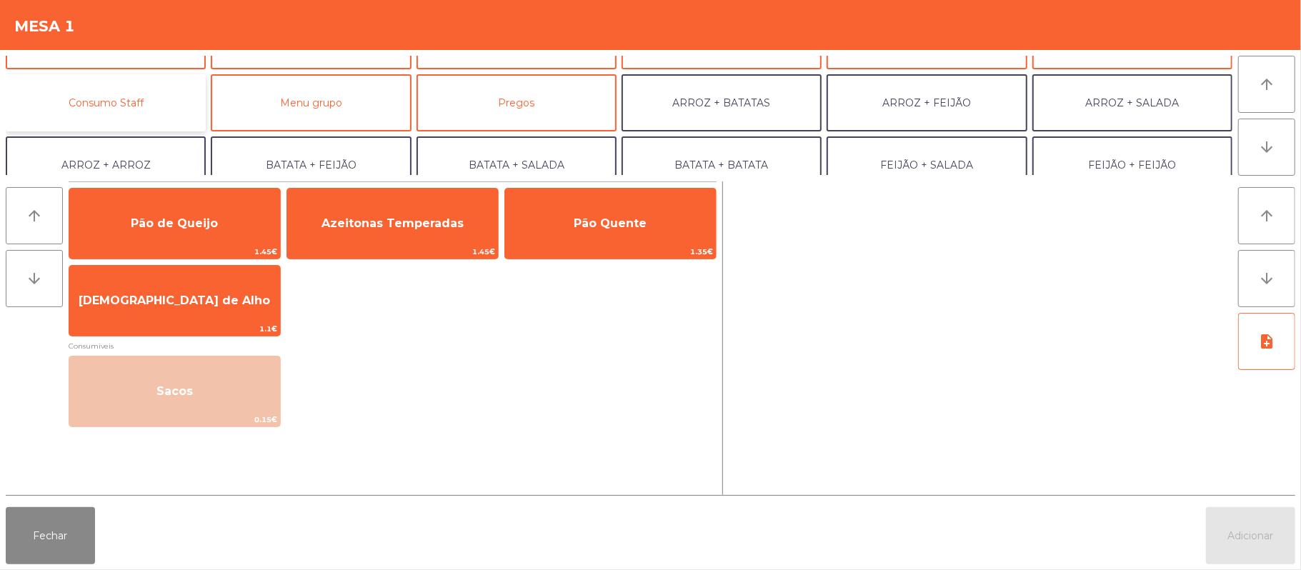
click at [137, 93] on button "Consumo Staff" at bounding box center [106, 102] width 200 height 57
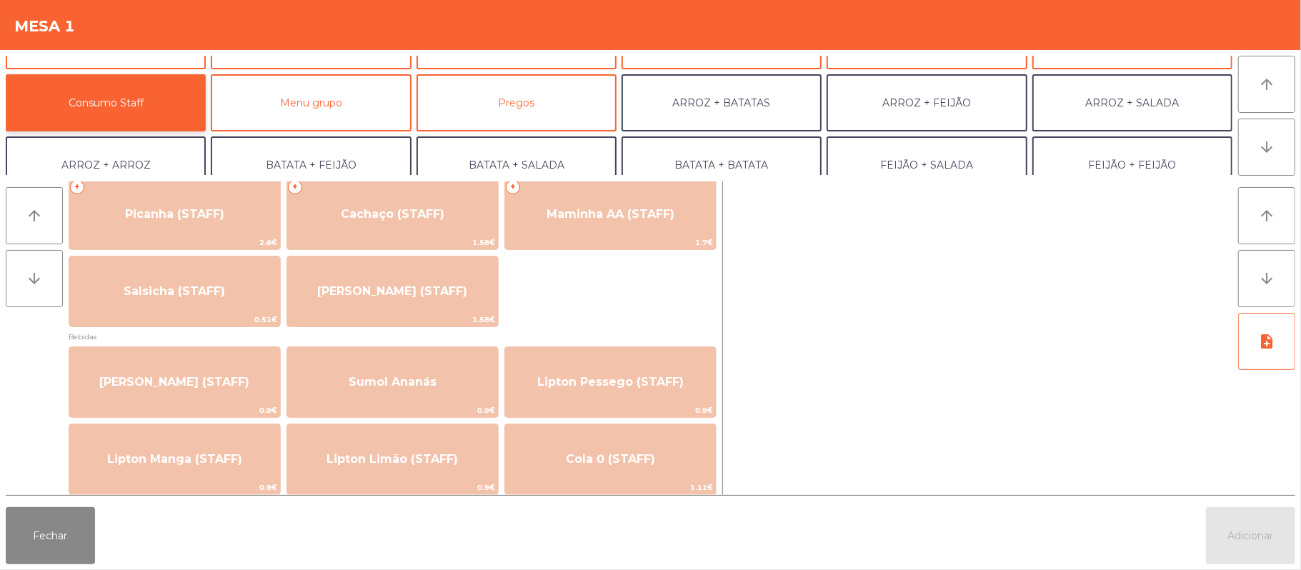
scroll to position [0, 0]
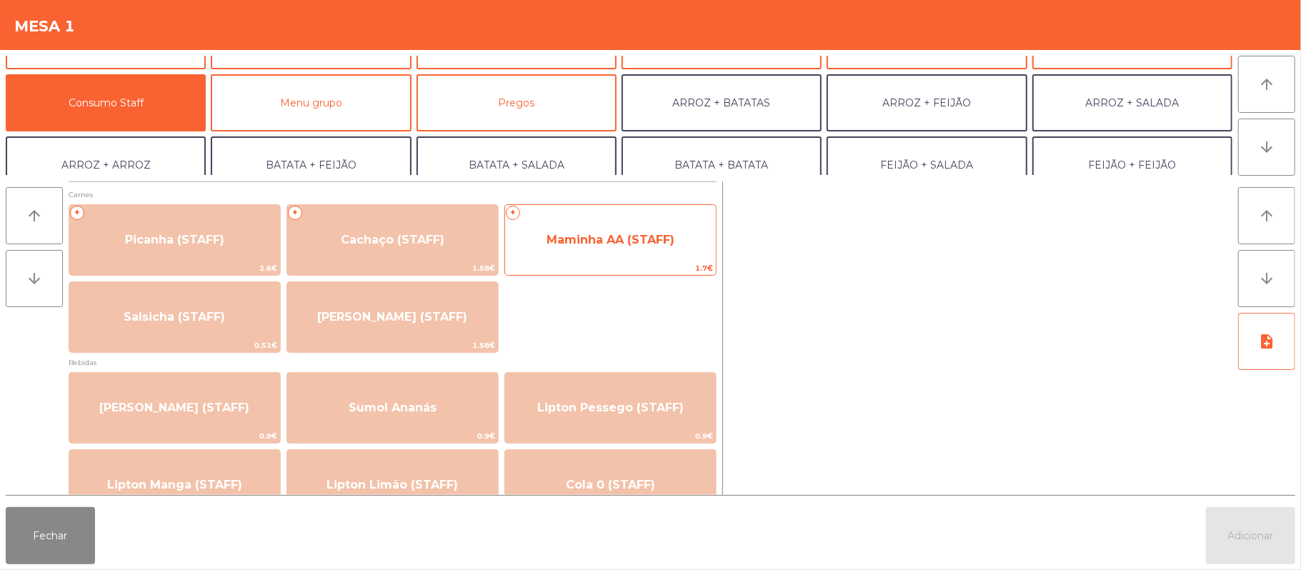
click at [604, 241] on span "Maminha AA (STAFF)" at bounding box center [611, 240] width 128 height 14
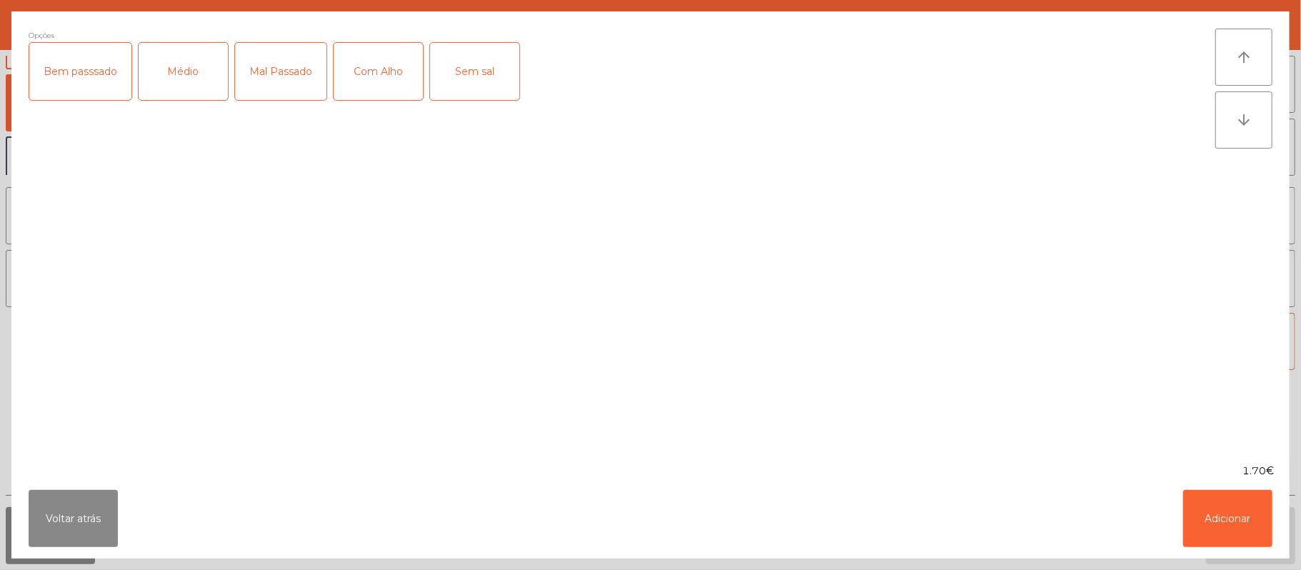
click at [199, 67] on div "Médio" at bounding box center [183, 71] width 89 height 57
click at [386, 66] on div "Com Alho" at bounding box center [378, 71] width 89 height 57
click at [1252, 521] on button "Adicionar" at bounding box center [1227, 518] width 89 height 57
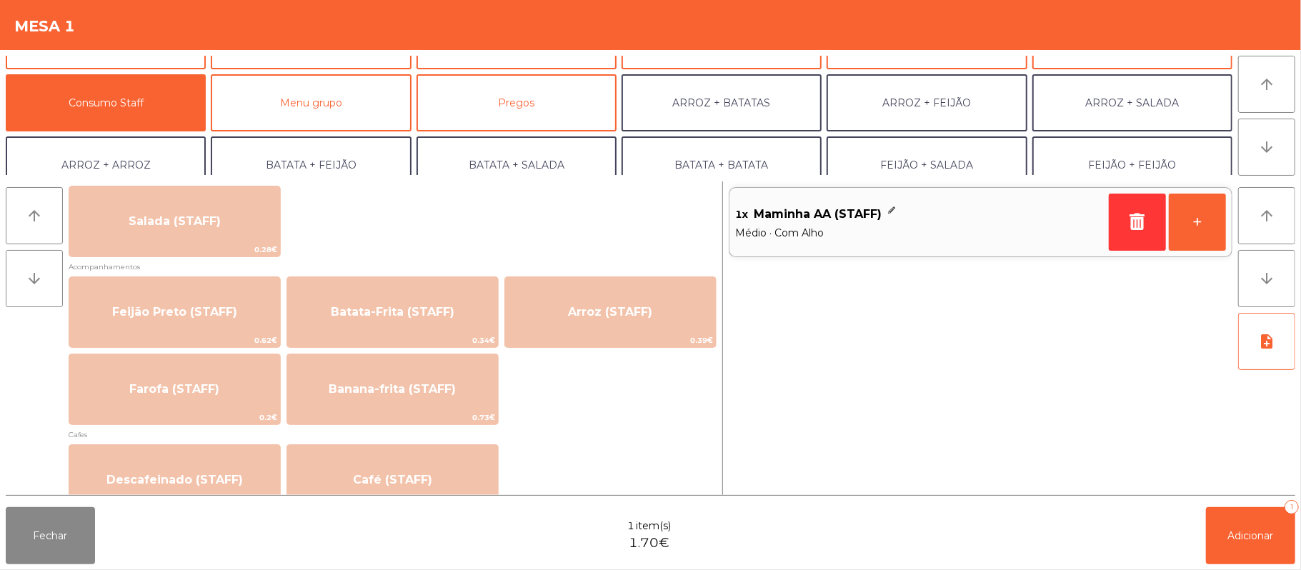
scroll to position [584, 0]
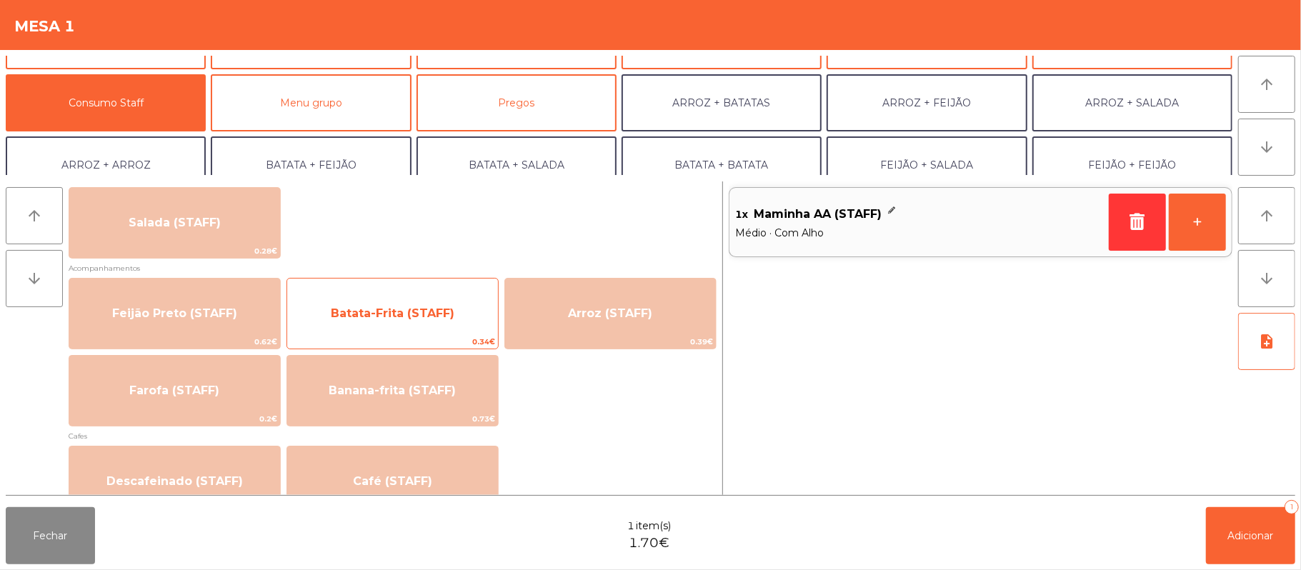
click at [426, 309] on span "Batata-Frita (STAFF)" at bounding box center [393, 313] width 124 height 14
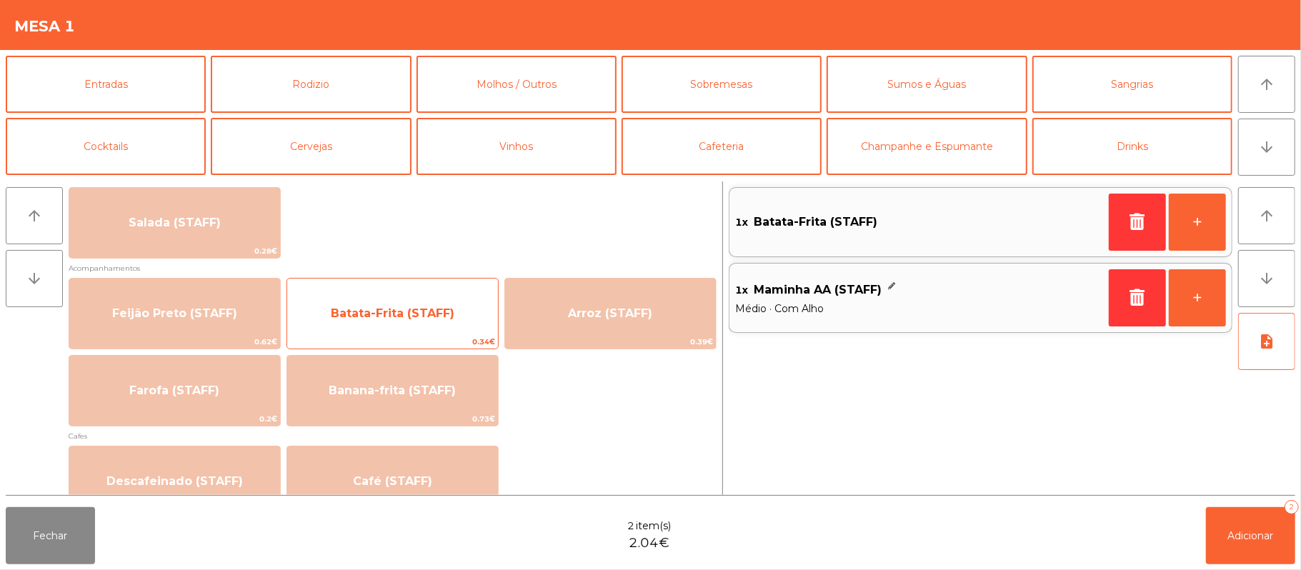
scroll to position [1, 0]
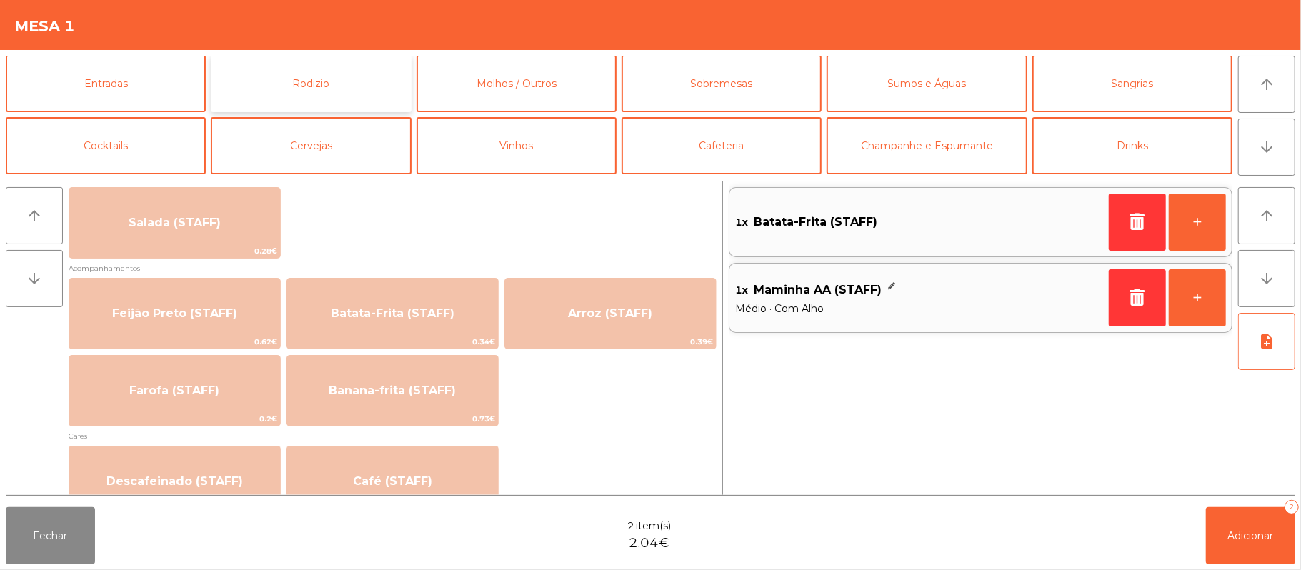
click at [332, 78] on button "Rodizio" at bounding box center [311, 83] width 200 height 57
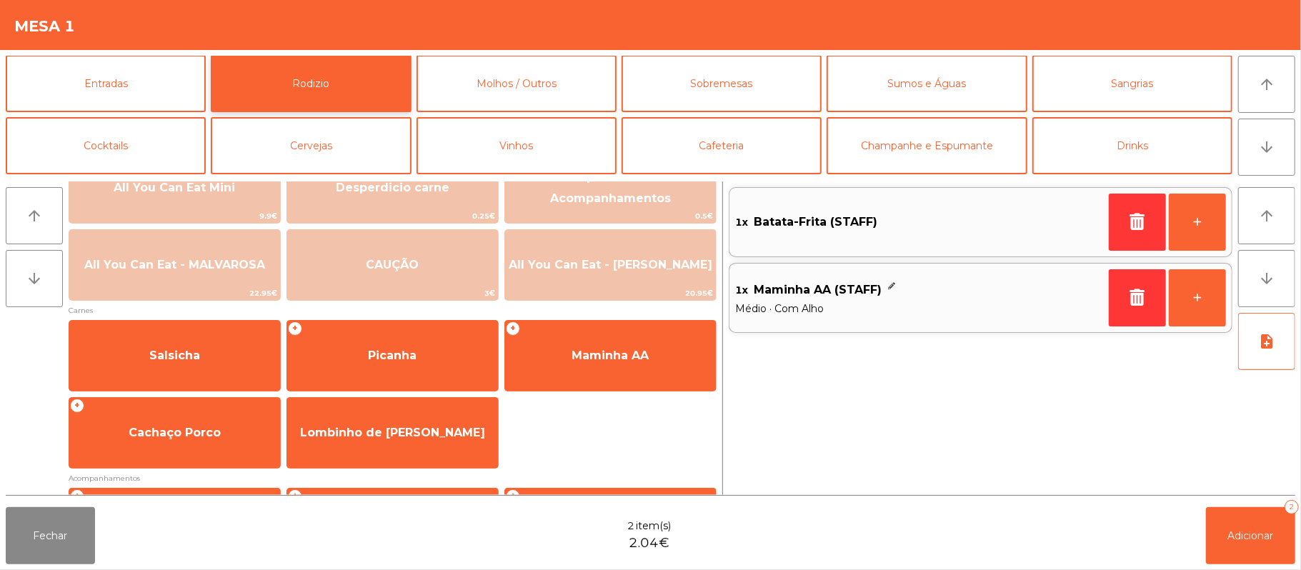
scroll to position [23, 0]
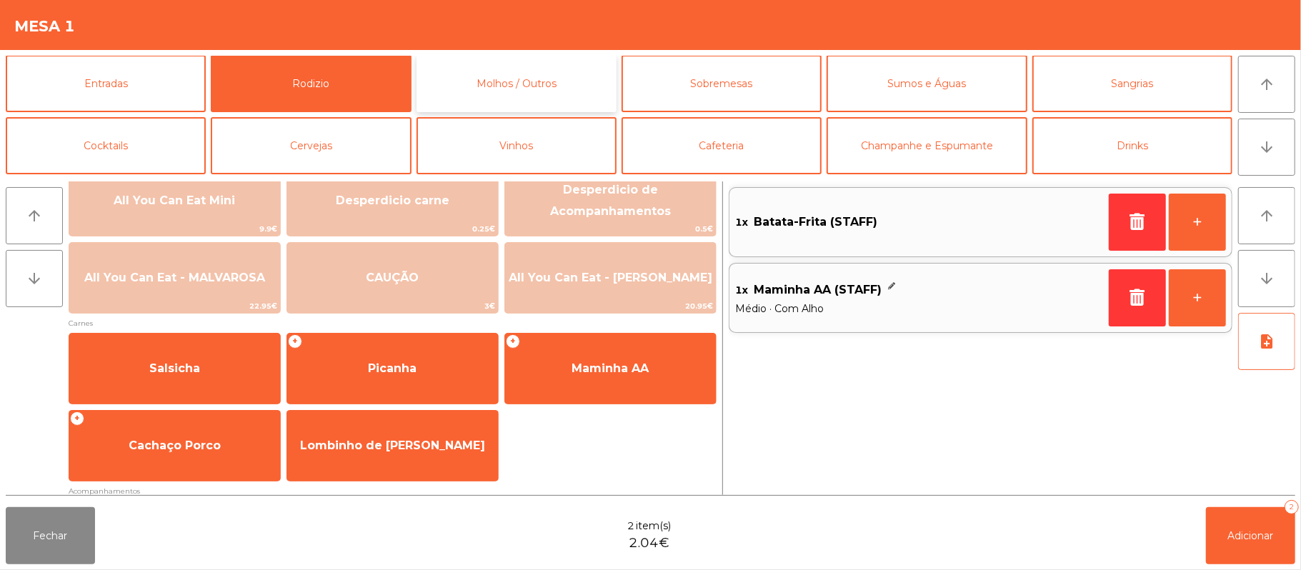
click at [537, 79] on button "Molhos / Outros" at bounding box center [516, 83] width 200 height 57
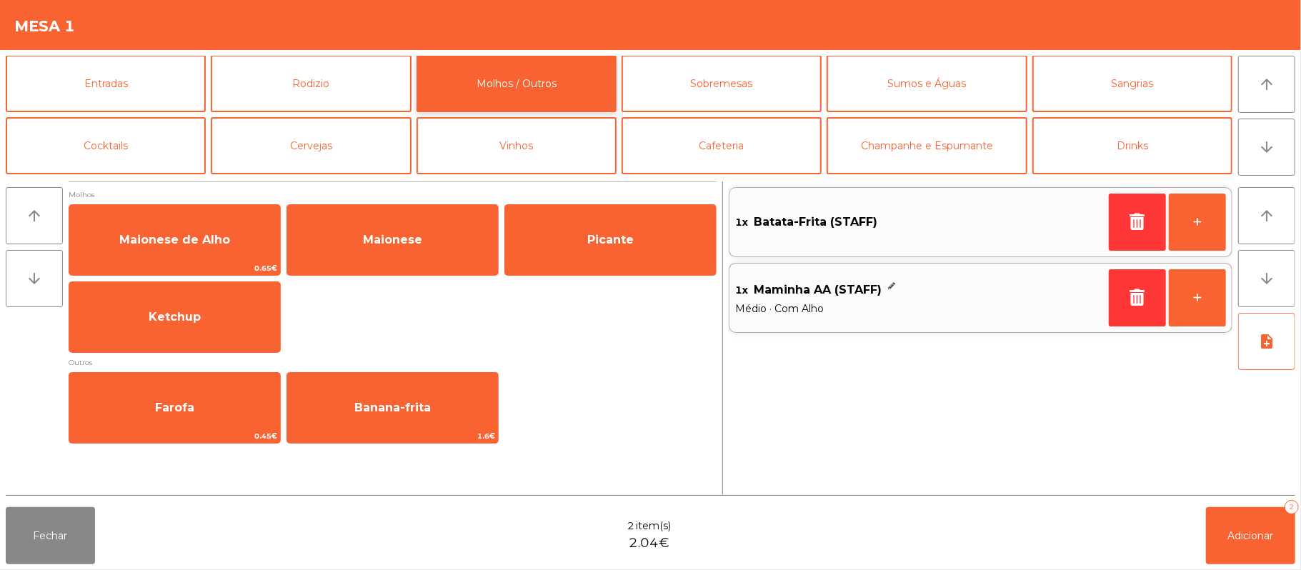
scroll to position [0, 0]
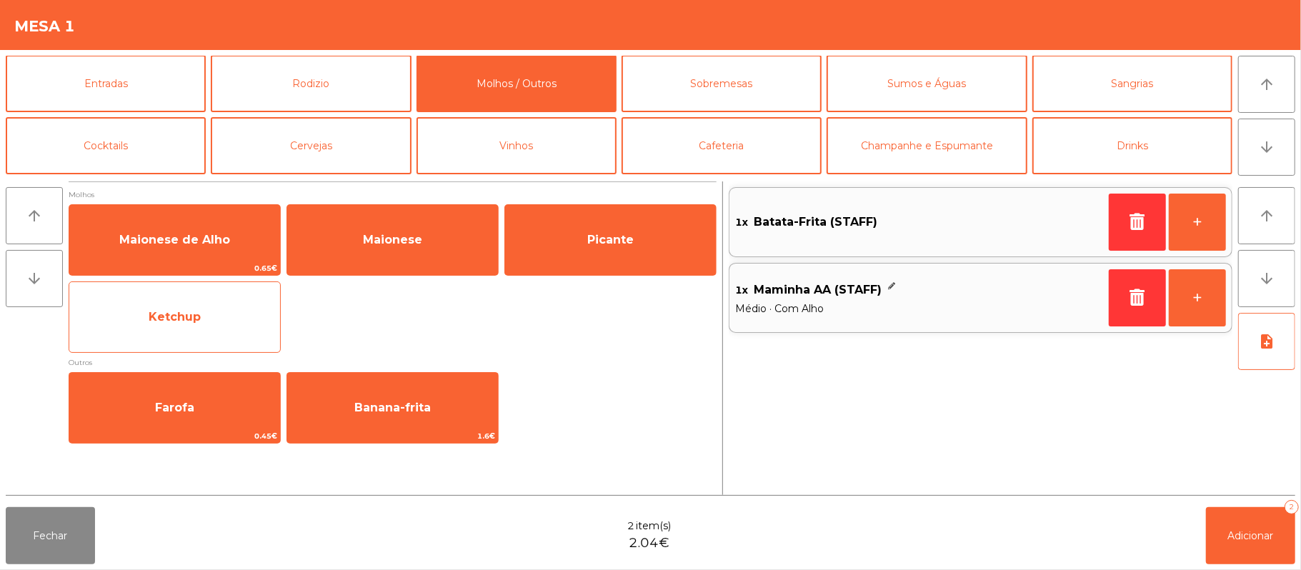
click at [201, 307] on span "Ketchup" at bounding box center [174, 317] width 211 height 39
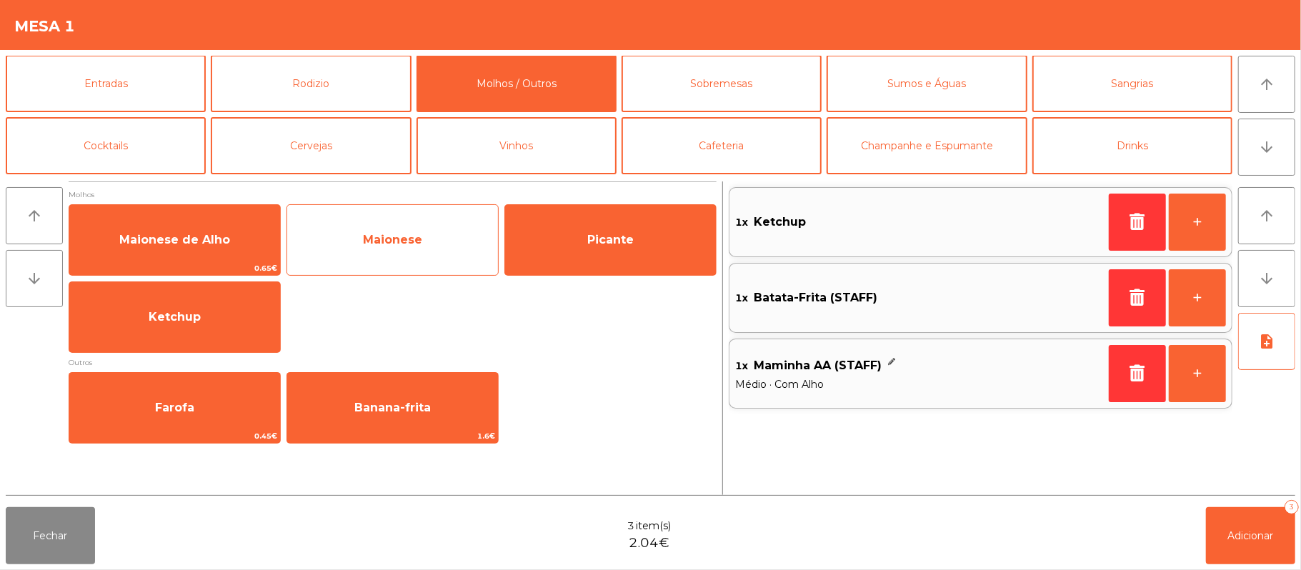
click at [404, 224] on span "Maionese" at bounding box center [392, 240] width 211 height 39
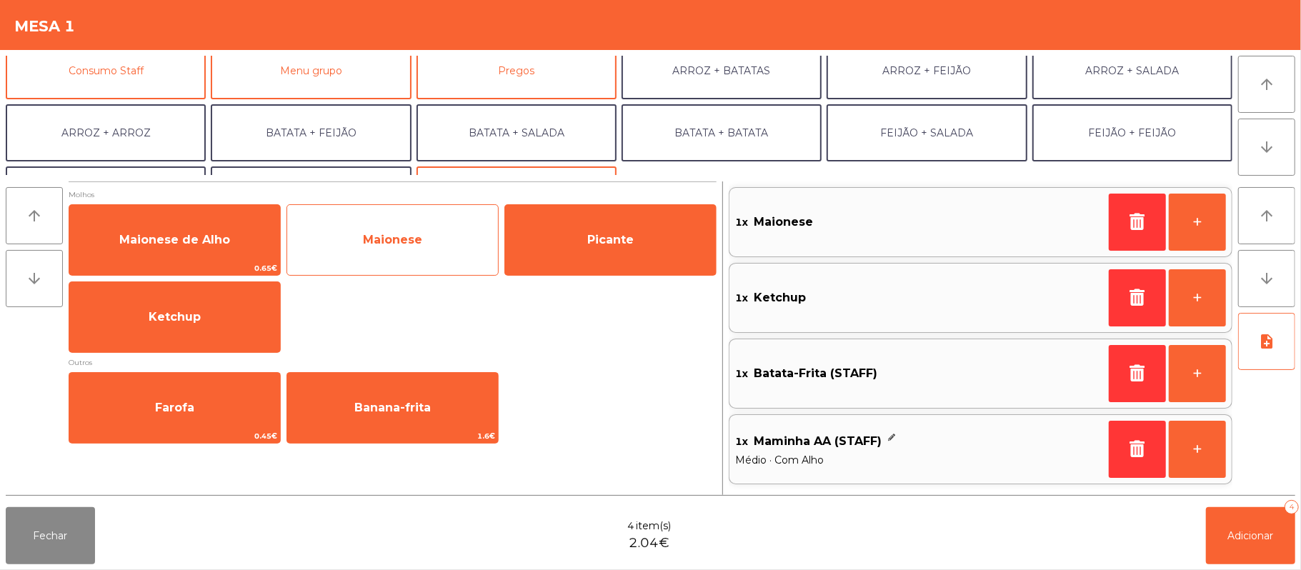
scroll to position [141, 0]
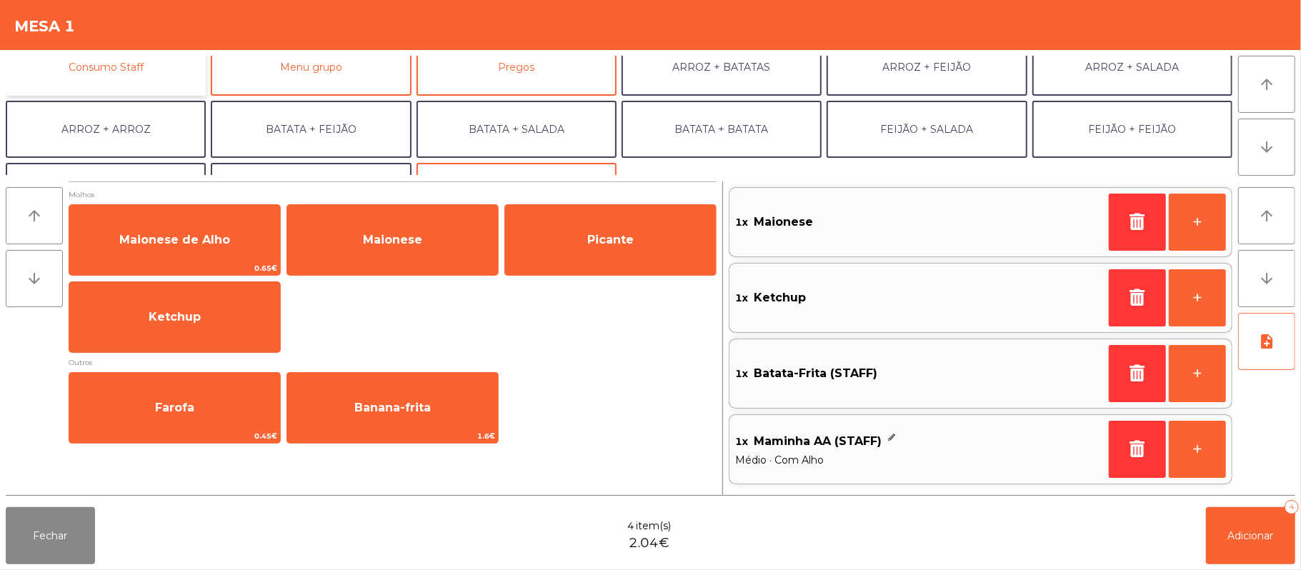
click at [149, 69] on button "Consumo Staff" at bounding box center [106, 67] width 200 height 57
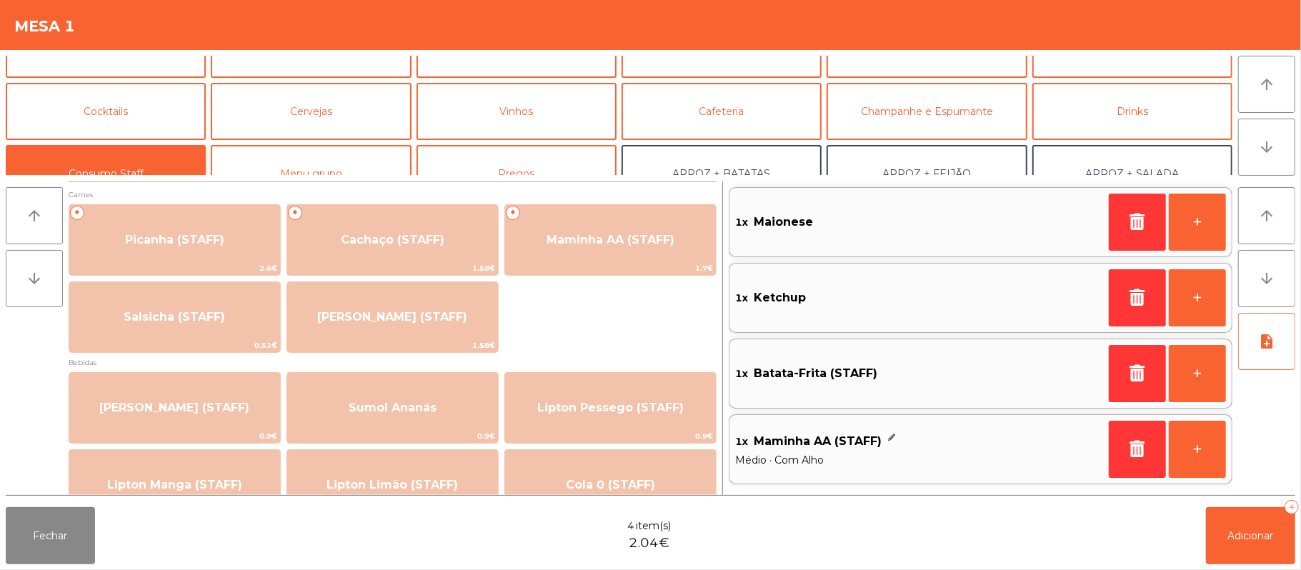
scroll to position [0, 0]
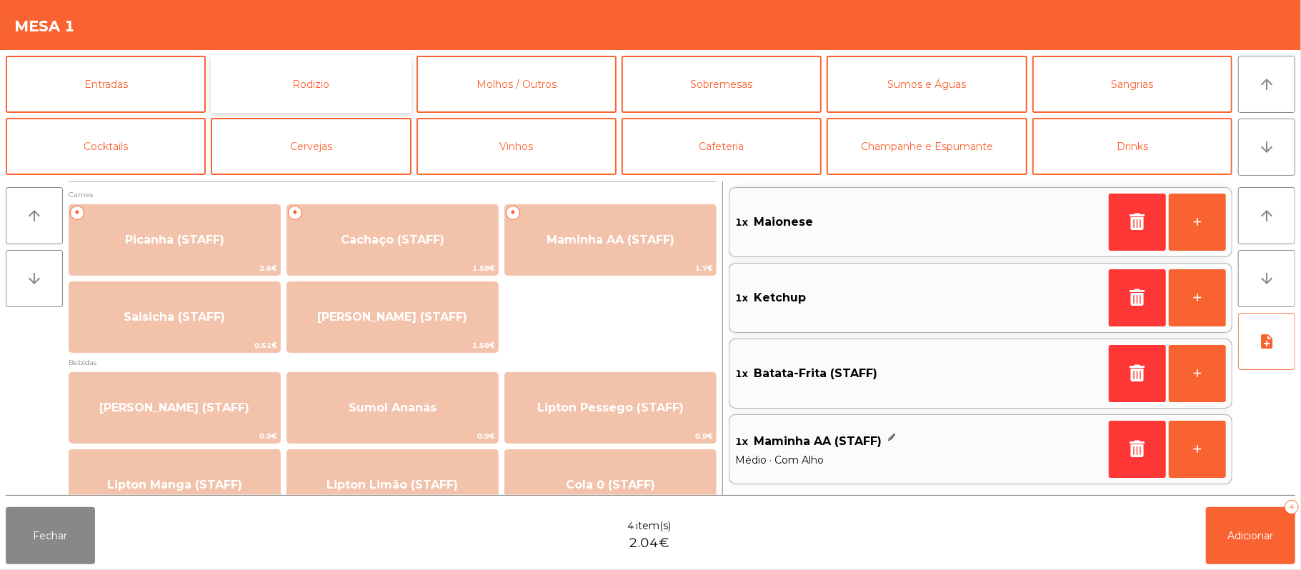
click at [335, 84] on button "Rodizio" at bounding box center [311, 84] width 200 height 57
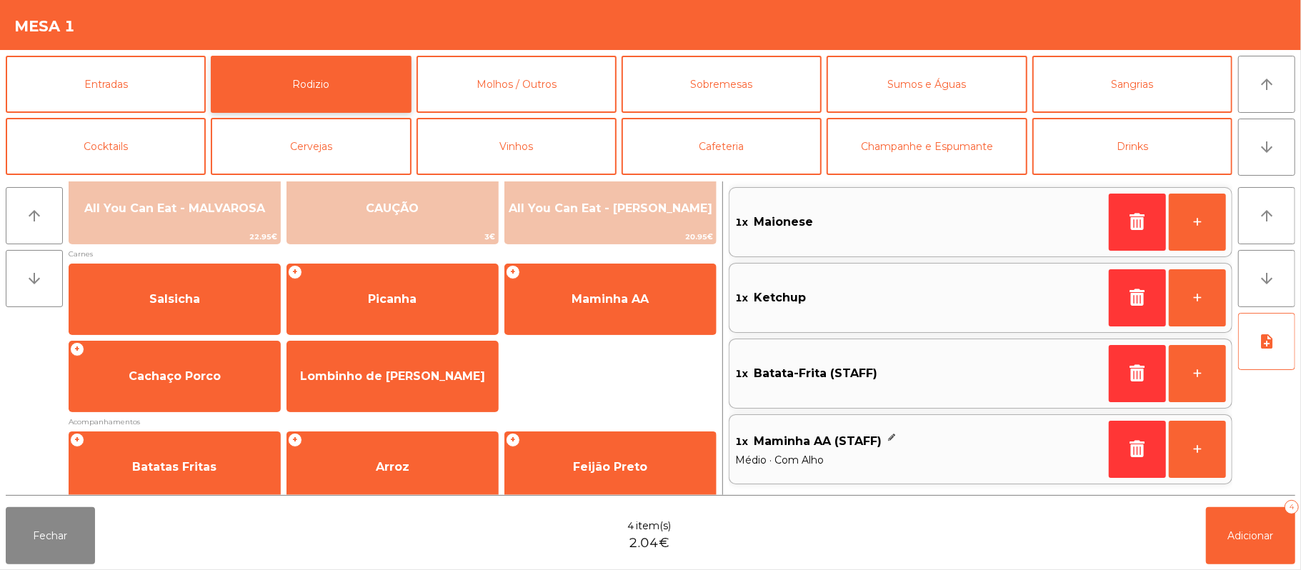
scroll to position [183, 0]
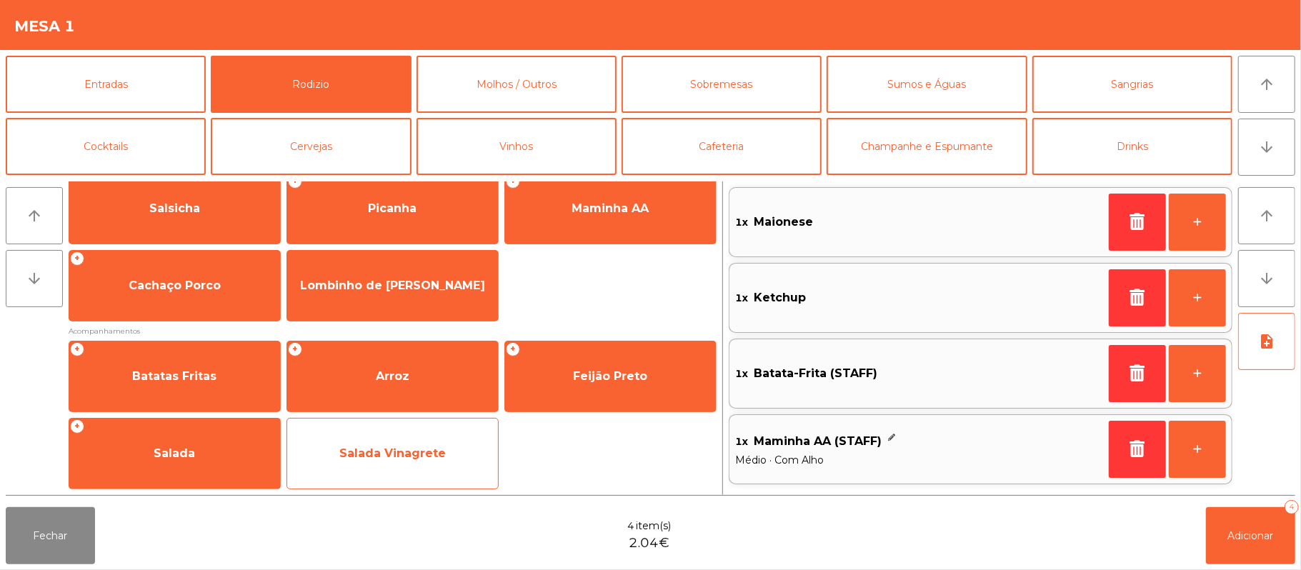
click at [424, 446] on span "Salada Vinagrete" at bounding box center [392, 453] width 106 height 14
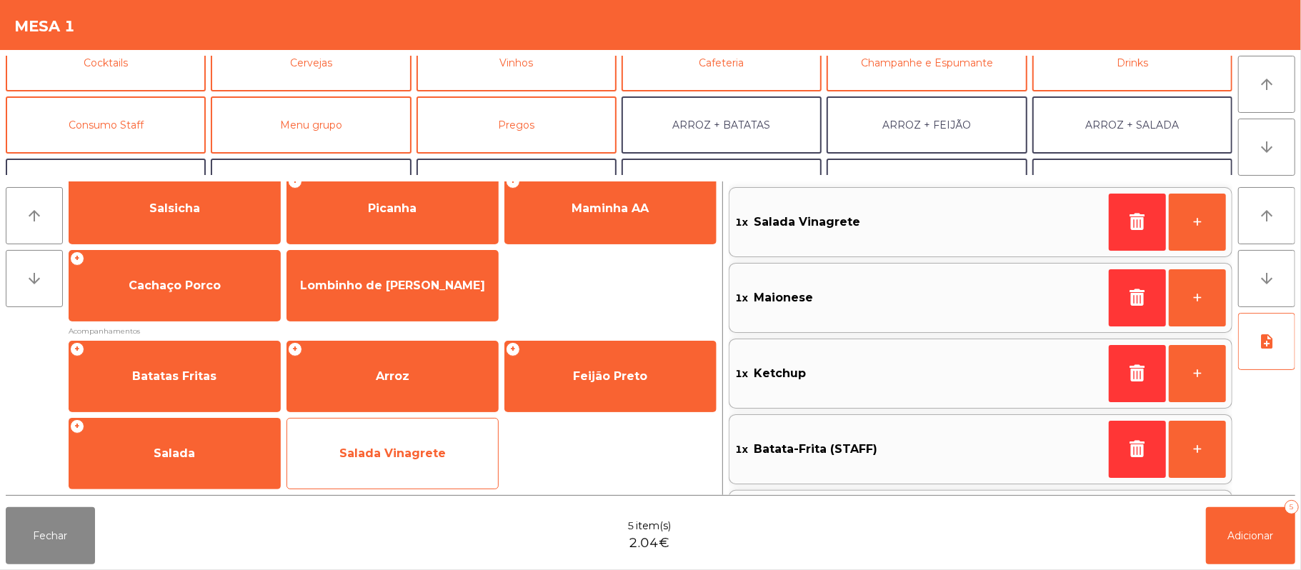
scroll to position [79, 0]
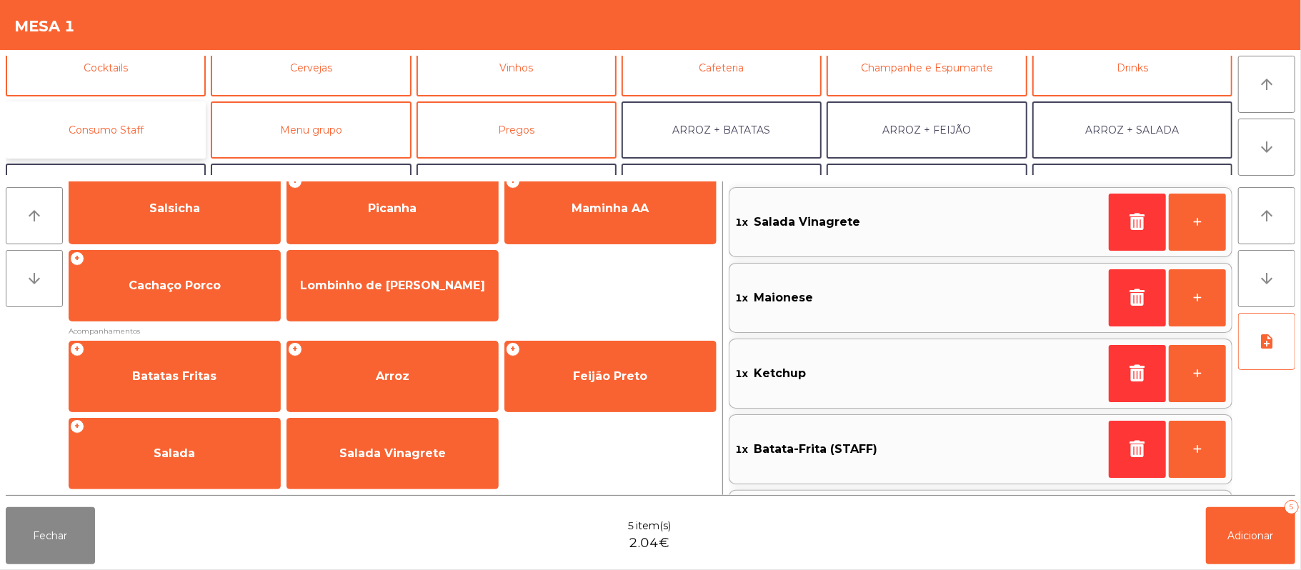
click at [140, 121] on button "Consumo Staff" at bounding box center [106, 129] width 200 height 57
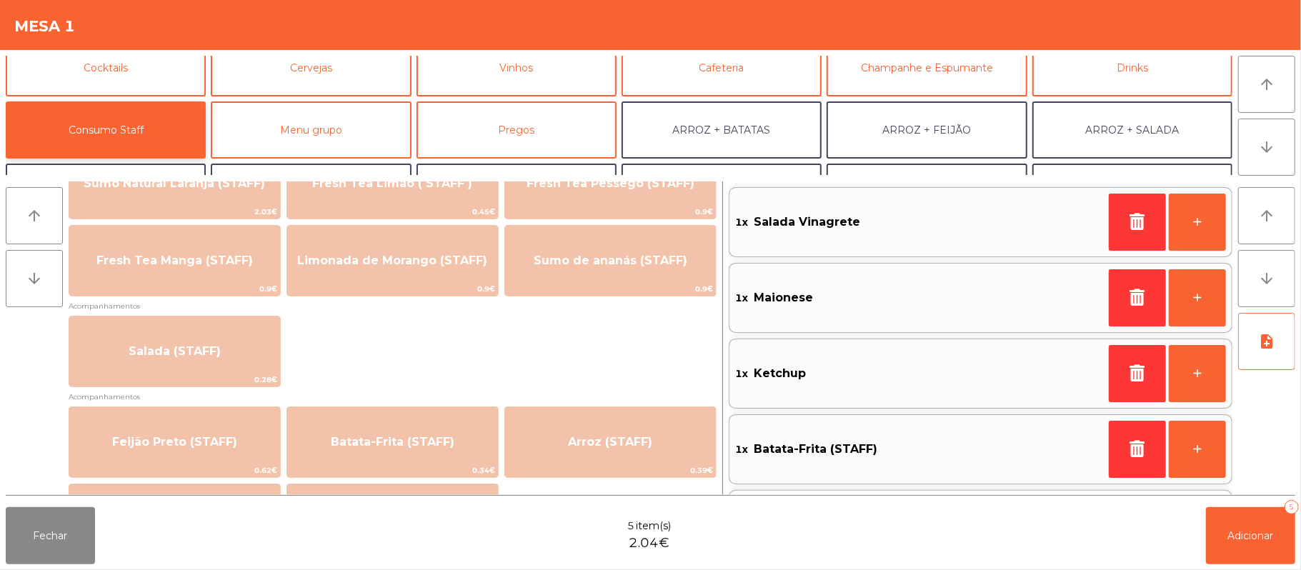
scroll to position [458, 0]
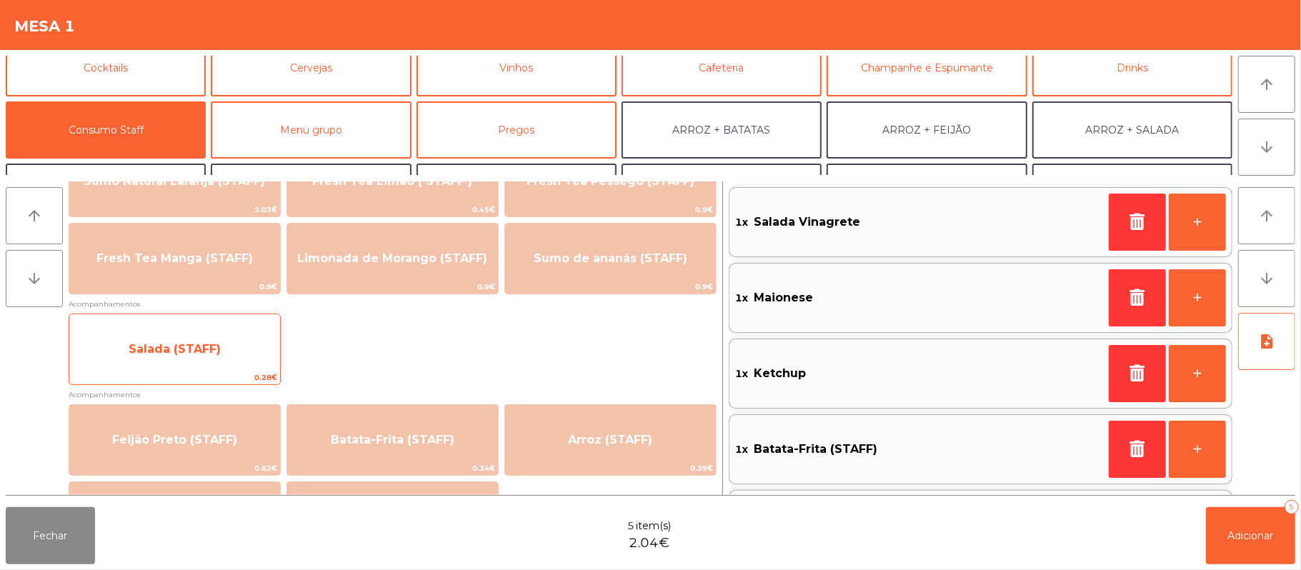
click at [186, 333] on span "Salada (STAFF)" at bounding box center [174, 349] width 211 height 39
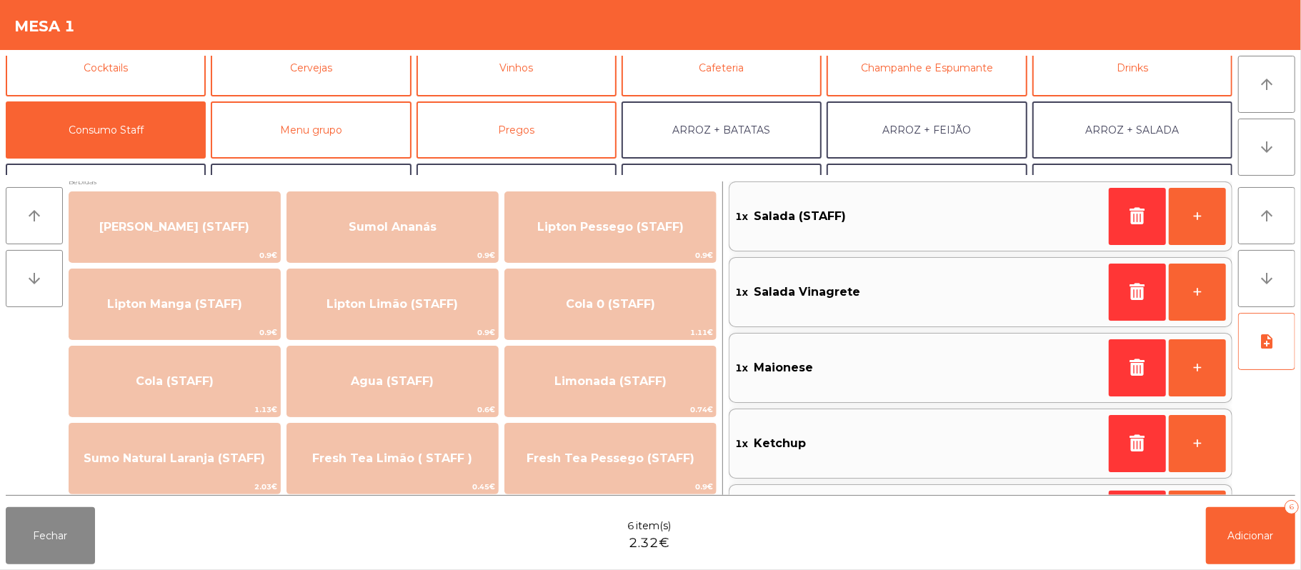
scroll to position [183, 0]
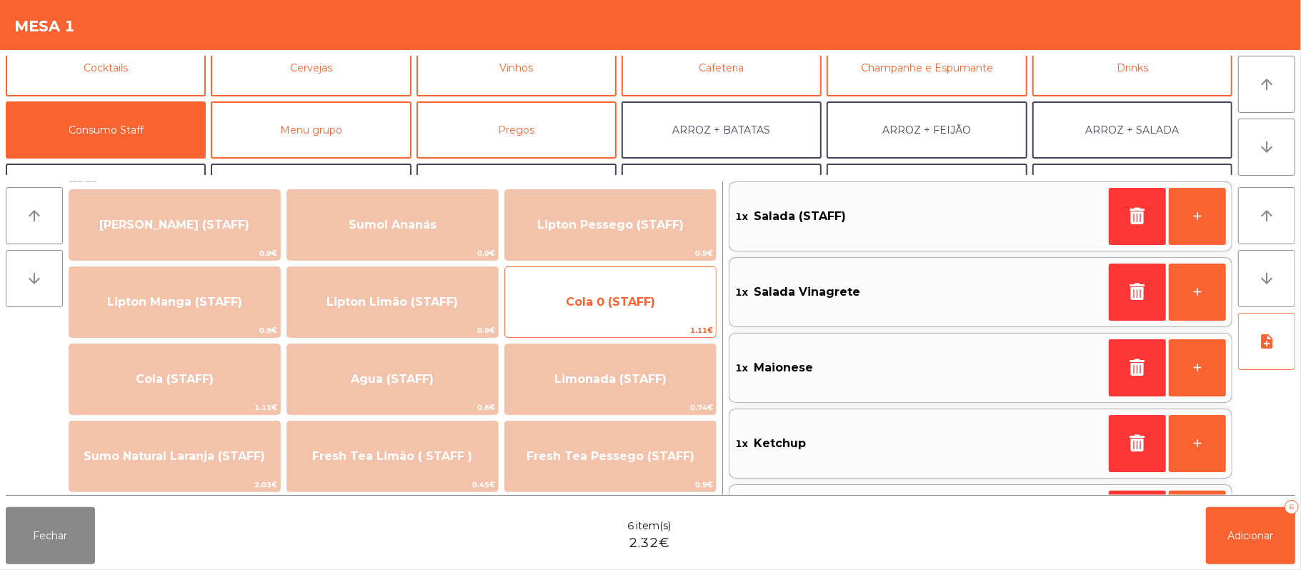
click at [604, 312] on span "Cola 0 (STAFF)" at bounding box center [610, 302] width 211 height 39
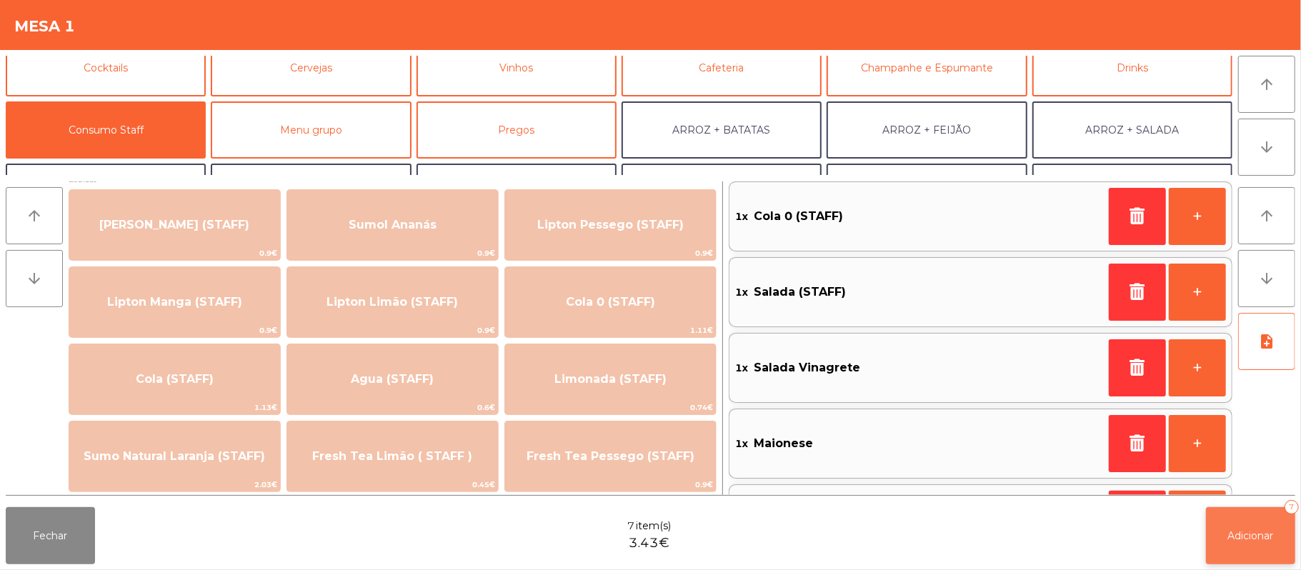
click at [1253, 524] on button "Adicionar 7" at bounding box center [1250, 535] width 89 height 57
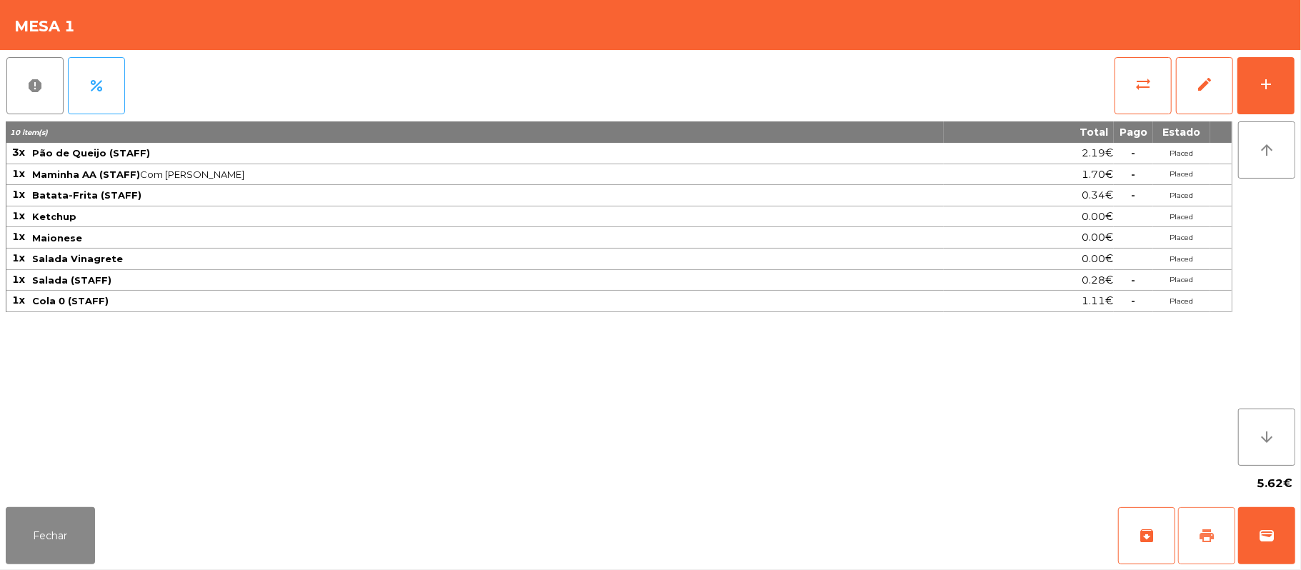
click at [1200, 529] on span "print" at bounding box center [1206, 535] width 17 height 17
click at [1195, 526] on button "print" at bounding box center [1206, 535] width 57 height 57
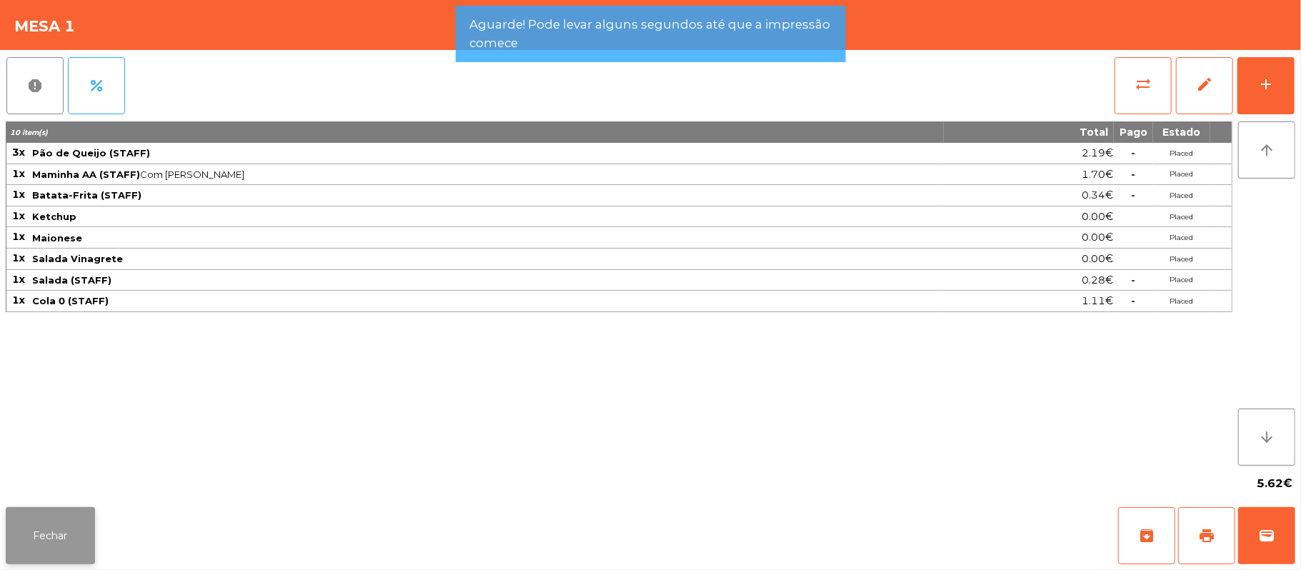
click at [44, 518] on button "Fechar" at bounding box center [50, 535] width 89 height 57
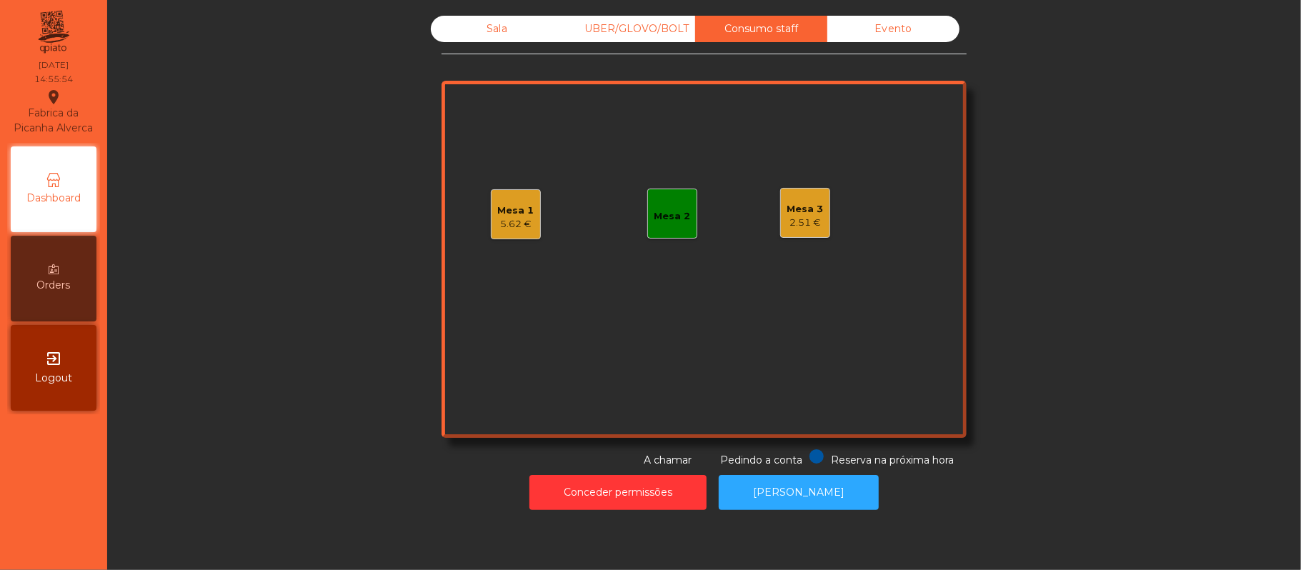
click at [498, 212] on div "Mesa 1" at bounding box center [516, 211] width 36 height 14
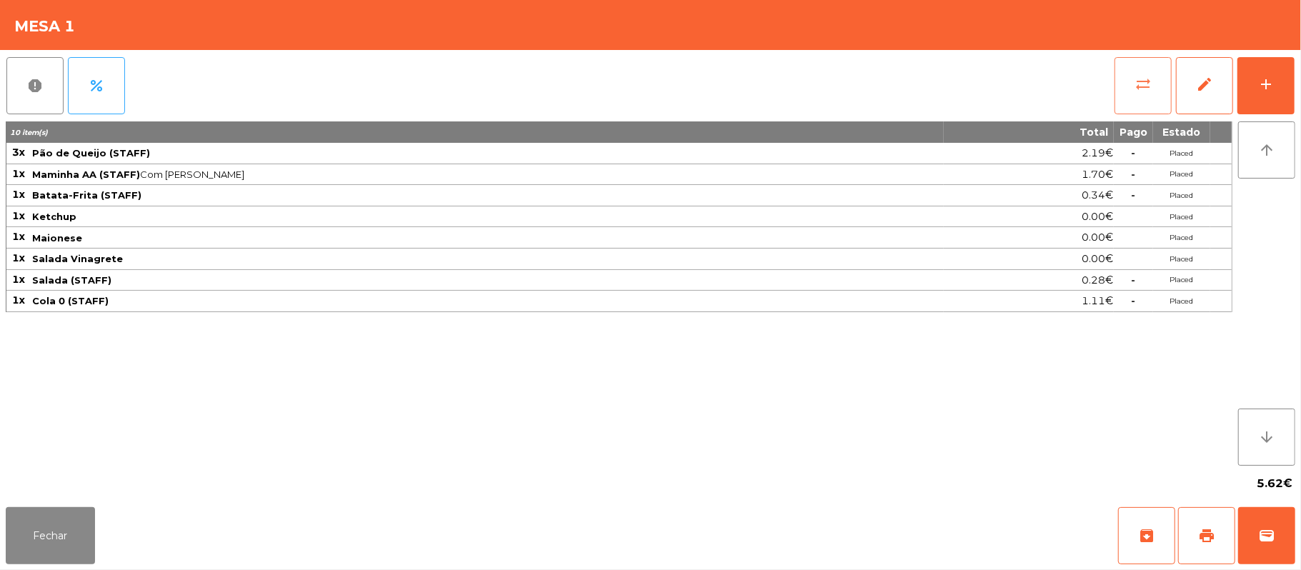
click at [1130, 64] on button "sync_alt" at bounding box center [1142, 85] width 57 height 57
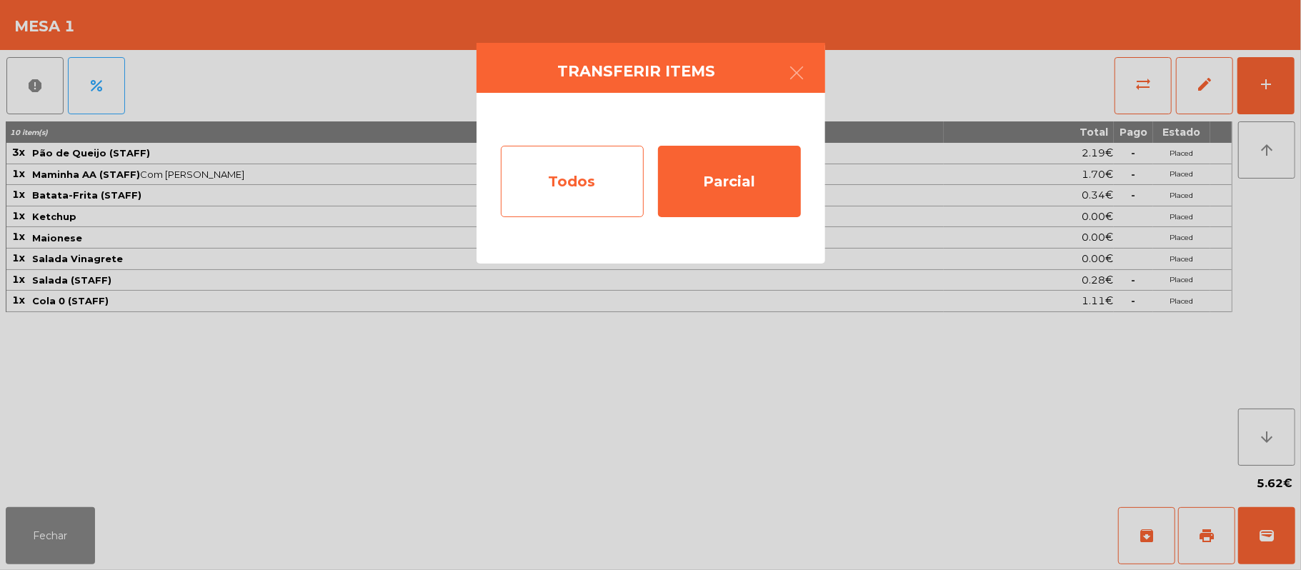
click at [555, 180] on div "Todos" at bounding box center [572, 181] width 143 height 71
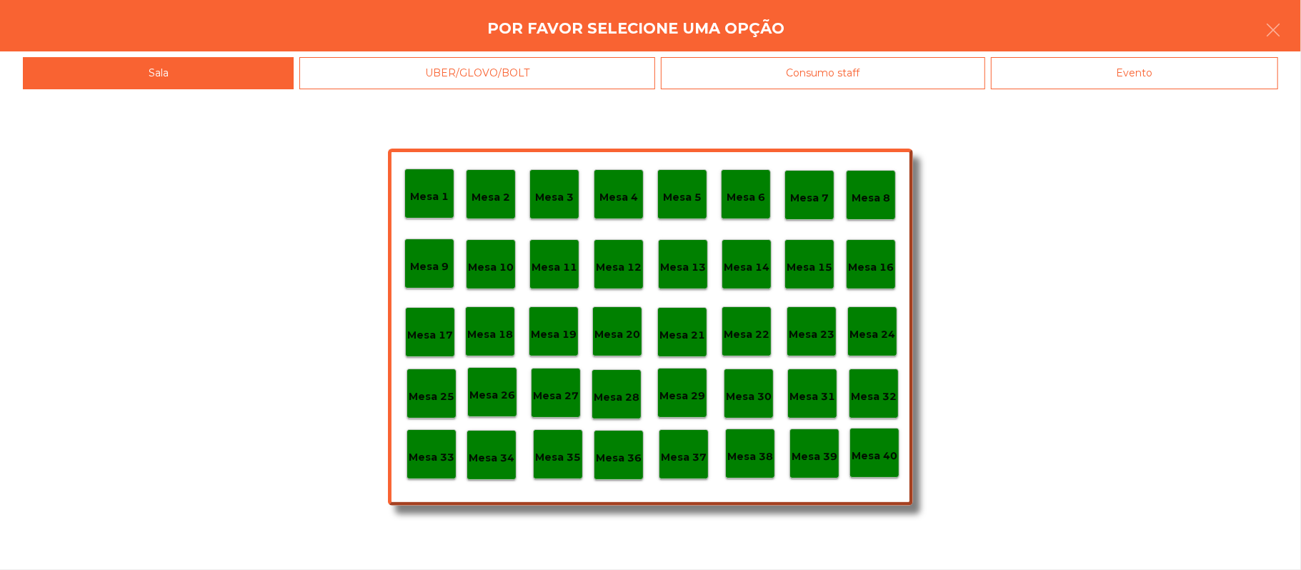
click at [427, 444] on div "Mesa 33" at bounding box center [432, 455] width 46 height 22
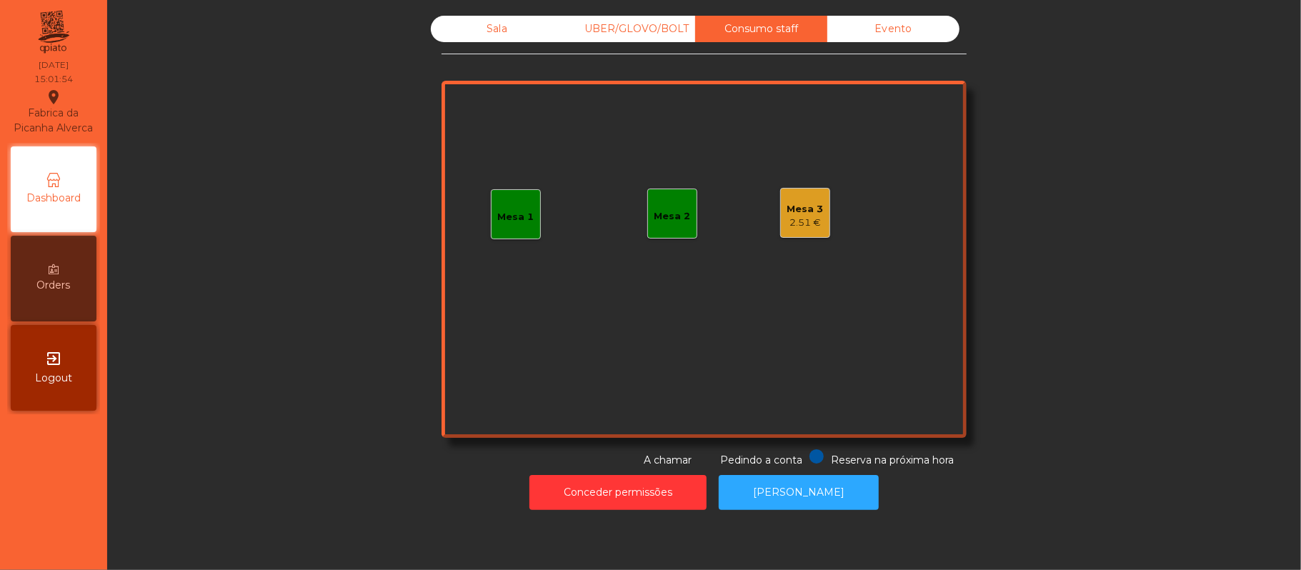
click at [489, 29] on div "Sala" at bounding box center [497, 29] width 132 height 26
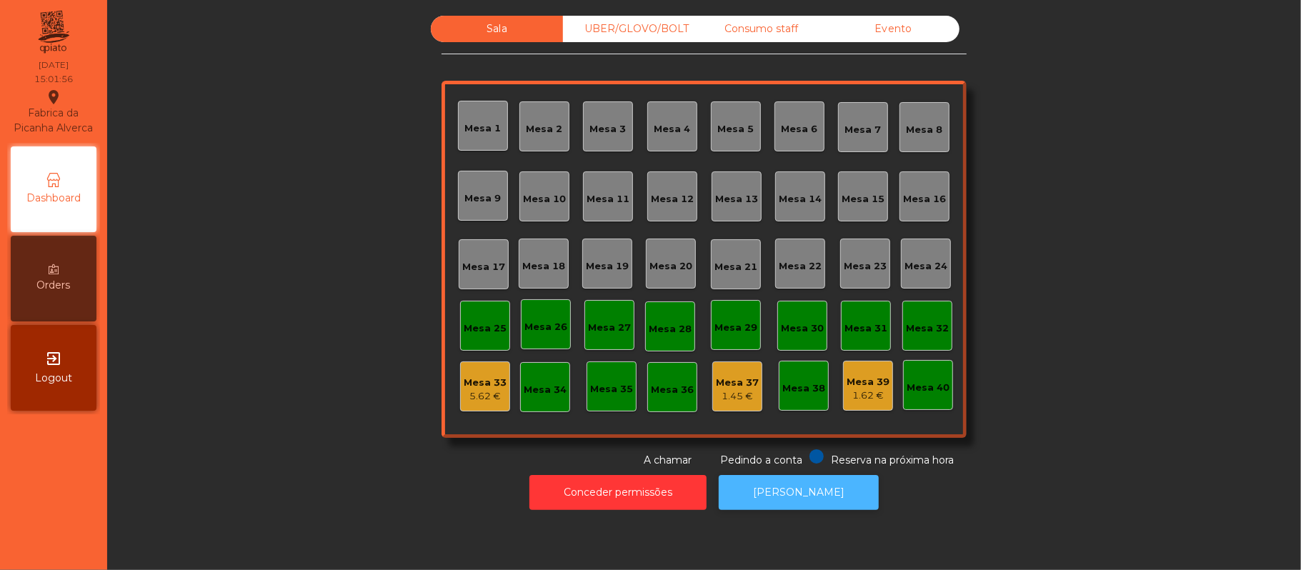
click at [833, 492] on button "[PERSON_NAME]" at bounding box center [799, 492] width 160 height 35
click at [753, 24] on div "Consumo staff" at bounding box center [761, 29] width 132 height 26
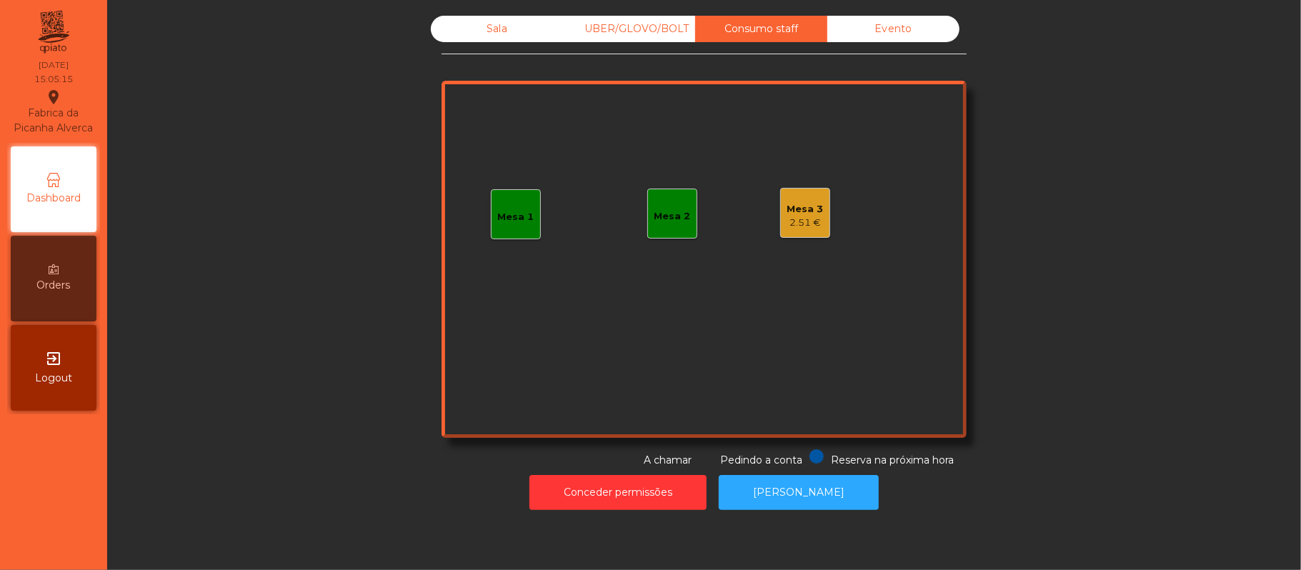
click at [890, 29] on div "Evento" at bounding box center [893, 29] width 132 height 26
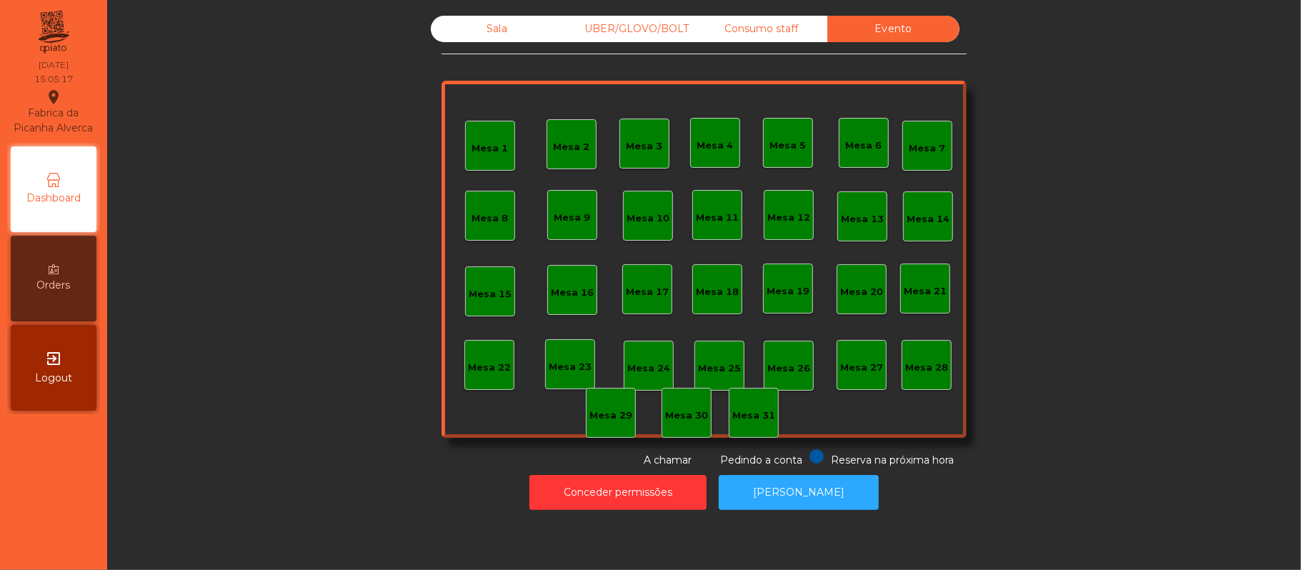
click at [633, 27] on div "UBER/GLOVO/BOLT" at bounding box center [629, 29] width 132 height 26
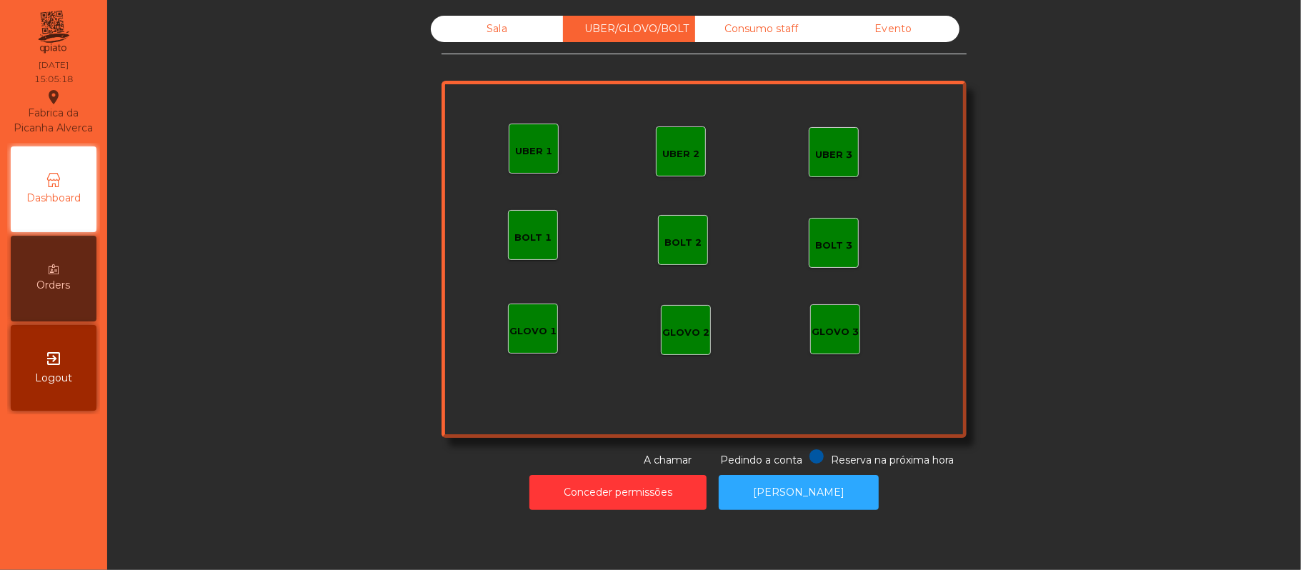
click at [473, 17] on div "Sala" at bounding box center [497, 29] width 132 height 26
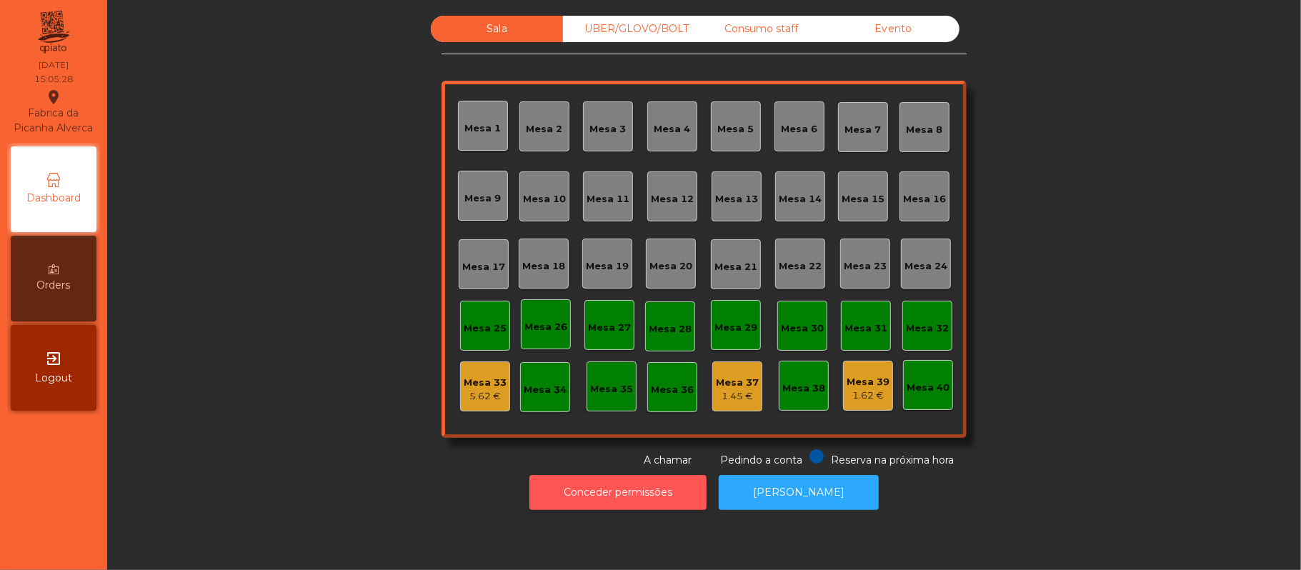
click at [642, 496] on button "Conceder permissões" at bounding box center [617, 492] width 177 height 35
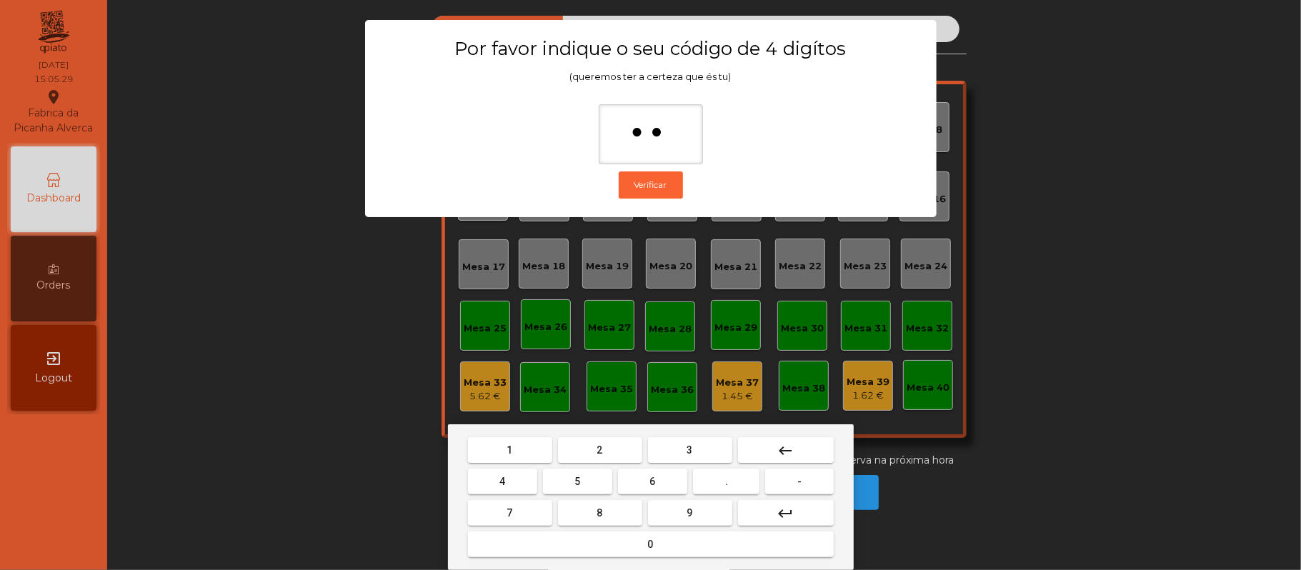
type input "***"
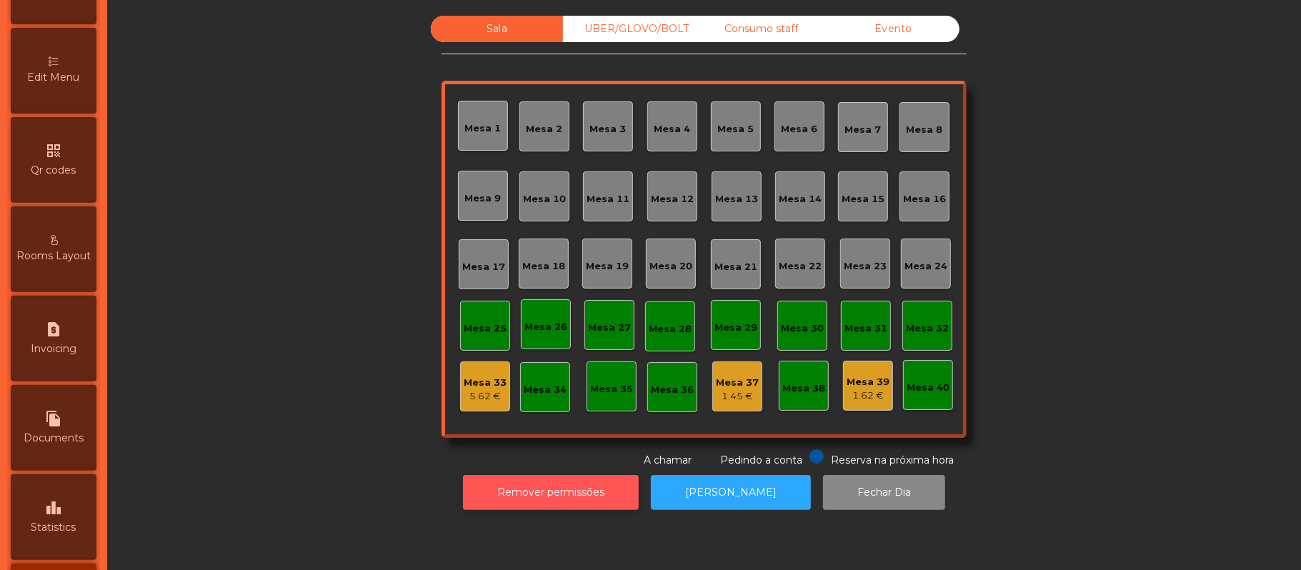
scroll to position [335, 0]
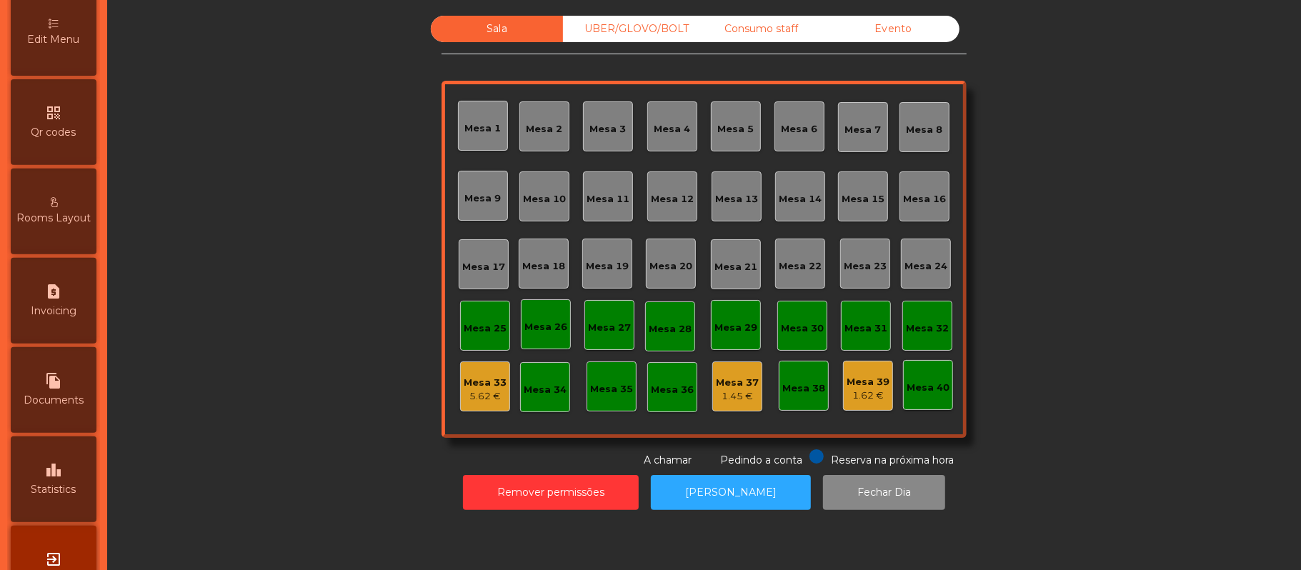
click at [83, 489] on div "leaderboard Statistics" at bounding box center [54, 479] width 86 height 86
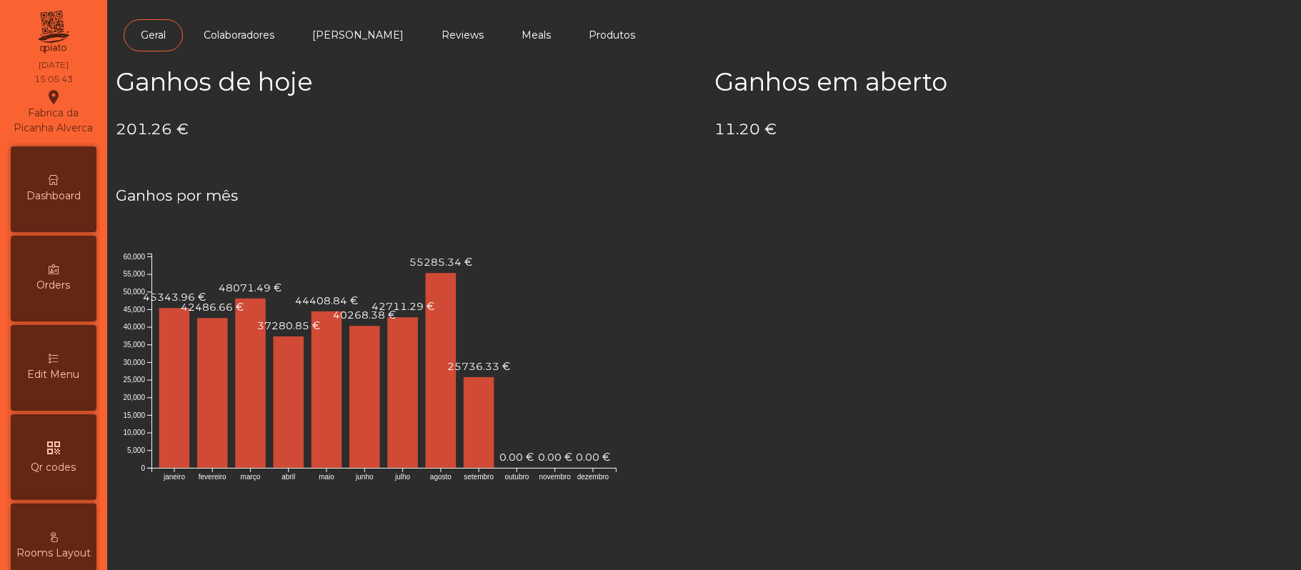
click at [69, 201] on div "Dashboard" at bounding box center [54, 189] width 86 height 86
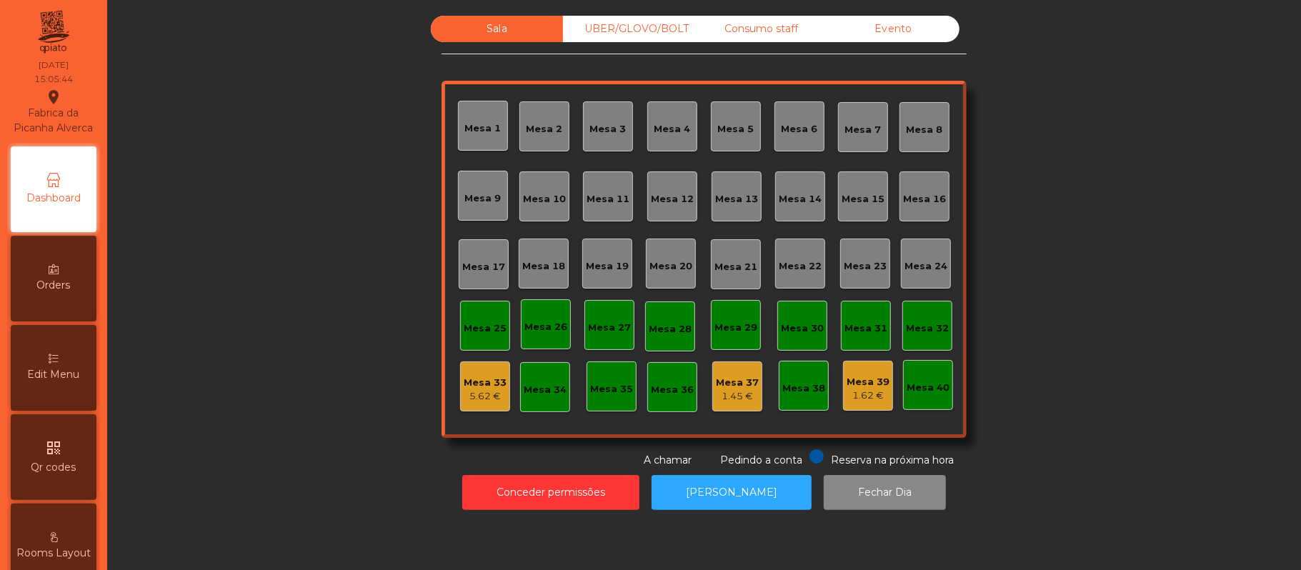
click at [901, 24] on div "Evento" at bounding box center [893, 29] width 132 height 26
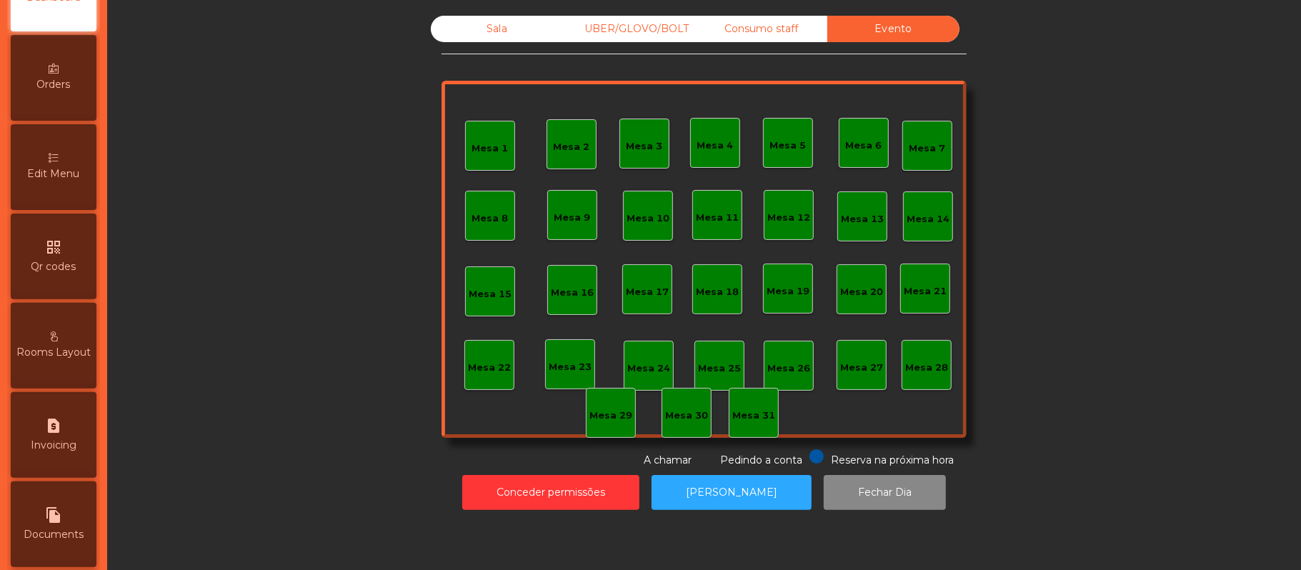
scroll to position [304, 0]
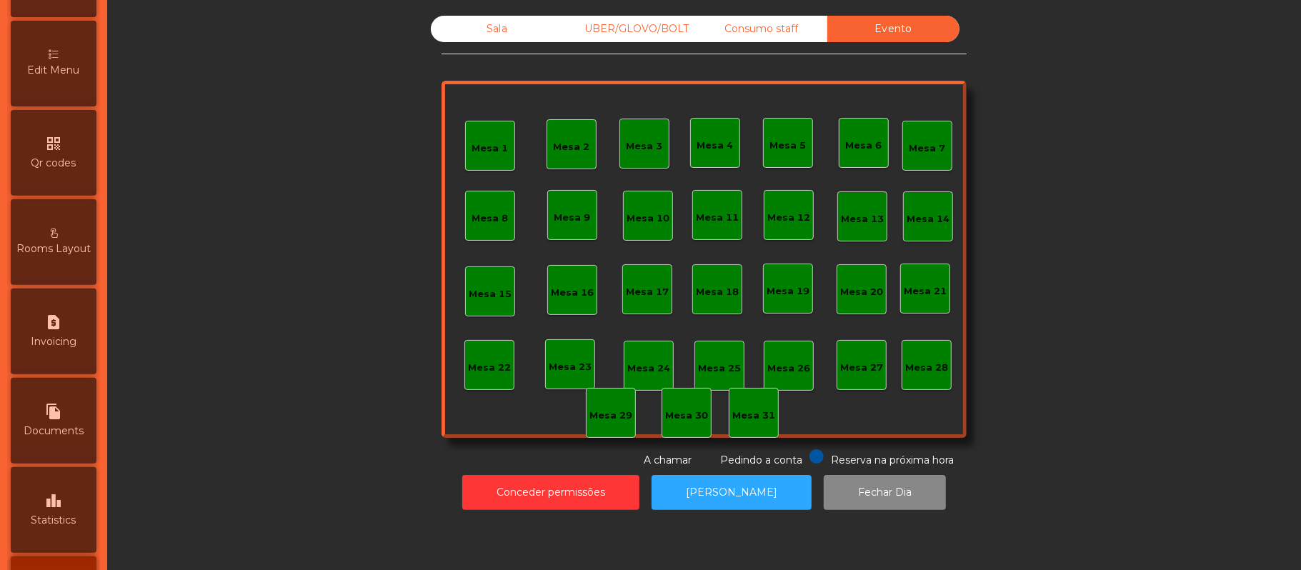
click at [69, 524] on div "leaderboard Statistics" at bounding box center [54, 510] width 86 height 86
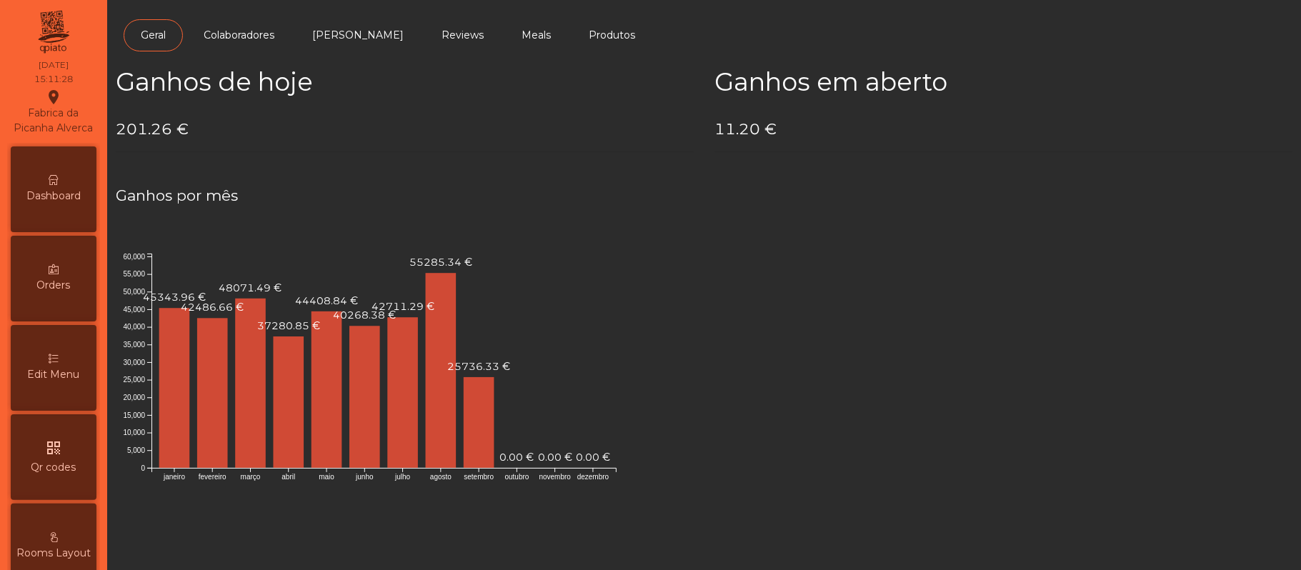
click at [74, 204] on span "Dashboard" at bounding box center [53, 196] width 54 height 15
